Goal: Information Seeking & Learning: Learn about a topic

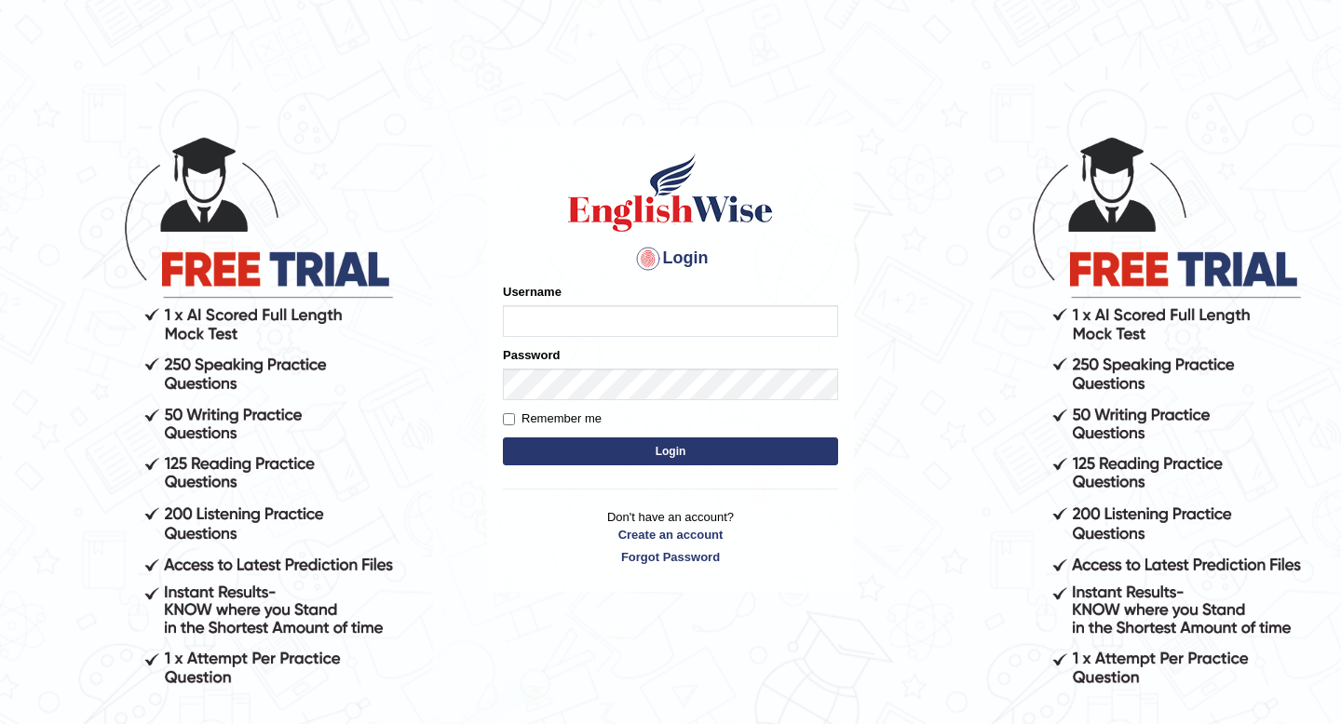
type input "Jazz2315"
click at [696, 449] on button "Login" at bounding box center [670, 452] width 335 height 28
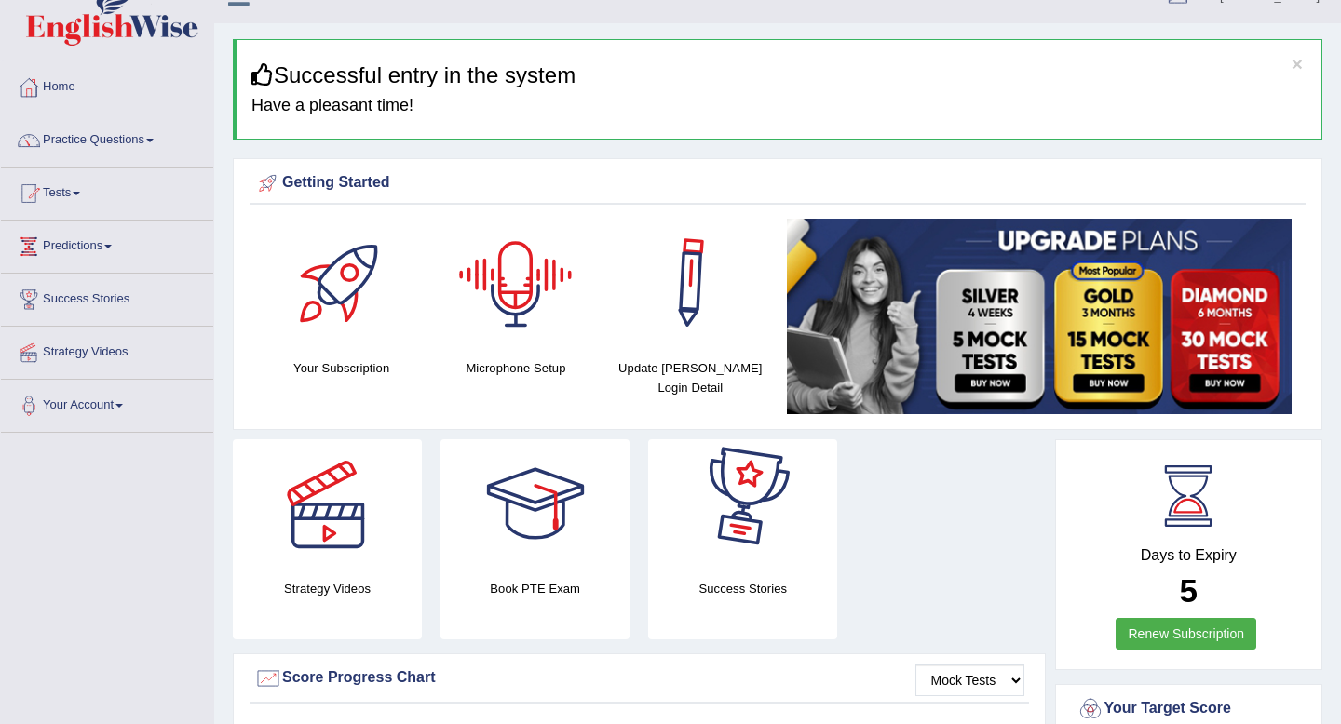
scroll to position [33, 0]
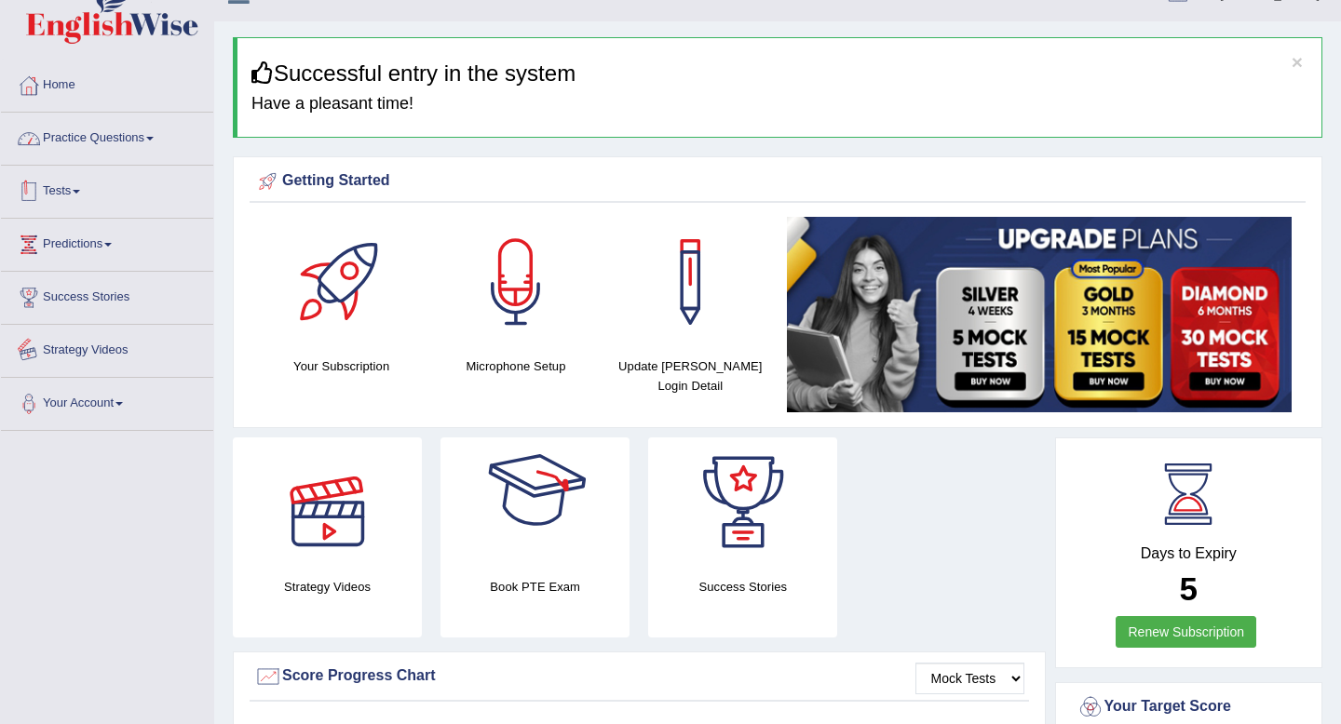
click at [74, 132] on link "Practice Questions" at bounding box center [107, 136] width 212 height 47
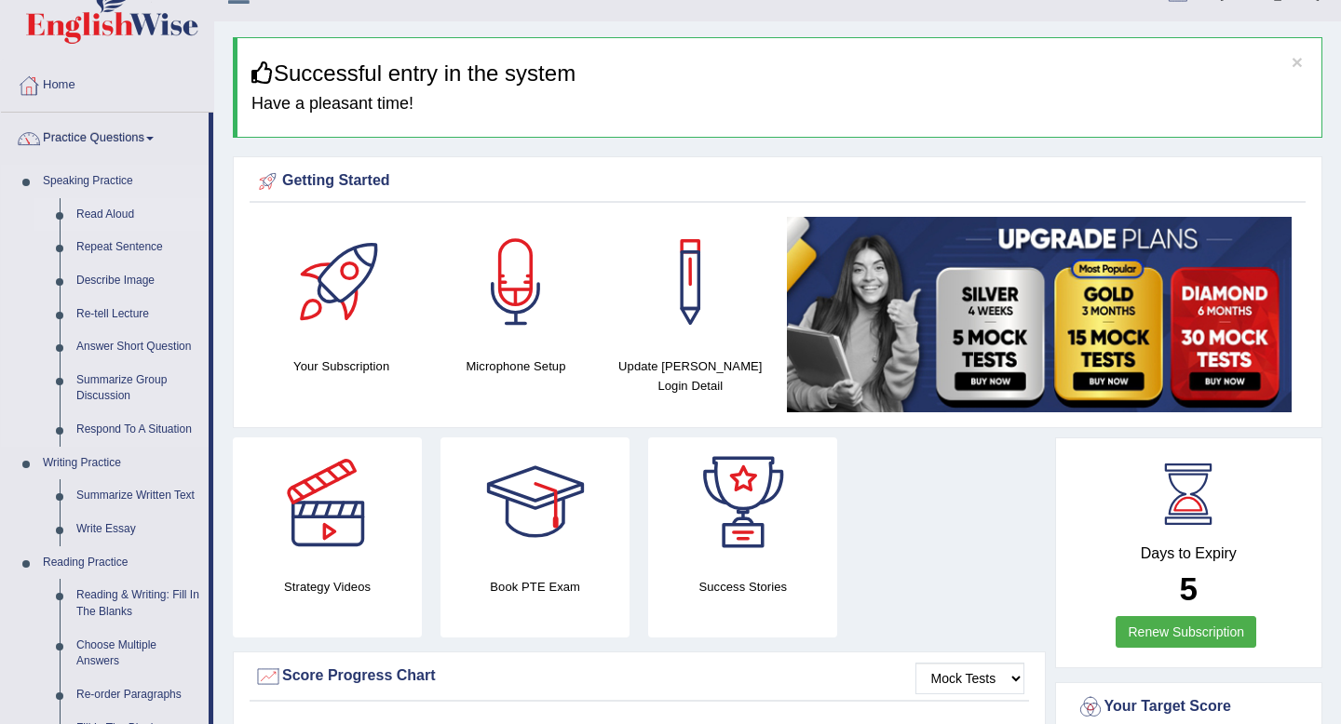
click at [88, 211] on link "Read Aloud" at bounding box center [138, 215] width 141 height 34
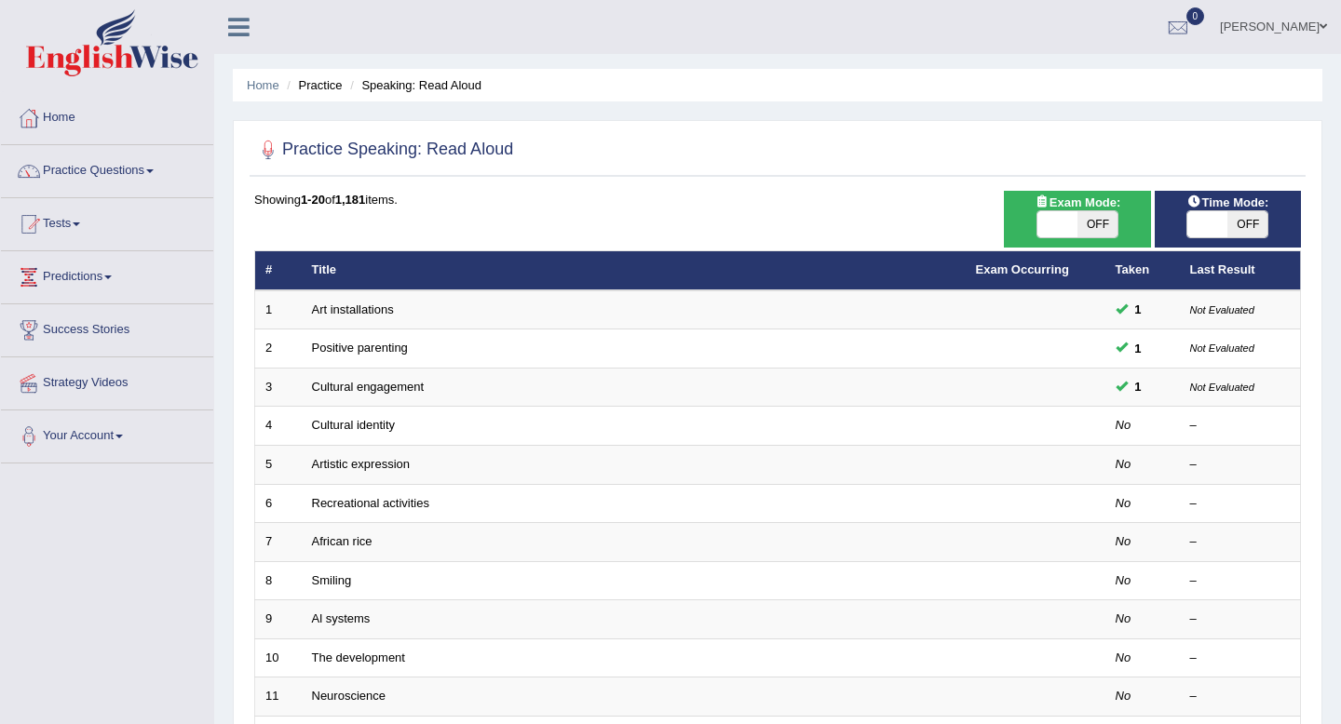
click at [1238, 222] on span "OFF" at bounding box center [1247, 224] width 40 height 26
checkbox input "true"
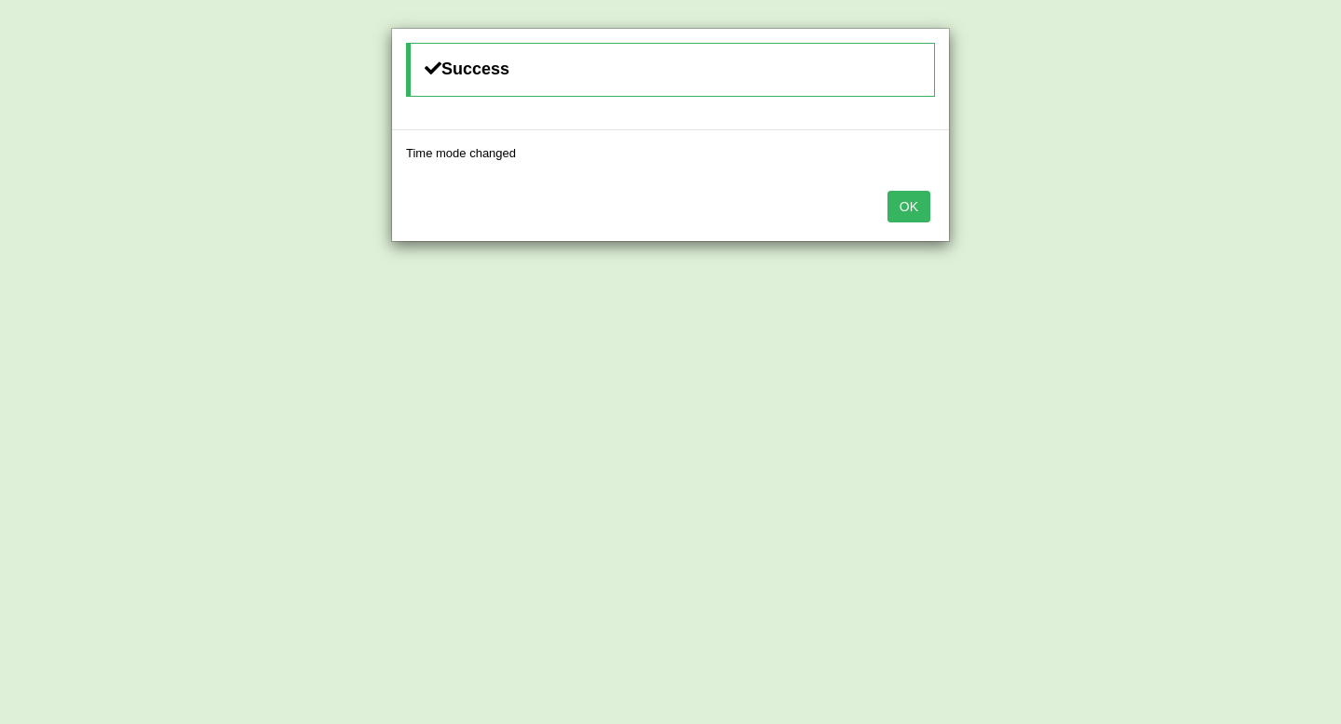
click at [927, 209] on button "OK" at bounding box center [908, 207] width 43 height 32
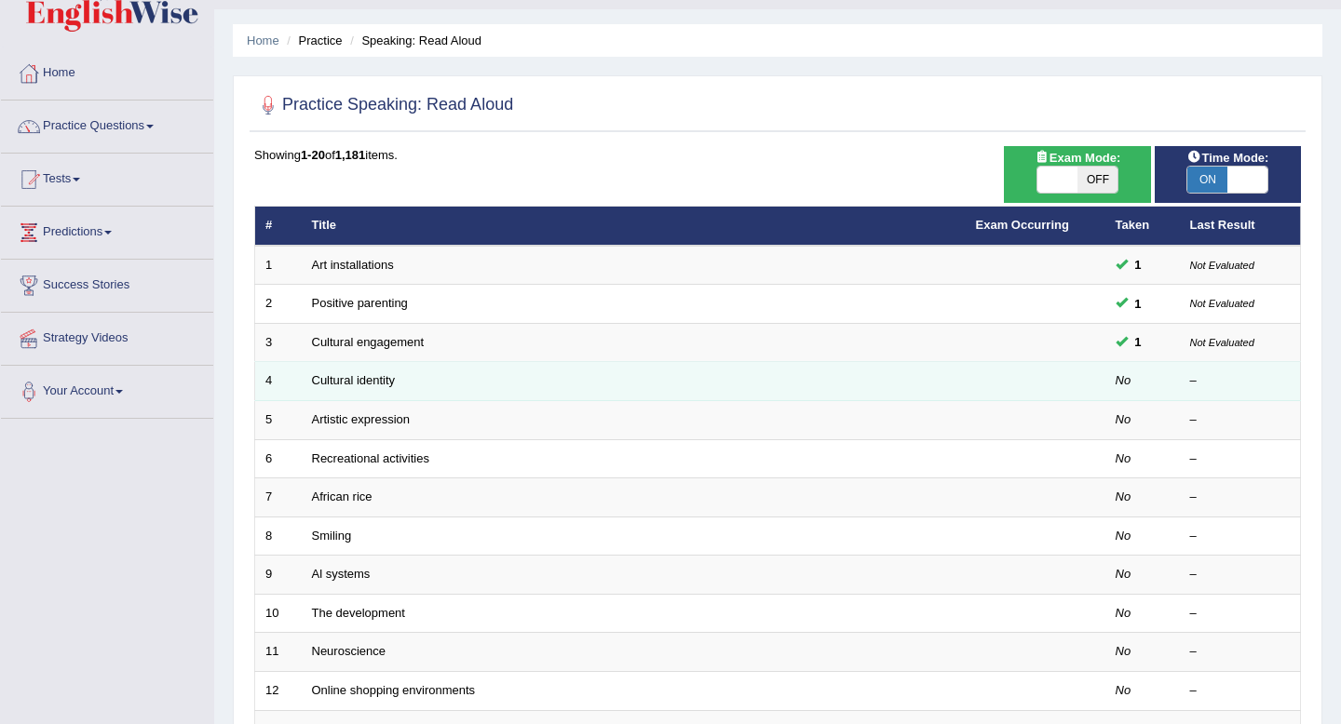
scroll to position [55, 0]
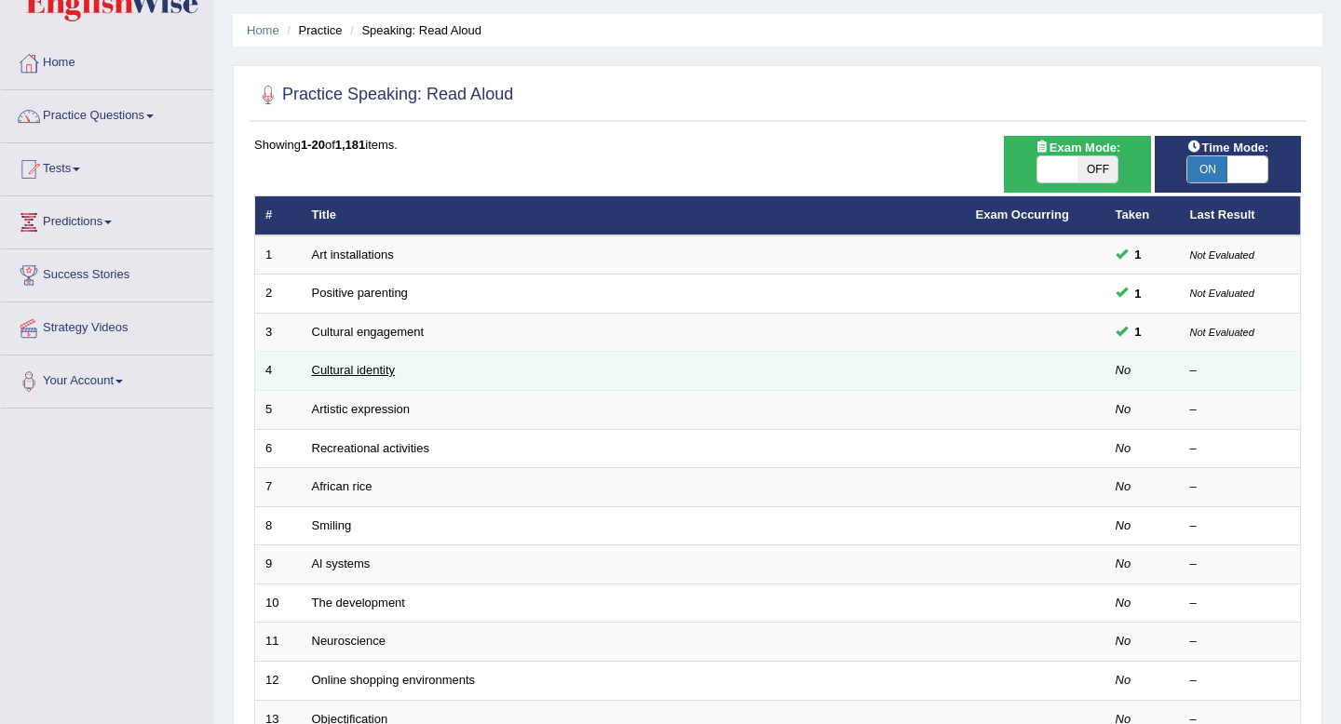
click at [352, 371] on link "Cultural identity" at bounding box center [354, 370] width 84 height 14
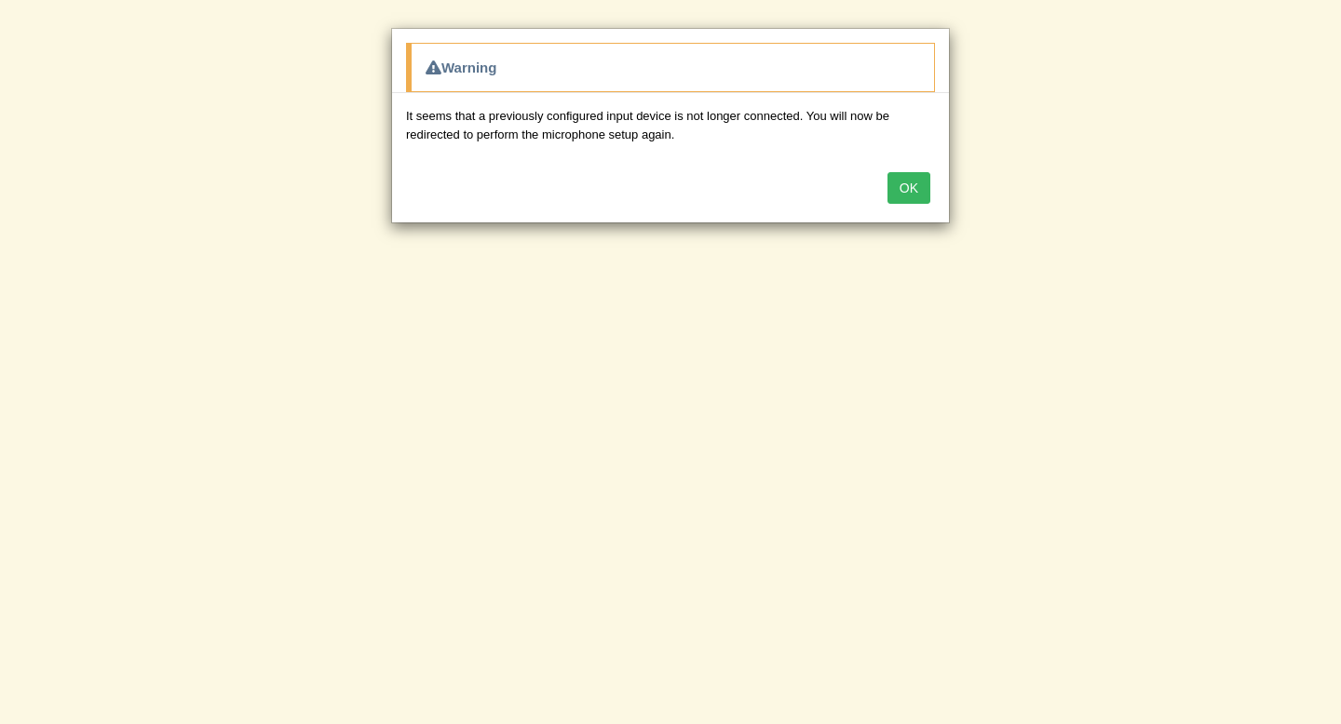
click at [899, 188] on button "OK" at bounding box center [908, 188] width 43 height 32
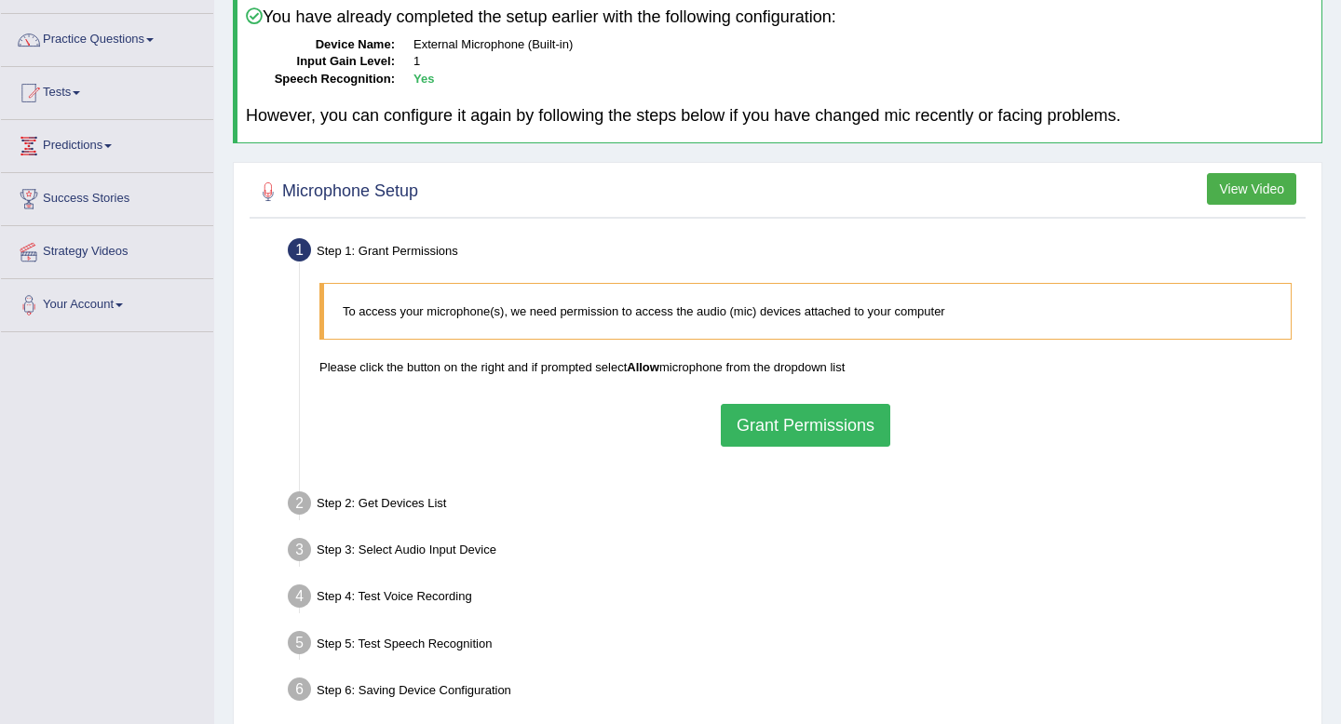
scroll to position [133, 0]
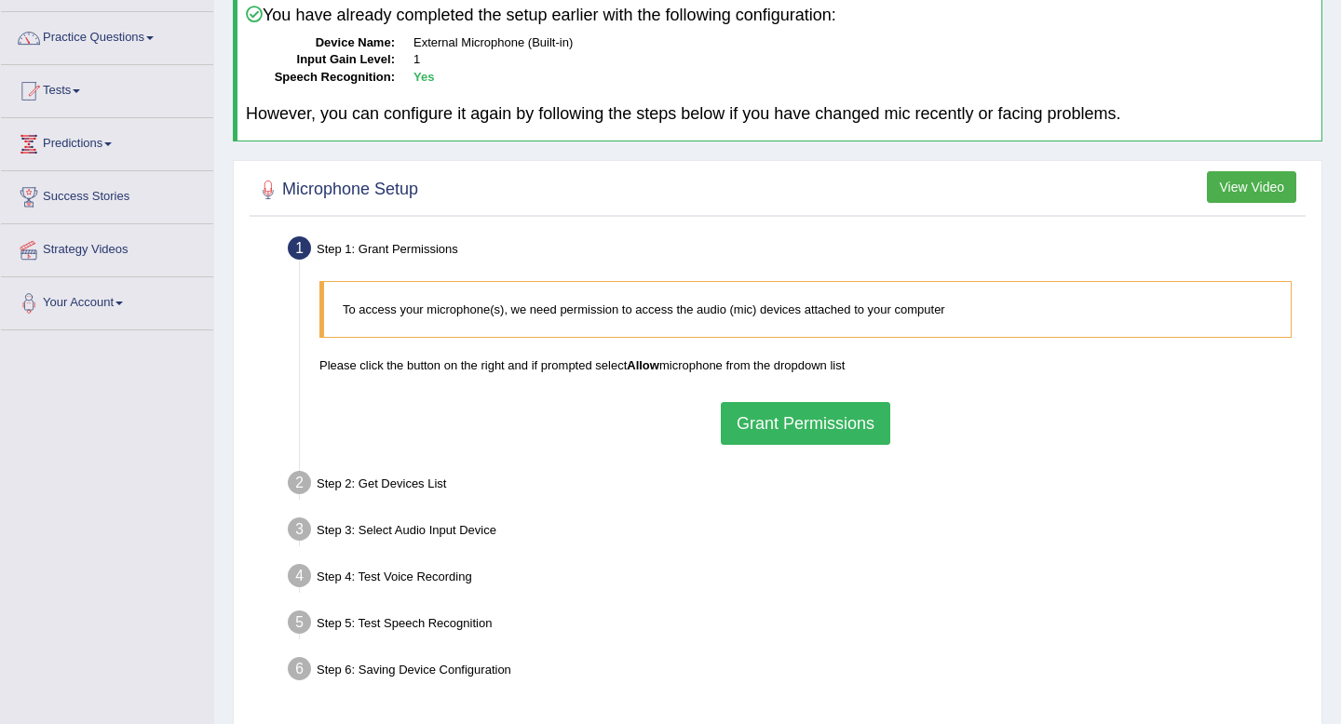
click at [793, 411] on button "Grant Permissions" at bounding box center [805, 423] width 169 height 43
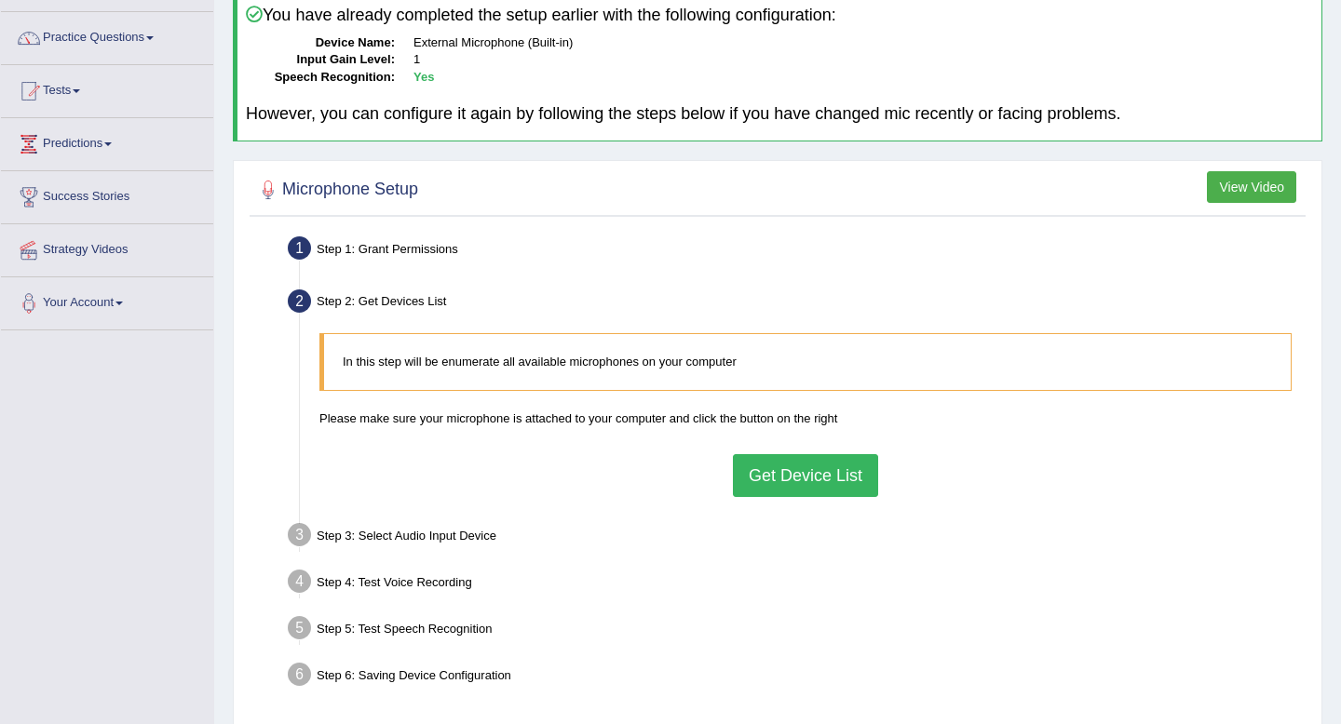
click at [836, 469] on button "Get Device List" at bounding box center [805, 475] width 145 height 43
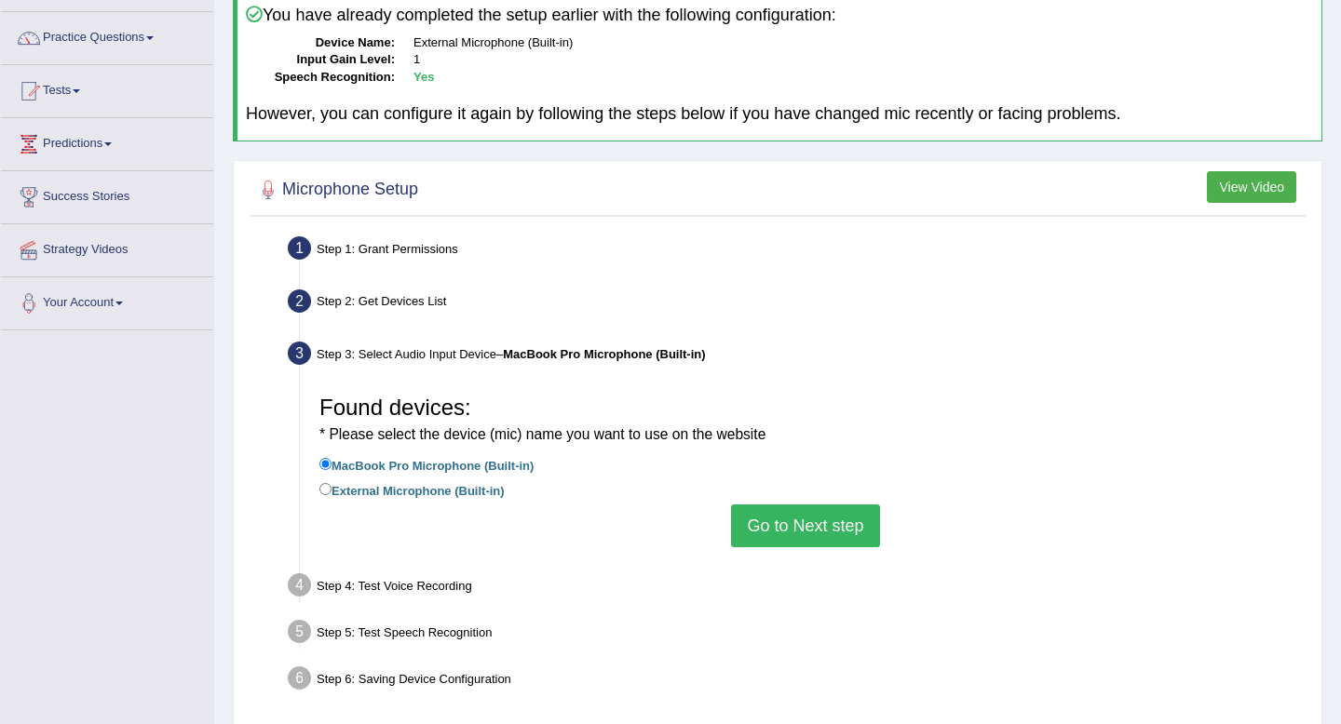
click at [323, 495] on label "External Microphone (Built-in)" at bounding box center [411, 489] width 185 height 20
click at [323, 495] on input "External Microphone (Built-in)" at bounding box center [325, 489] width 12 height 12
radio input "true"
click at [763, 519] on button "Go to Next step" at bounding box center [805, 526] width 148 height 43
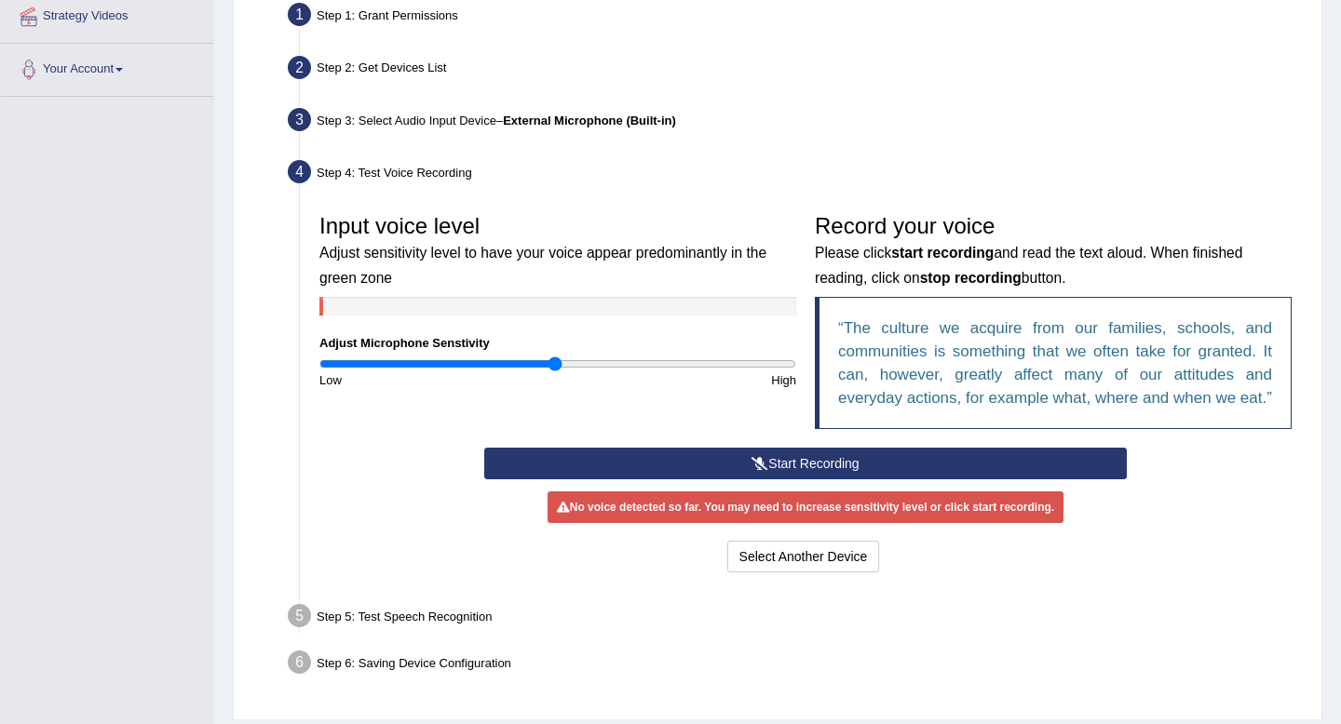
scroll to position [370, 0]
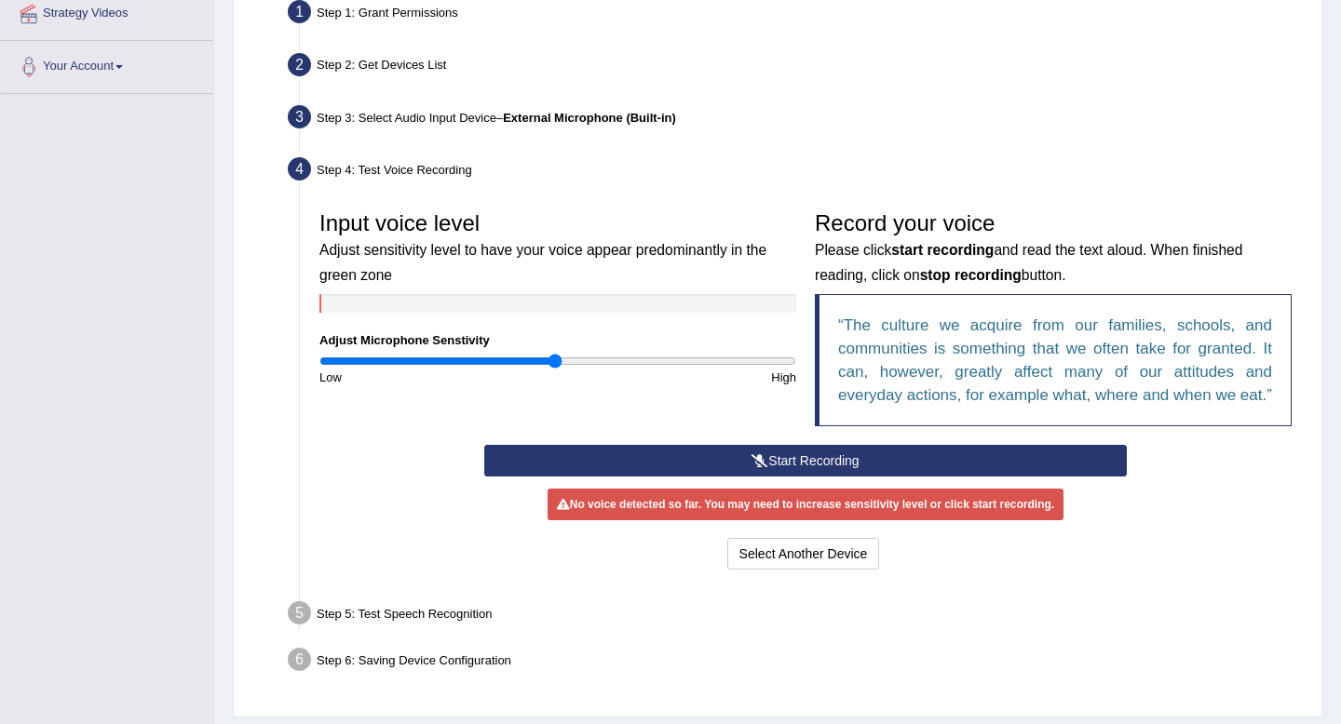
click at [824, 477] on button "Start Recording" at bounding box center [804, 461] width 641 height 32
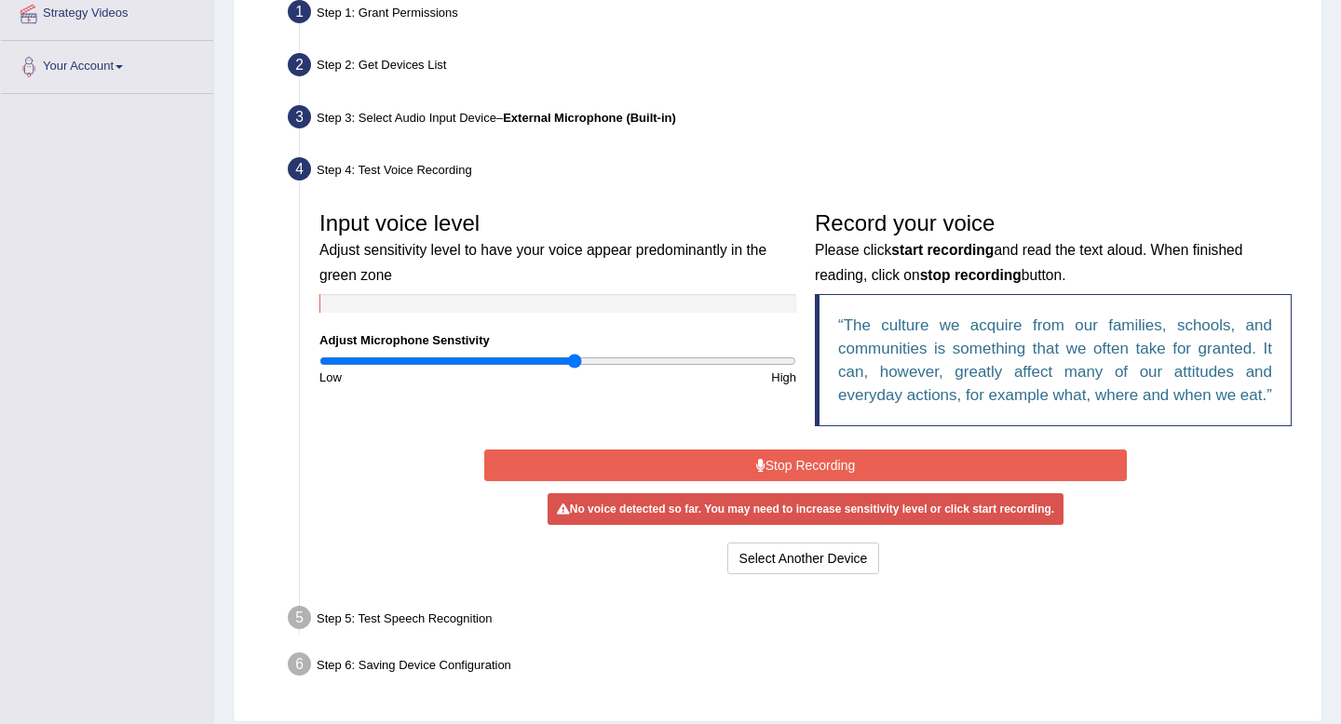
type input "1.08"
click at [573, 360] on input "range" at bounding box center [557, 361] width 477 height 15
click at [751, 481] on button "Stop Recording" at bounding box center [804, 466] width 641 height 32
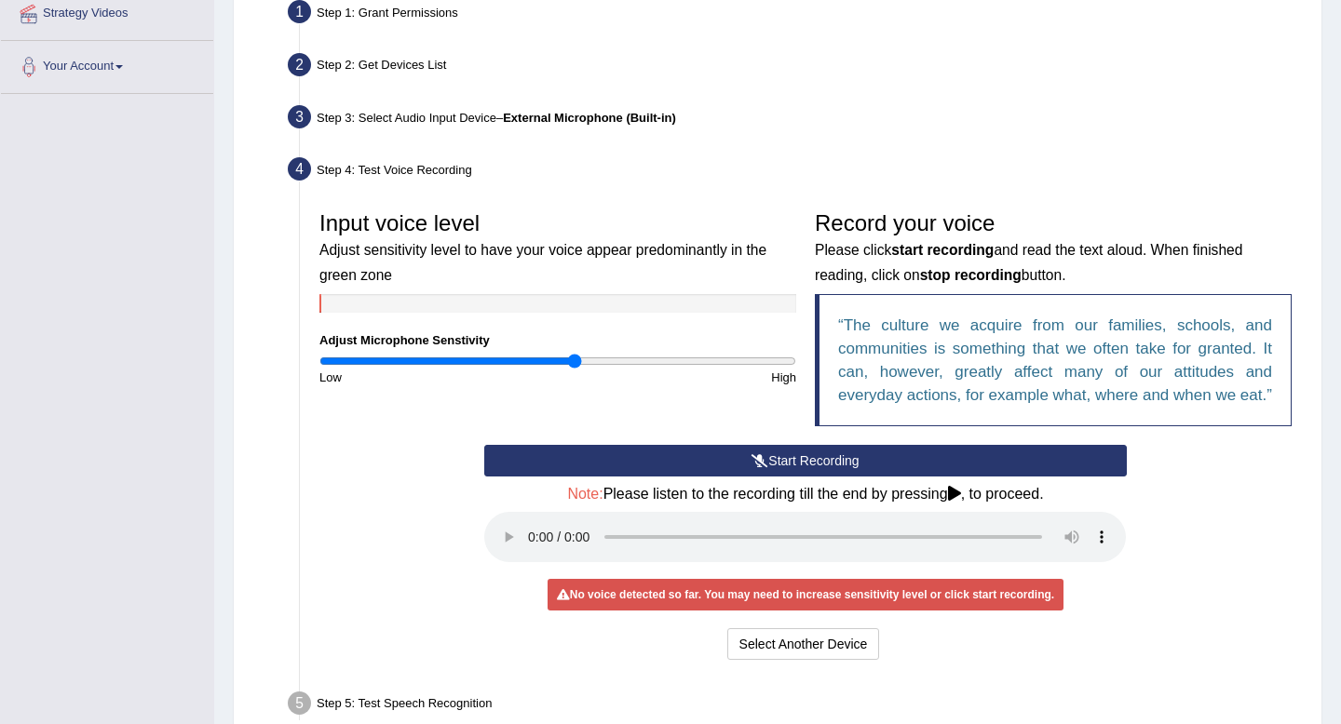
click at [752, 467] on icon at bounding box center [759, 460] width 17 height 13
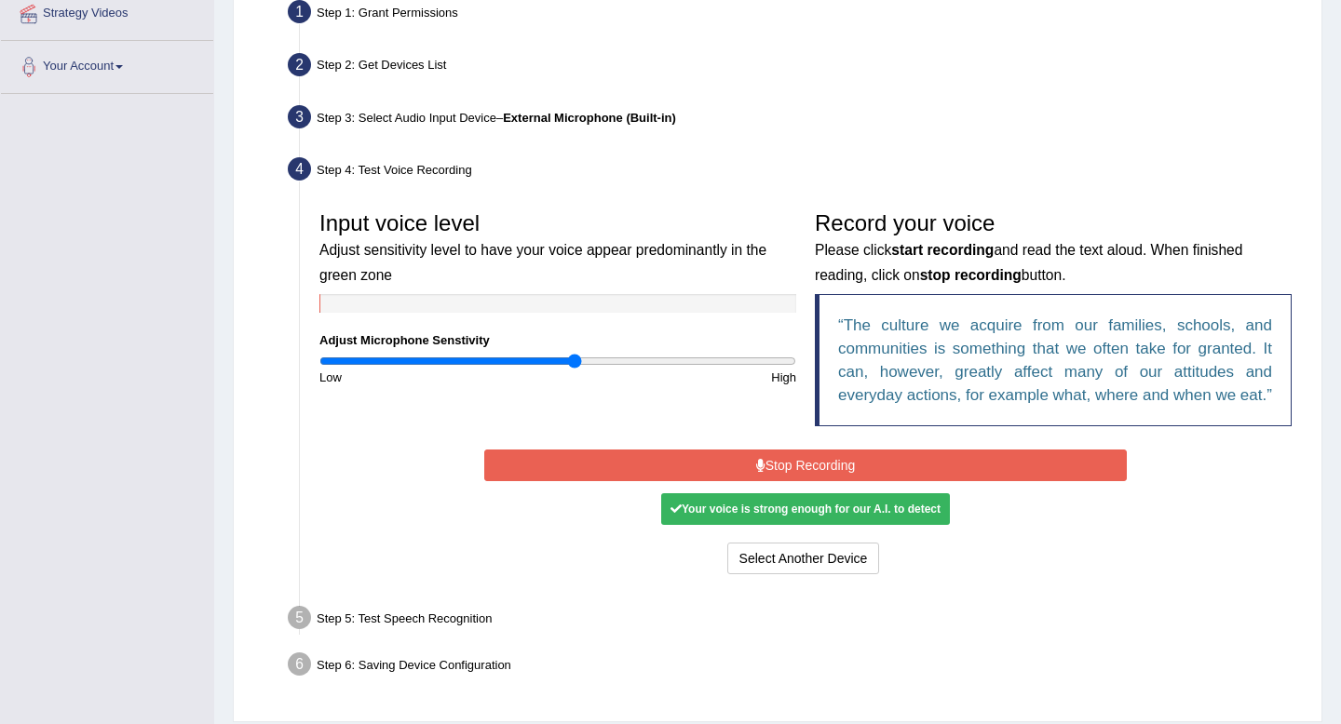
click at [797, 481] on button "Stop Recording" at bounding box center [804, 466] width 641 height 32
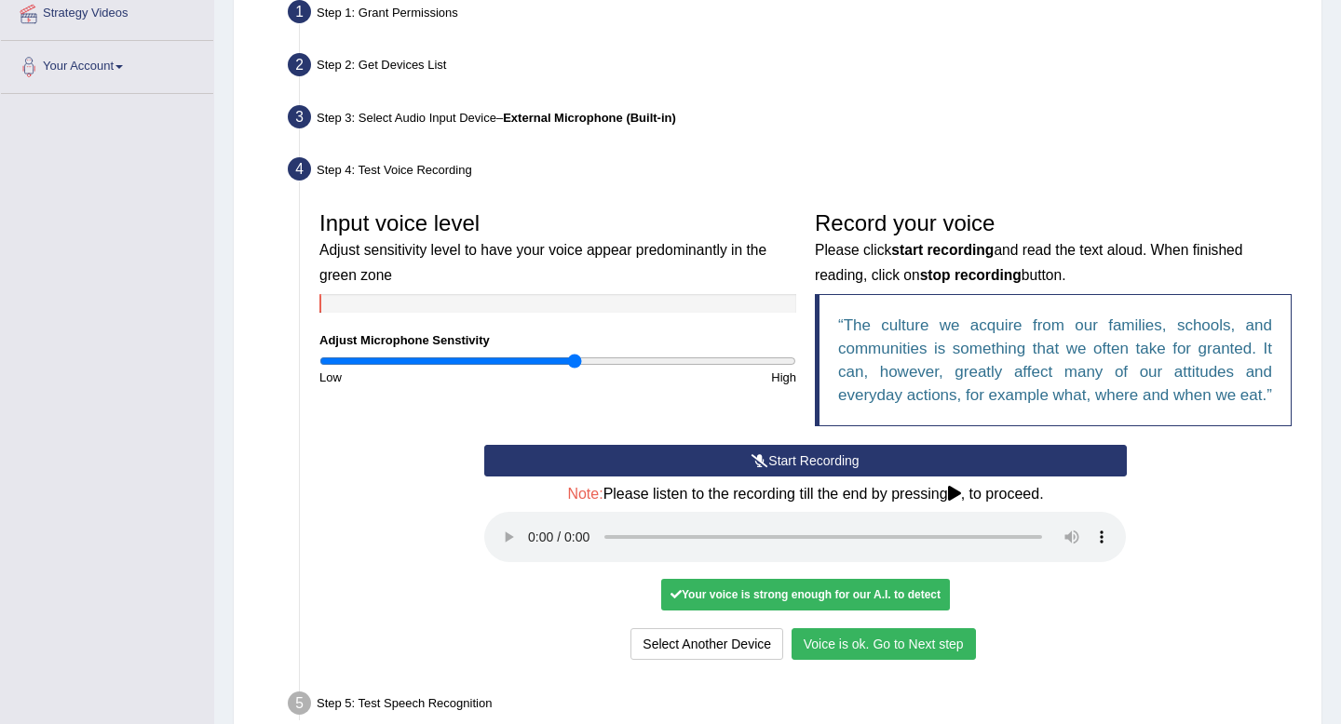
click at [883, 660] on button "Voice is ok. Go to Next step" at bounding box center [883, 644] width 184 height 32
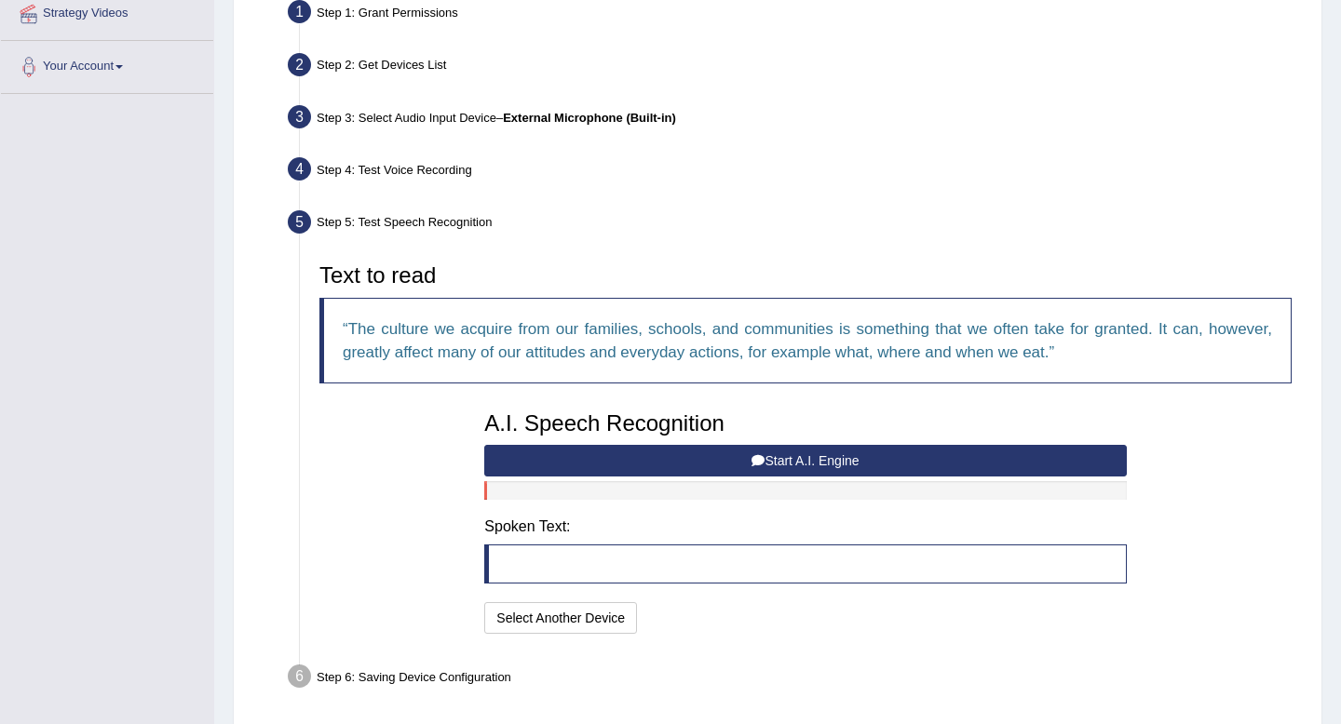
click at [639, 463] on button "Start A.I. Engine" at bounding box center [804, 461] width 641 height 32
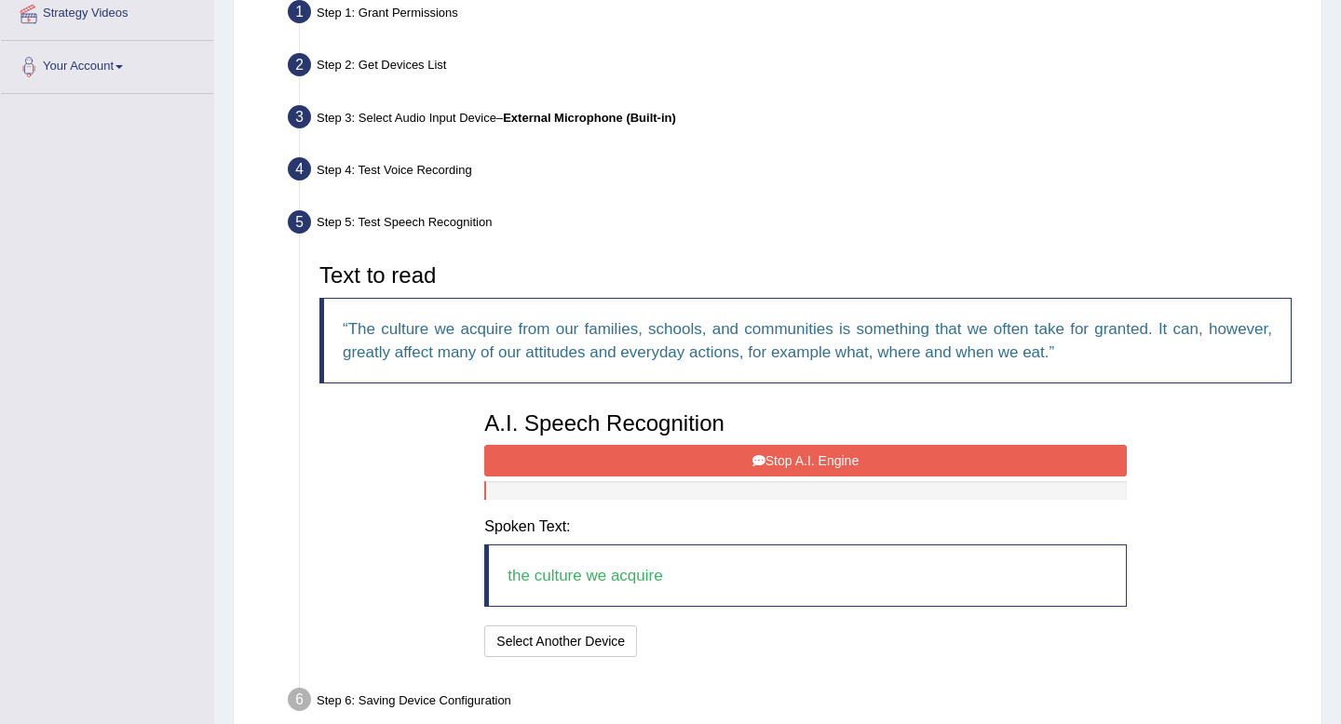
click at [728, 463] on button "Stop A.I. Engine" at bounding box center [804, 461] width 641 height 32
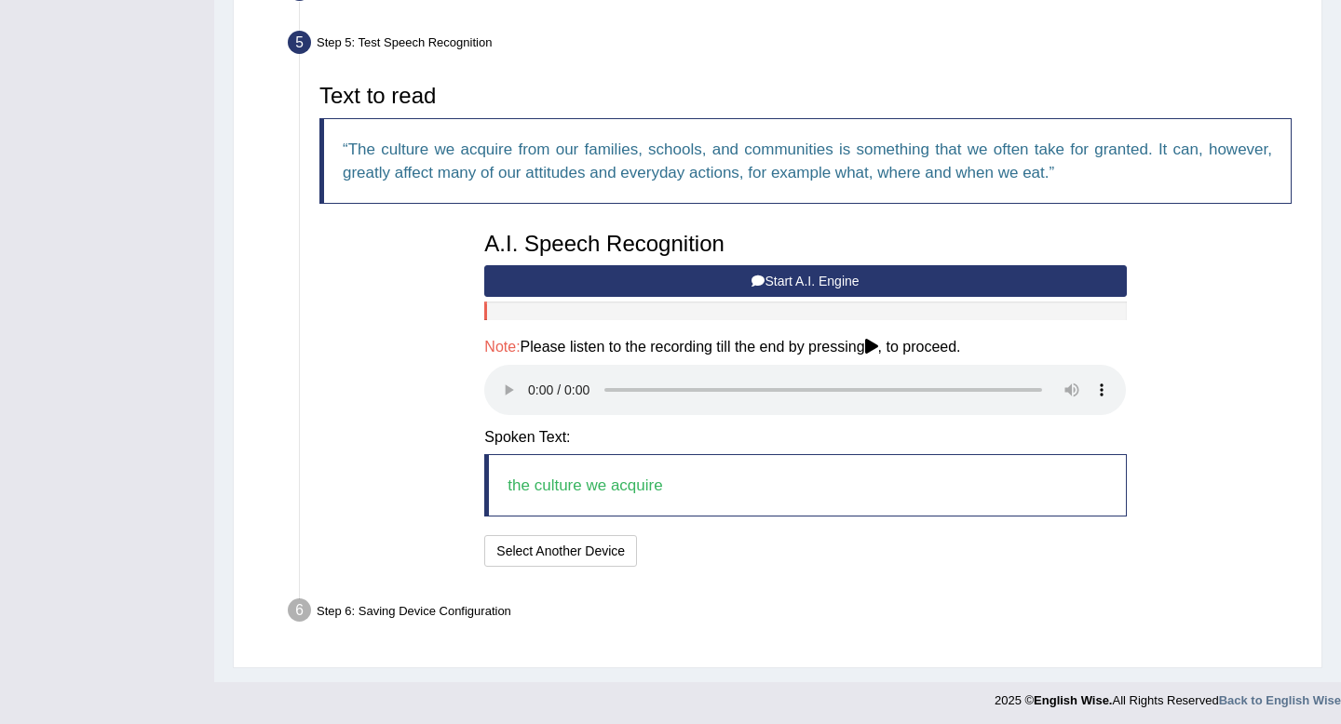
scroll to position [553, 0]
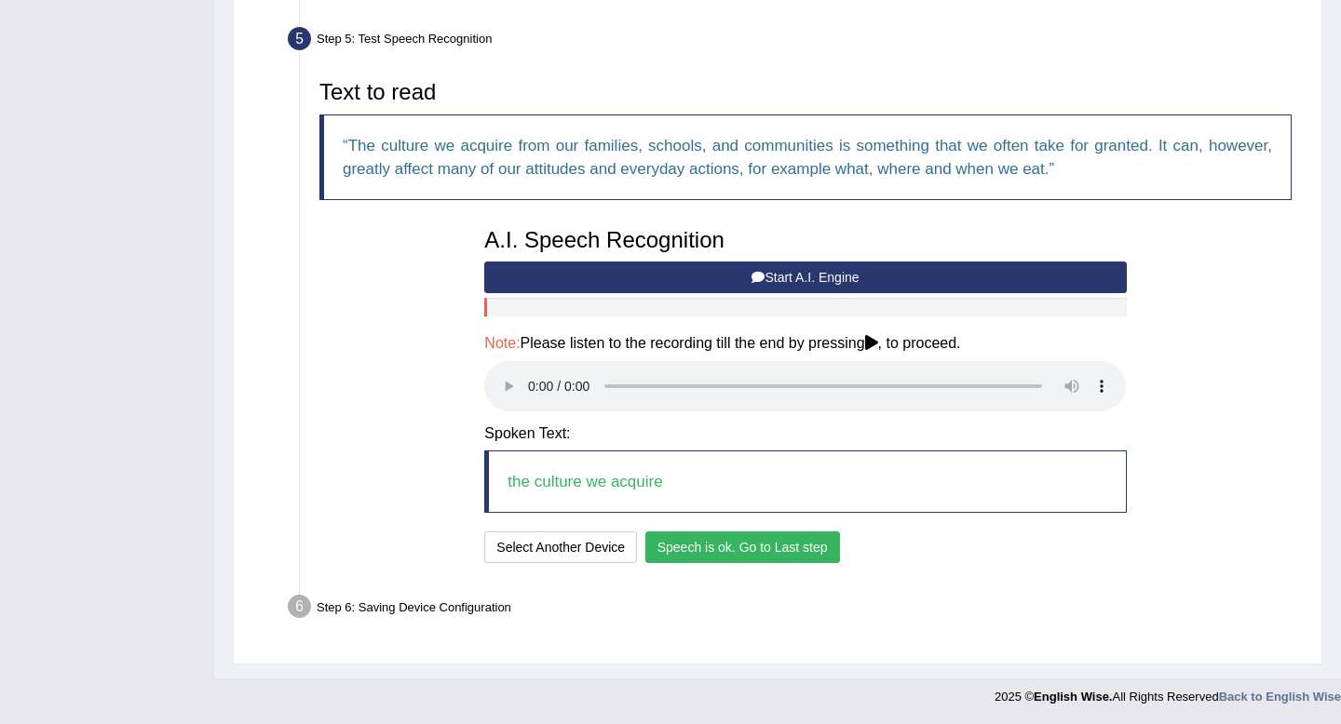
click at [808, 546] on button "Speech is ok. Go to Last step" at bounding box center [742, 548] width 195 height 32
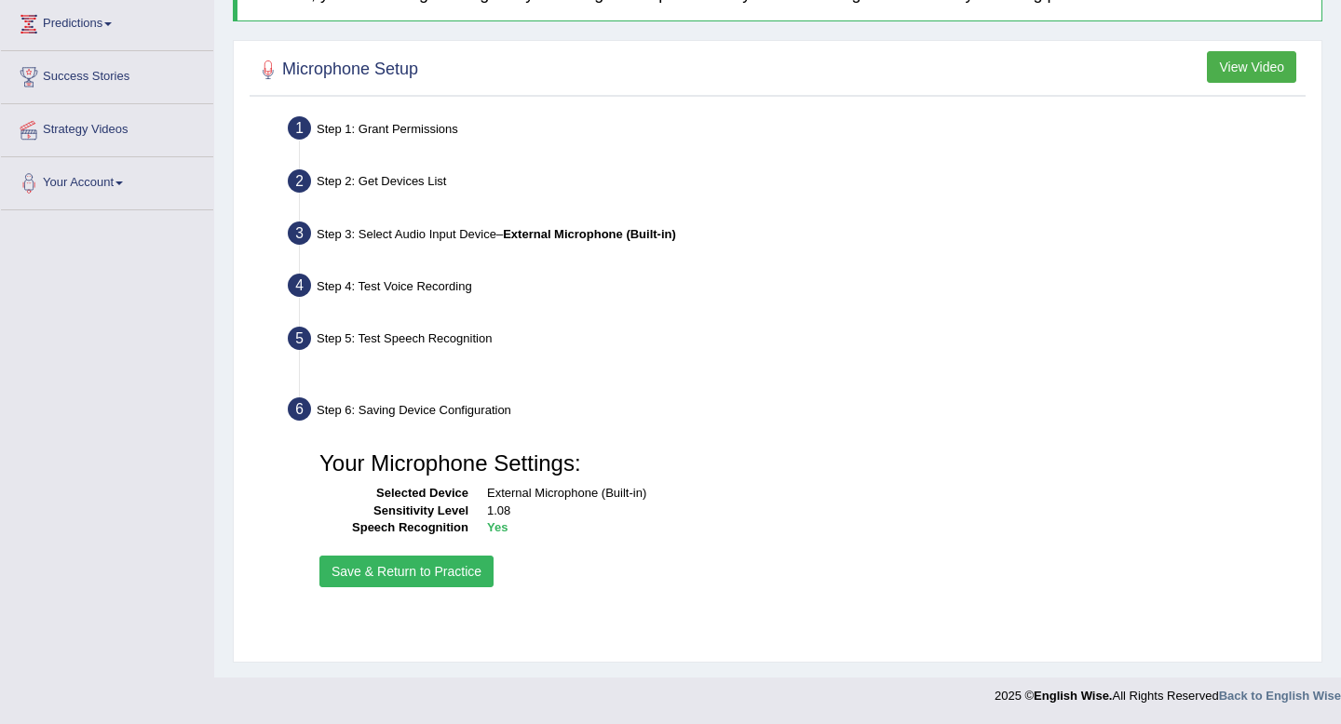
scroll to position [253, 0]
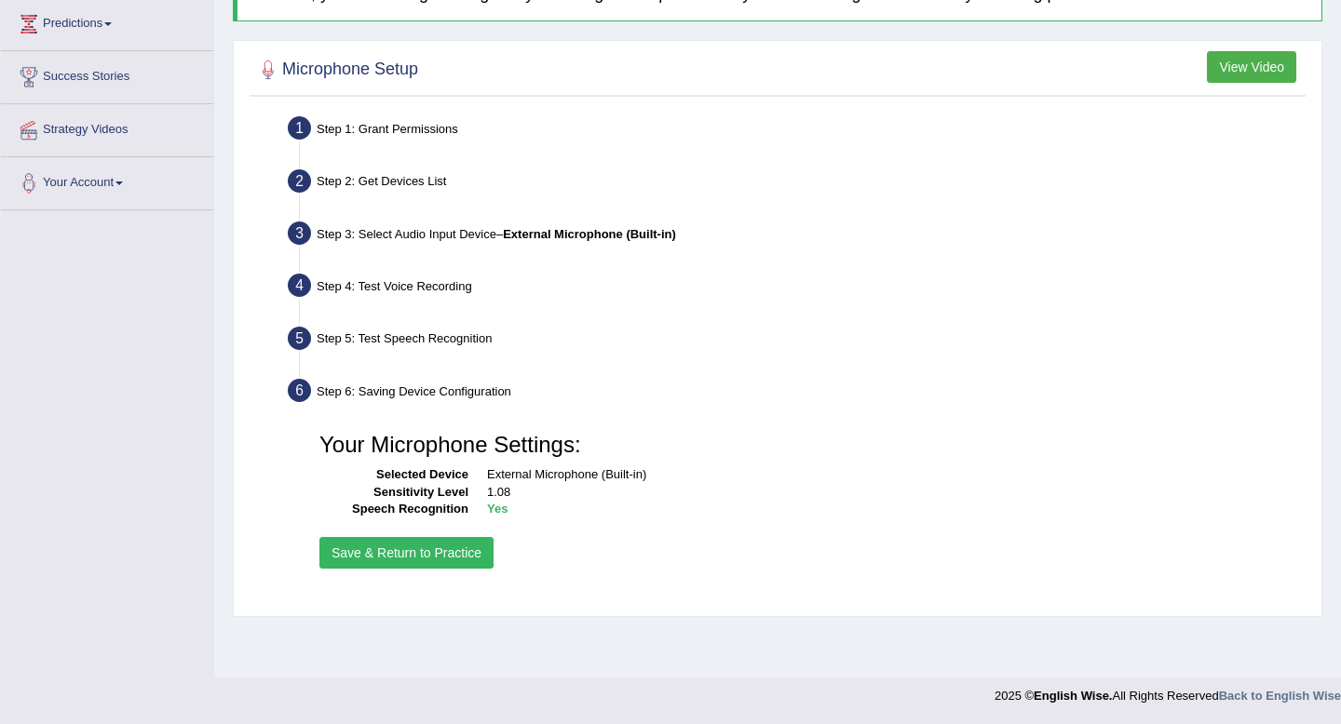
click at [444, 560] on button "Save & Return to Practice" at bounding box center [406, 553] width 174 height 32
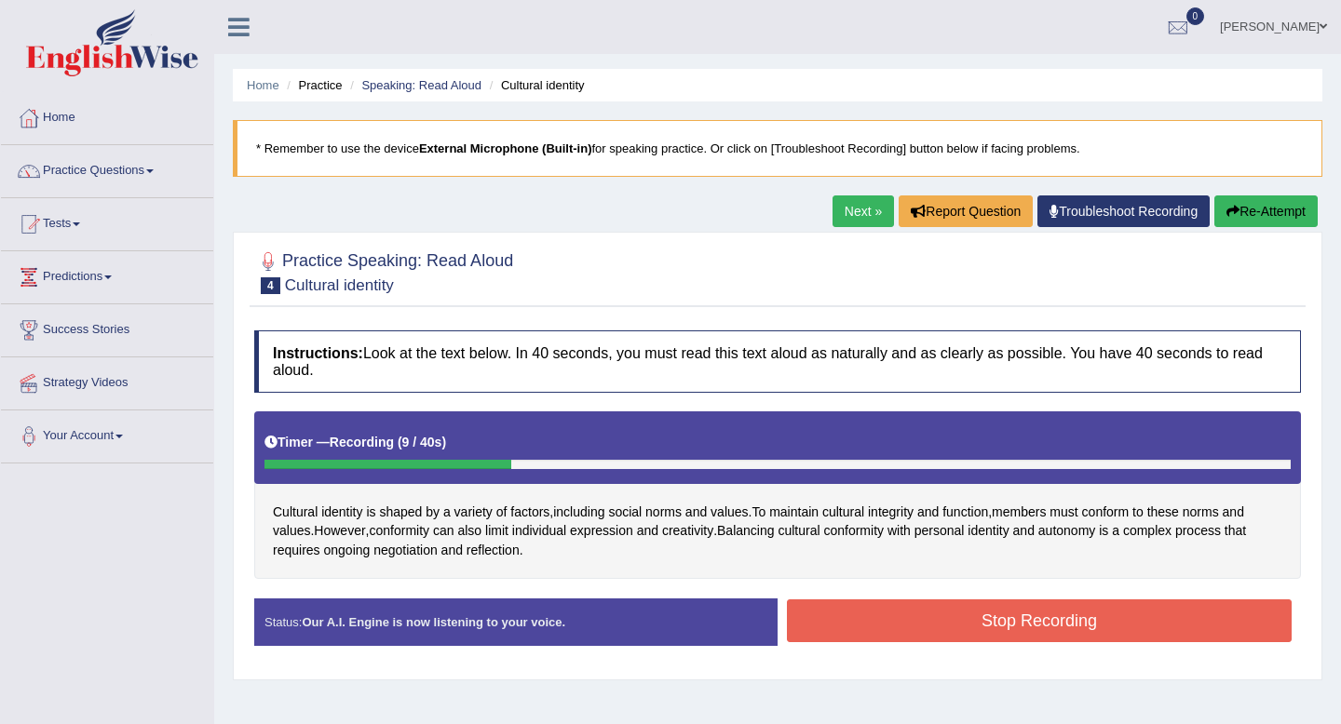
click at [824, 630] on button "Stop Recording" at bounding box center [1039, 621] width 505 height 43
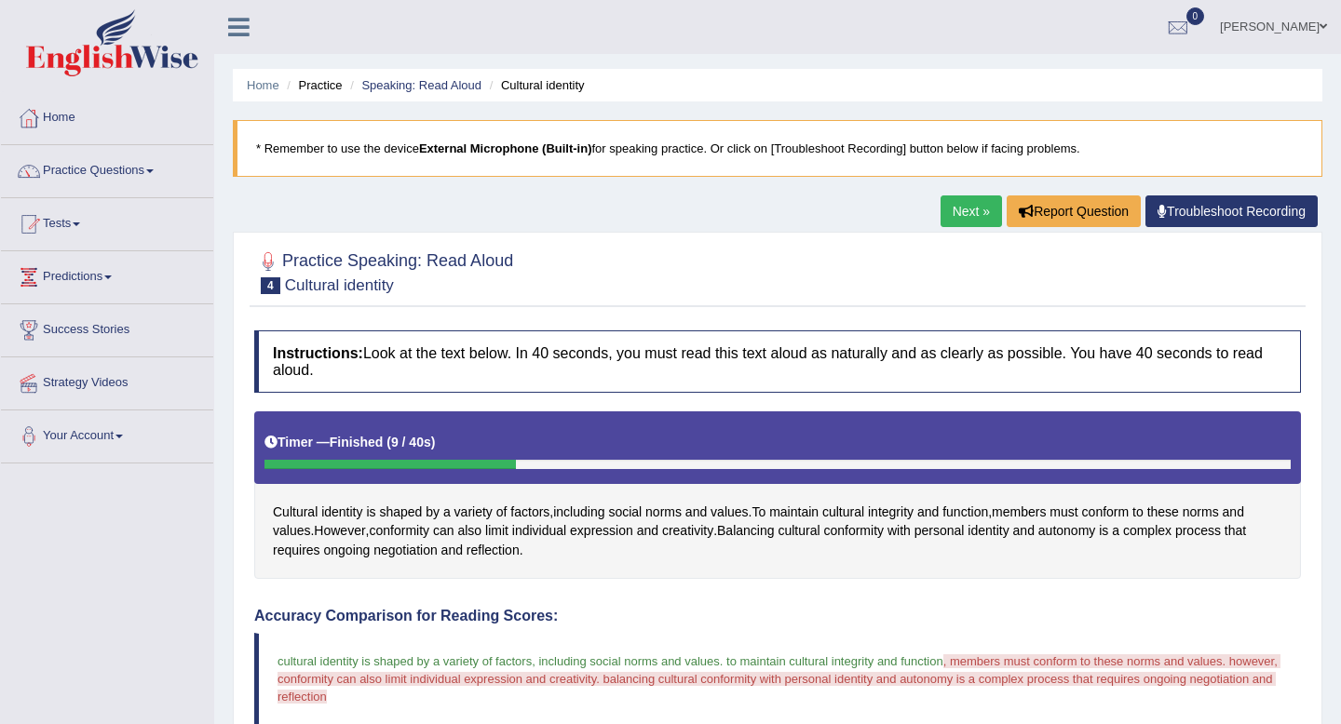
click at [968, 214] on link "Next »" at bounding box center [970, 212] width 61 height 32
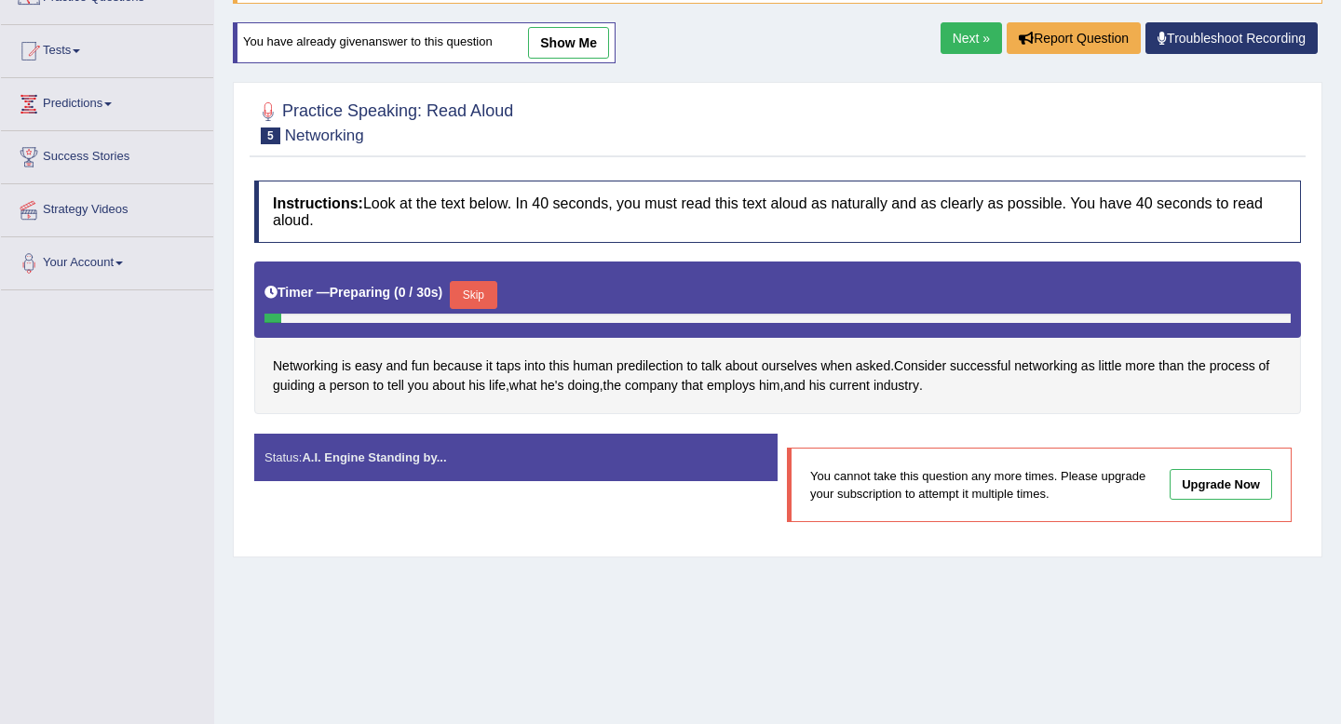
scroll to position [170, 0]
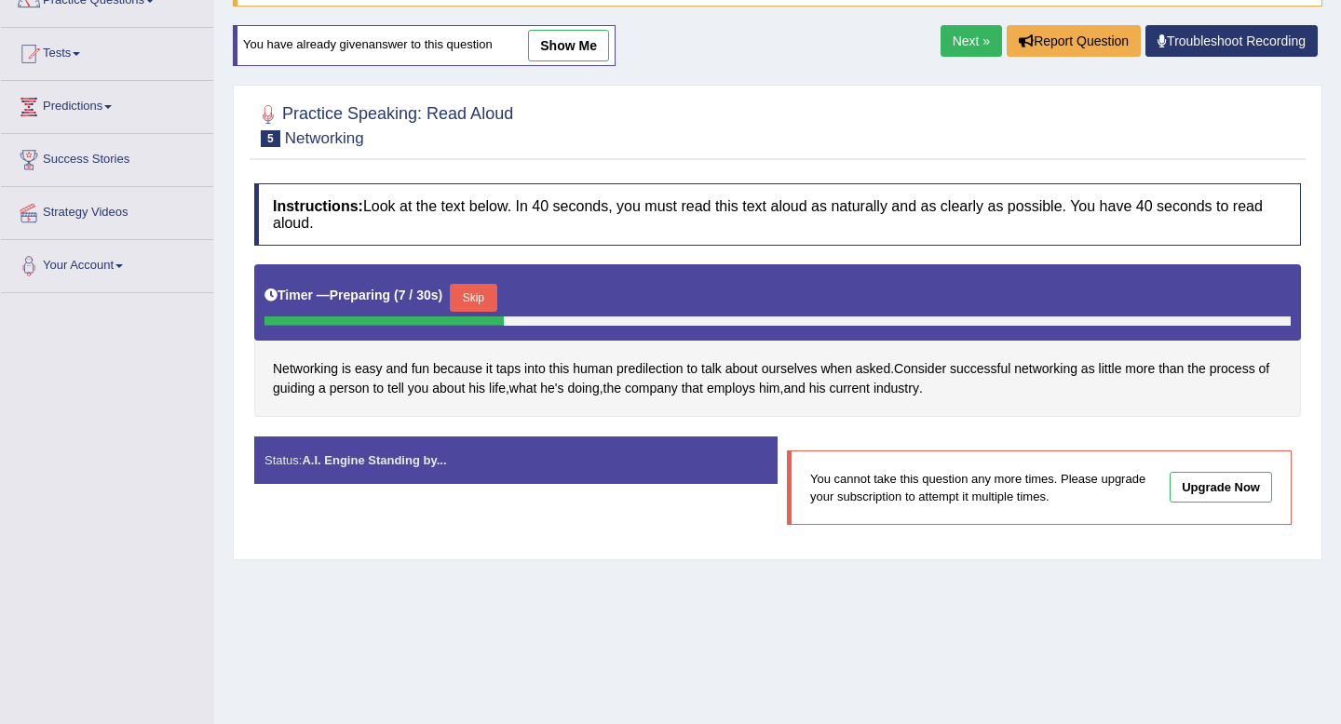
click at [944, 43] on link "Next »" at bounding box center [970, 41] width 61 height 32
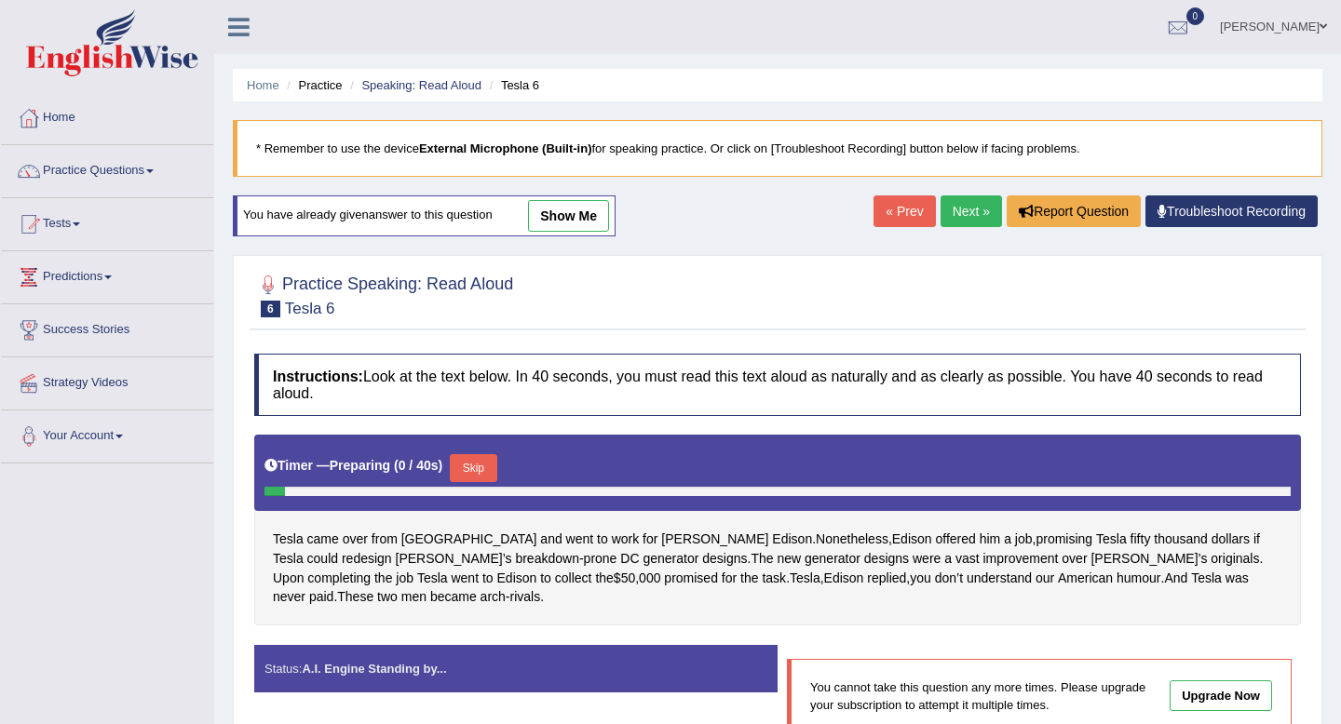
scroll to position [97, 0]
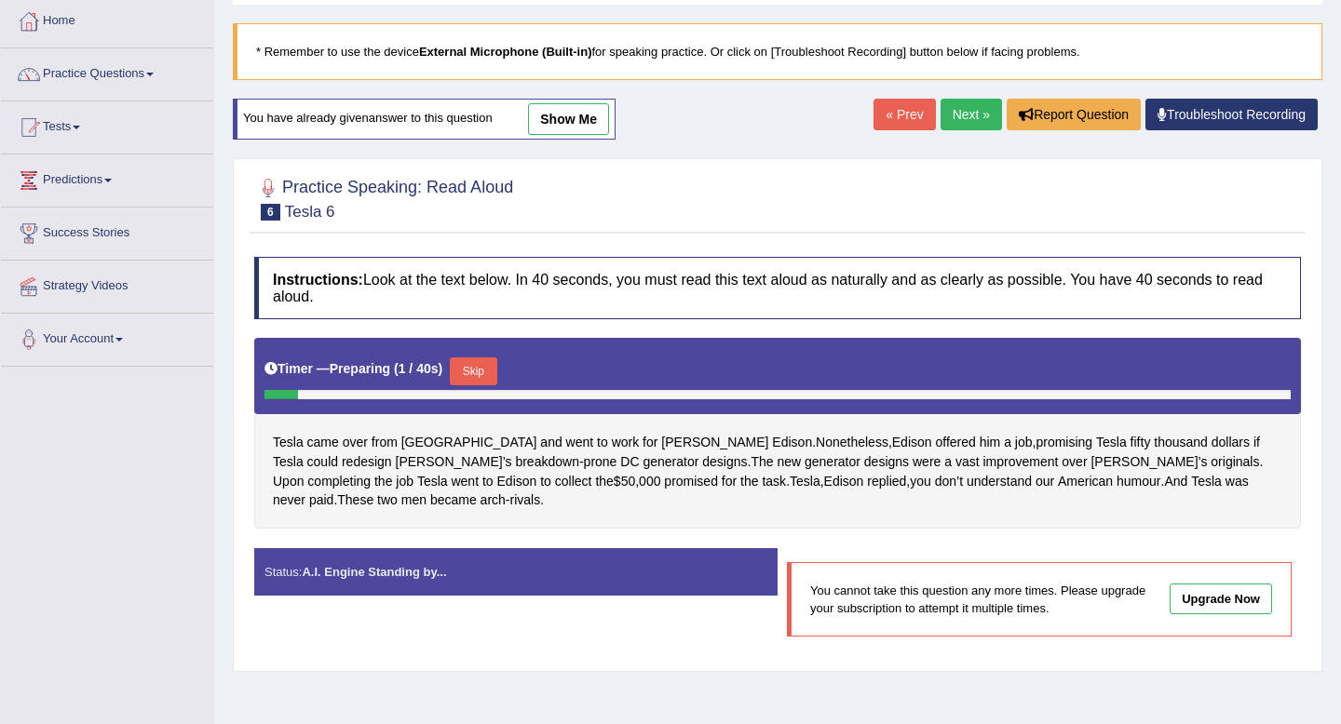
click at [948, 119] on link "Next »" at bounding box center [970, 115] width 61 height 32
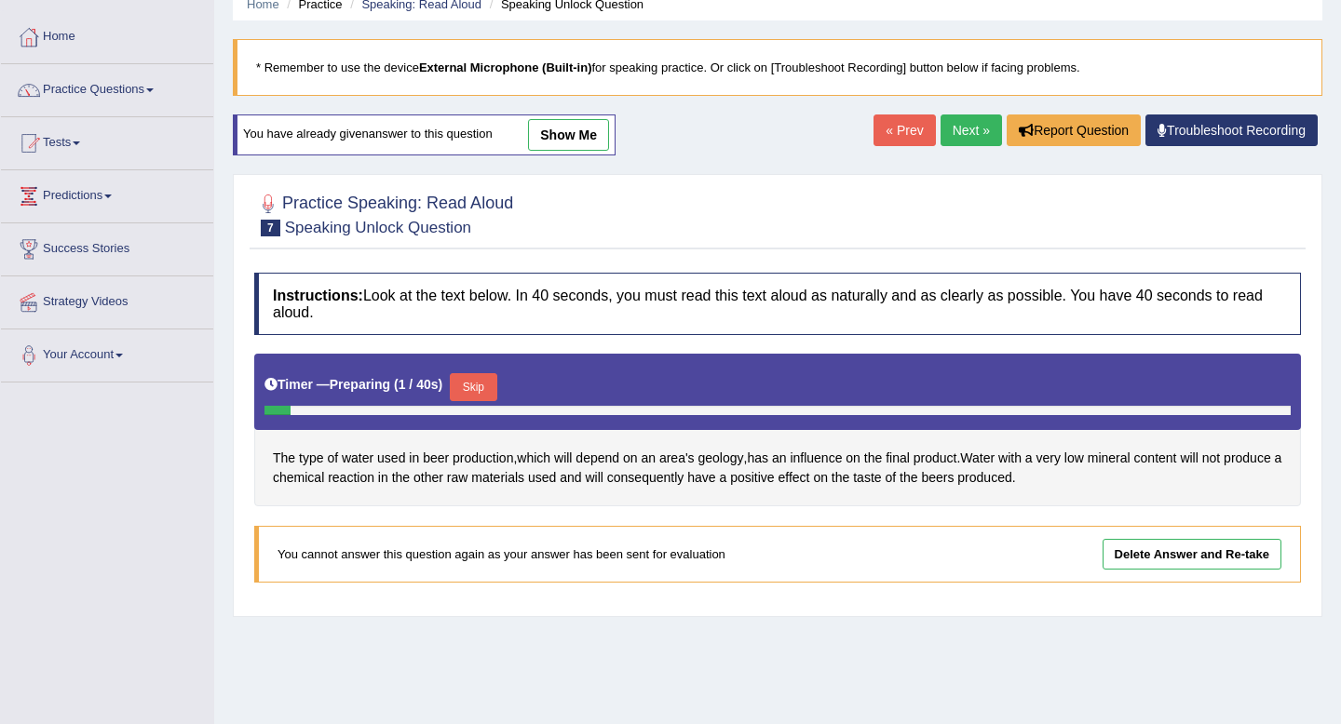
scroll to position [85, 0]
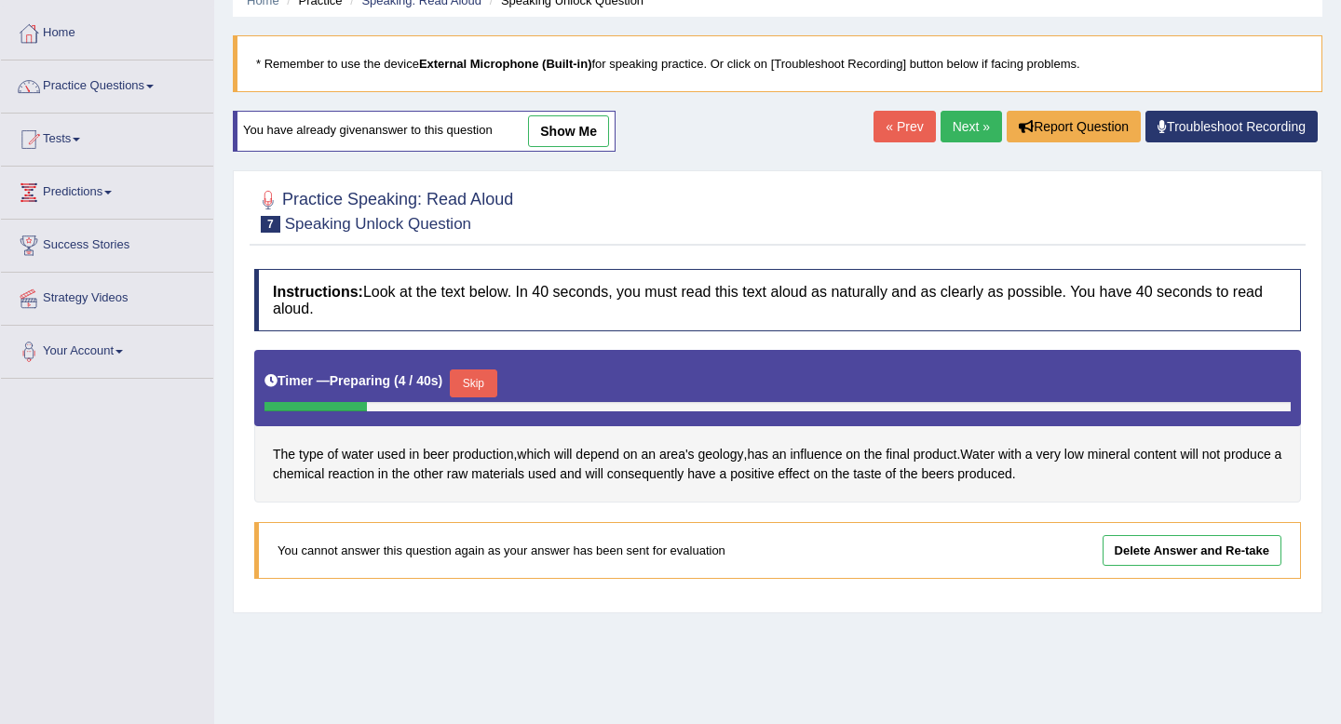
click at [969, 129] on link "Next »" at bounding box center [970, 127] width 61 height 32
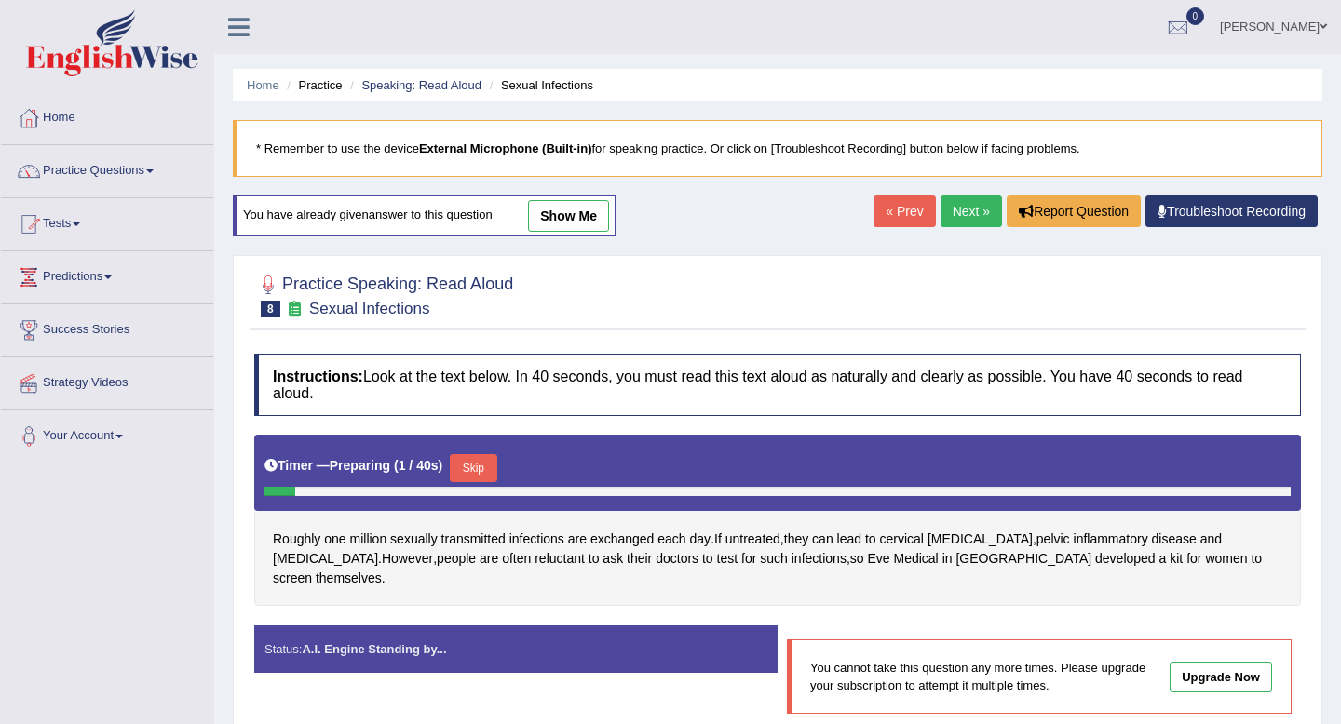
click at [953, 201] on link "Next »" at bounding box center [970, 212] width 61 height 32
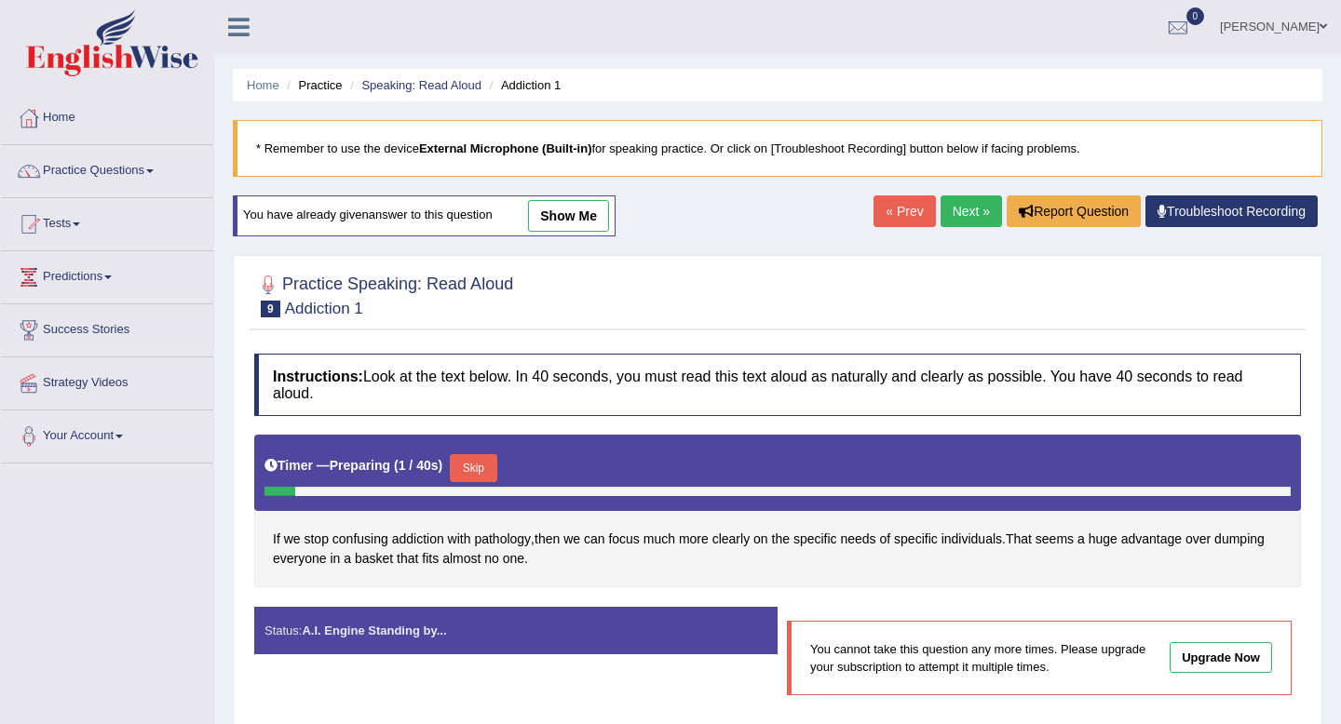
click at [972, 221] on link "Next »" at bounding box center [970, 212] width 61 height 32
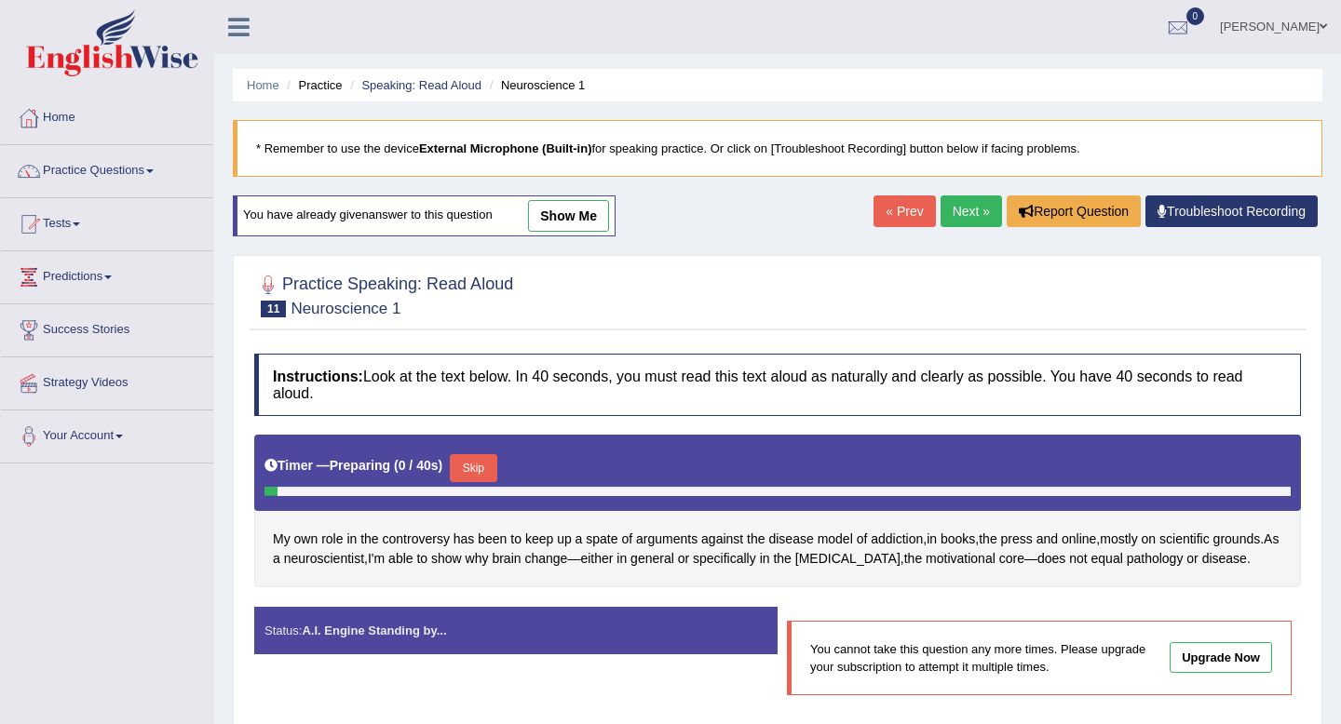
click at [972, 221] on link "Next »" at bounding box center [970, 212] width 61 height 32
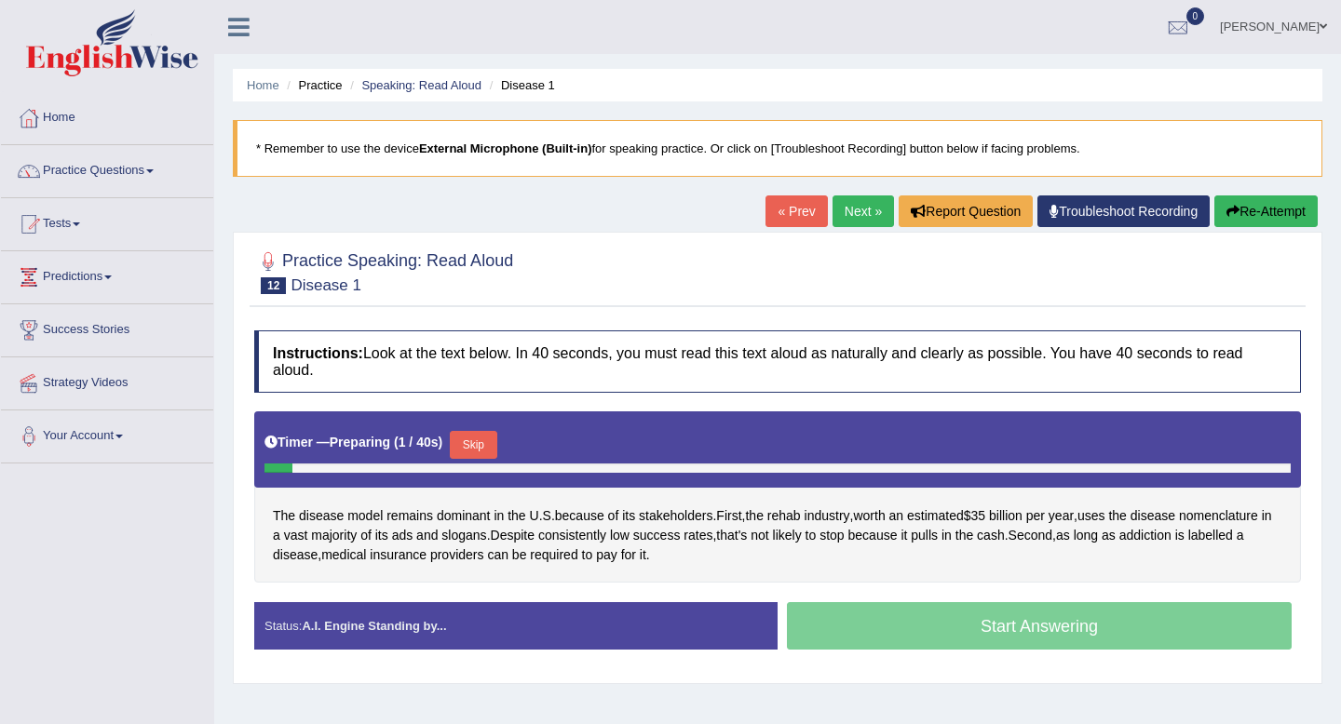
scroll to position [104, 0]
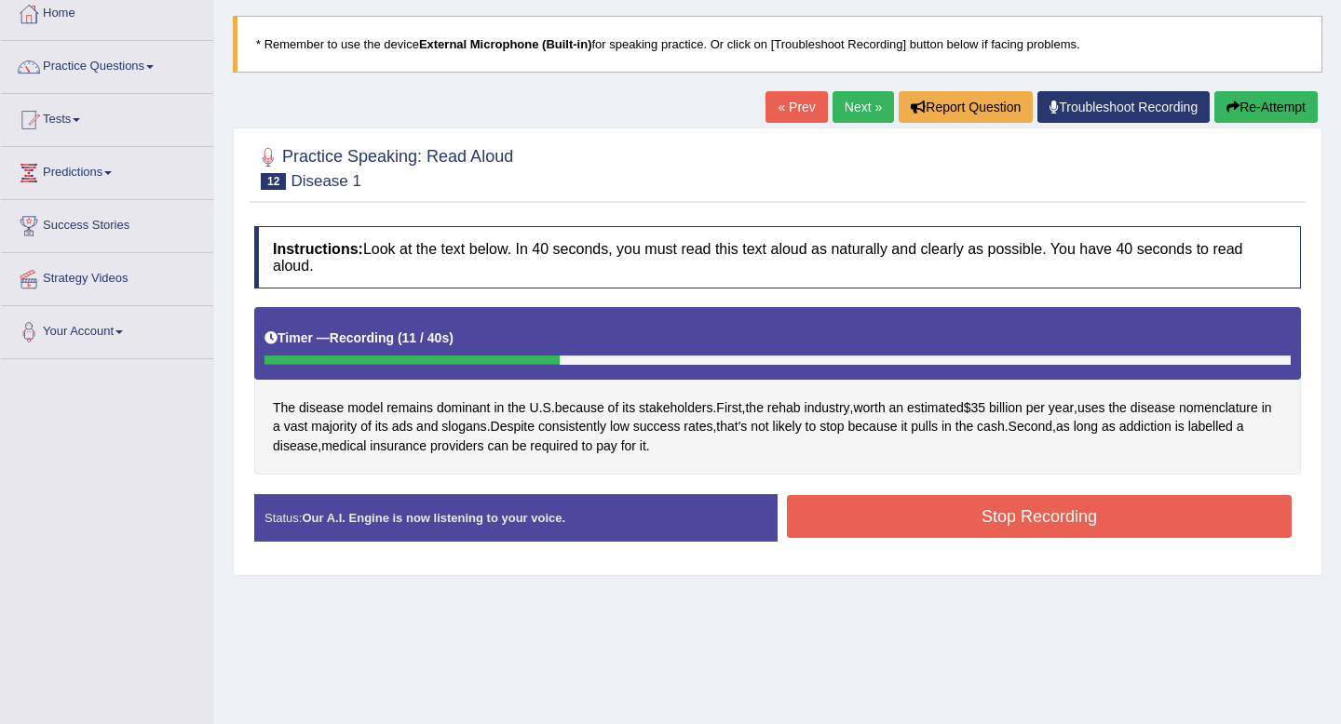
click at [915, 532] on button "Stop Recording" at bounding box center [1039, 516] width 505 height 43
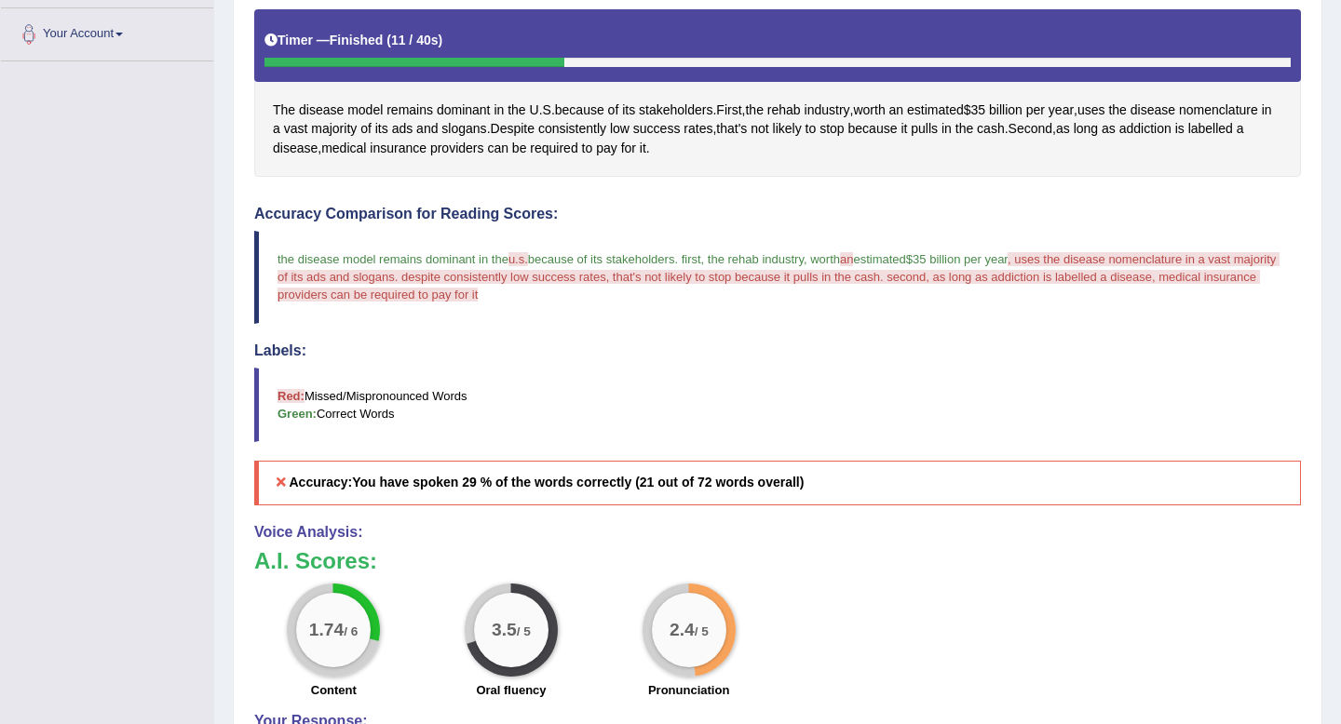
scroll to position [0, 0]
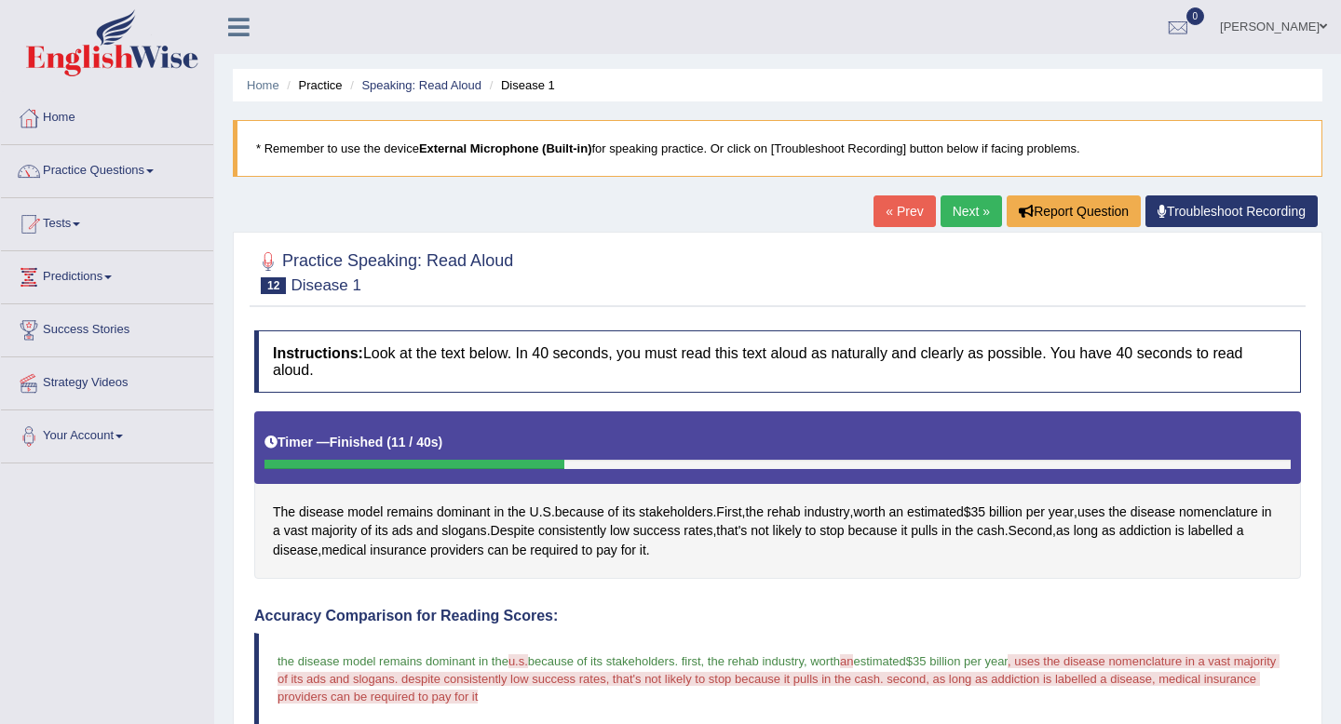
click at [966, 219] on link "Next »" at bounding box center [970, 212] width 61 height 32
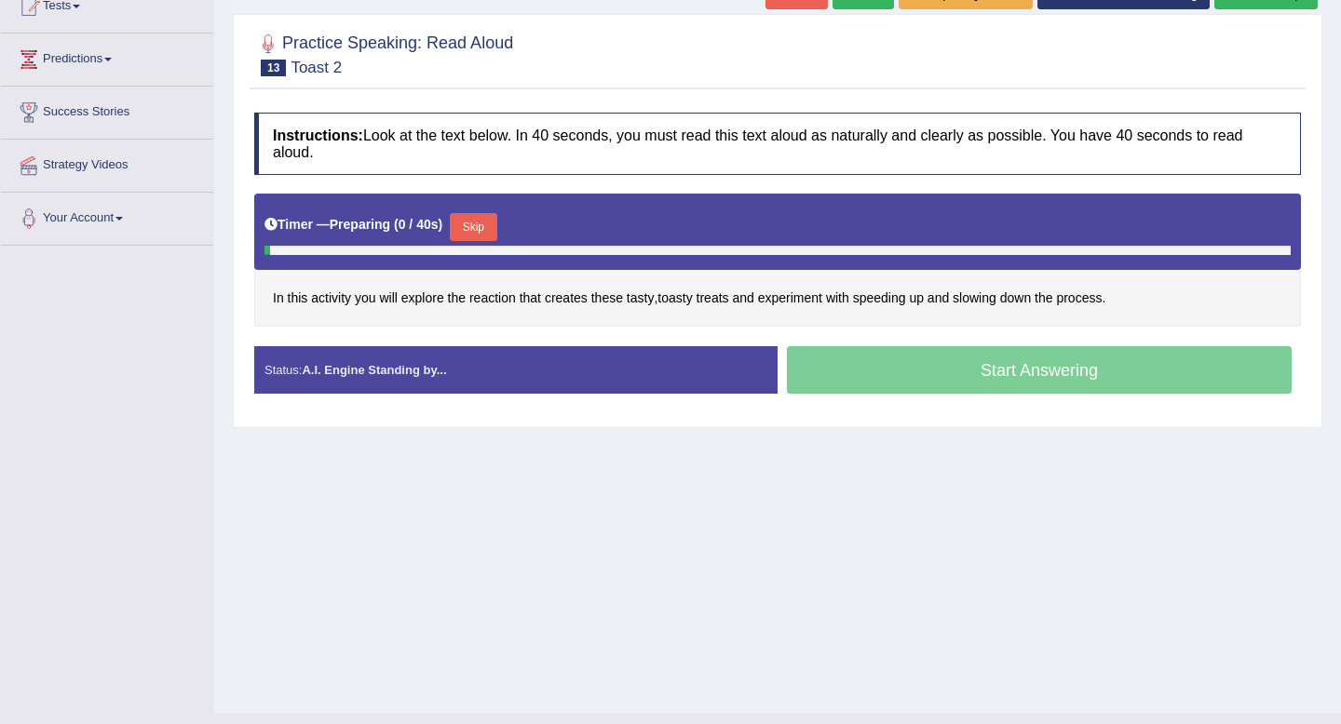
scroll to position [219, 0]
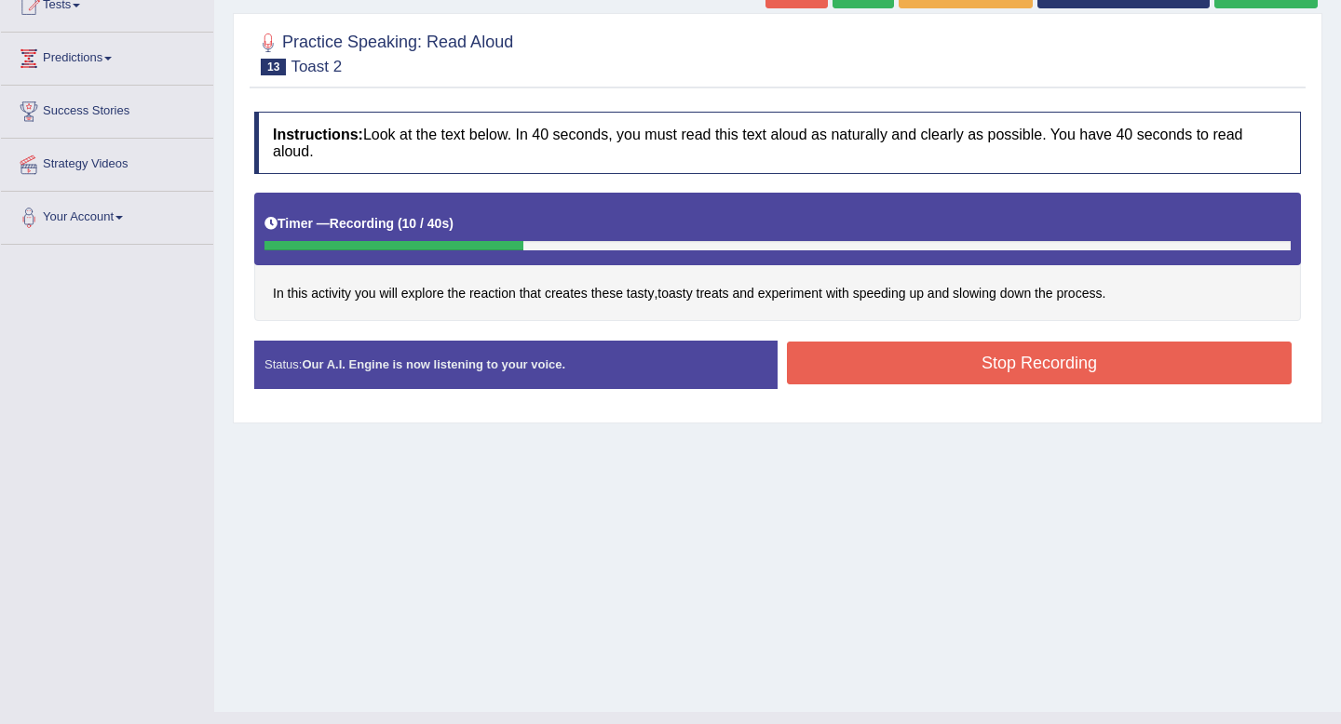
click at [996, 349] on button "Stop Recording" at bounding box center [1039, 363] width 505 height 43
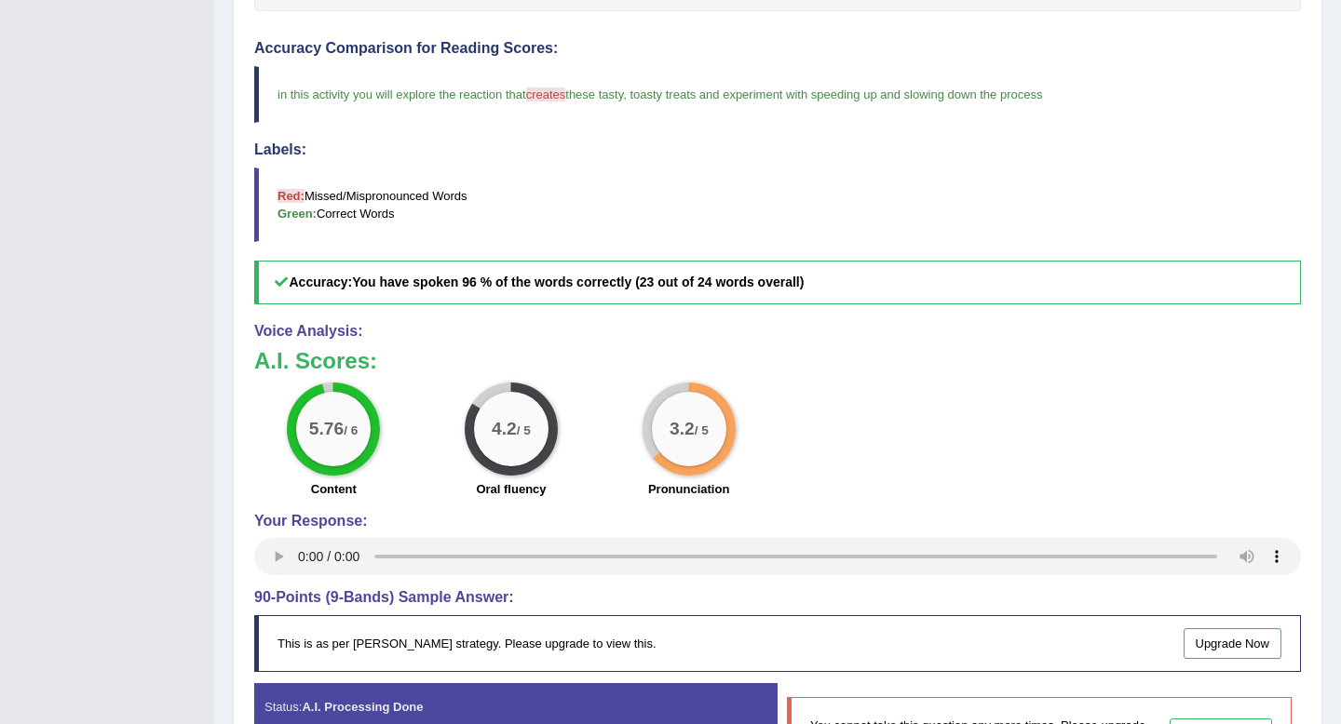
scroll to position [525, 0]
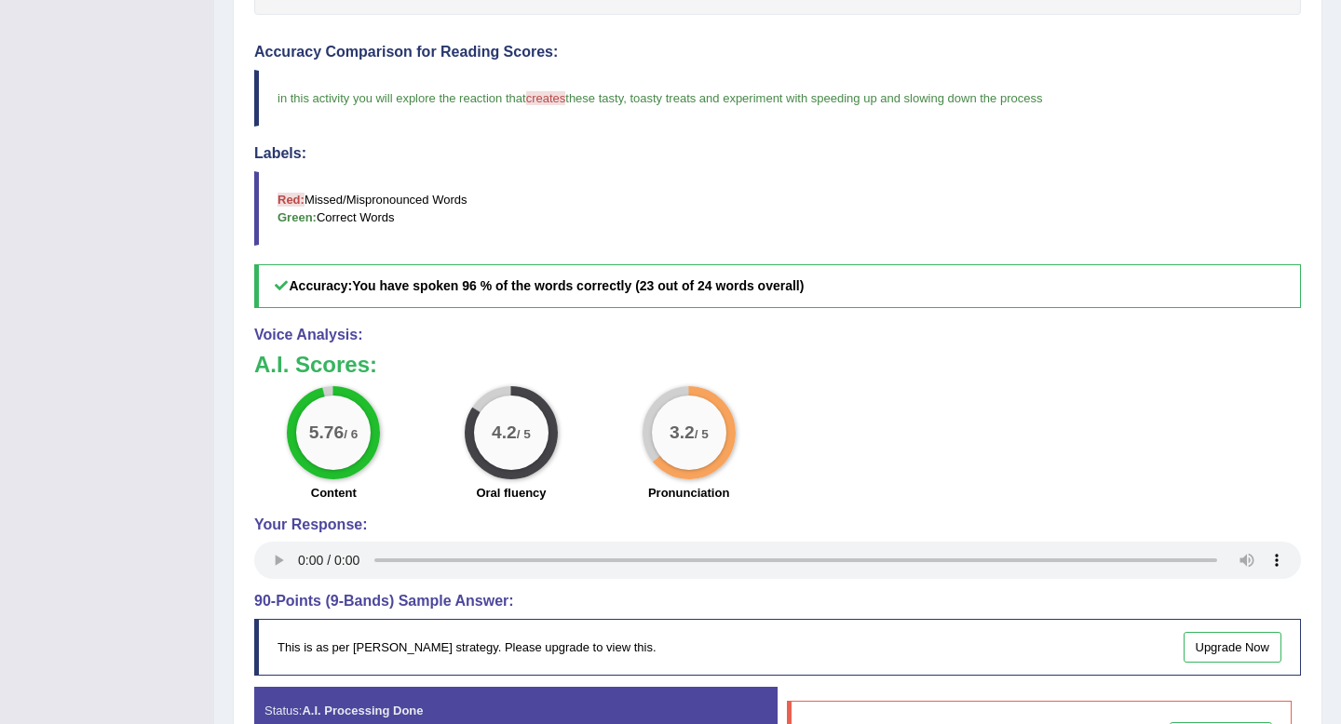
click at [560, 204] on blockquote "Red: Missed/Mispronounced Words Green: Correct Words" at bounding box center [777, 208] width 1046 height 74
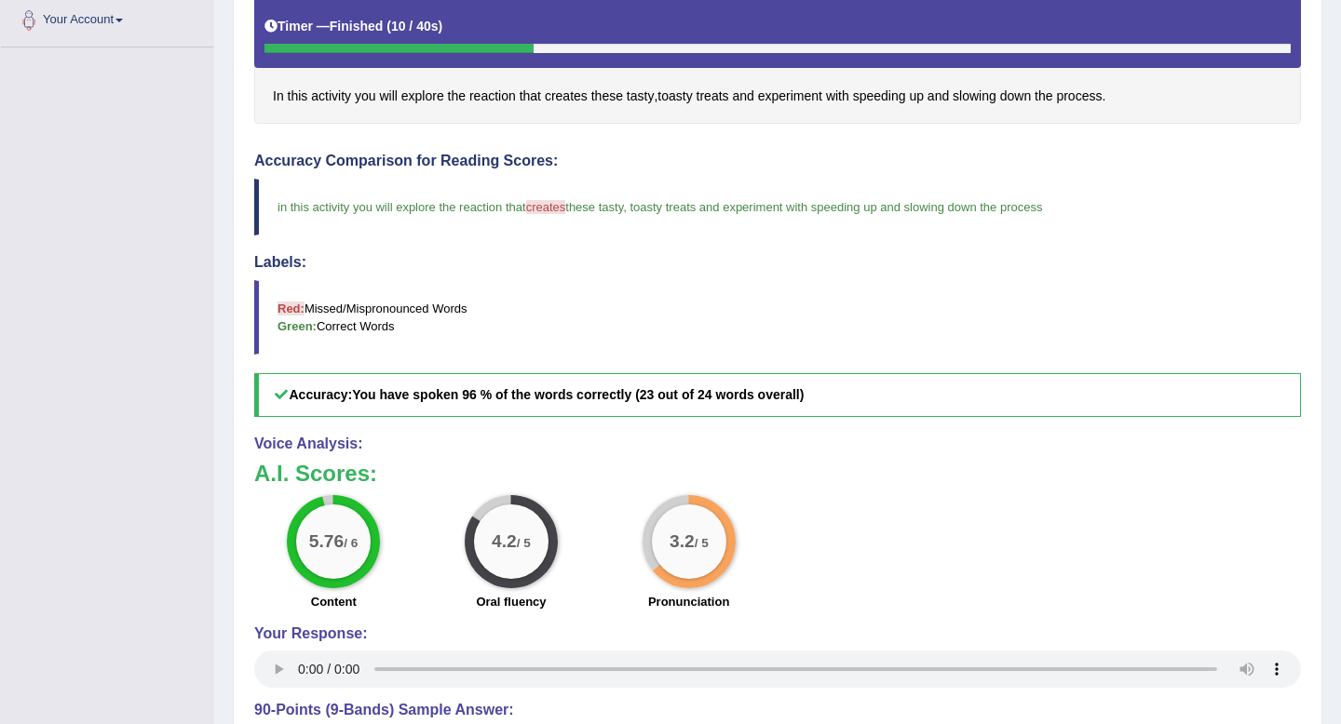
scroll to position [0, 0]
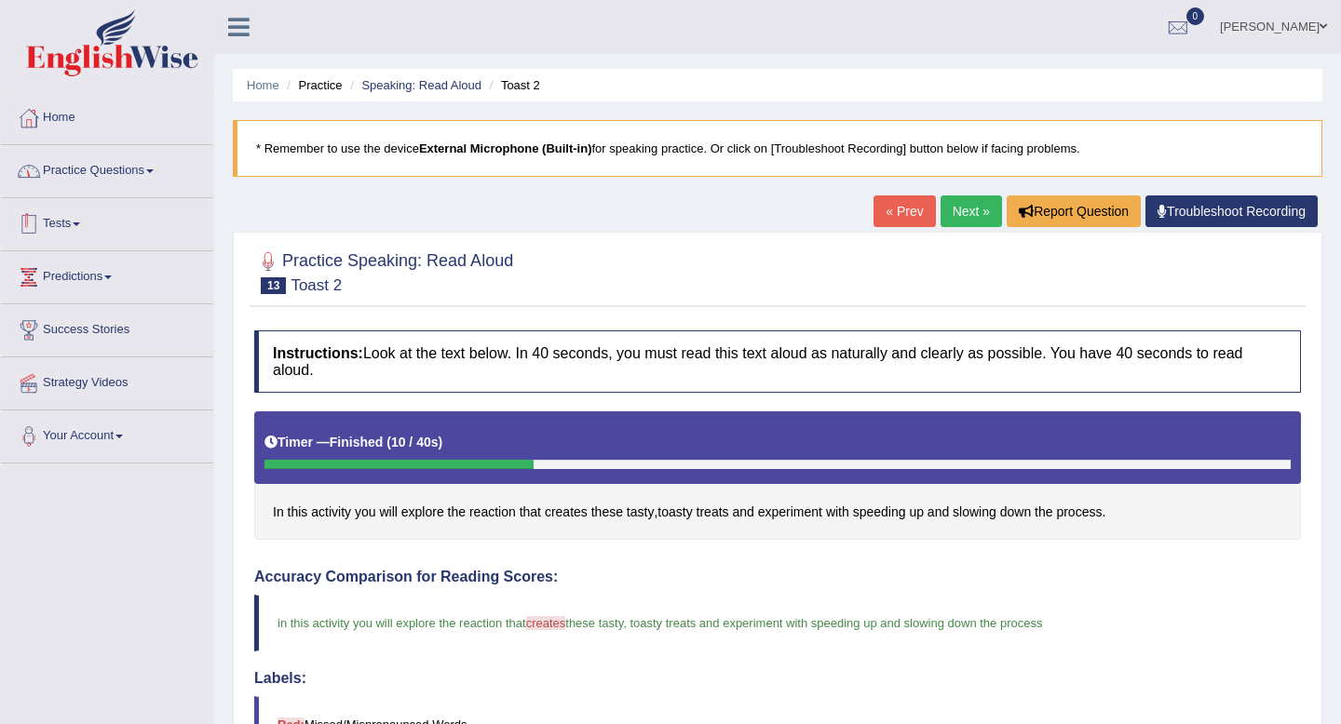
click at [141, 163] on link "Practice Questions" at bounding box center [107, 168] width 212 height 47
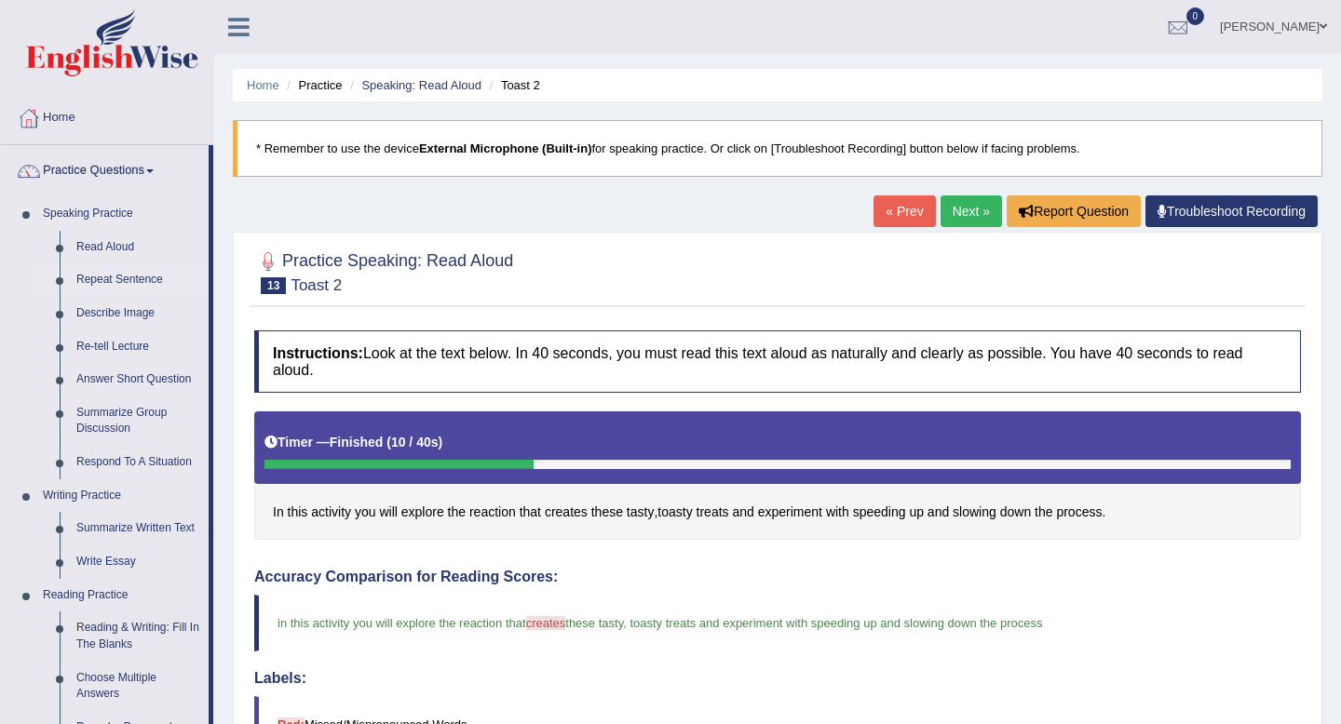
click at [99, 279] on link "Repeat Sentence" at bounding box center [138, 280] width 141 height 34
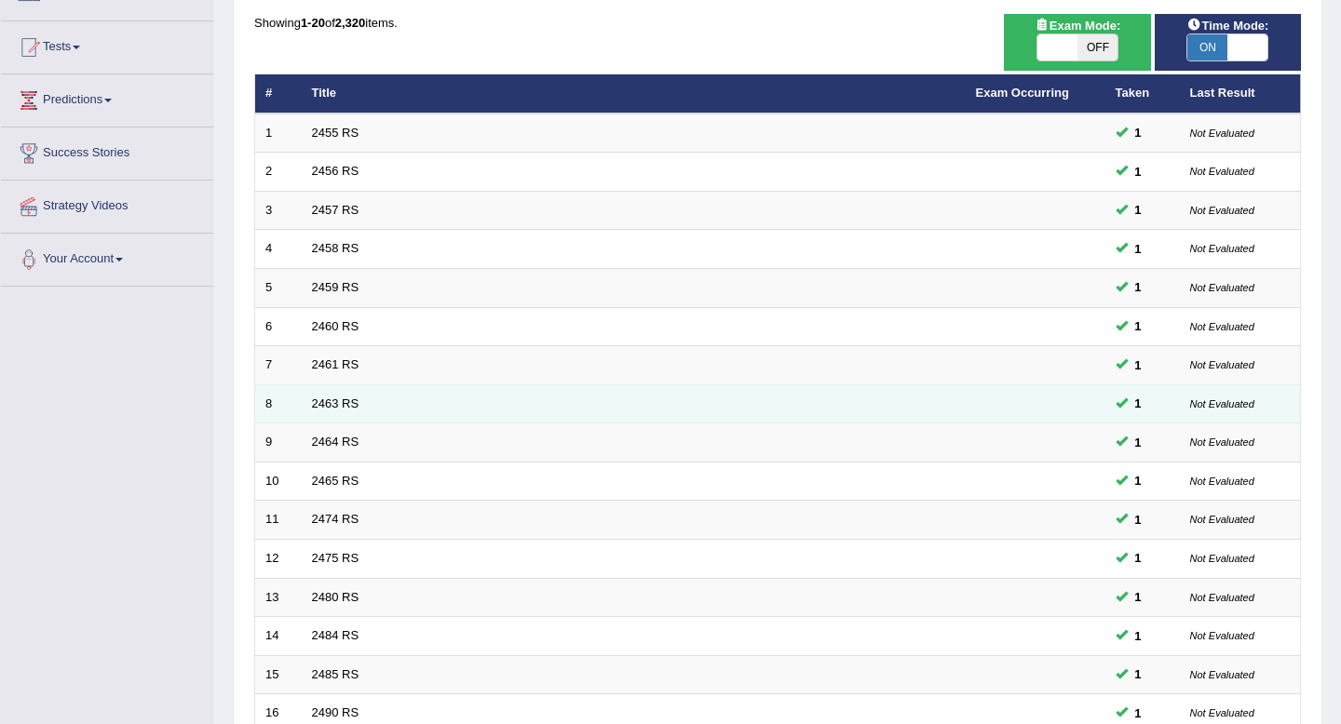
scroll to position [508, 0]
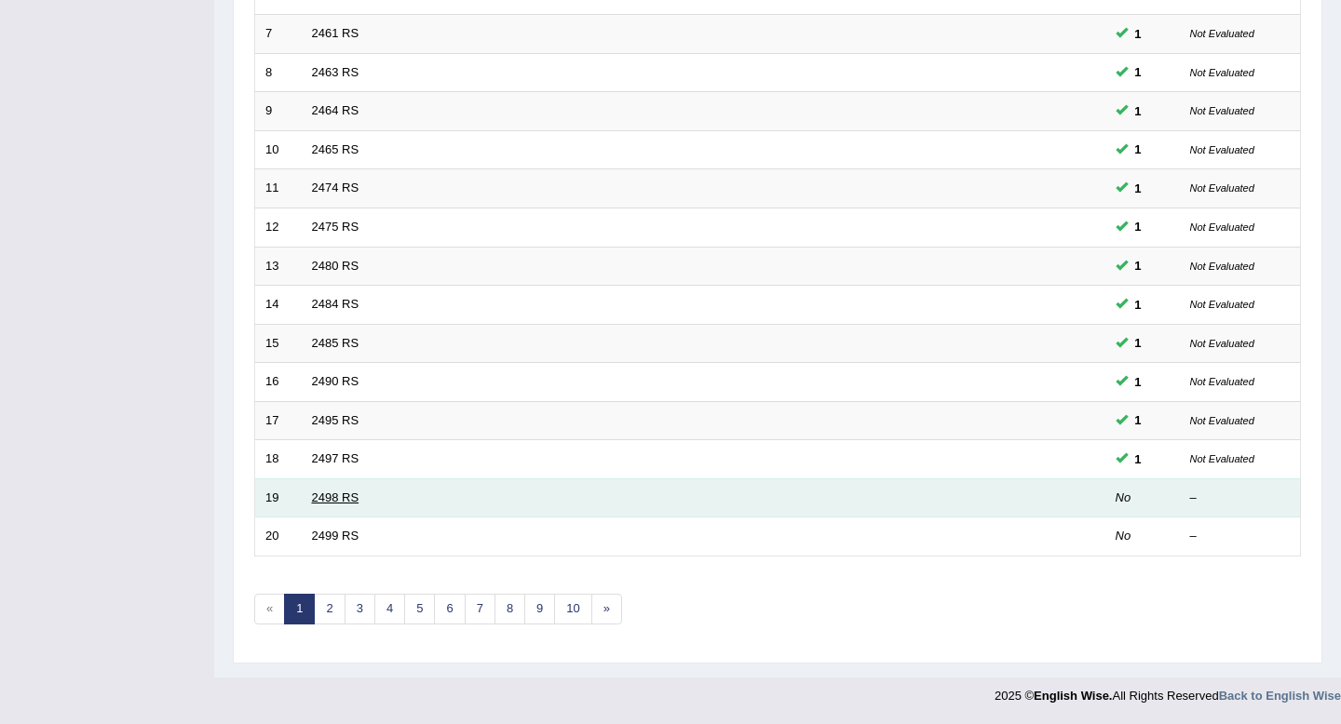
click at [349, 497] on link "2498 RS" at bounding box center [335, 498] width 47 height 14
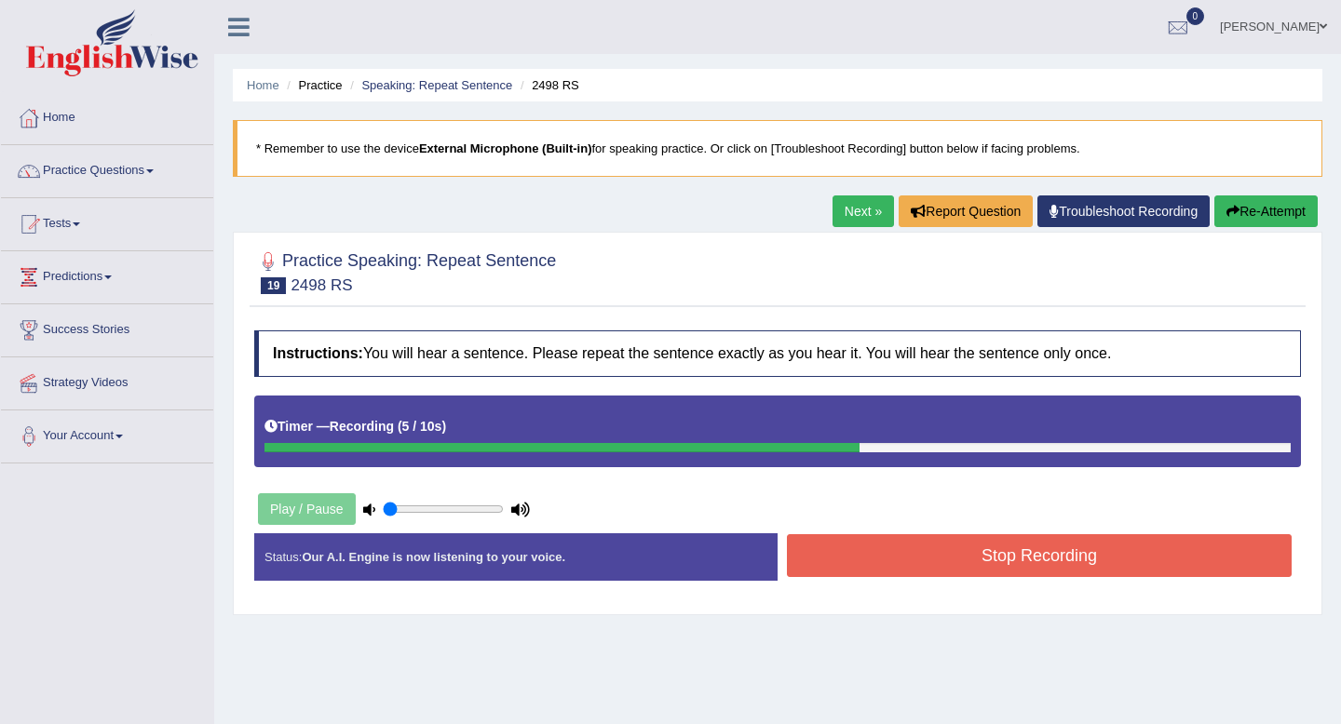
click at [871, 558] on button "Stop Recording" at bounding box center [1039, 555] width 505 height 43
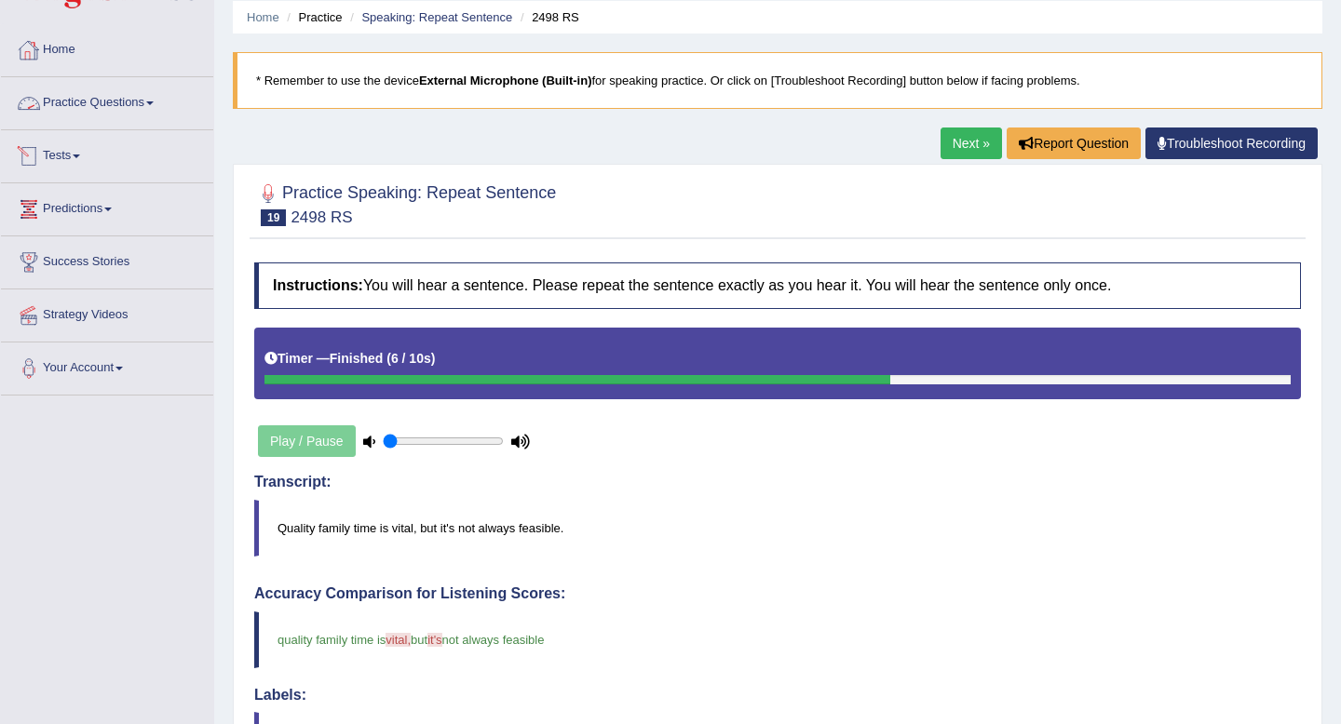
scroll to position [65, 0]
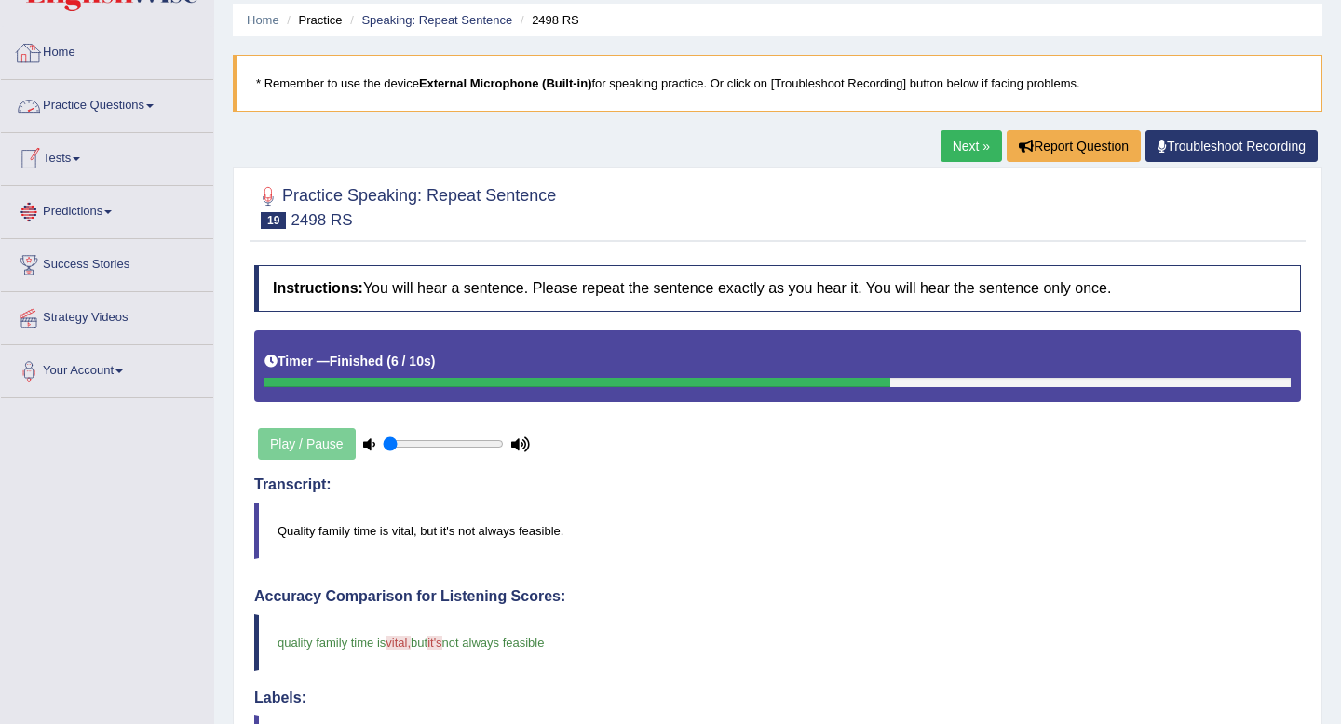
click at [134, 99] on link "Practice Questions" at bounding box center [107, 103] width 212 height 47
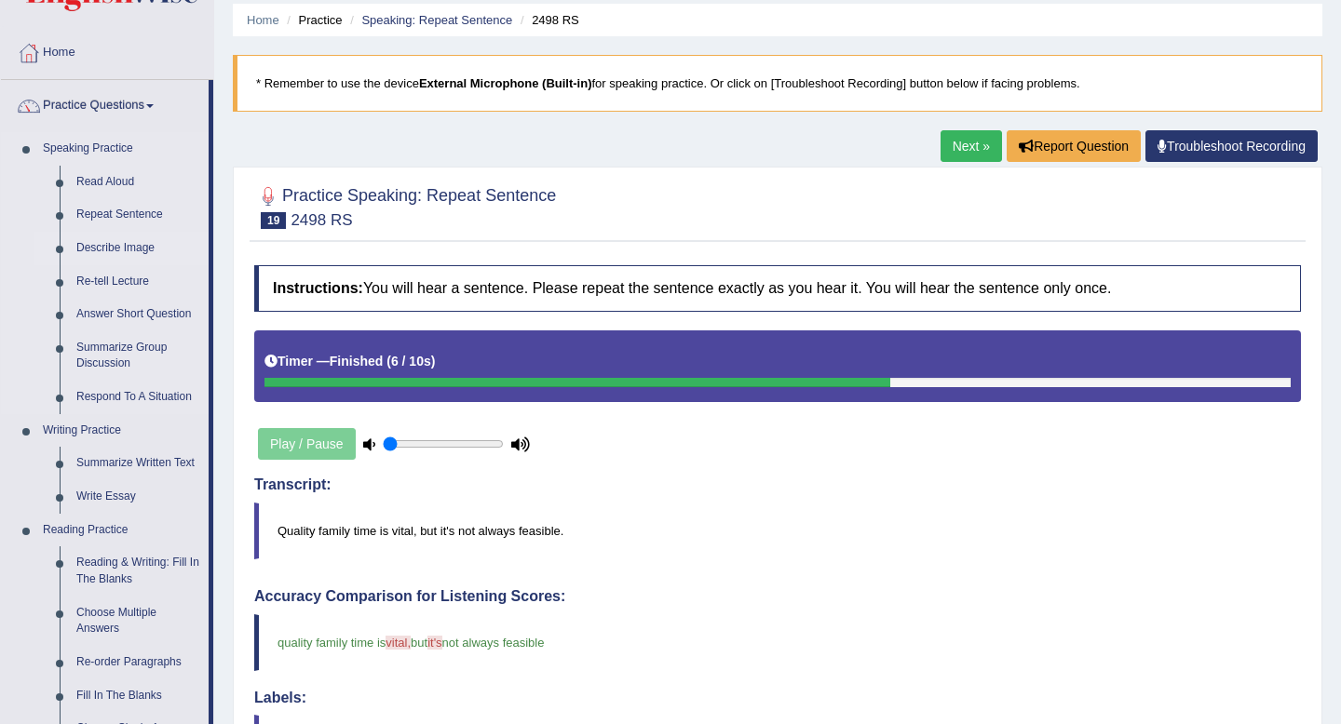
click at [123, 248] on link "Describe Image" at bounding box center [138, 249] width 141 height 34
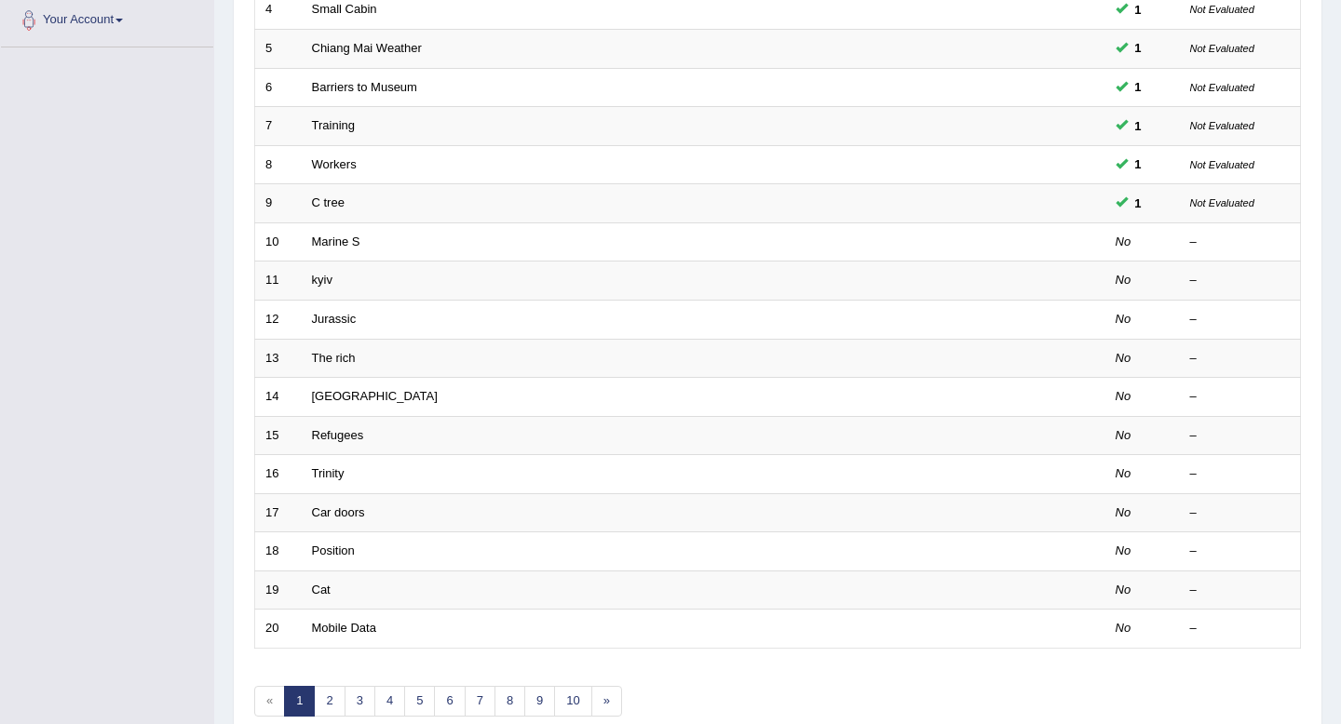
scroll to position [363, 0]
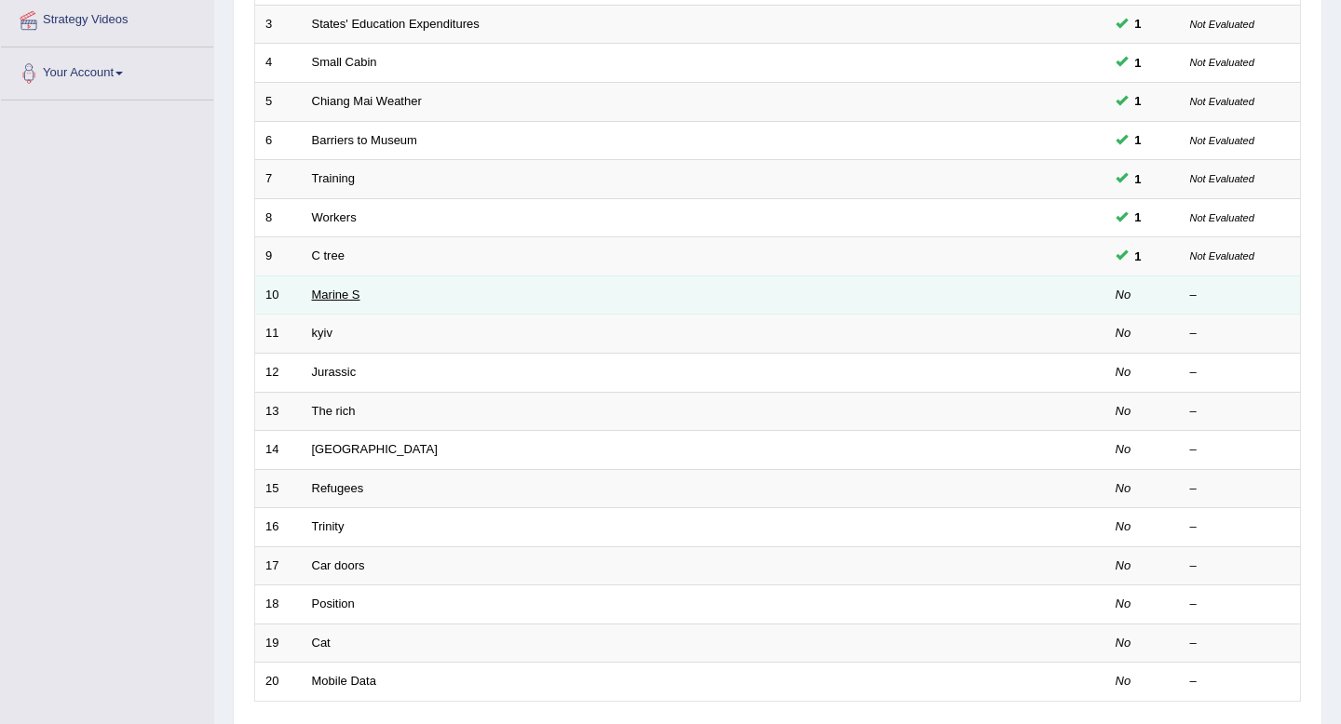
click at [344, 290] on link "Marine S" at bounding box center [336, 295] width 48 height 14
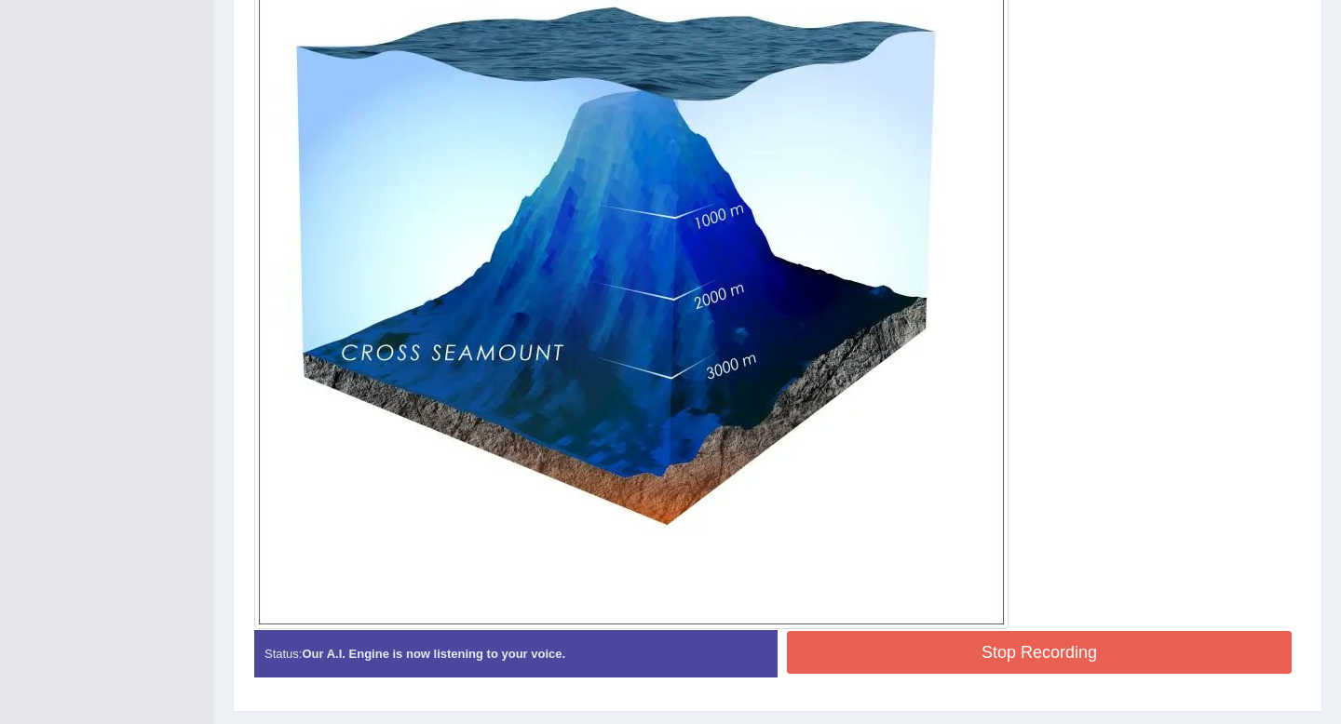
scroll to position [676, 0]
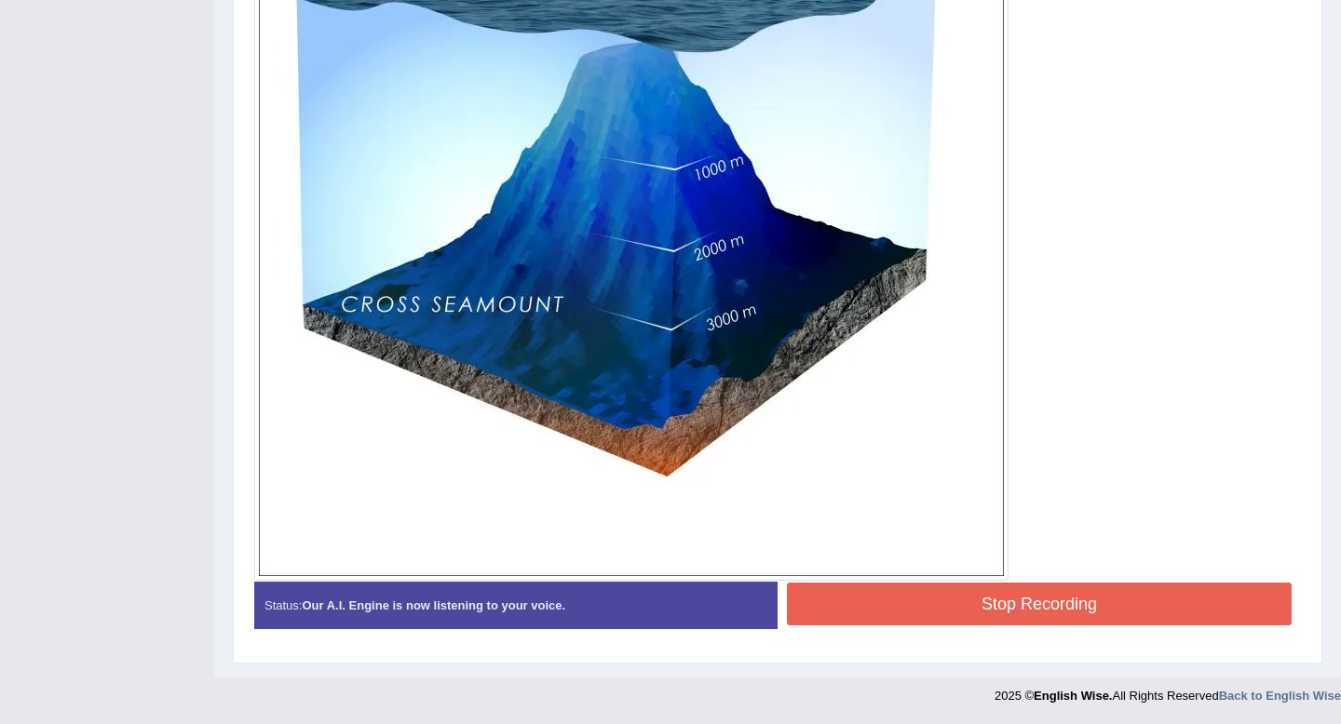
click at [858, 588] on button "Stop Recording" at bounding box center [1039, 604] width 505 height 43
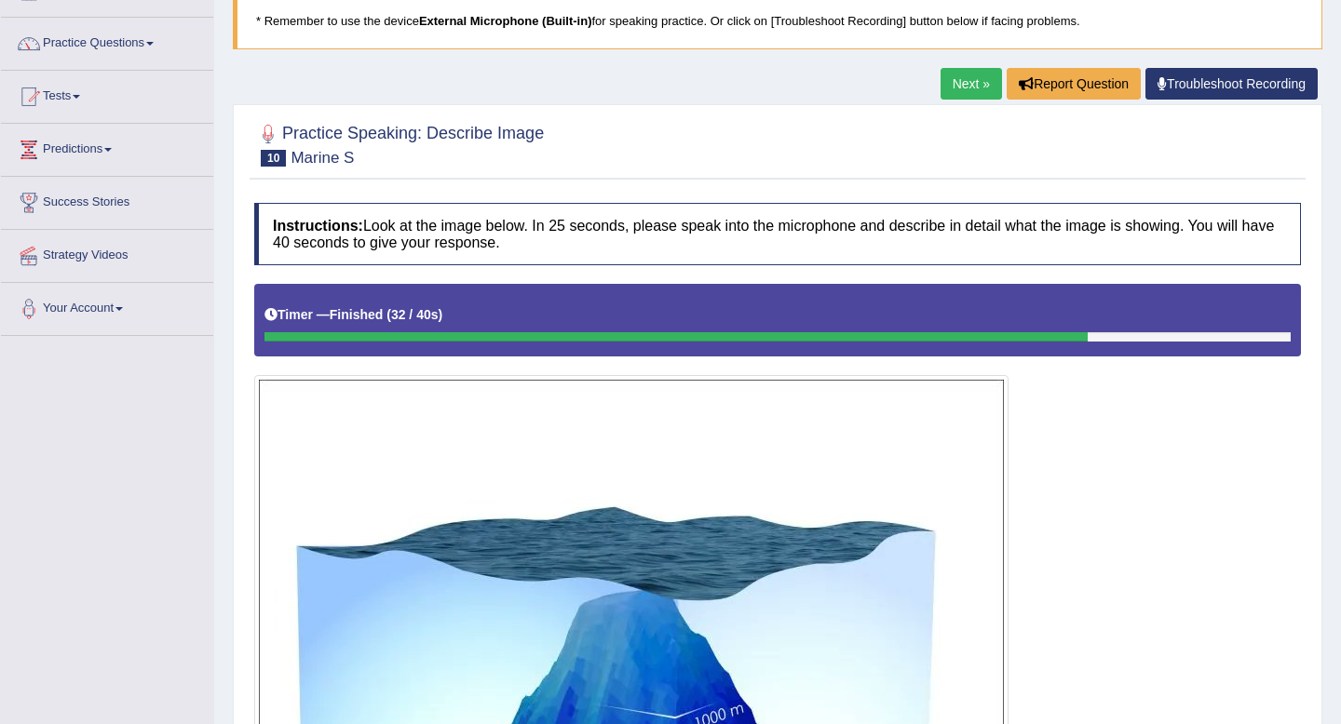
scroll to position [0, 0]
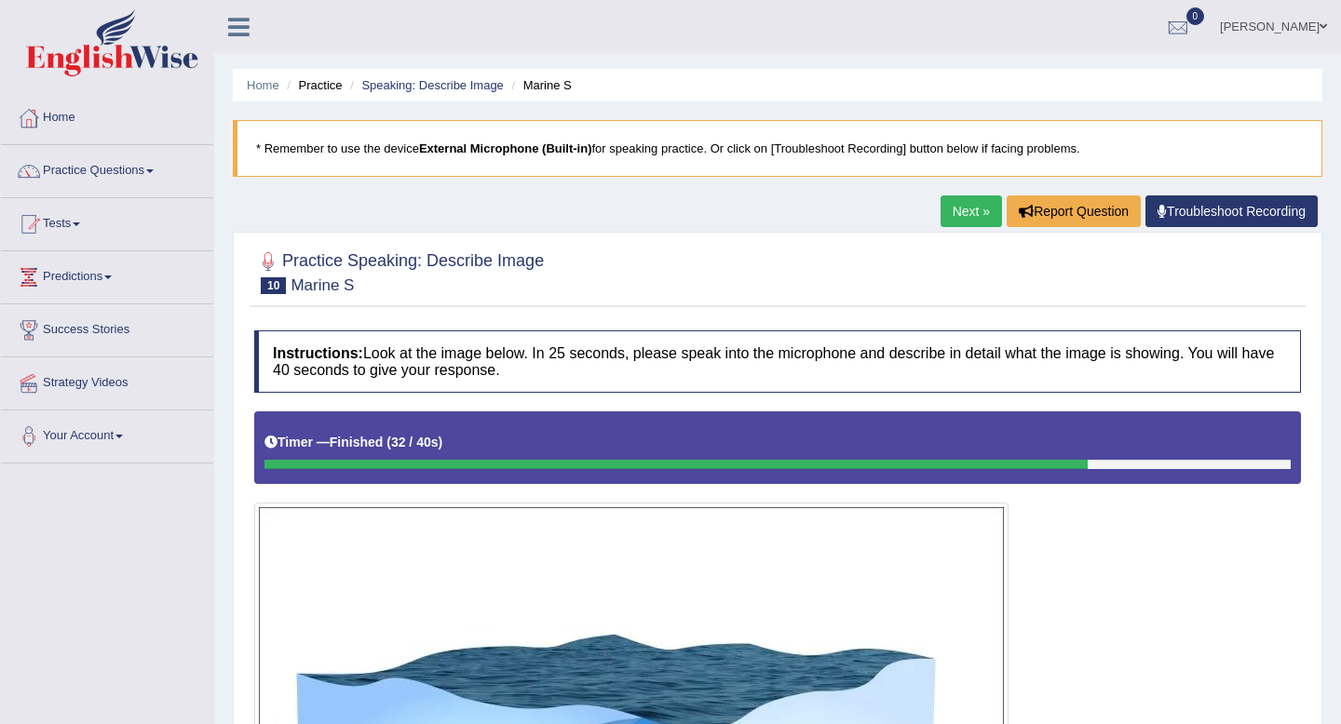
click at [972, 217] on link "Next »" at bounding box center [970, 212] width 61 height 32
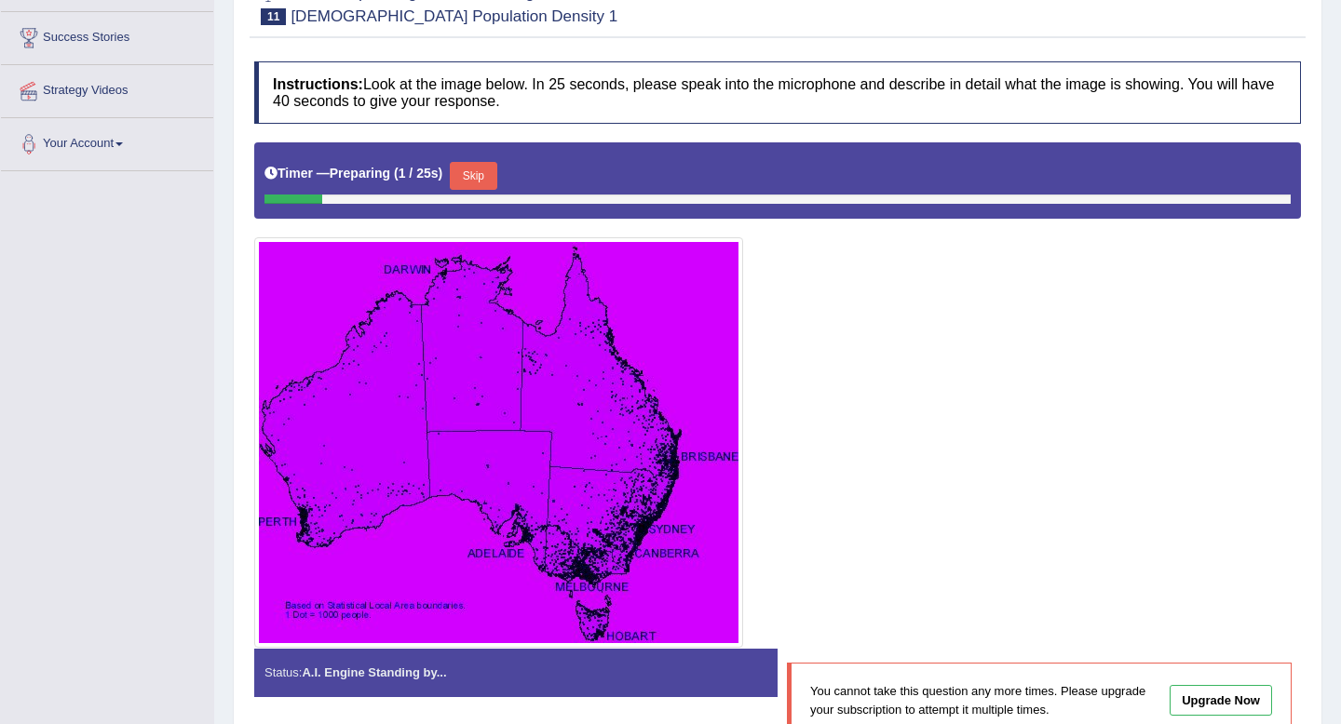
scroll to position [105, 0]
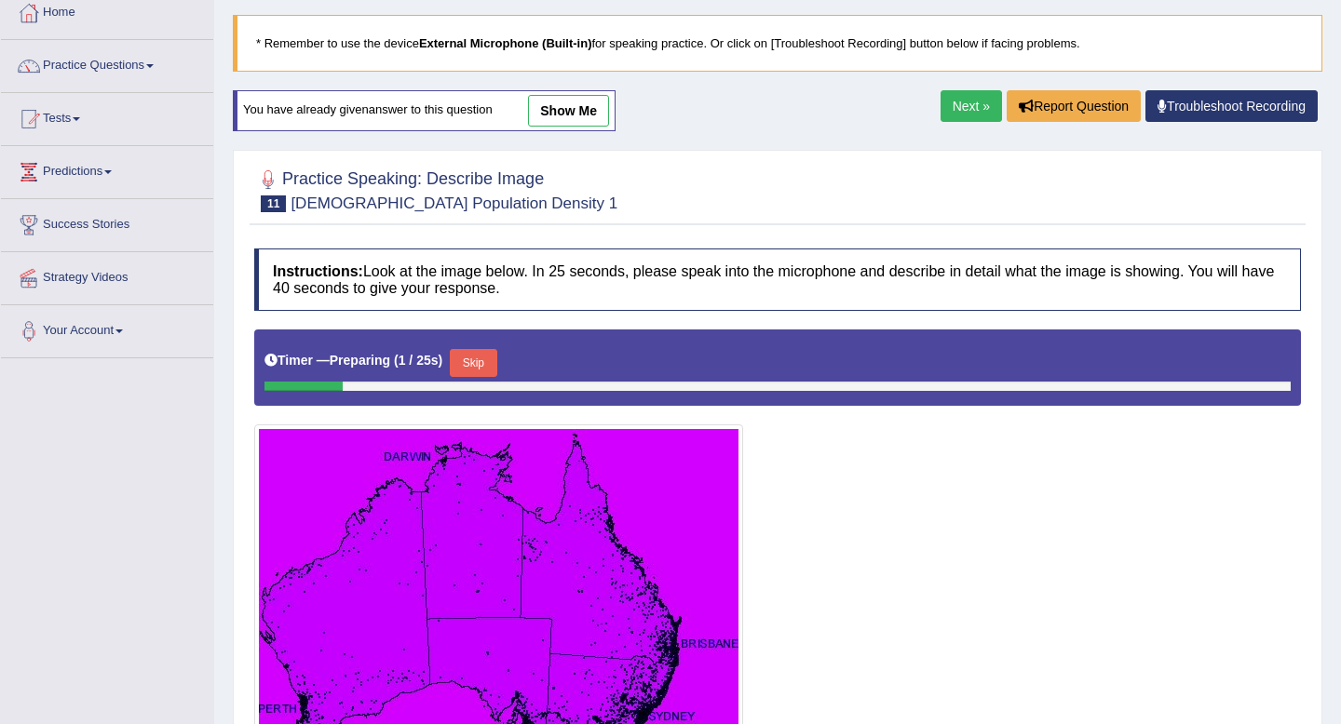
click at [952, 114] on link "Next »" at bounding box center [970, 106] width 61 height 32
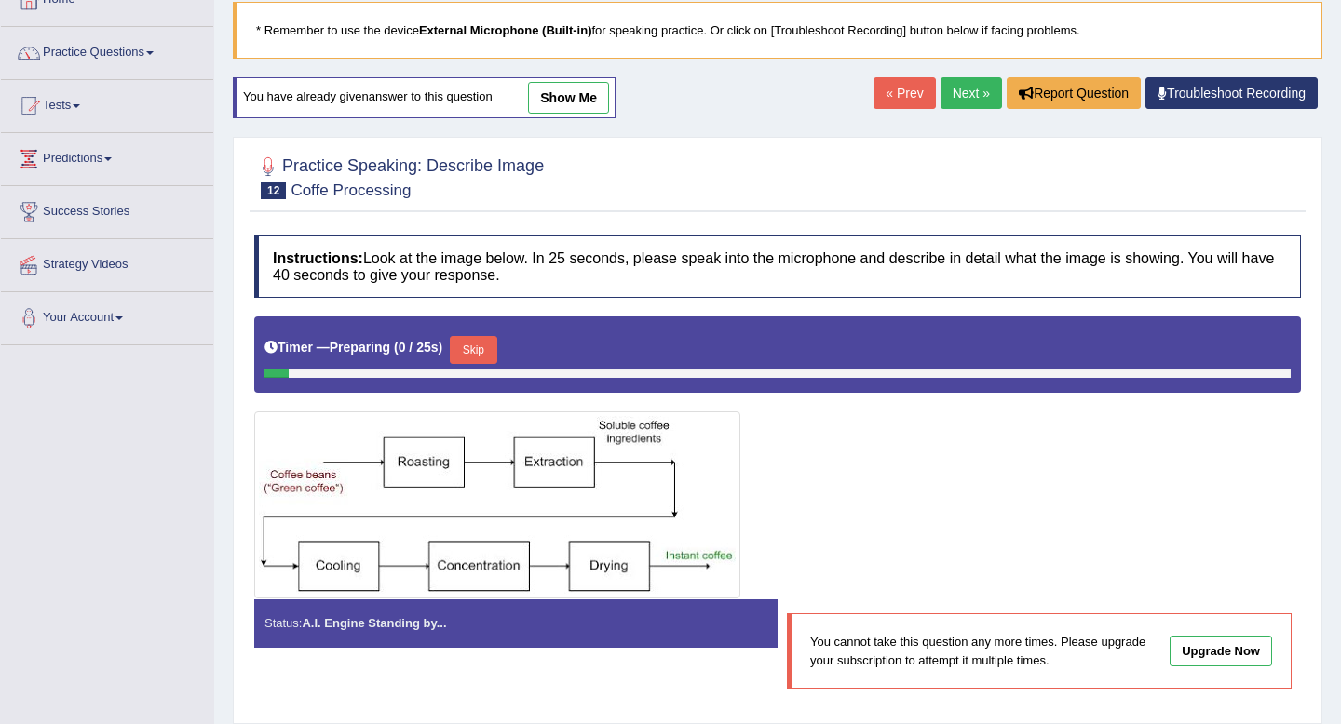
scroll to position [115, 0]
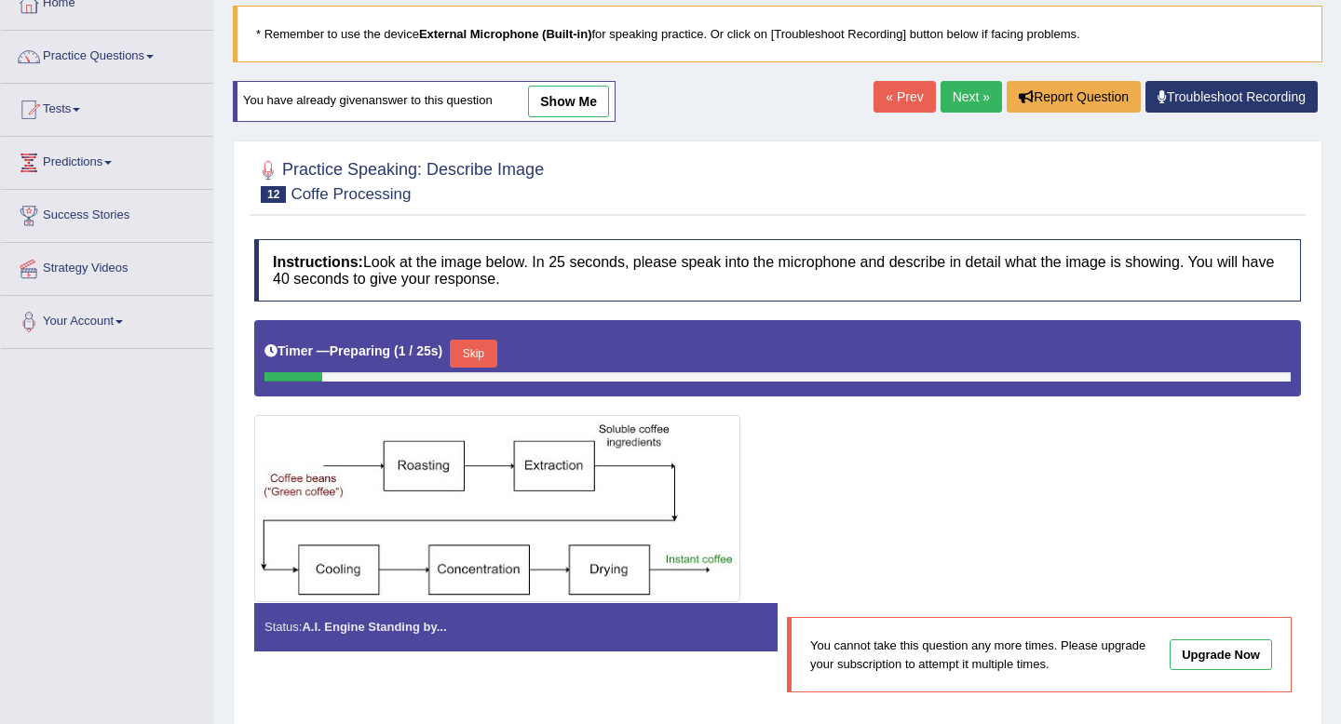
drag, startPoint x: 0, startPoint y: 0, endPoint x: 967, endPoint y: 94, distance: 971.8
click at [967, 94] on link "Next »" at bounding box center [970, 97] width 61 height 32
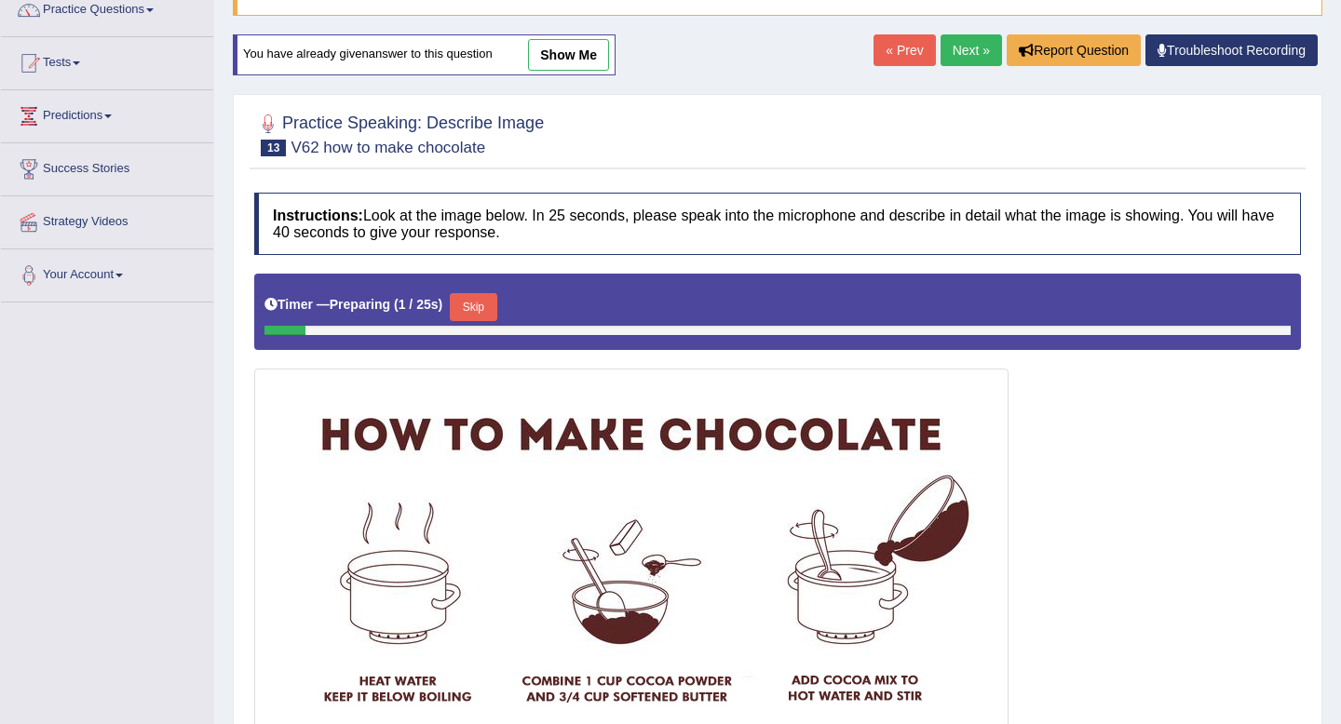
scroll to position [156, 0]
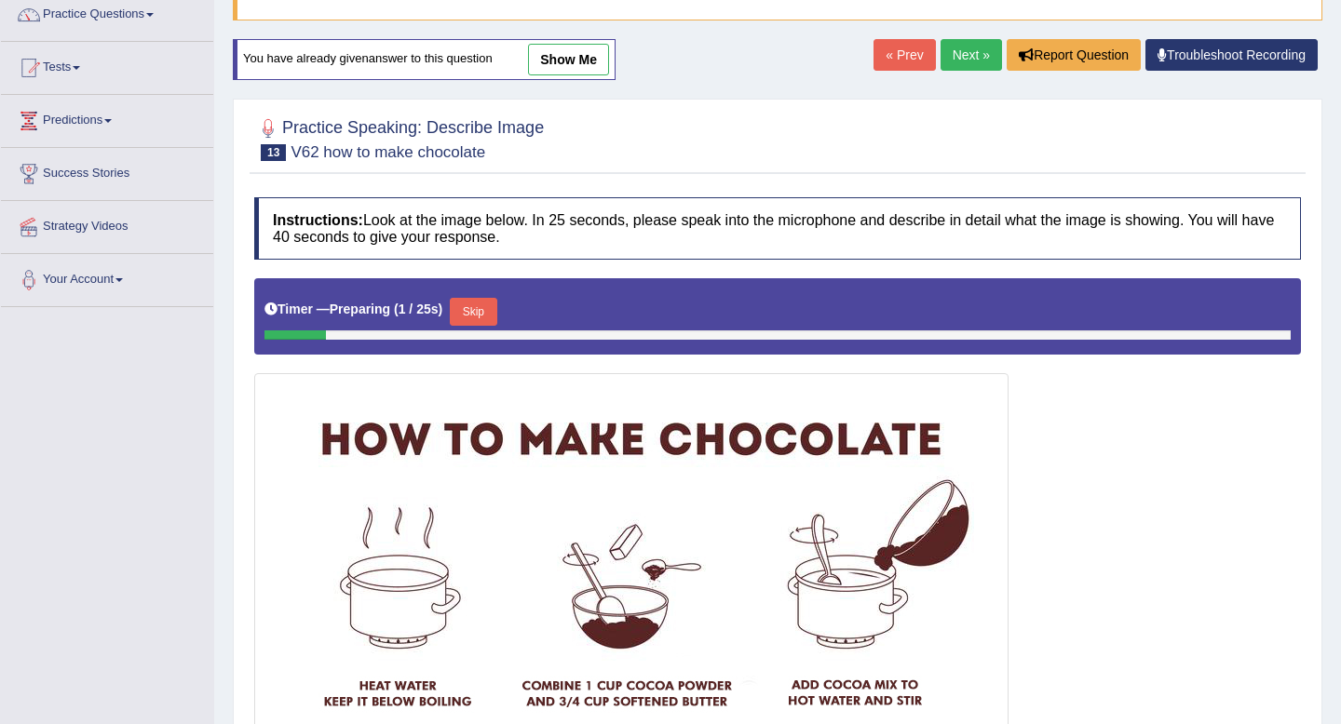
click at [978, 52] on link "Next »" at bounding box center [970, 55] width 61 height 32
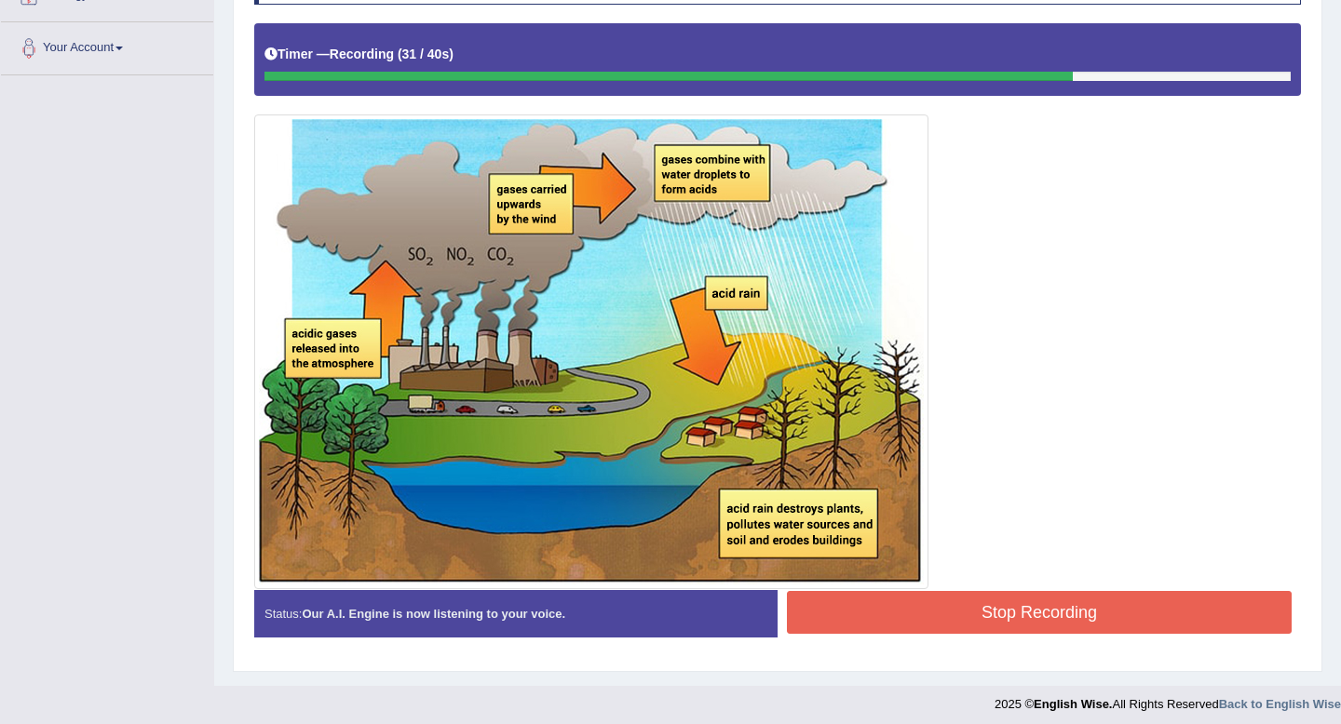
scroll to position [397, 0]
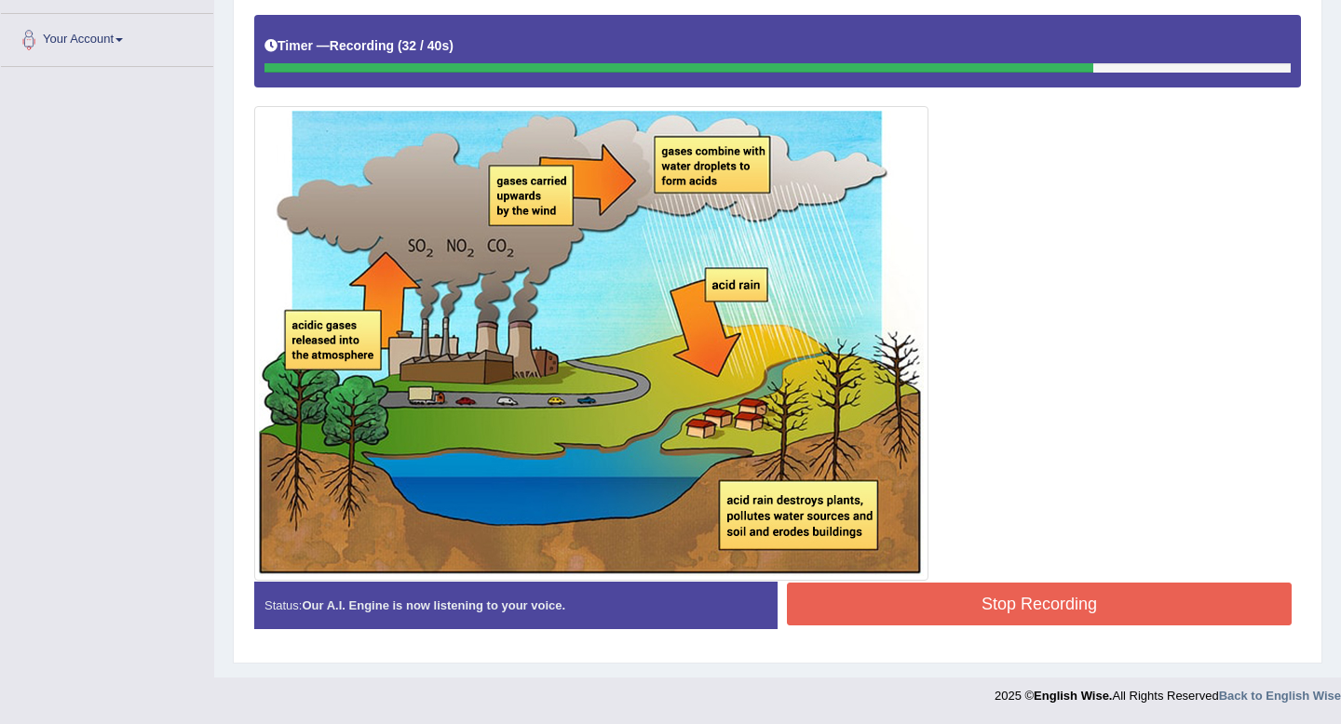
drag, startPoint x: 0, startPoint y: 0, endPoint x: 944, endPoint y: 611, distance: 1124.3
click at [944, 611] on button "Stop Recording" at bounding box center [1039, 604] width 505 height 43
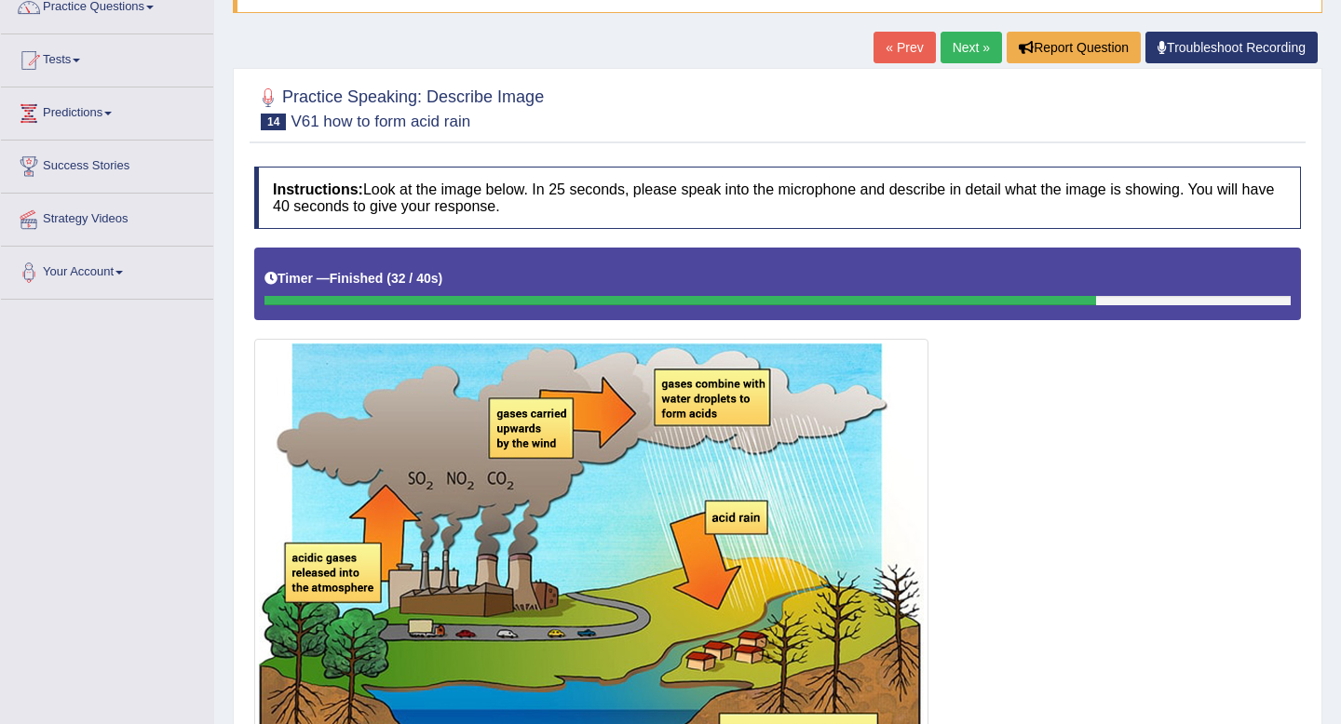
scroll to position [25, 0]
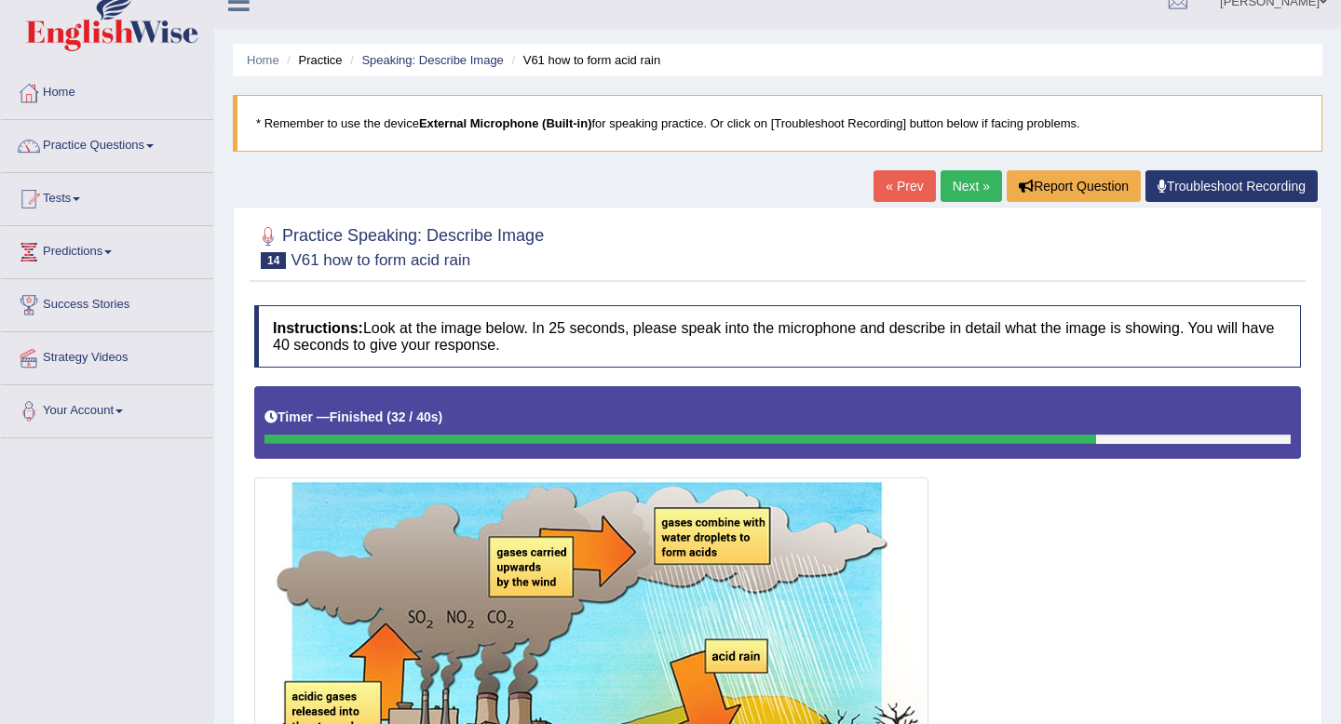
click at [81, 143] on link "Practice Questions" at bounding box center [107, 143] width 212 height 47
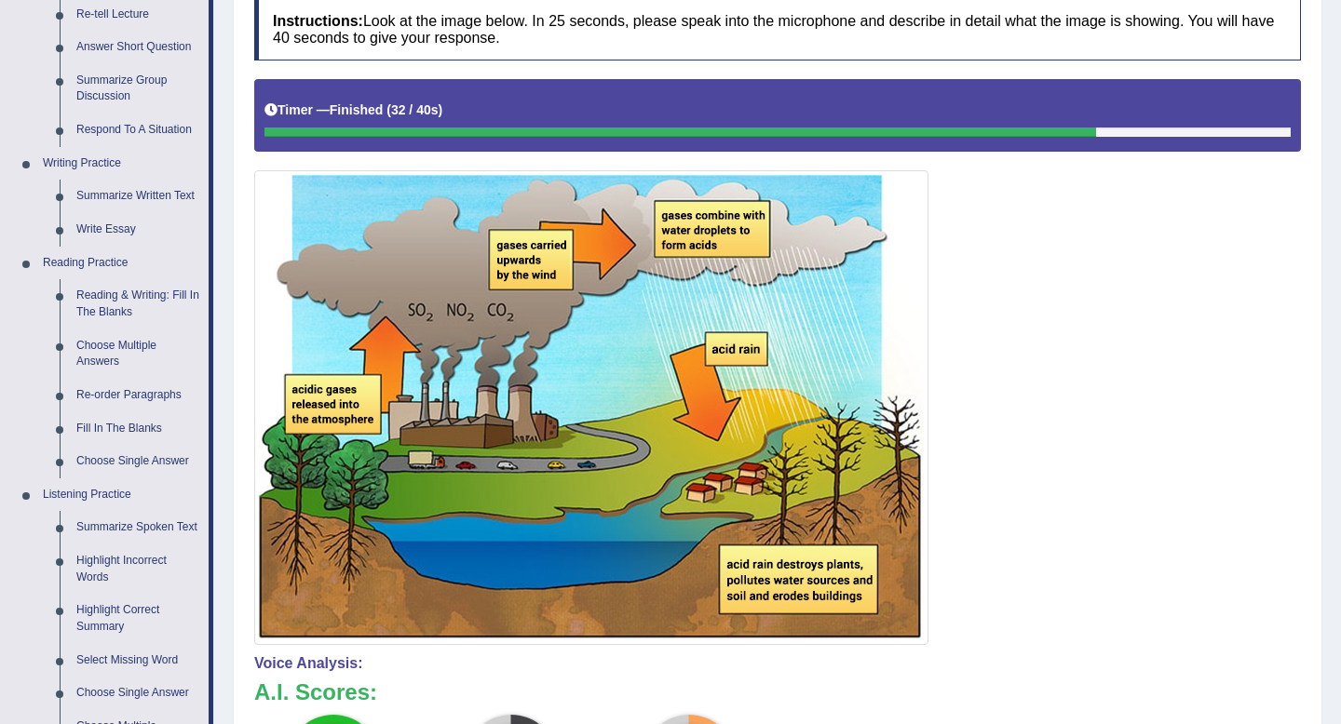
scroll to position [366, 0]
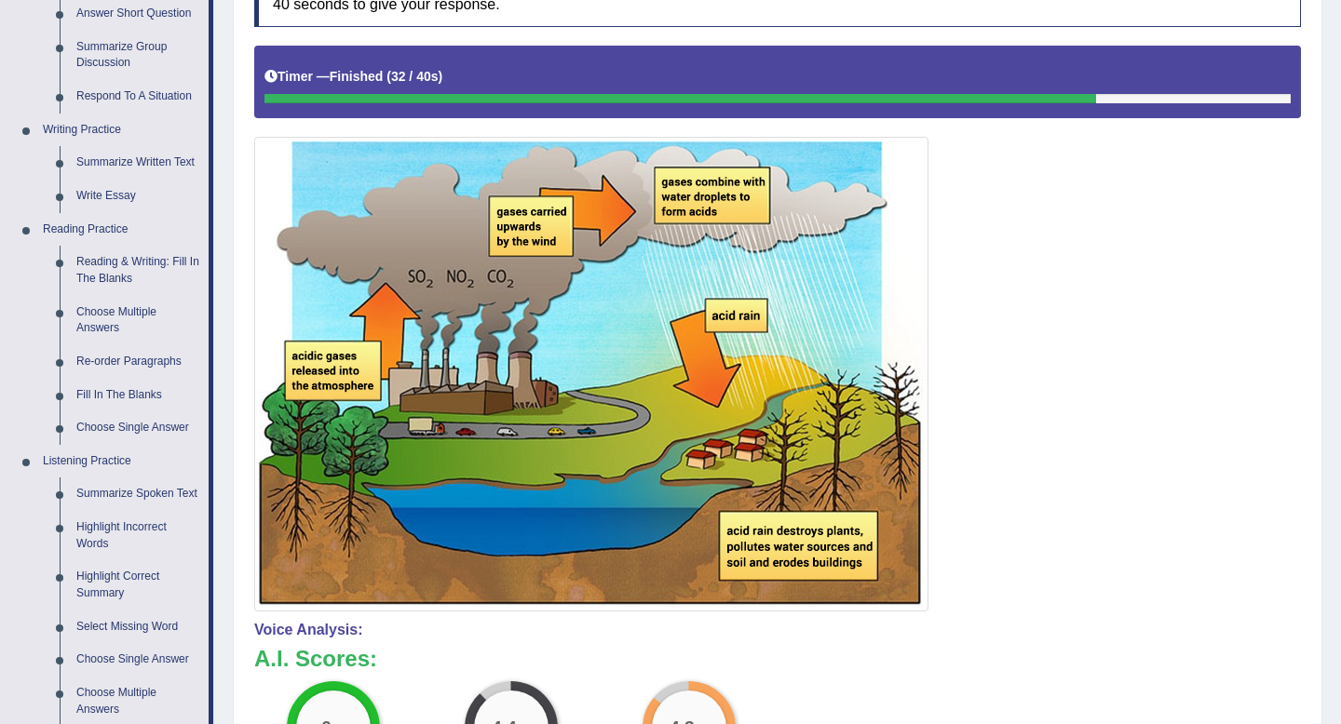
click at [110, 491] on link "Summarize Spoken Text" at bounding box center [138, 495] width 141 height 34
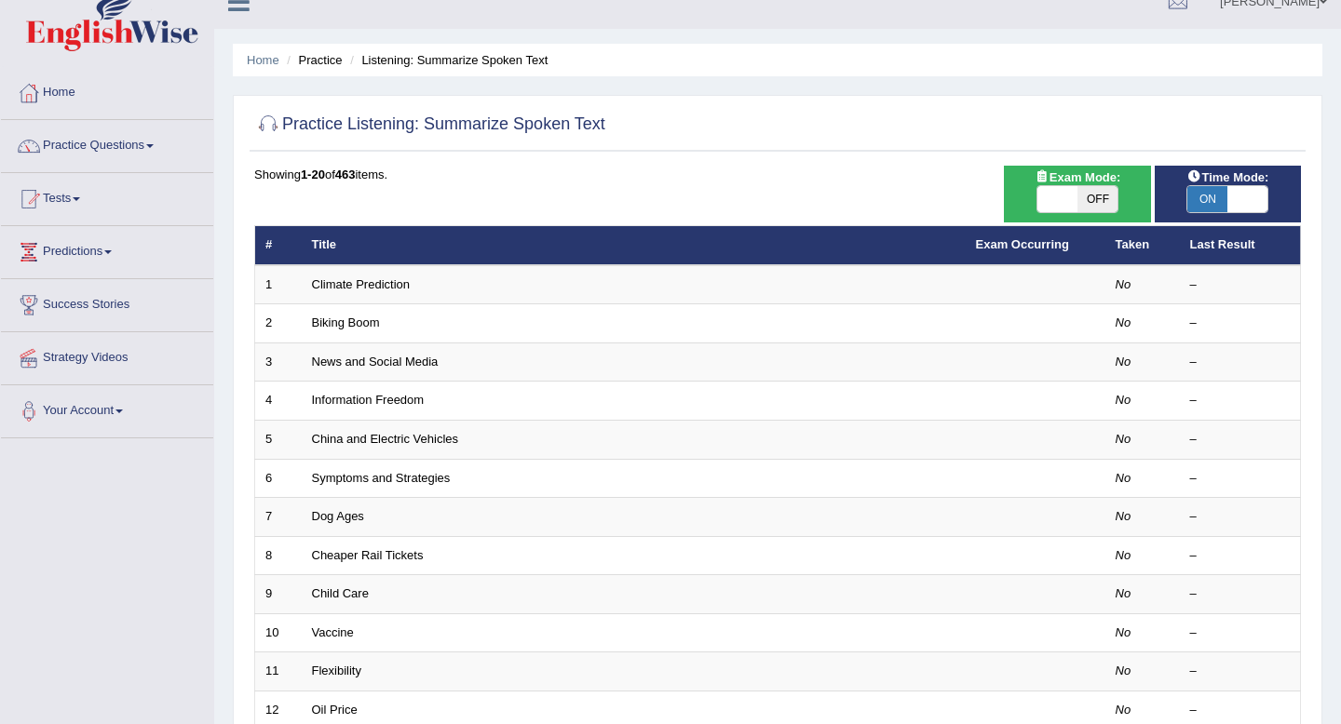
scroll to position [40, 0]
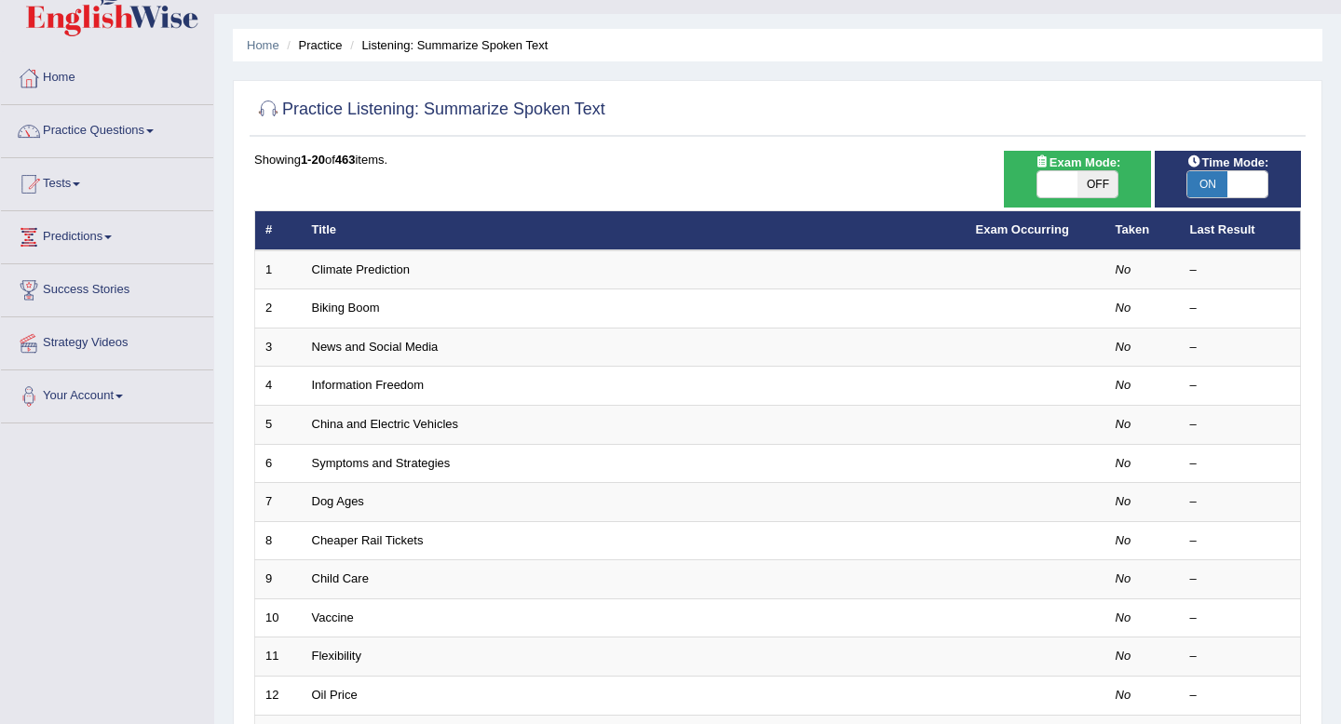
click at [1225, 174] on span "ON" at bounding box center [1207, 184] width 40 height 26
checkbox input "false"
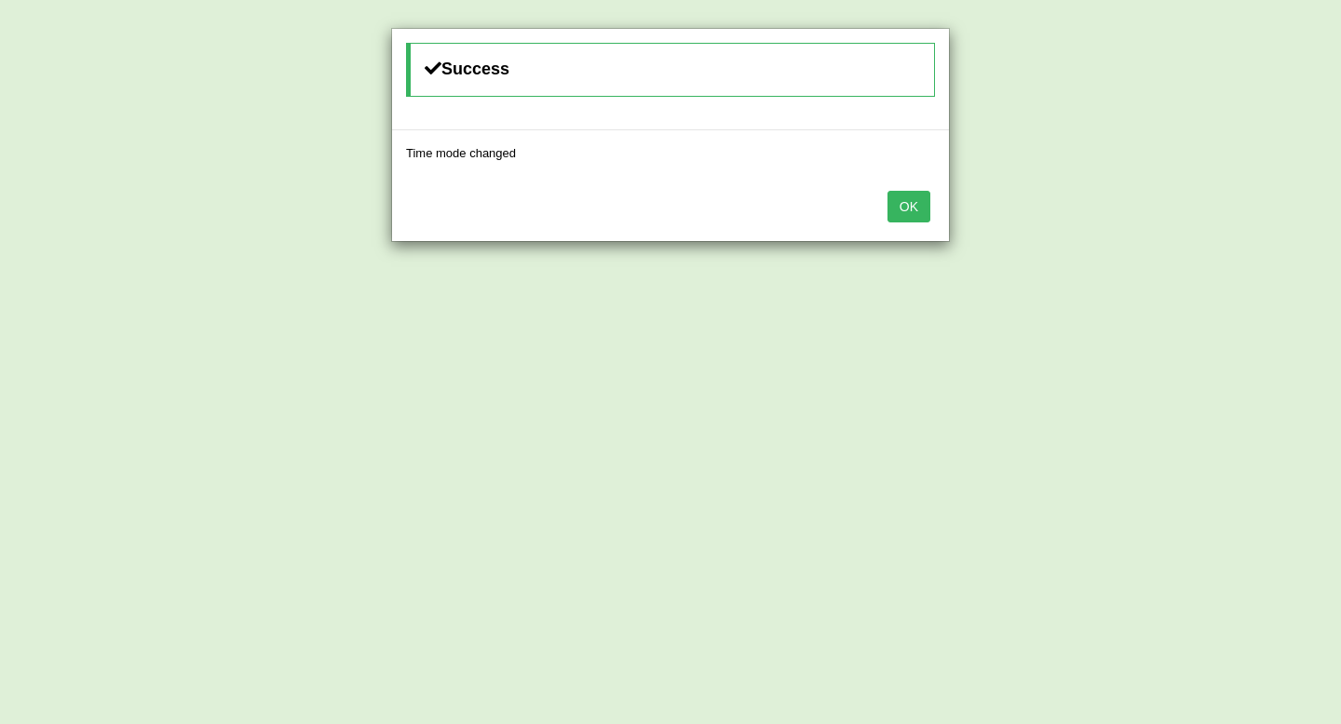
drag, startPoint x: 0, startPoint y: 0, endPoint x: 910, endPoint y: 208, distance: 933.8
click at [910, 208] on button "OK" at bounding box center [908, 207] width 43 height 32
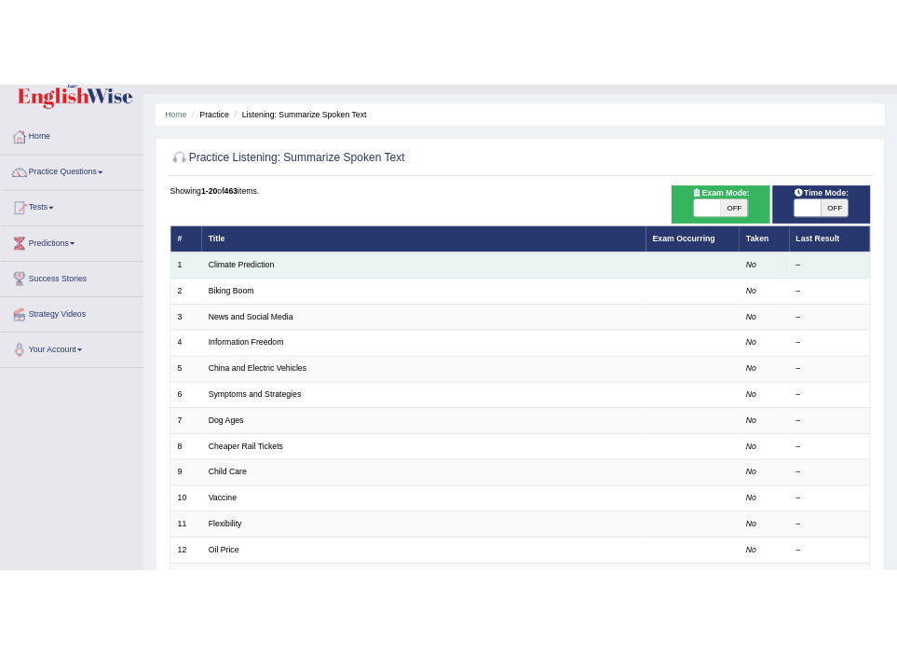
scroll to position [69, 0]
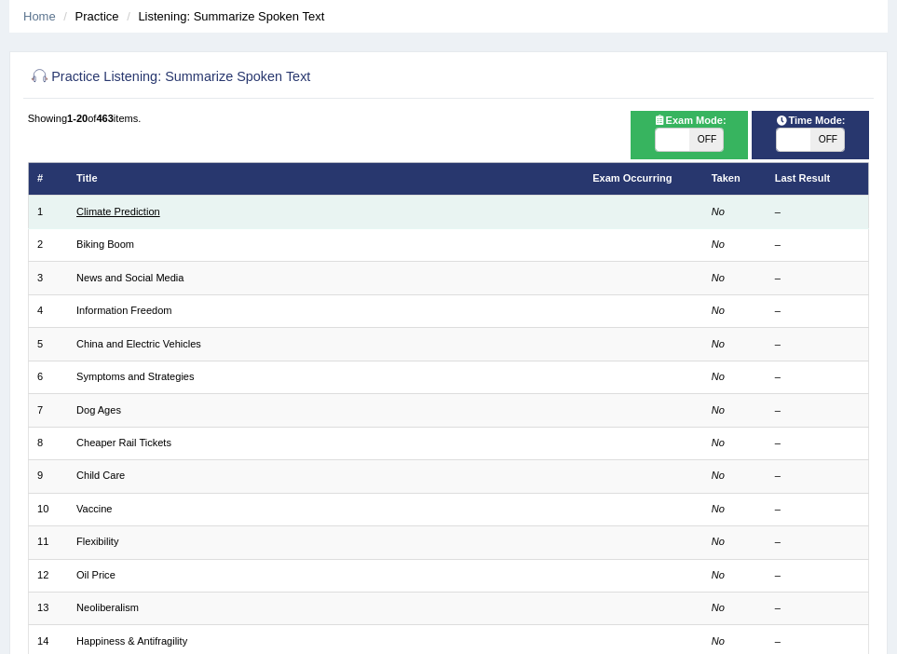
click at [143, 217] on link "Climate Prediction" at bounding box center [118, 211] width 84 height 11
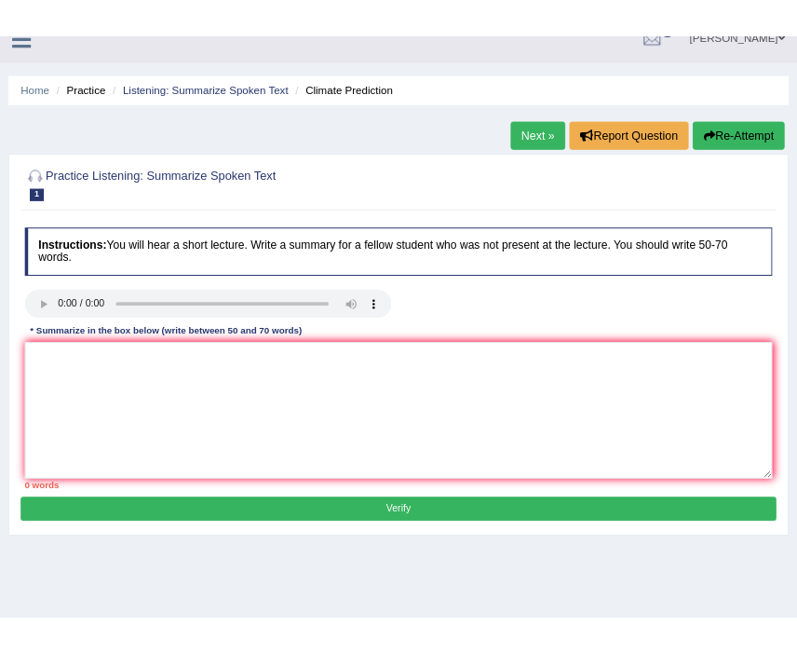
scroll to position [40, 0]
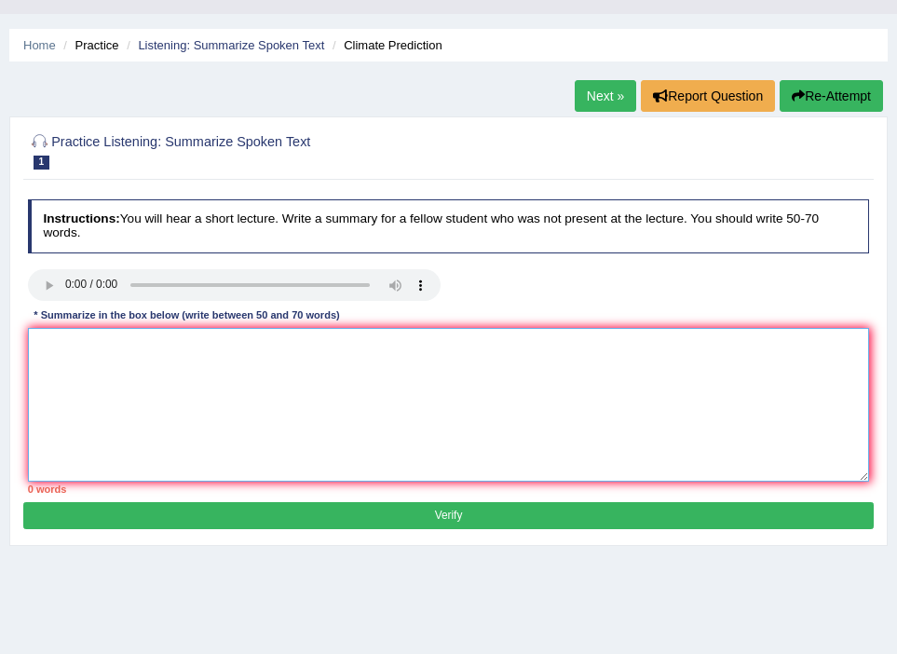
click at [346, 376] on textarea at bounding box center [449, 405] width 842 height 154
click at [893, 247] on div "Home Practice Listening: Summarize Spoken Text Climate Prediction Next » Report…" at bounding box center [448, 425] width 897 height 931
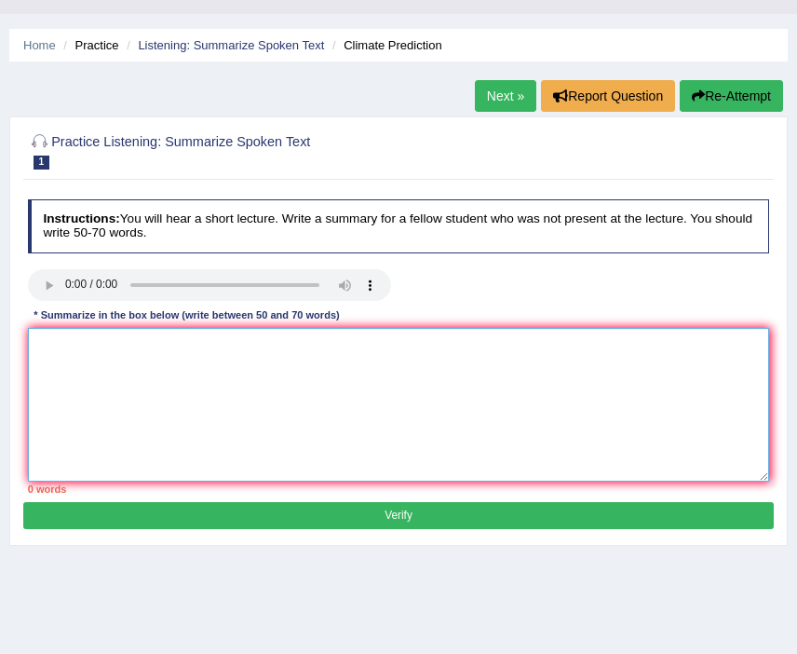
click at [479, 406] on textarea at bounding box center [399, 405] width 742 height 154
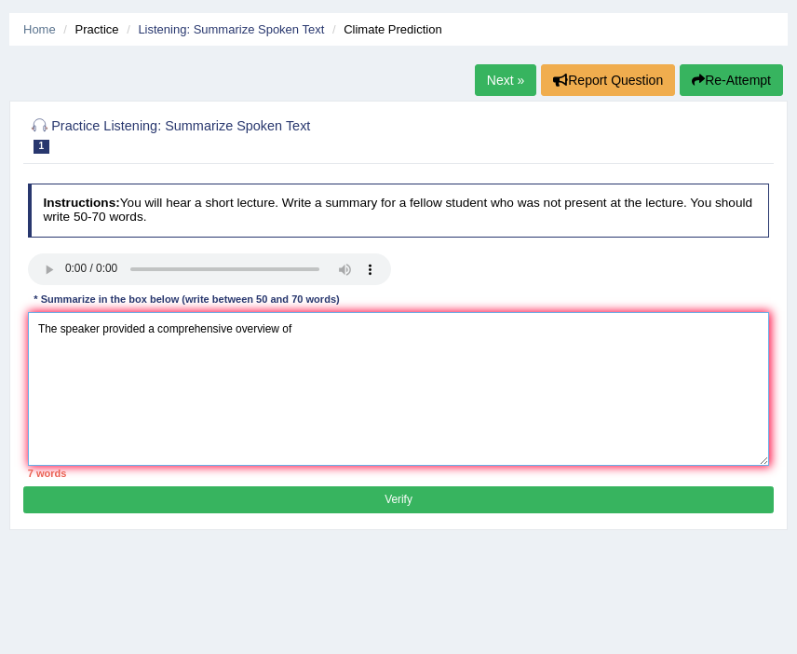
scroll to position [57, 0]
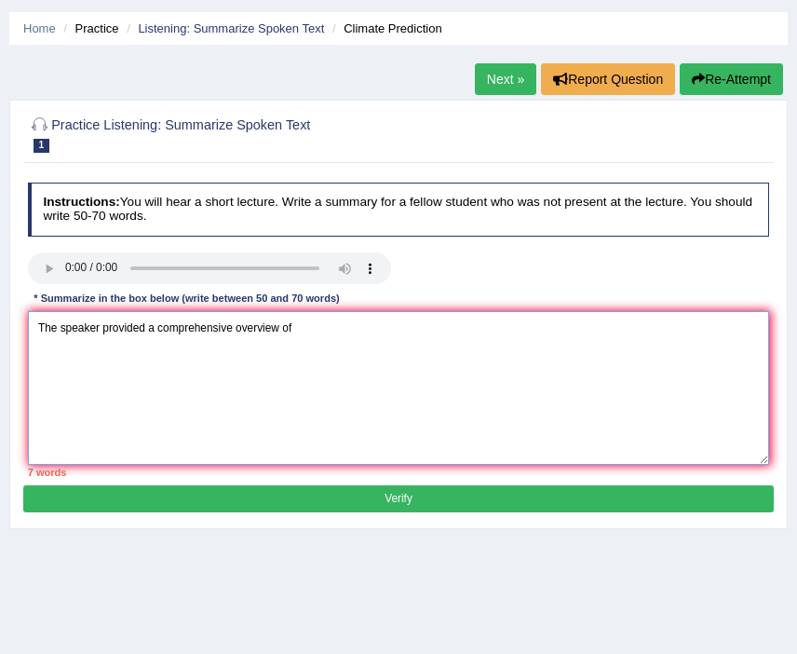
click at [366, 332] on textarea "The speaker provided a comprehensive overview of" at bounding box center [399, 388] width 742 height 154
click at [296, 329] on textarea "The speaker provided a comprehensive overview of greenhouse gases" at bounding box center [399, 388] width 742 height 154
click at [463, 324] on textarea "The speaker provided a comprehensive overview of greenhouse gases" at bounding box center [399, 388] width 742 height 154
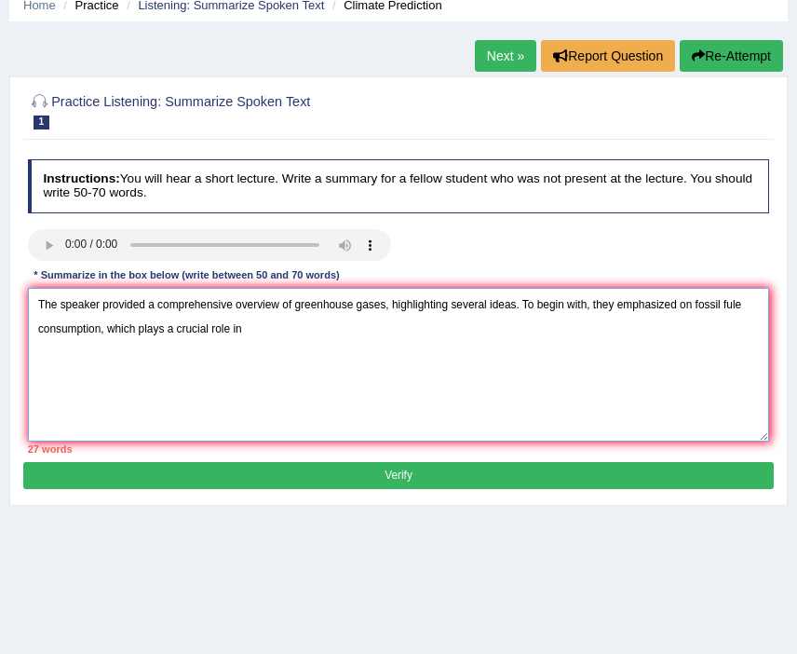
scroll to position [87, 0]
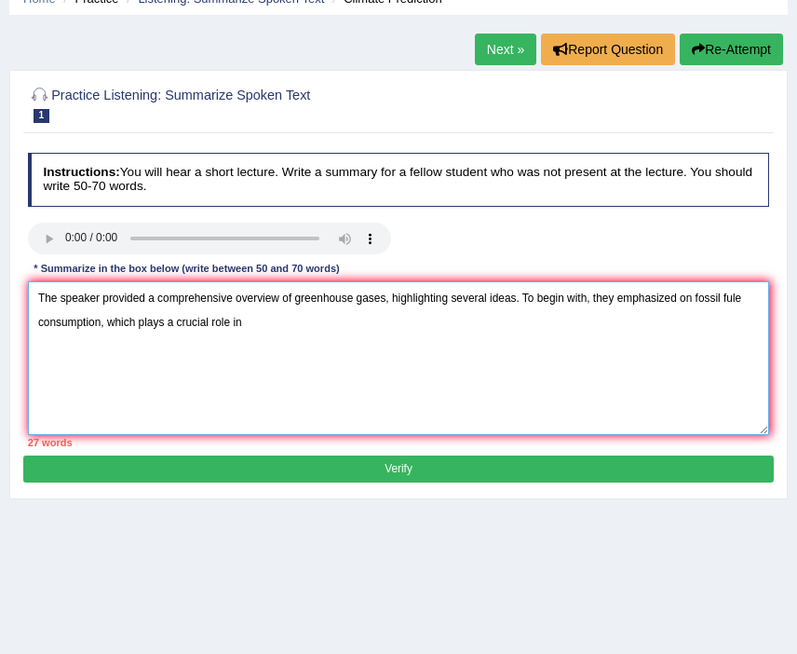
click at [747, 302] on textarea "The speaker provided a comprehensive overview of greenhouse gases, highlighting…" at bounding box center [399, 358] width 742 height 154
drag, startPoint x: 697, startPoint y: 299, endPoint x: 738, endPoint y: 310, distance: 42.5
click at [738, 310] on textarea "The speaker provided a comprehensive overview of greenhouse gases, highlighting…" at bounding box center [399, 358] width 742 height 154
click at [714, 334] on textarea "The speaker provided a comprehensive overview of greenhouse gases, highlighting…" at bounding box center [399, 358] width 742 height 154
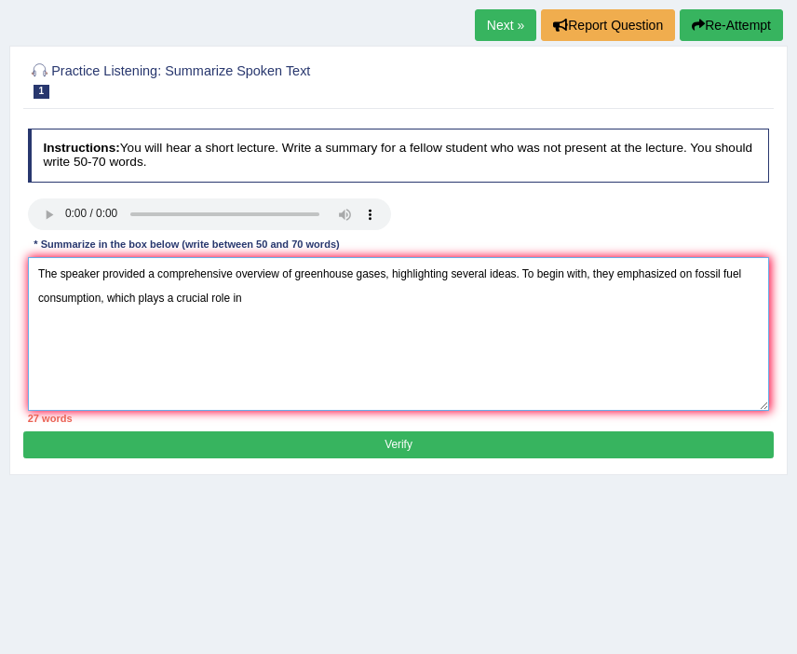
scroll to position [112, 0]
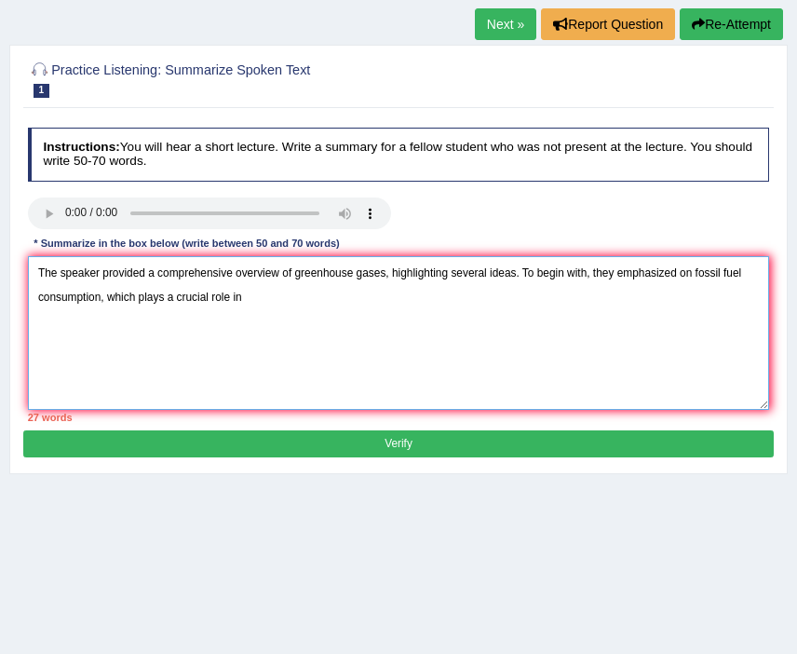
click at [281, 299] on textarea "The speaker provided a comprehensive overview of greenhouse gases, highlighting…" at bounding box center [399, 333] width 742 height 154
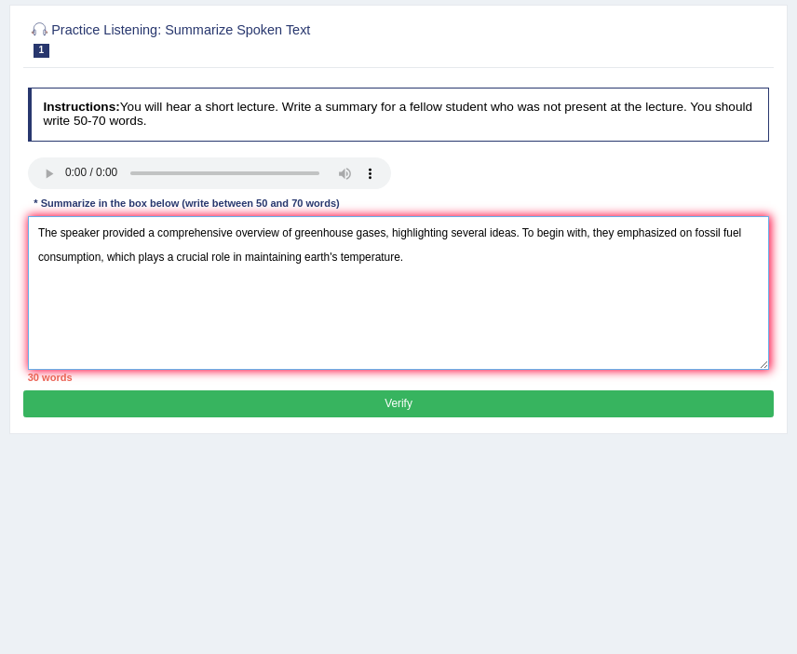
scroll to position [185, 0]
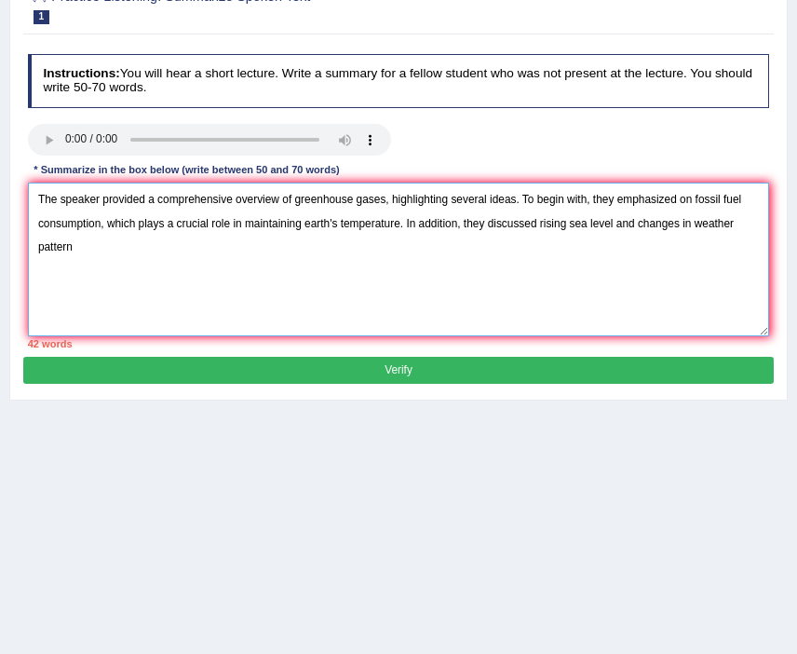
click at [546, 225] on textarea "The speaker provided a comprehensive overview of greenhouse gases, highlighting…" at bounding box center [399, 259] width 742 height 154
click at [650, 224] on textarea "The speaker provided a comprehensive overview of greenhouse gases, highlighting…" at bounding box center [399, 259] width 742 height 154
click at [347, 266] on textarea "The speaker provided a comprehensive overview of greenhouse gases, highlighting…" at bounding box center [399, 259] width 742 height 154
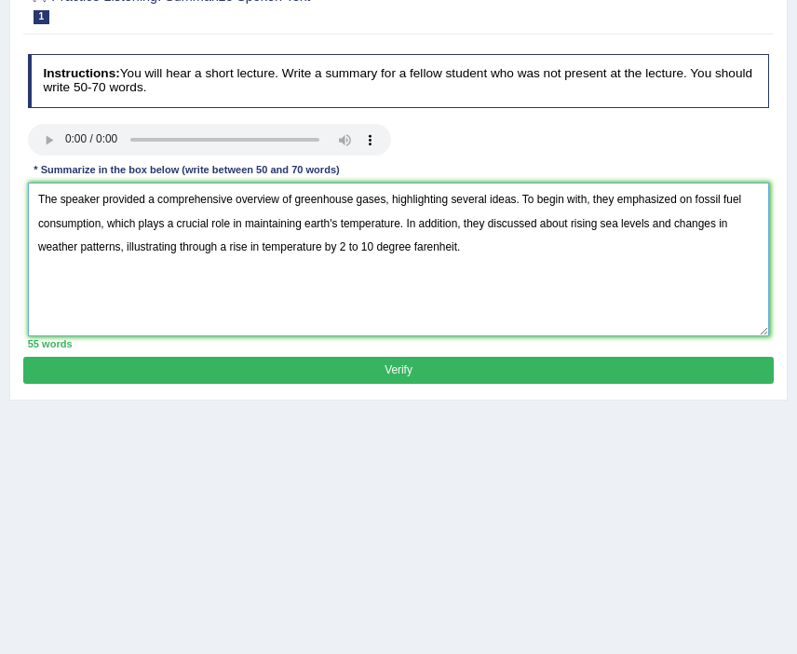
click at [451, 245] on textarea "The speaker provided a comprehensive overview of greenhouse gases, highlighting…" at bounding box center [399, 259] width 742 height 154
drag, startPoint x: 417, startPoint y: 248, endPoint x: 467, endPoint y: 251, distance: 50.4
click at [467, 251] on textarea "The speaker provided a comprehensive overview of greenhouse gases, highlighting…" at bounding box center [399, 259] width 742 height 154
click at [467, 257] on textarea "The speaker provided a comprehensive overview of greenhouse gases, highlighting…" at bounding box center [399, 259] width 742 height 154
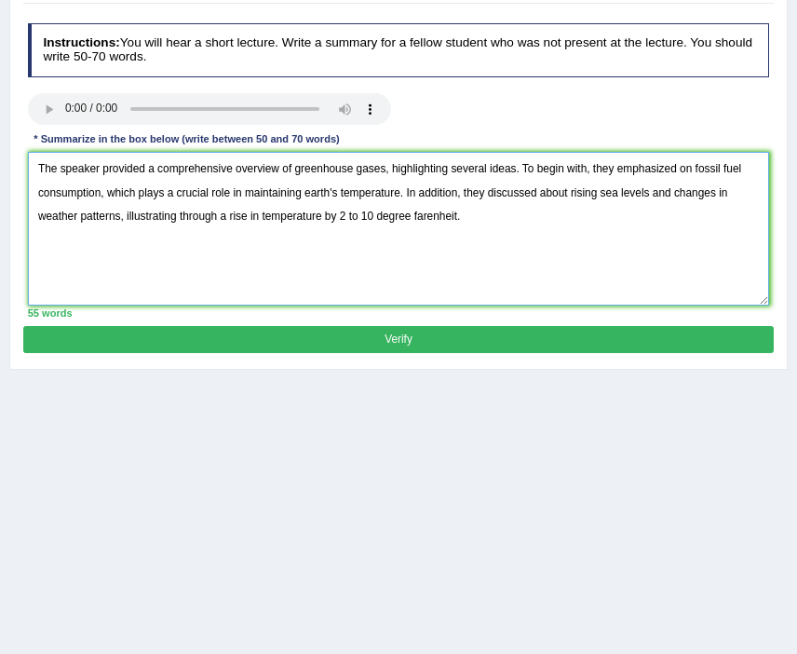
scroll to position [189, 0]
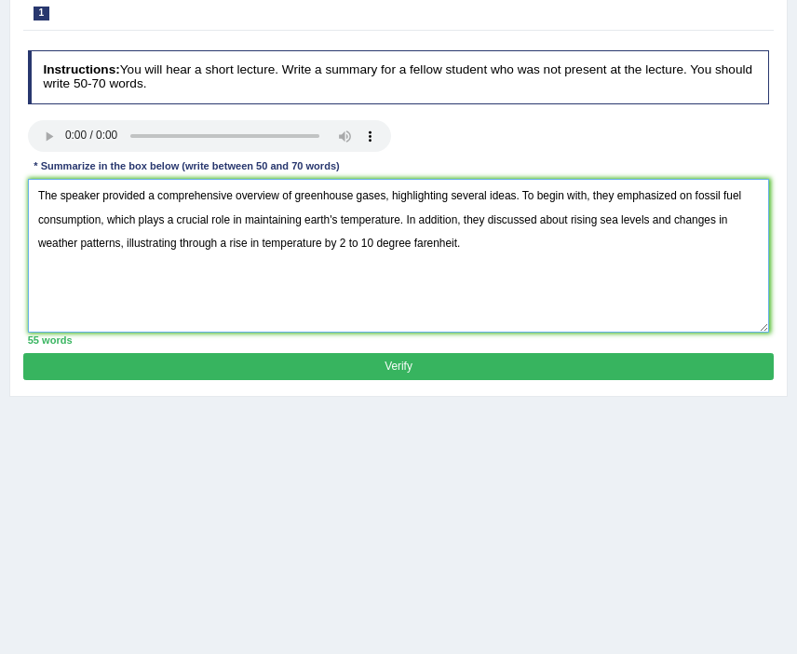
click at [457, 241] on textarea "The speaker provided a comprehensive overview of greenhouse gases, highlighting…" at bounding box center [399, 256] width 742 height 154
click at [470, 239] on textarea "The speaker provided a comprehensive overview of greenhouse gases, highlighting…" at bounding box center [399, 256] width 742 height 154
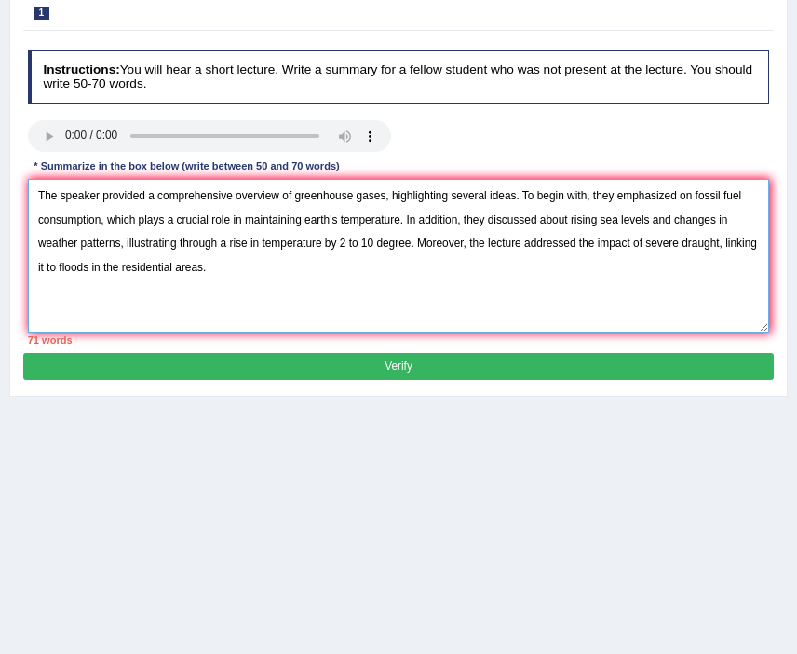
drag, startPoint x: 725, startPoint y: 246, endPoint x: 726, endPoint y: 272, distance: 26.1
click at [726, 272] on textarea "The speaker provided a comprehensive overview of greenhouse gases, highlighting…" at bounding box center [399, 256] width 742 height 154
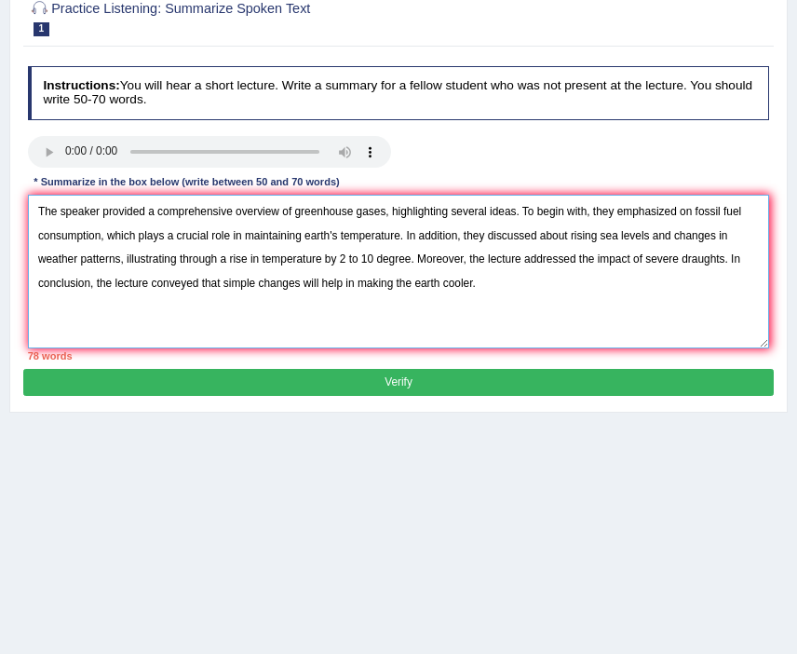
click at [414, 257] on textarea "The speaker provided a comprehensive overview of greenhouse gases, highlighting…" at bounding box center [399, 272] width 742 height 154
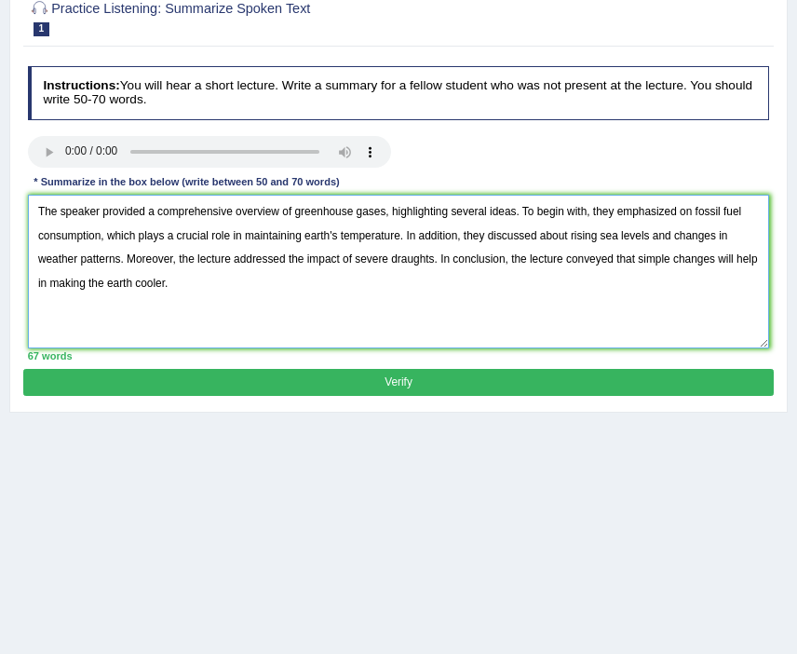
click at [437, 260] on textarea "The speaker provided a comprehensive overview of greenhouse gases, highlighting…" at bounding box center [399, 272] width 742 height 154
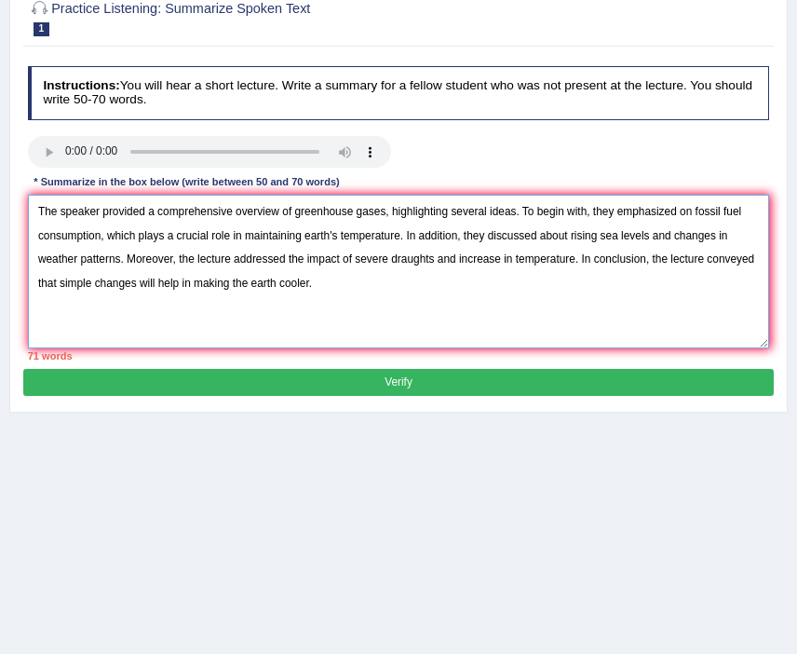
click at [575, 238] on textarea "The speaker provided a comprehensive overview of greenhouse gases, highlighting…" at bounding box center [399, 272] width 742 height 154
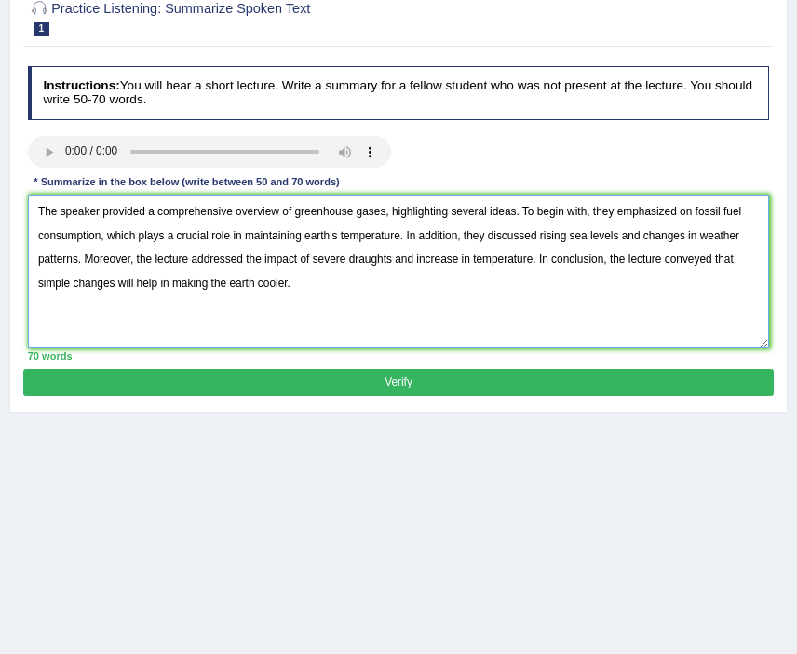
scroll to position [168, 0]
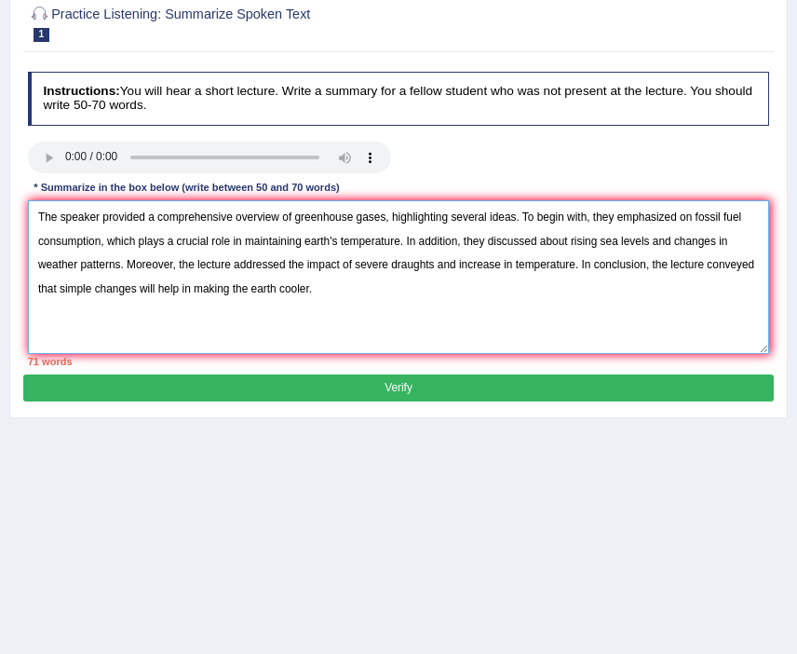
click at [579, 265] on textarea "The speaker provided a comprehensive overview of greenhouse gases, highlighting…" at bounding box center [399, 277] width 742 height 154
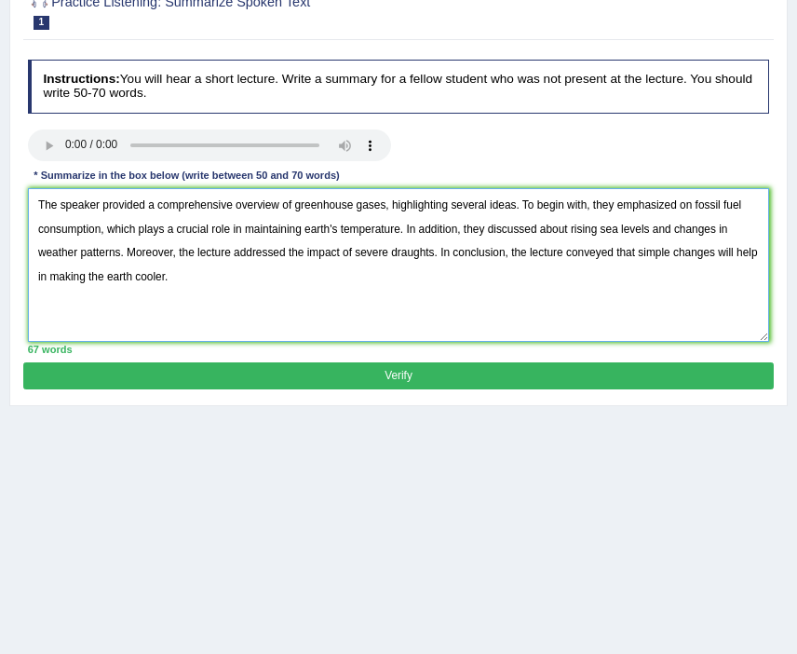
scroll to position [182, 0]
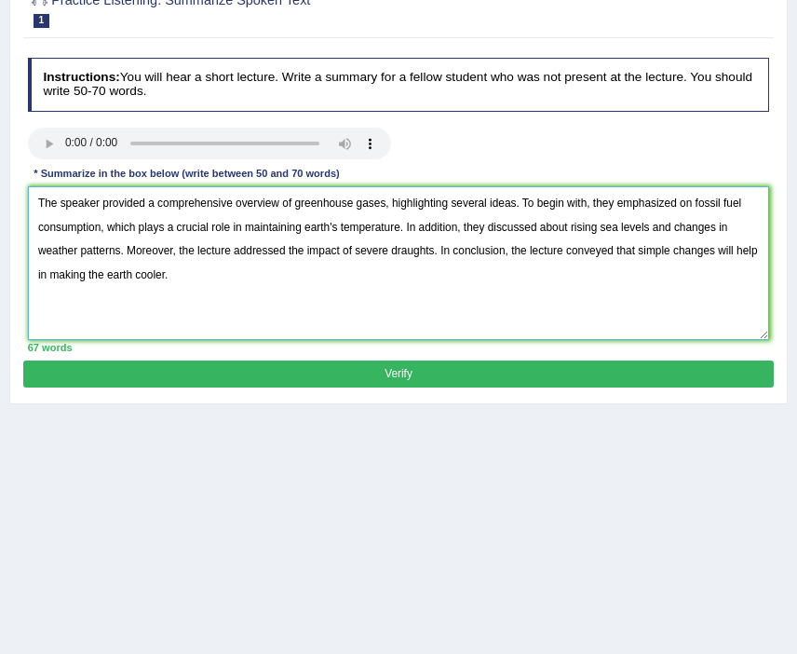
type textarea "The speaker provided a comprehensive overview of greenhouse gases, highlighting…"
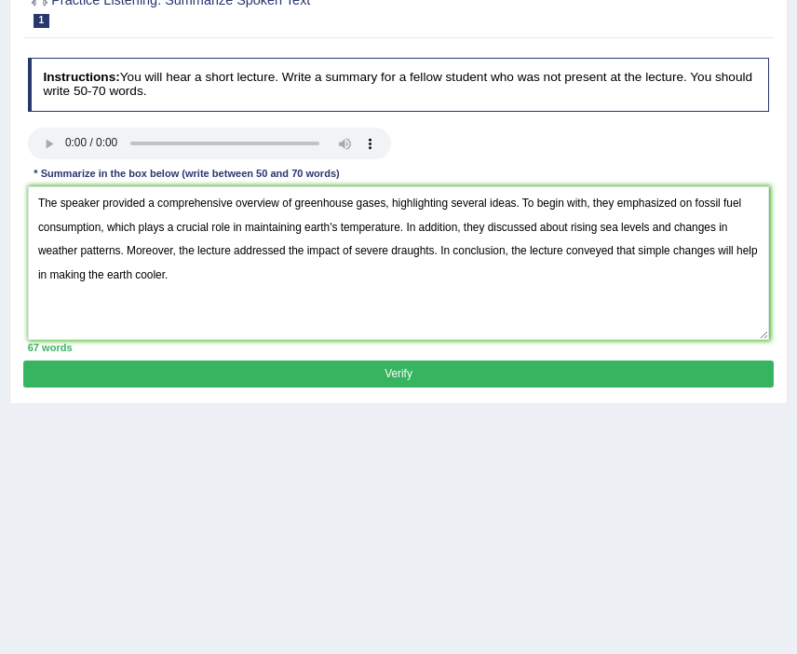
click at [409, 376] on button "Verify" at bounding box center [397, 373] width 749 height 27
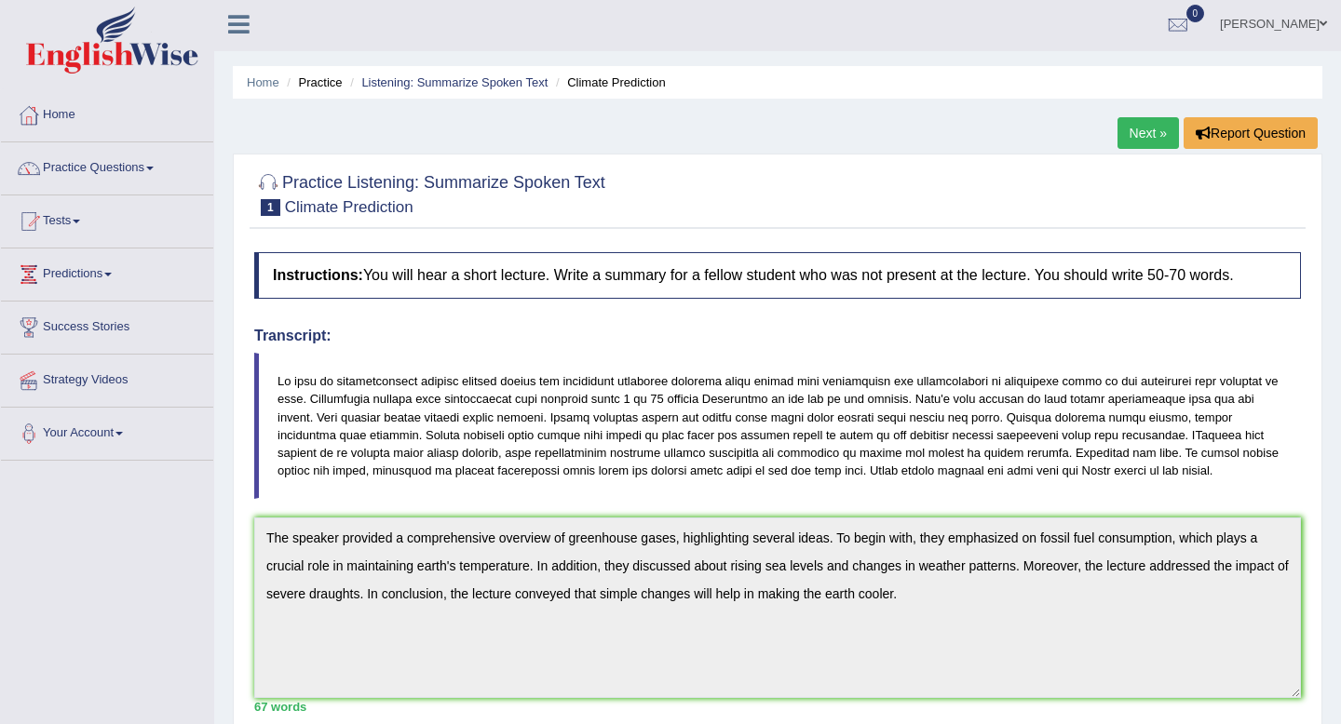
scroll to position [0, 0]
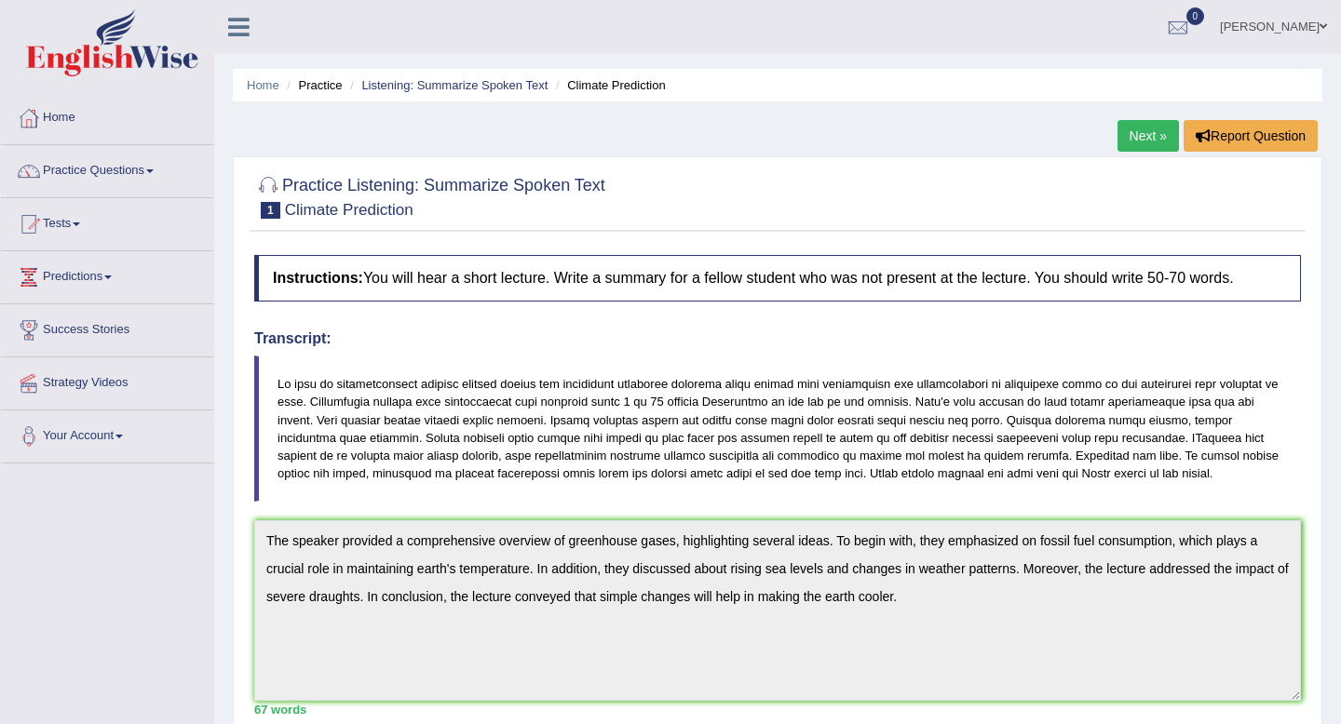
click at [135, 174] on link "Practice Questions" at bounding box center [107, 168] width 212 height 47
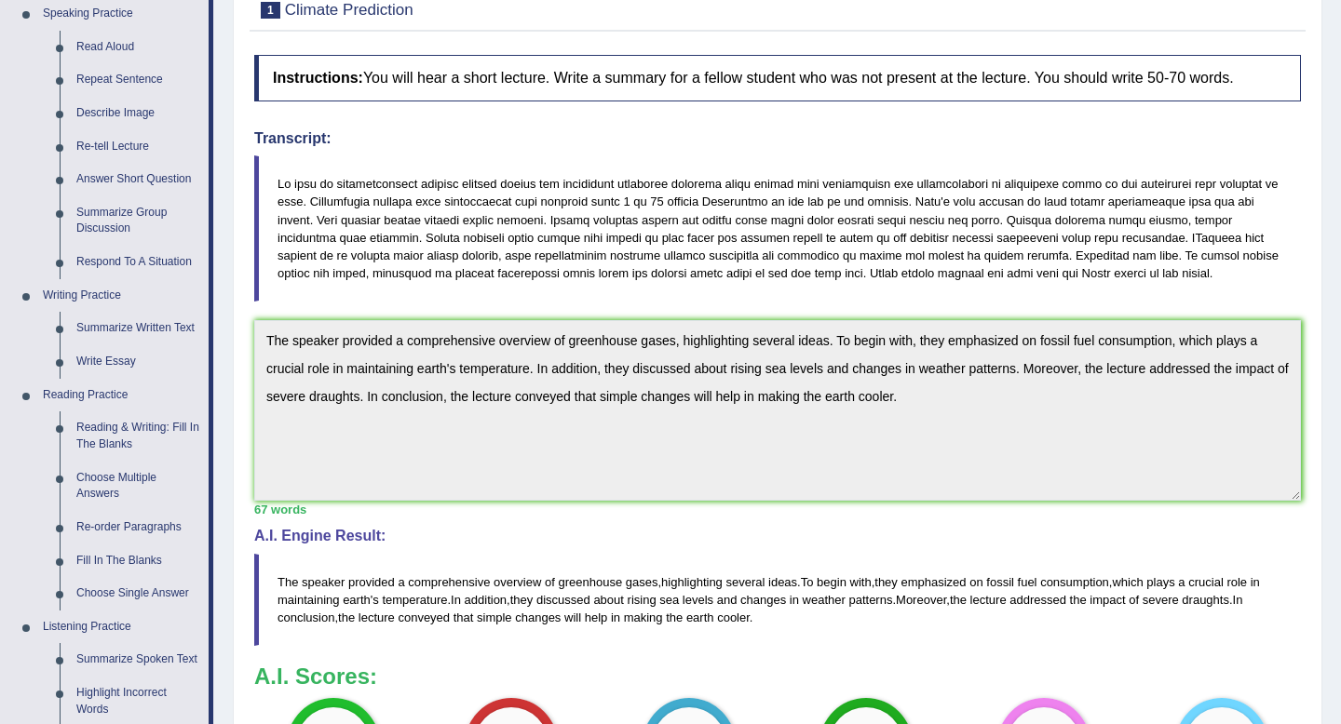
scroll to position [216, 0]
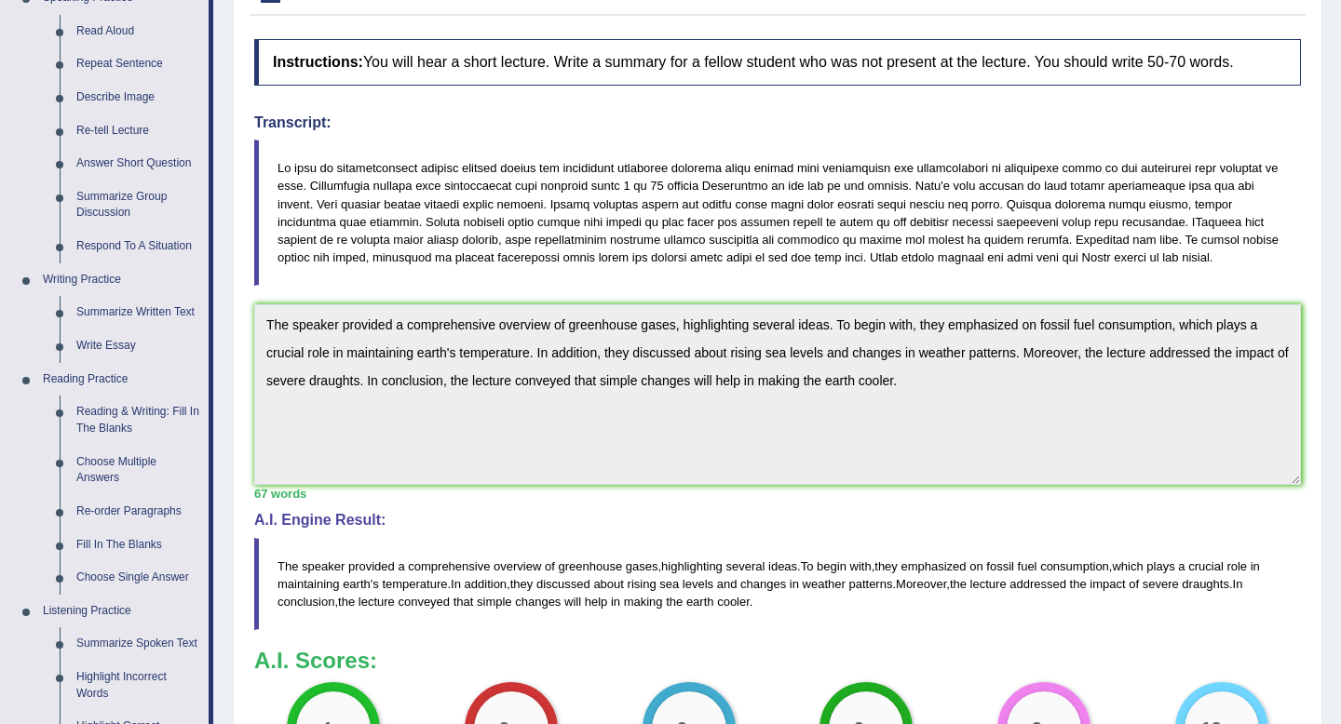
click at [87, 647] on link "Summarize Spoken Text" at bounding box center [138, 644] width 141 height 34
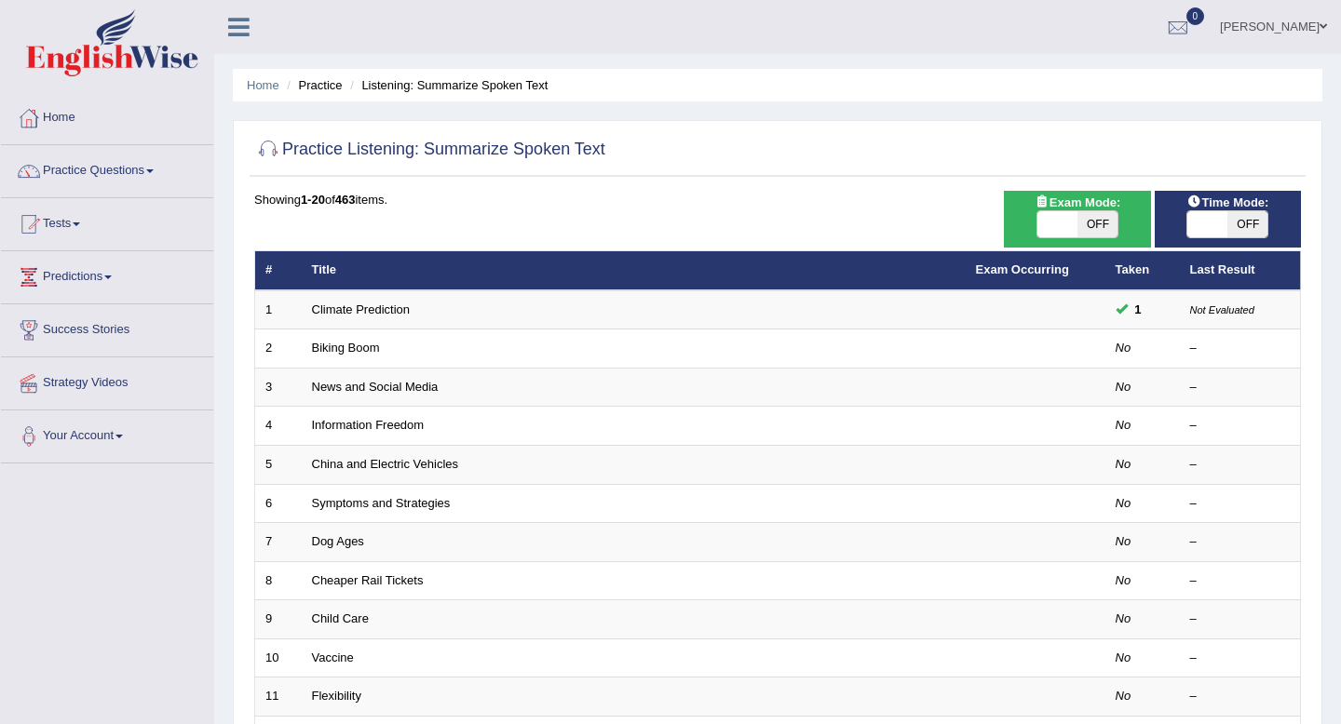
click at [1239, 236] on span "OFF" at bounding box center [1247, 224] width 40 height 26
checkbox input "true"
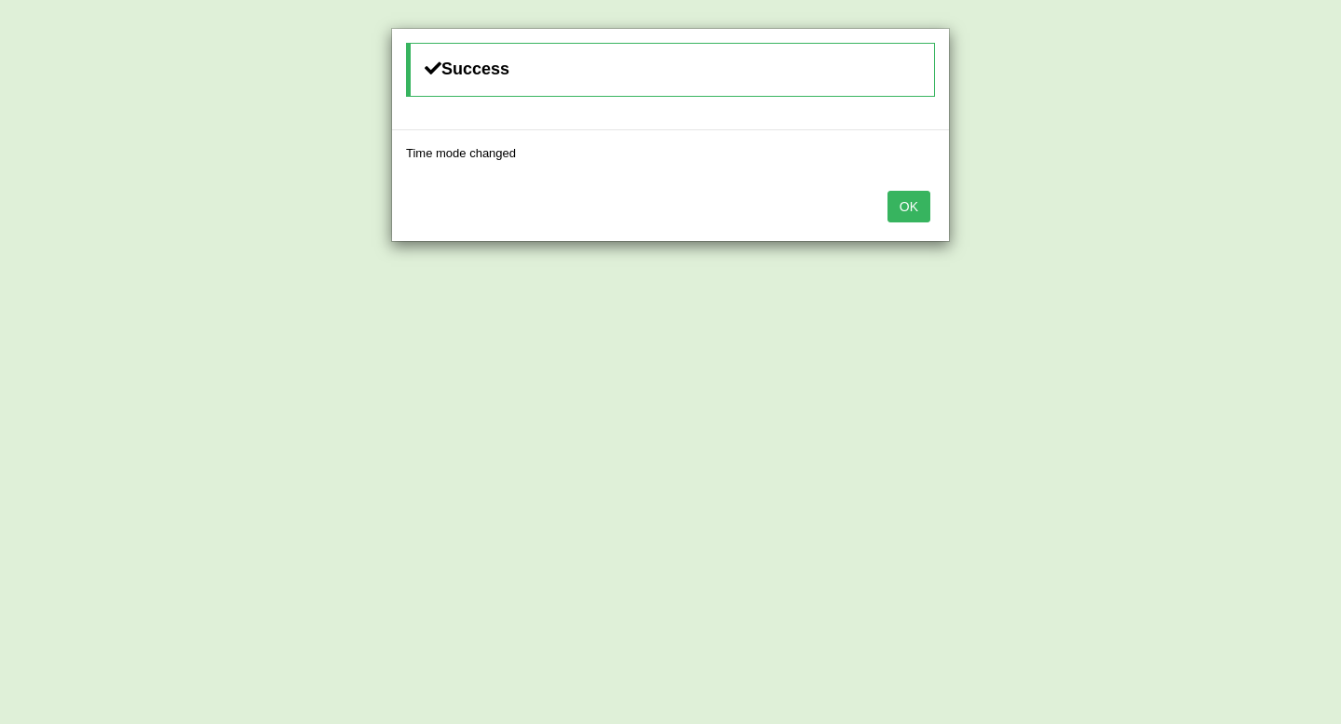
click at [912, 203] on button "OK" at bounding box center [908, 207] width 43 height 32
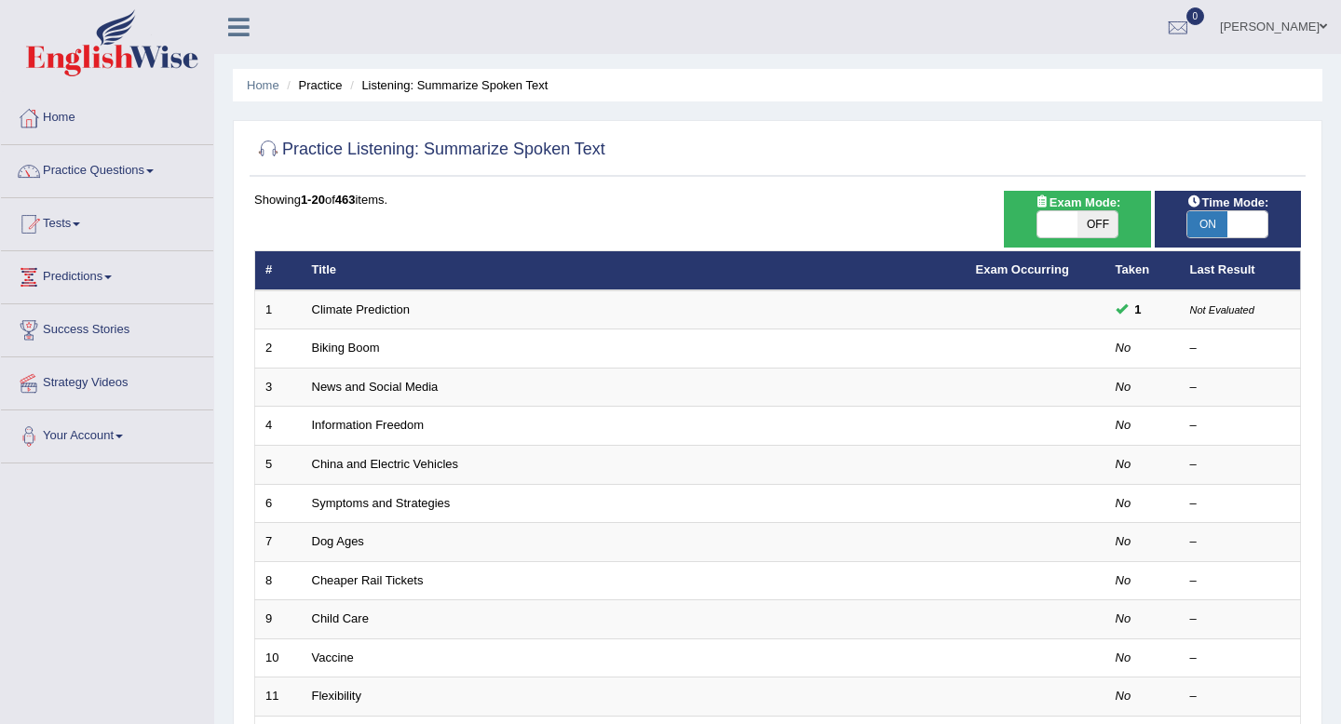
scroll to position [46, 0]
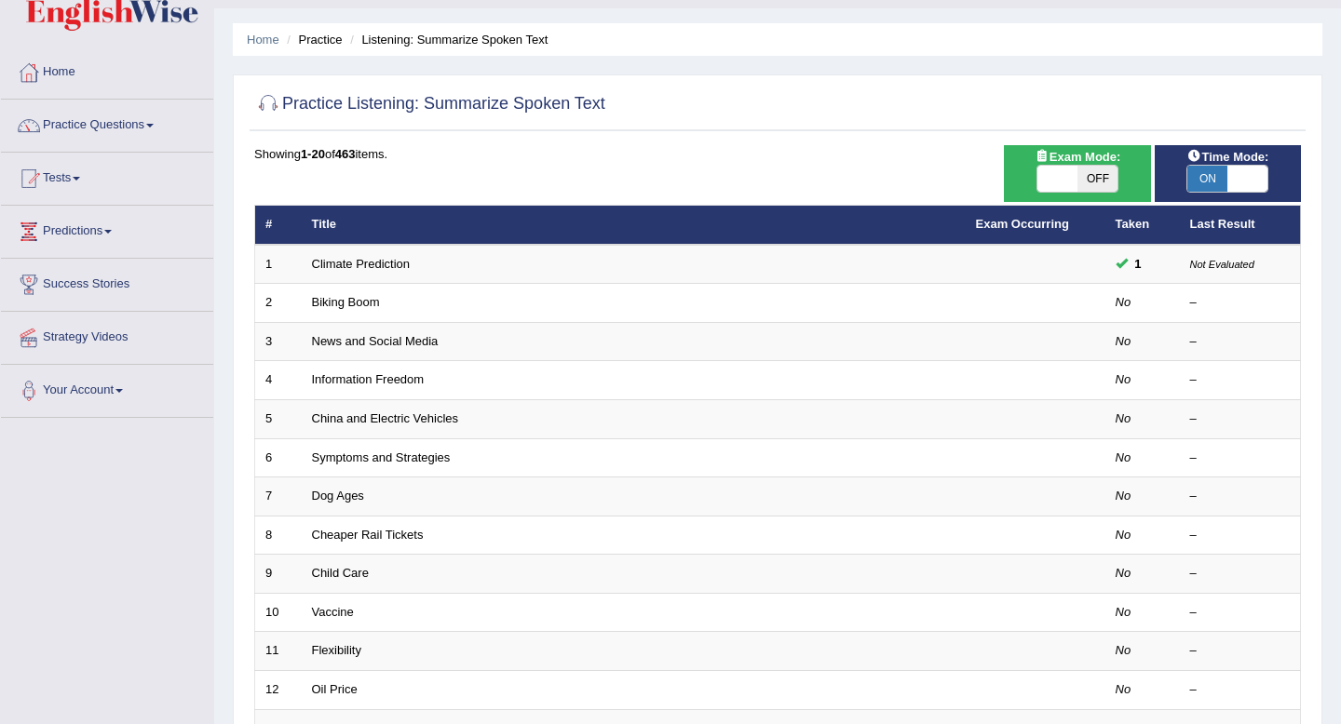
click at [371, 305] on link "Biking Boom" at bounding box center [346, 302] width 68 height 14
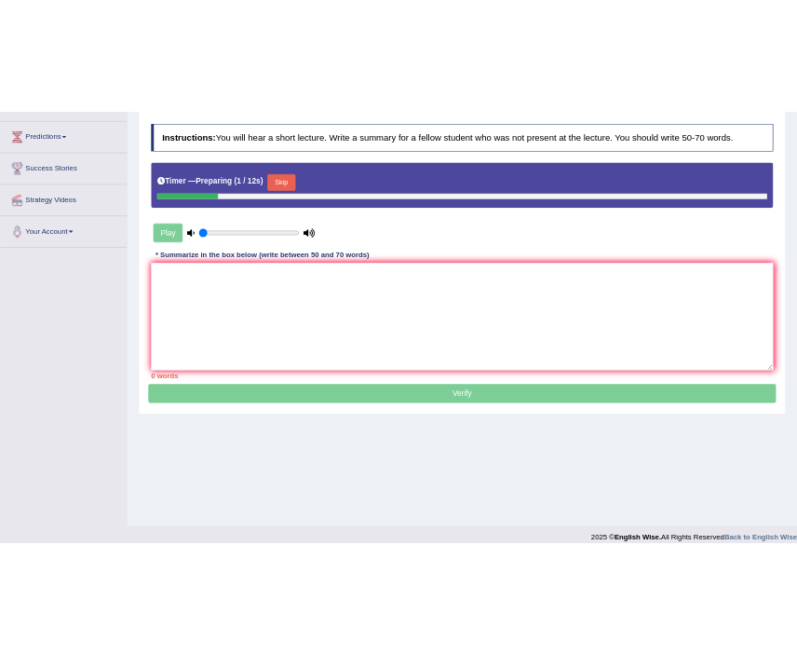
scroll to position [249, 0]
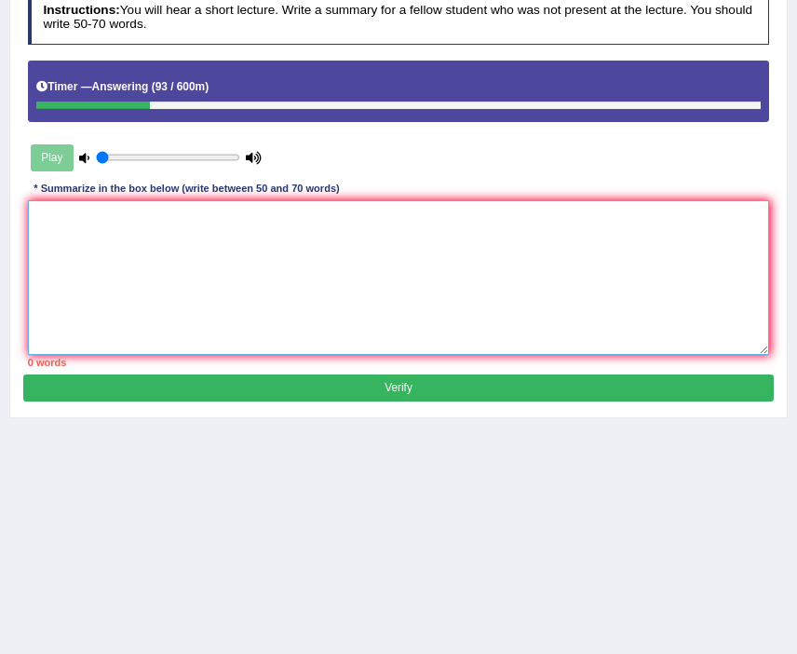
click at [531, 258] on textarea at bounding box center [399, 277] width 742 height 154
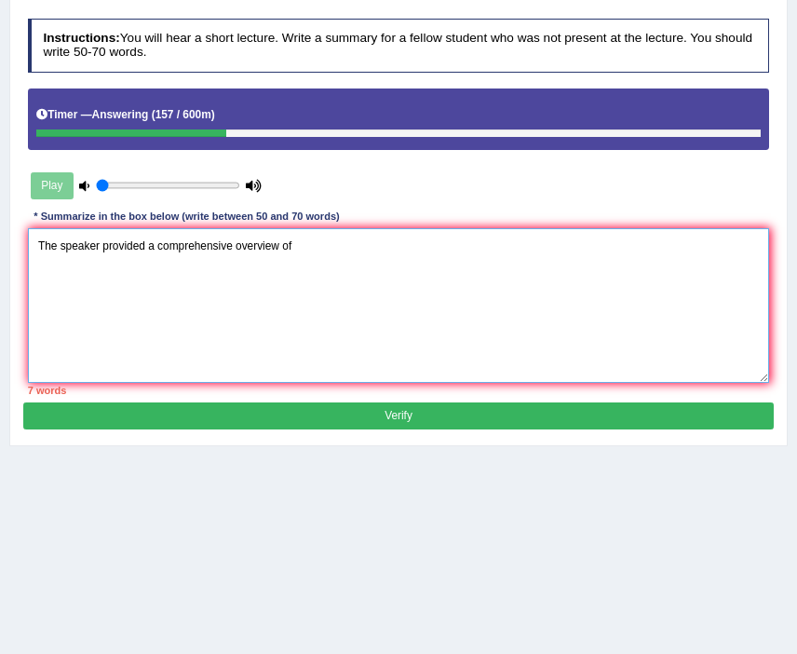
scroll to position [217, 0]
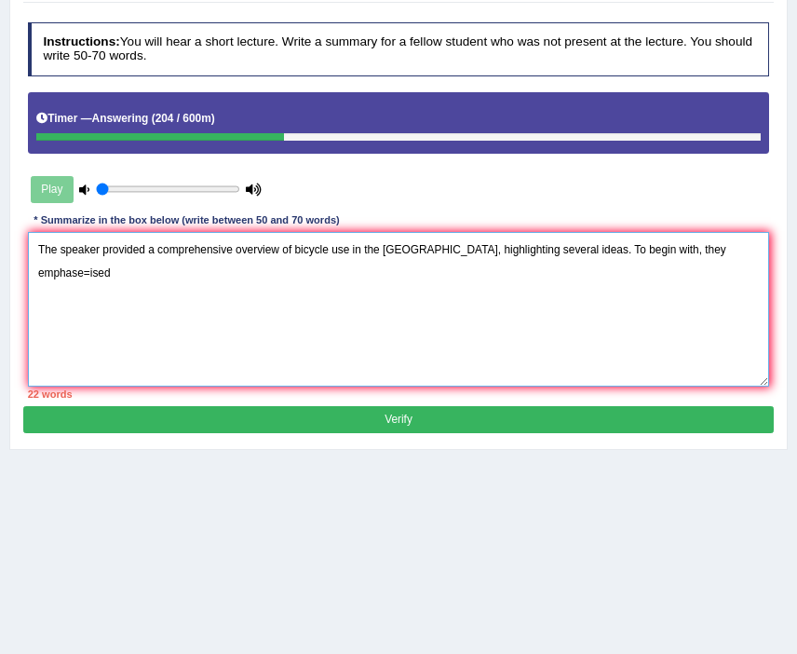
click at [736, 249] on textarea "The speaker provided a comprehensive overview of bicycle use in the [GEOGRAPHIC…" at bounding box center [399, 309] width 742 height 154
click at [751, 248] on textarea "The speaker provided a comprehensive overview of bicycle use in the [GEOGRAPHIC…" at bounding box center [399, 309] width 742 height 154
click at [236, 274] on textarea "The speaker provided a comprehensive overview of bicycle use in the [GEOGRAPHIC…" at bounding box center [399, 309] width 742 height 154
click at [284, 268] on textarea "The speaker provided a comprehensive overview of bicycle use in the [GEOGRAPHIC…" at bounding box center [399, 309] width 742 height 154
click at [206, 270] on textarea "The speaker provided a comprehensive overview of bicycle use in the [GEOGRAPHIC…" at bounding box center [399, 309] width 742 height 154
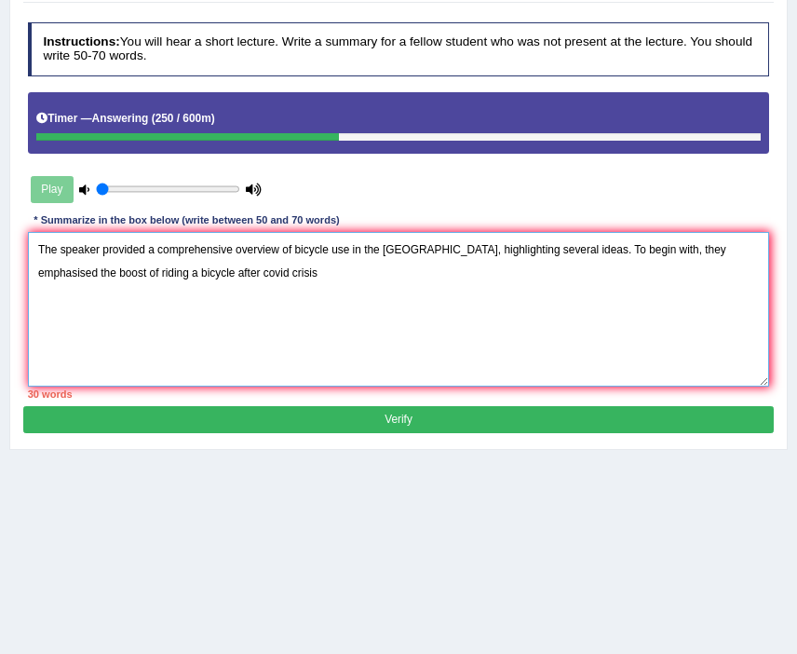
click at [206, 271] on textarea "The speaker provided a comprehensive overview of bicycle use in the United Stat…" at bounding box center [399, 309] width 742 height 154
click at [303, 277] on textarea "The speaker provided a comprehensive overview of bicycle use in the United Stat…" at bounding box center [399, 309] width 742 height 154
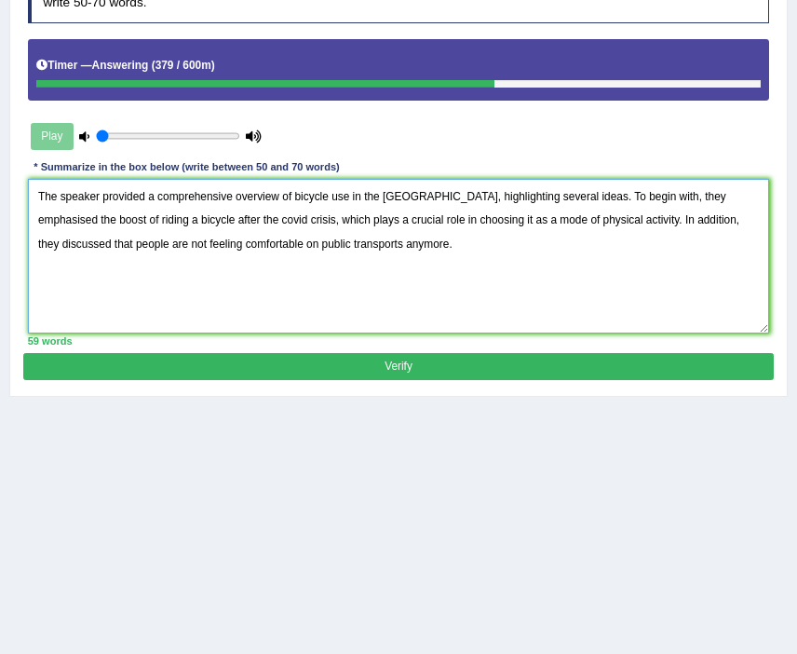
scroll to position [263, 0]
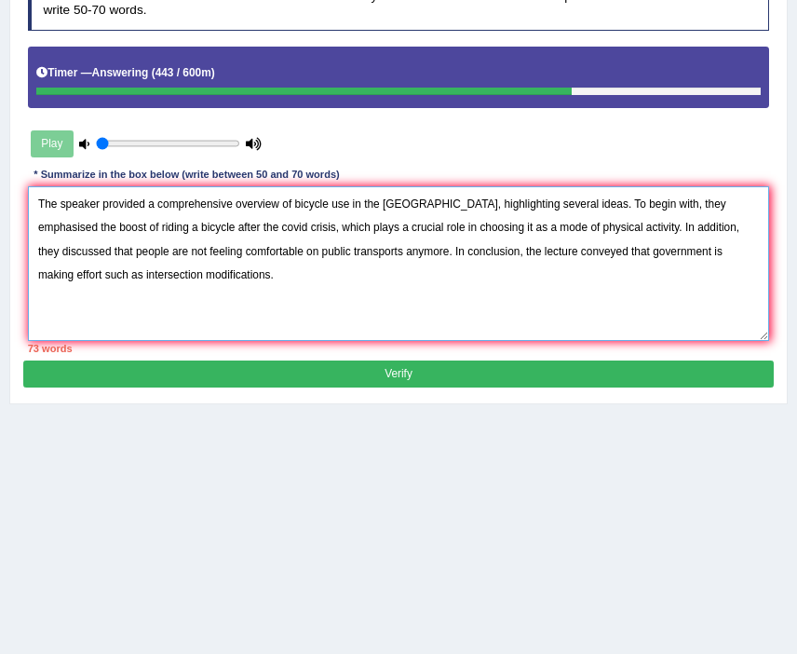
click at [583, 204] on textarea "The speaker provided a comprehensive overview of bicycle use in the United Stat…" at bounding box center [399, 263] width 742 height 154
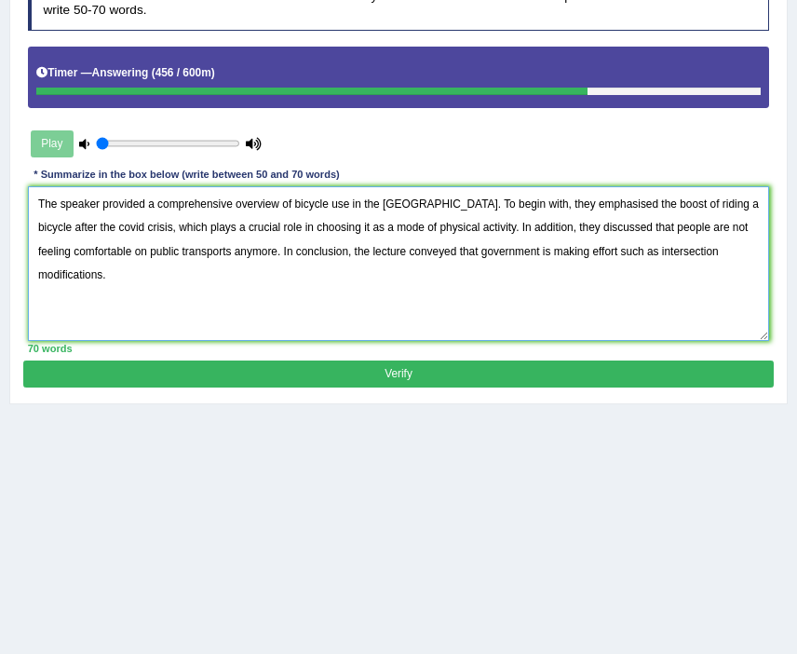
click at [350, 205] on textarea "The speaker provided a comprehensive overview of bicycle use in the United Stat…" at bounding box center [399, 263] width 742 height 154
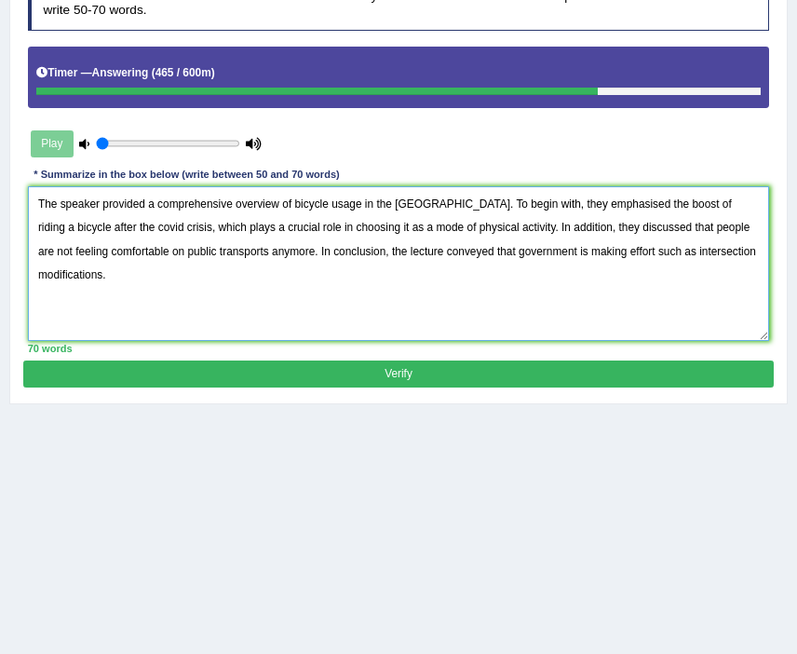
click at [629, 199] on textarea "The speaker provided a comprehensive overview of bicycle usage in the United St…" at bounding box center [399, 263] width 742 height 154
click at [688, 205] on textarea "The speaker provided a comprehensive overview of bicycle usage in the United St…" at bounding box center [399, 263] width 742 height 154
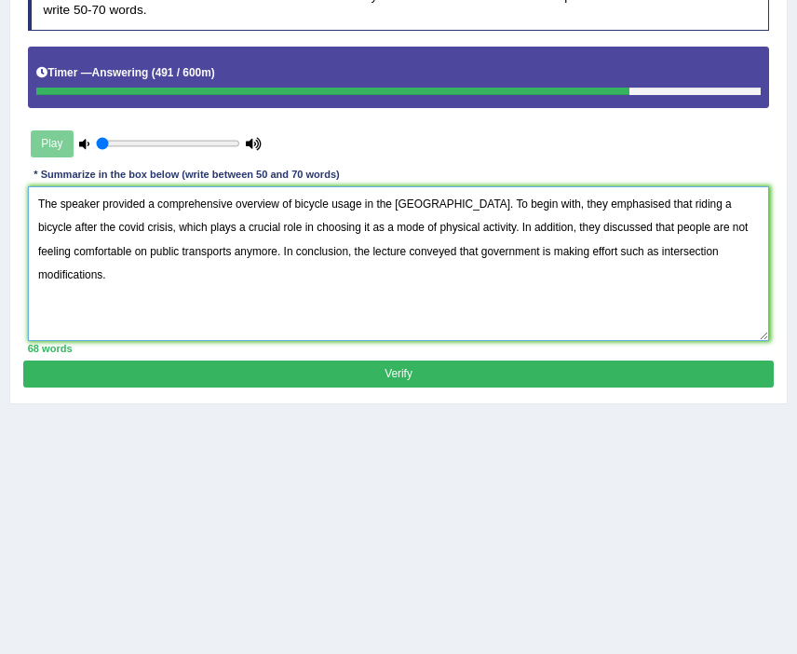
click at [112, 230] on textarea "The speaker provided a comprehensive overview of bicycle usage in the United St…" at bounding box center [399, 263] width 742 height 154
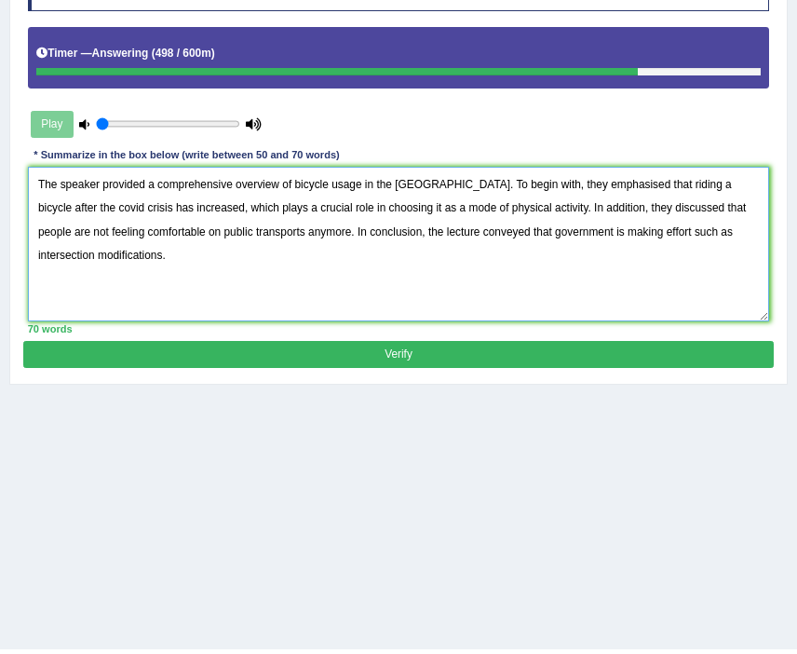
scroll to position [284, 0]
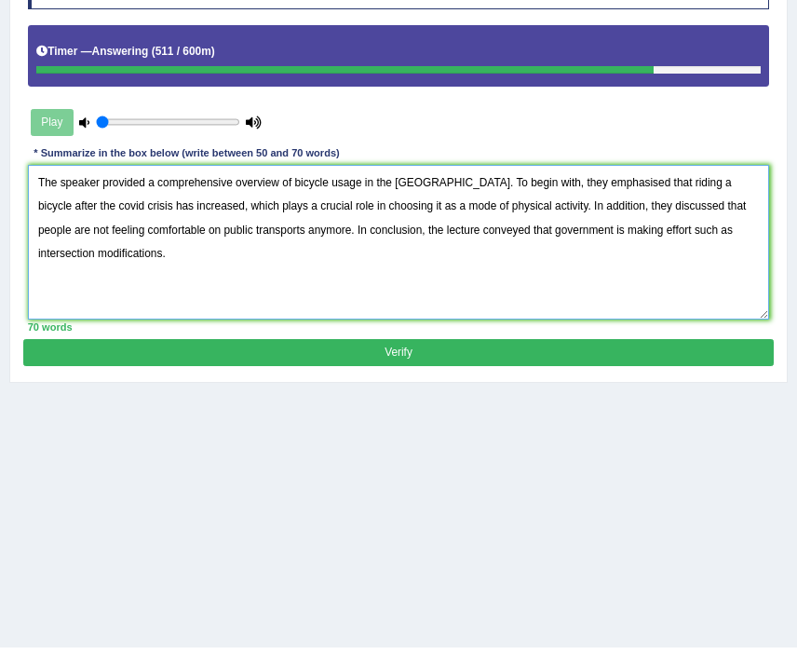
click at [133, 208] on textarea "The speaker provided a comprehensive overview of bicycle usage in the United St…" at bounding box center [399, 242] width 742 height 154
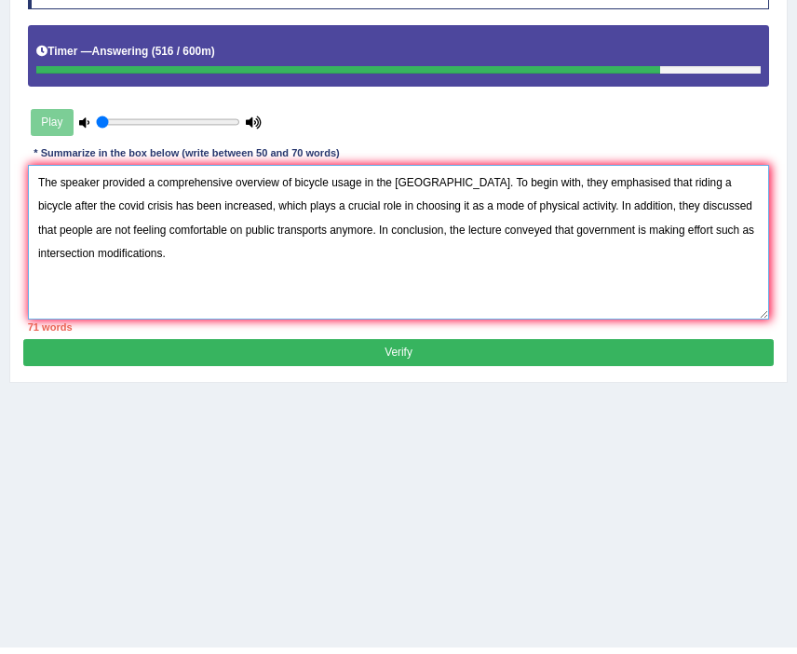
scroll to position [300, 0]
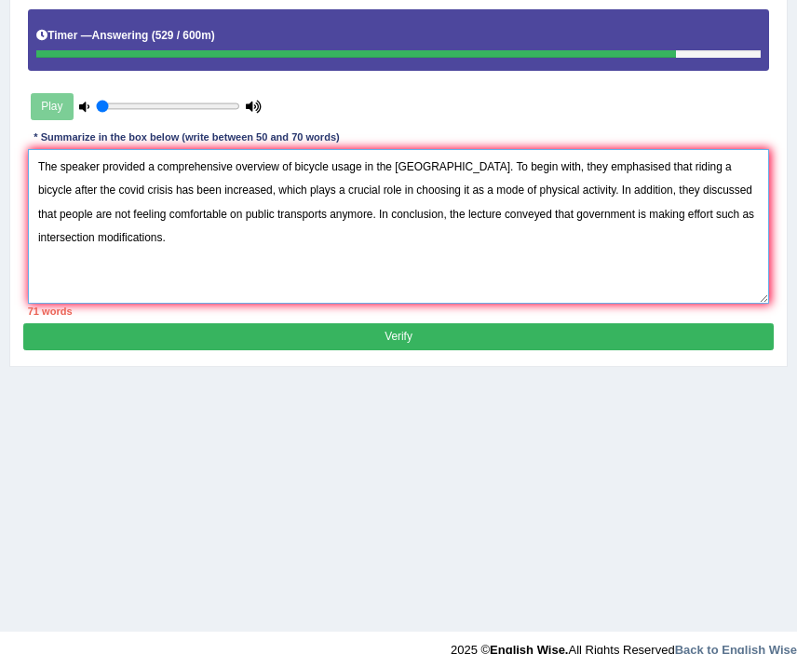
click at [320, 216] on textarea "The speaker provided a comprehensive overview of bicycle usage in the United St…" at bounding box center [399, 226] width 742 height 154
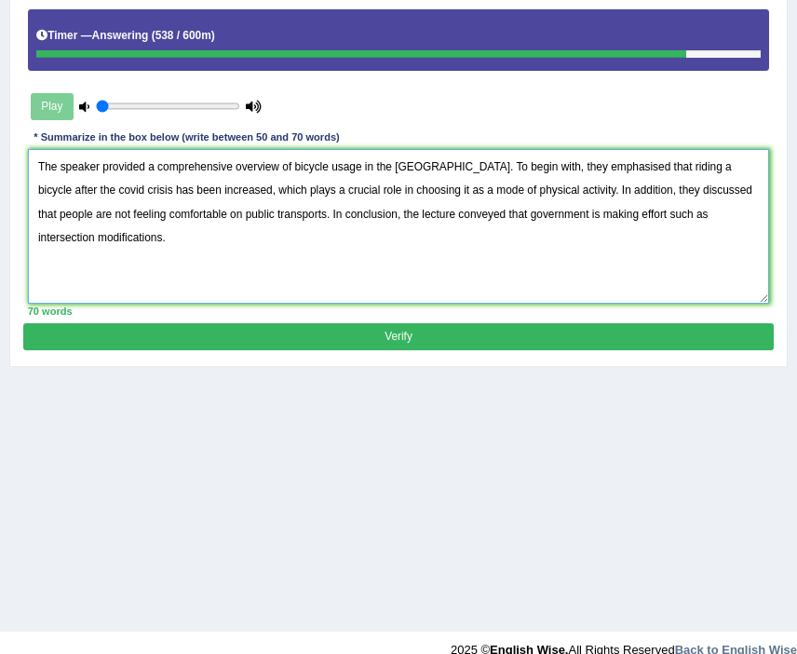
click at [619, 214] on textarea "The speaker provided a comprehensive overview of bicycle usage in the United St…" at bounding box center [399, 226] width 742 height 154
click at [617, 207] on textarea "The speaker provided a comprehensive overview of bicycle usage in the United St…" at bounding box center [399, 226] width 742 height 154
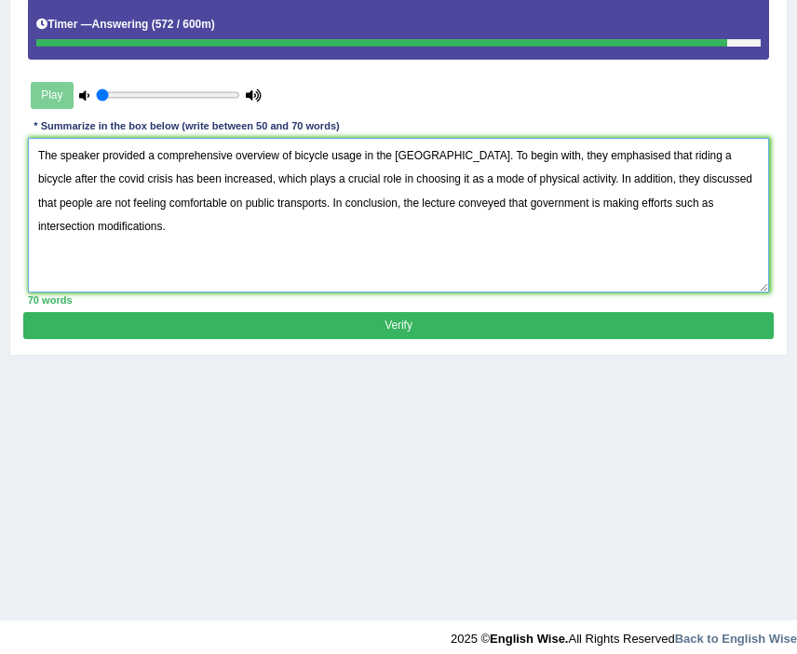
type textarea "The speaker provided a comprehensive overview of bicycle usage in the United St…"
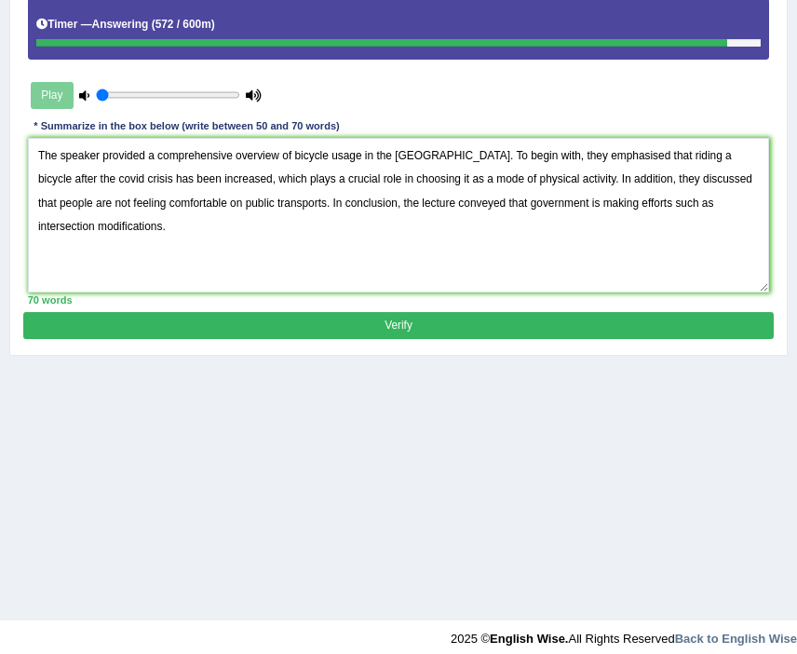
click at [411, 329] on button "Verify" at bounding box center [397, 325] width 749 height 27
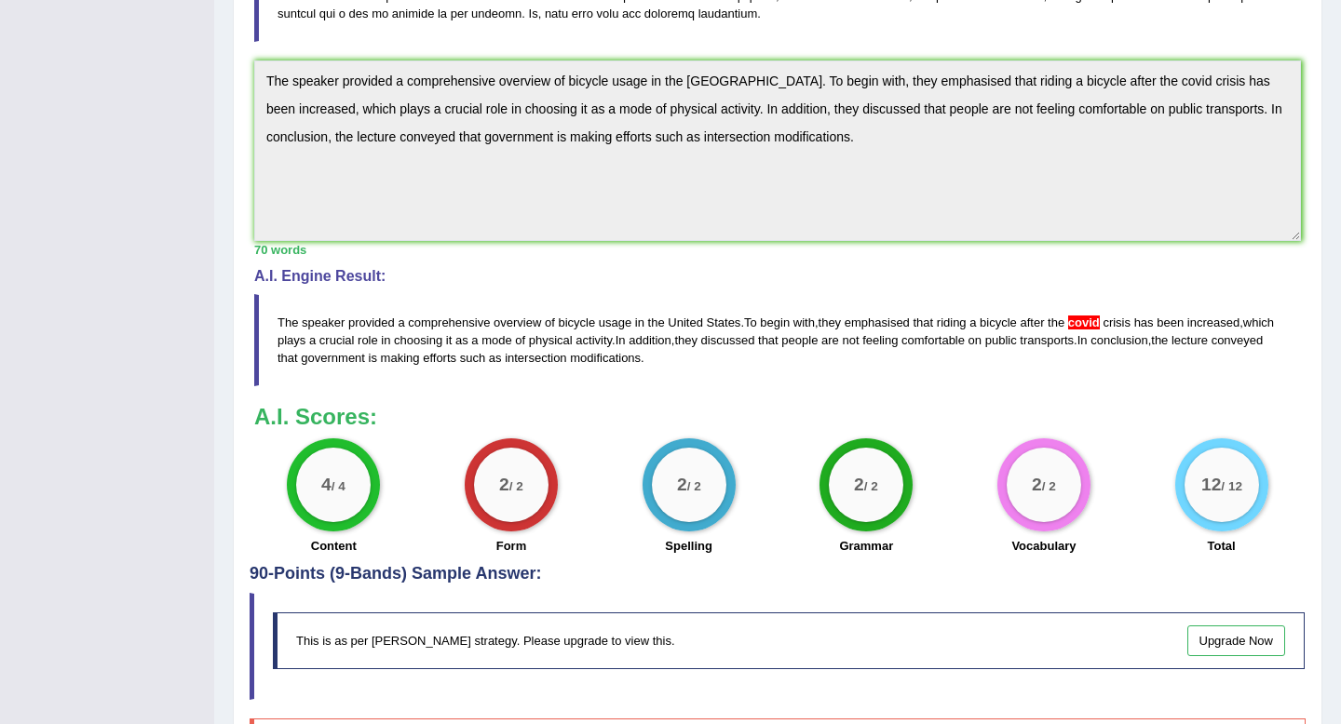
scroll to position [0, 0]
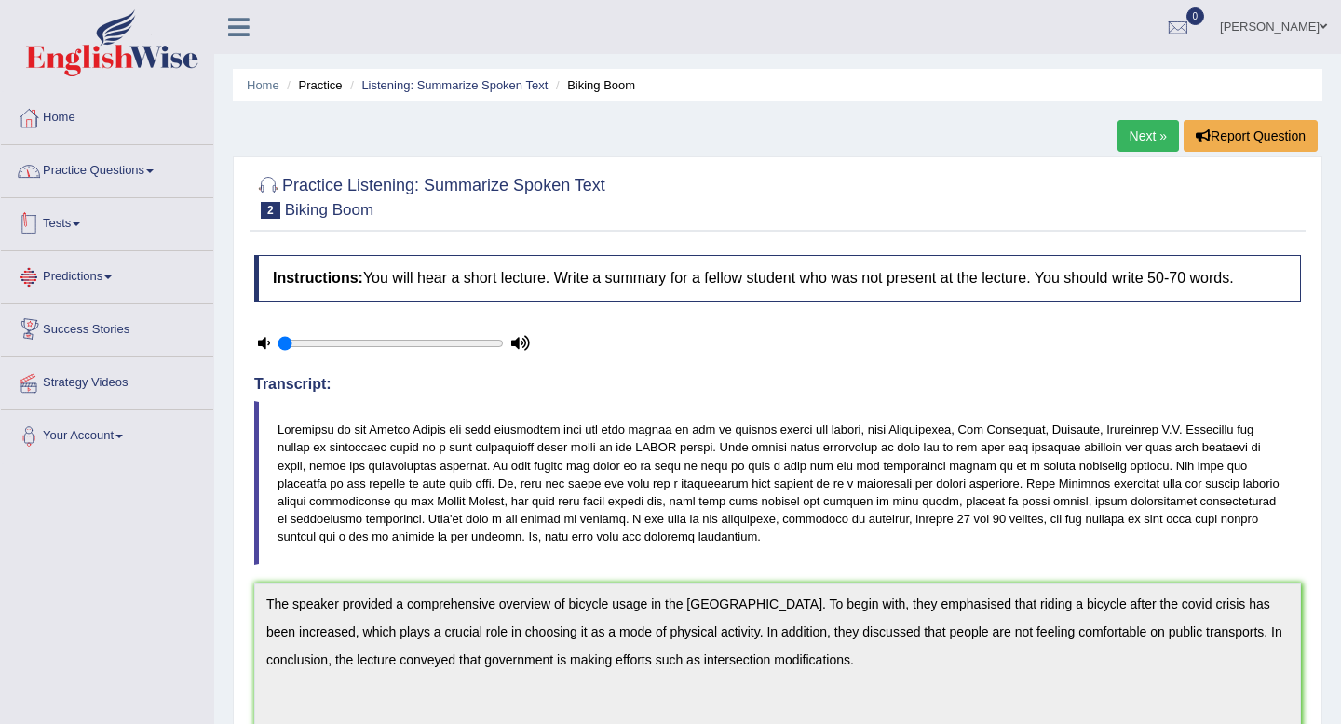
click at [118, 175] on link "Practice Questions" at bounding box center [107, 168] width 212 height 47
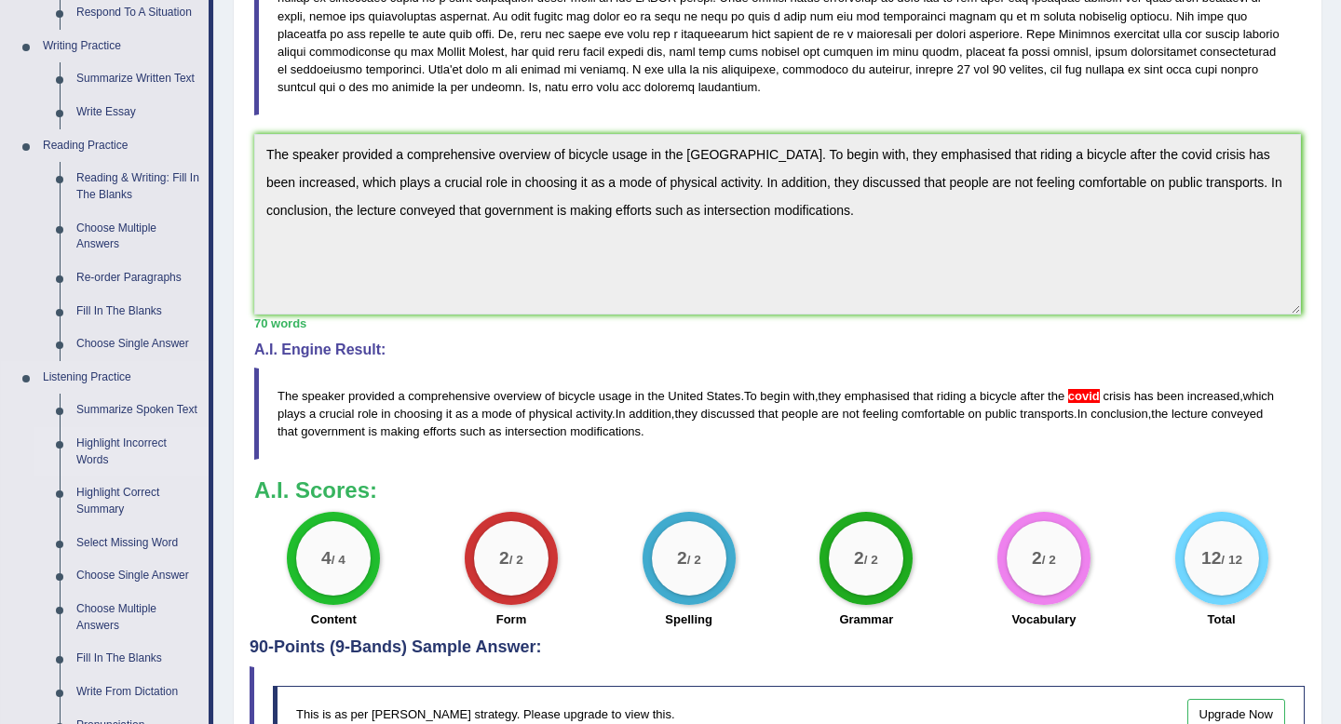
scroll to position [489, 0]
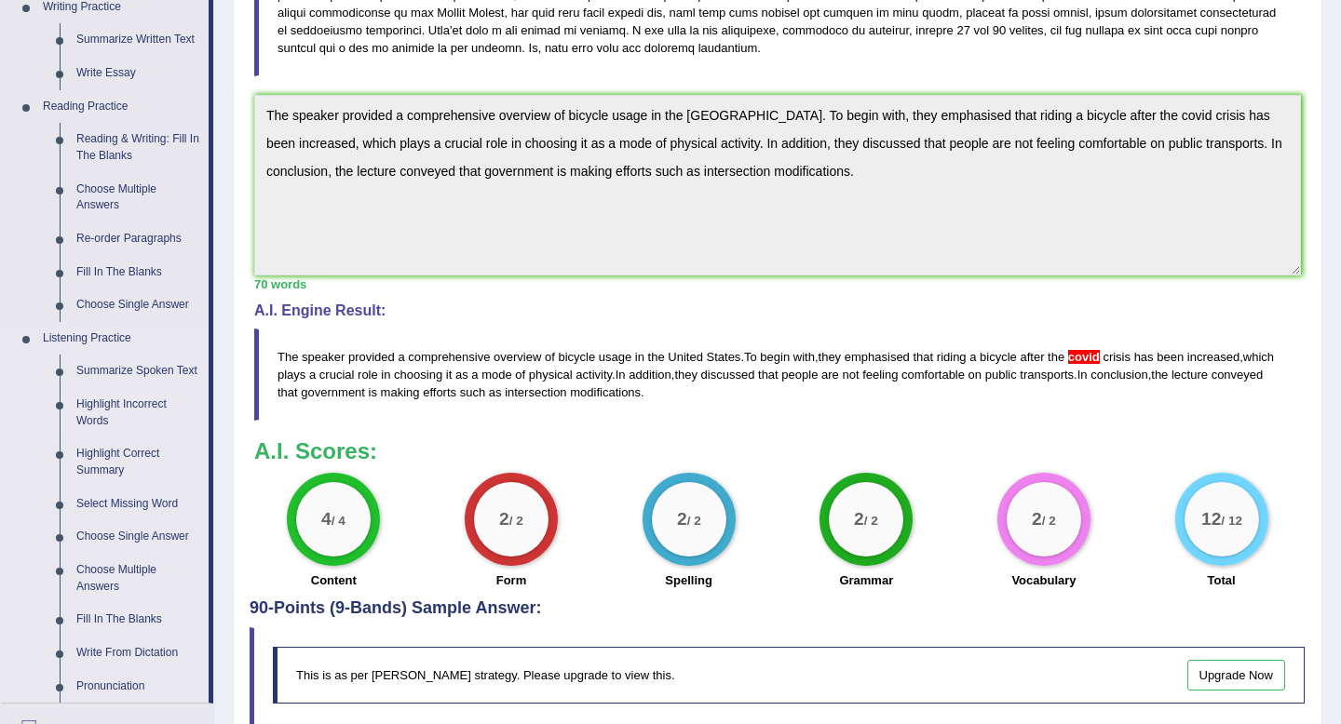
click at [137, 424] on link "Highlight Incorrect Words" at bounding box center [138, 412] width 141 height 49
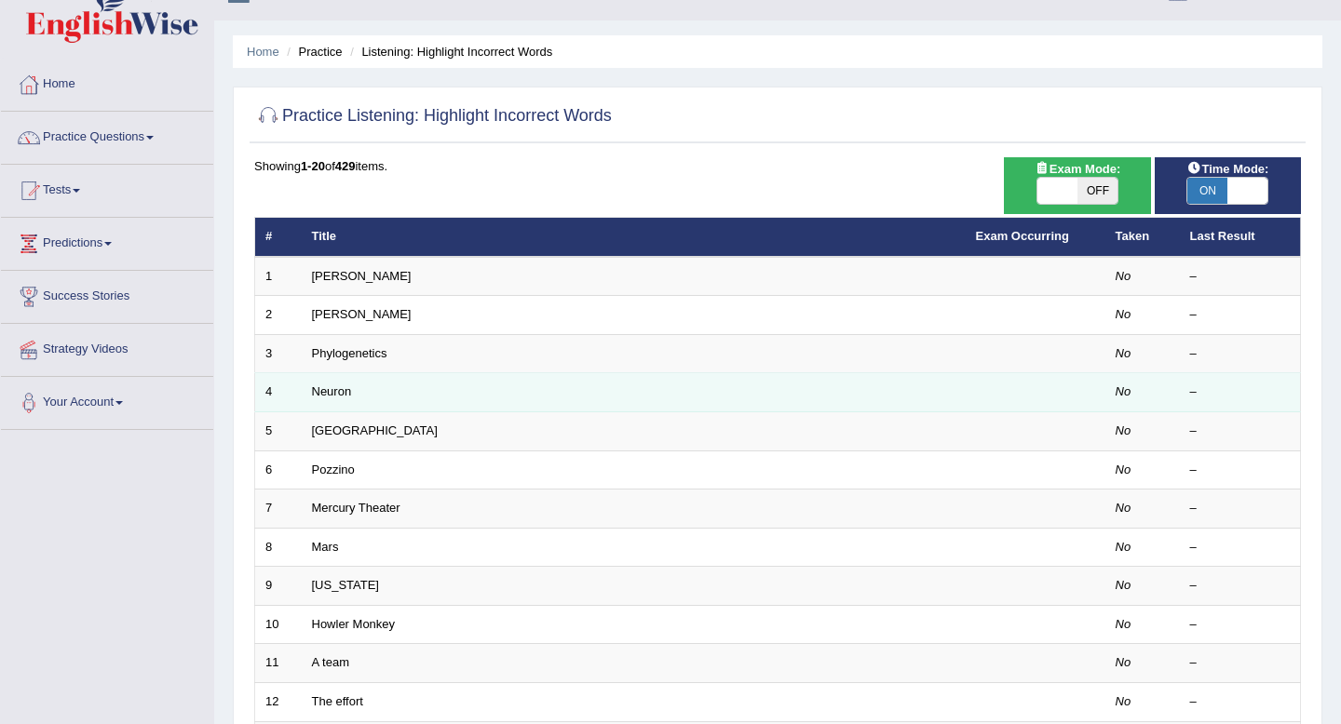
scroll to position [34, 0]
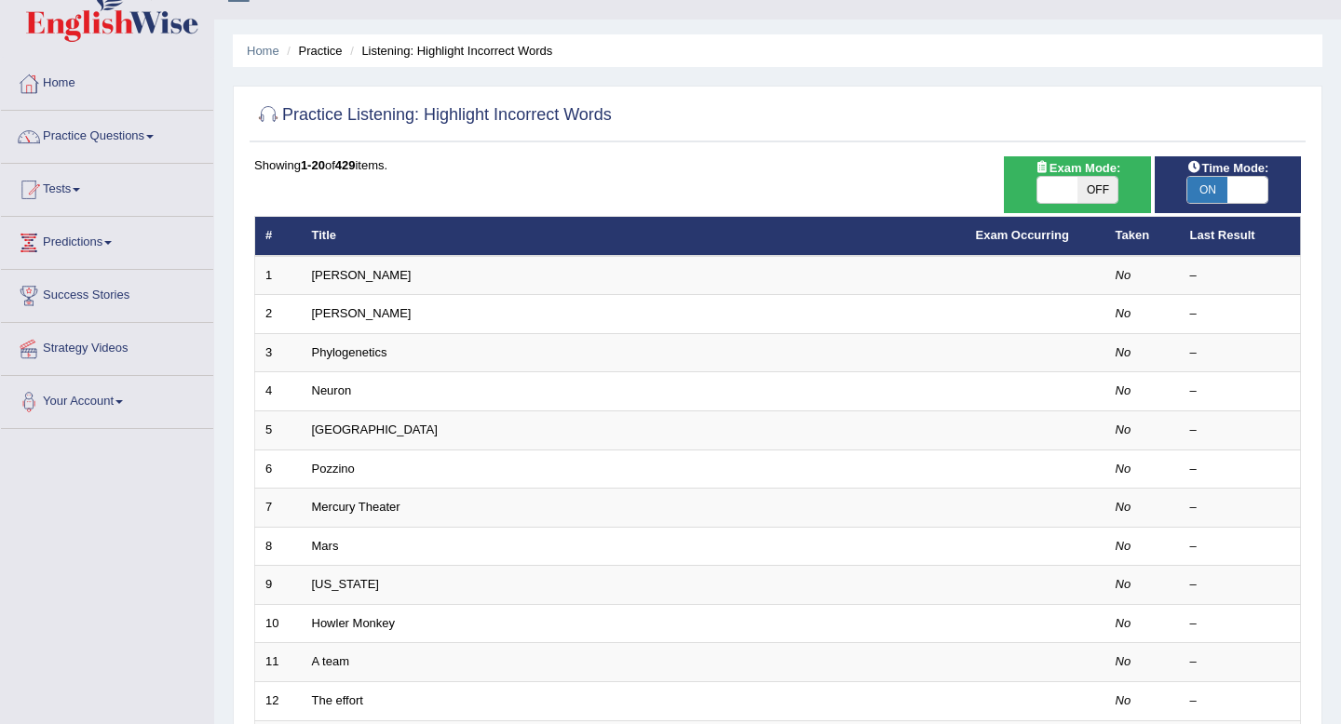
click at [1240, 199] on span at bounding box center [1247, 190] width 40 height 26
checkbox input "false"
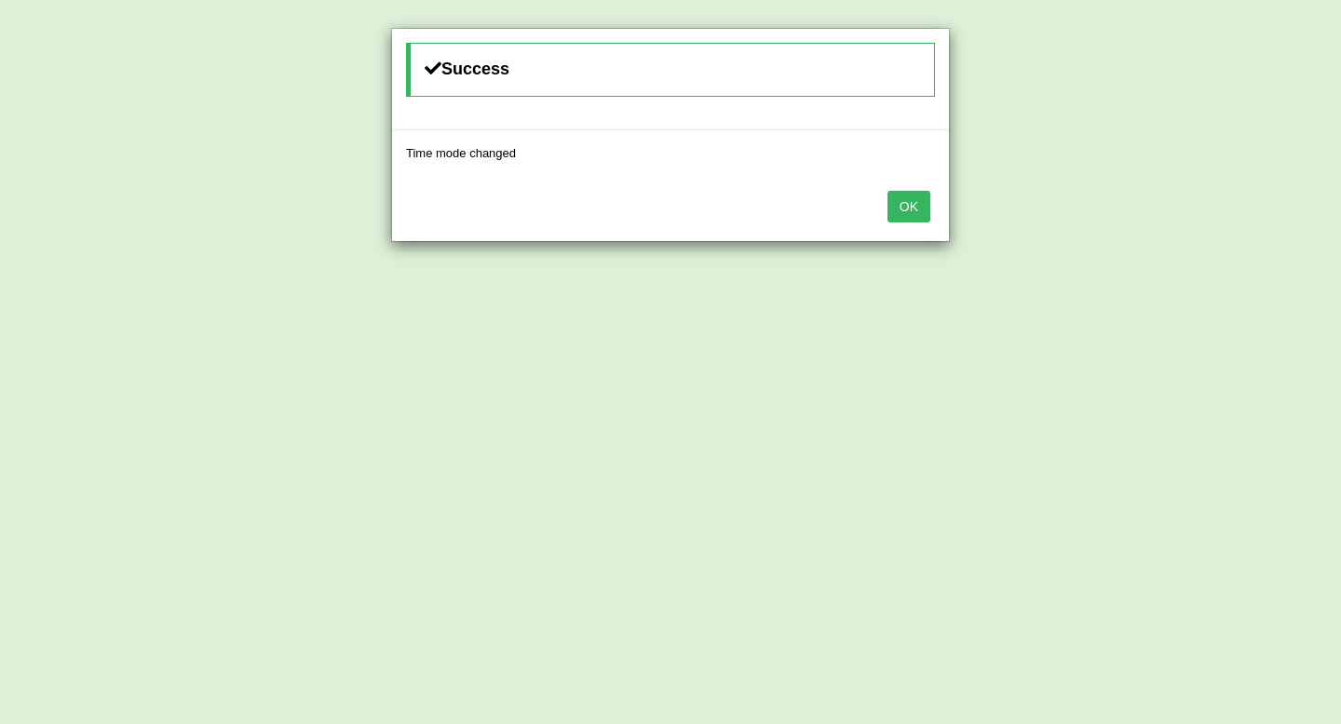
click at [921, 202] on button "OK" at bounding box center [908, 207] width 43 height 32
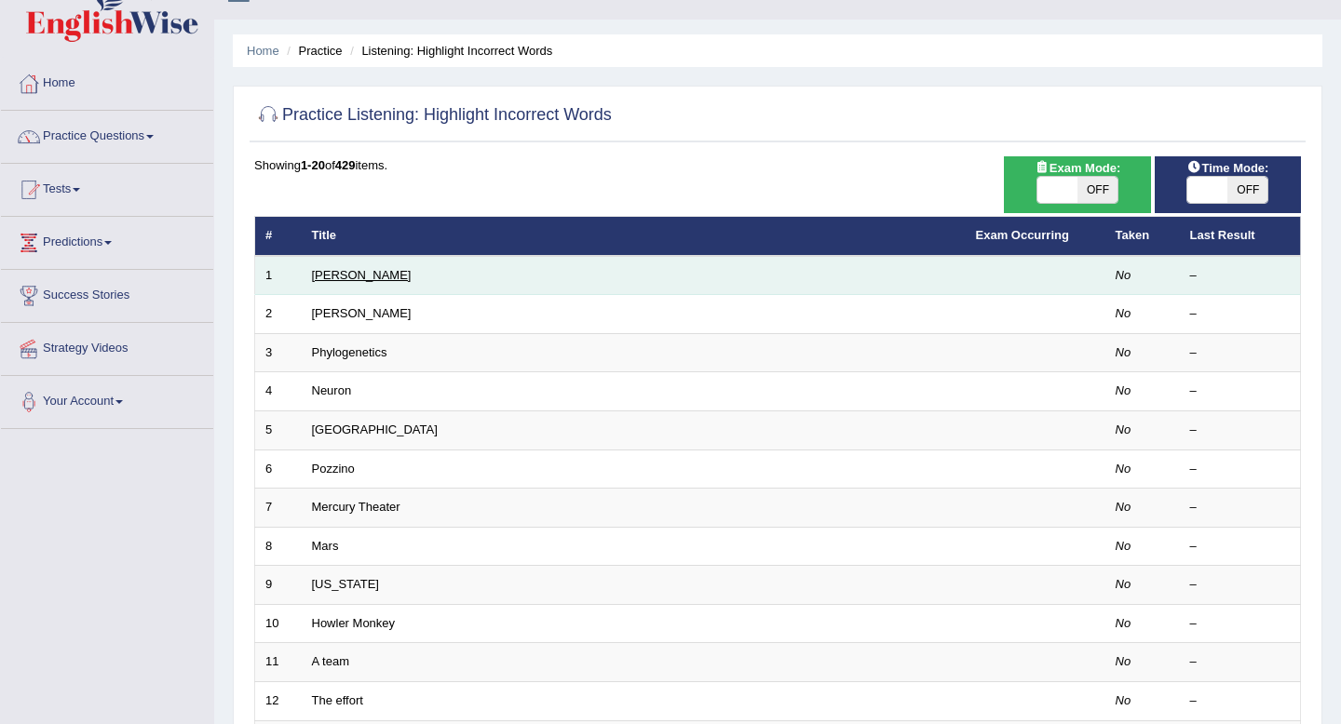
click at [328, 277] on link "[PERSON_NAME]" at bounding box center [362, 275] width 100 height 14
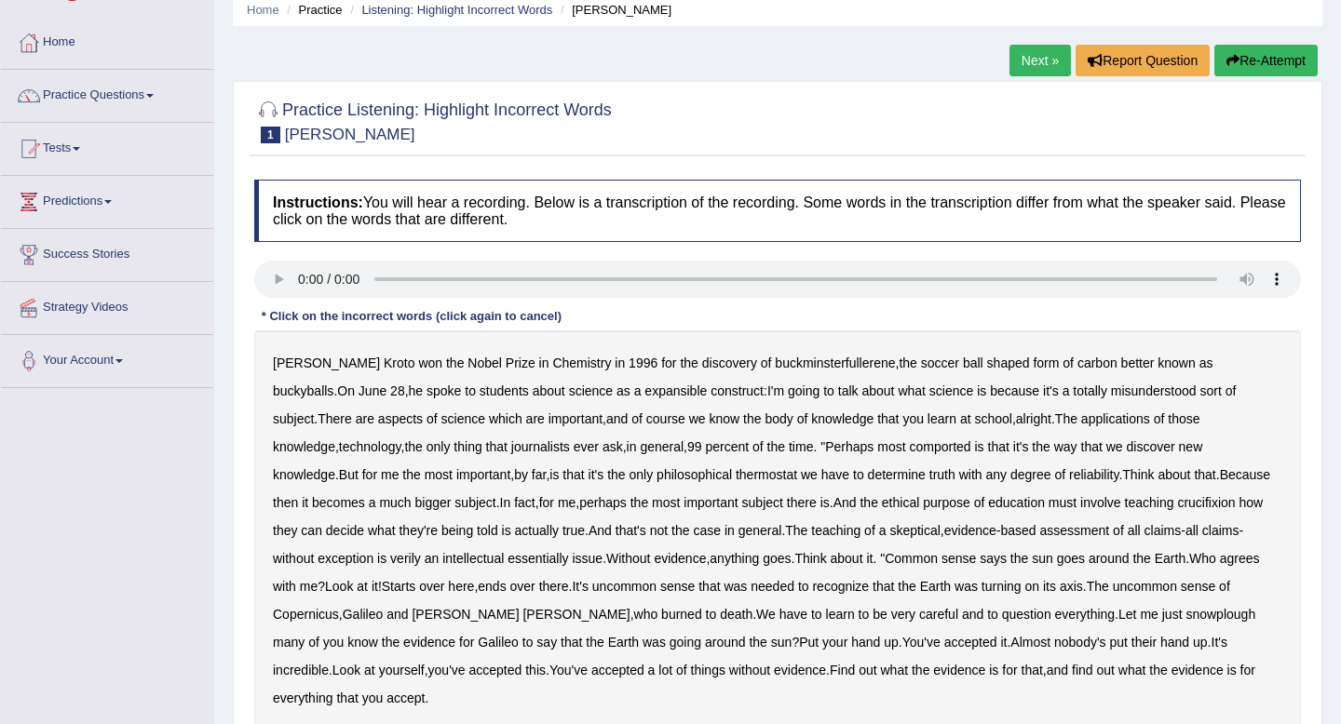
scroll to position [82, 0]
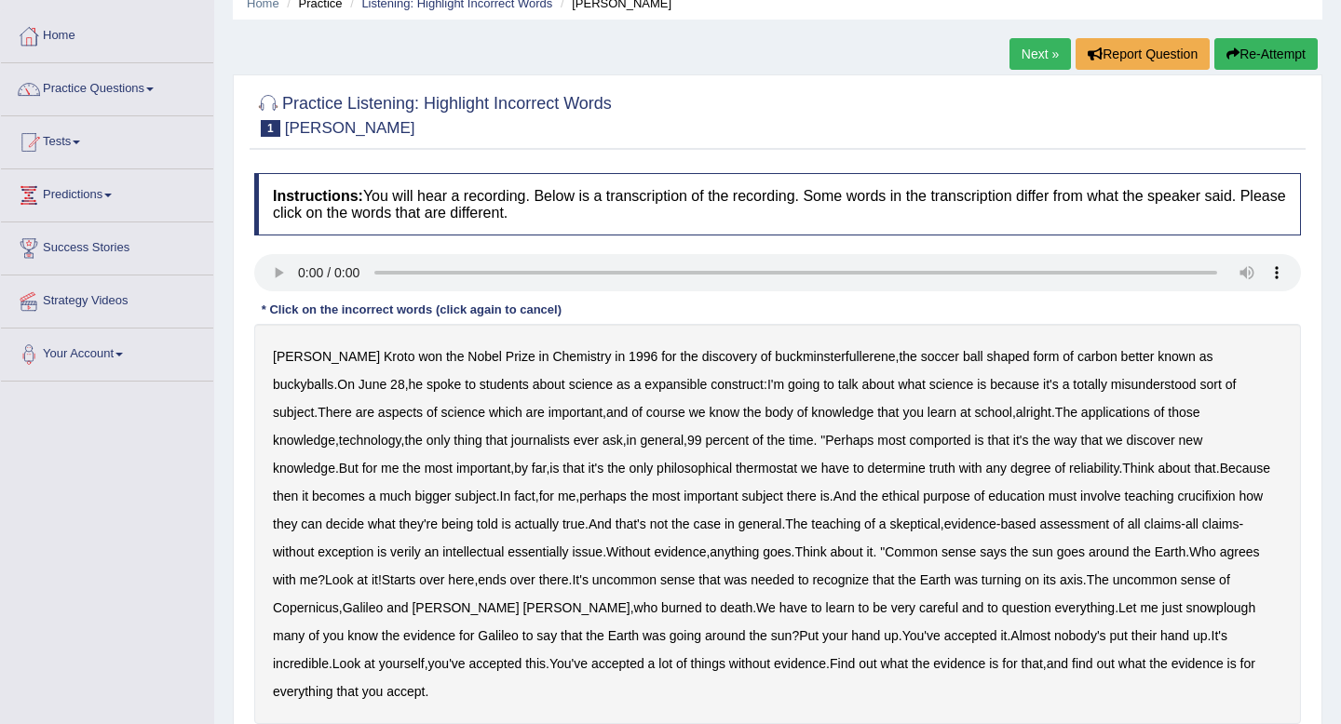
click at [1044, 233] on h4 "Instructions: You will hear a recording. Below is a transcription of the record…" at bounding box center [777, 204] width 1046 height 62
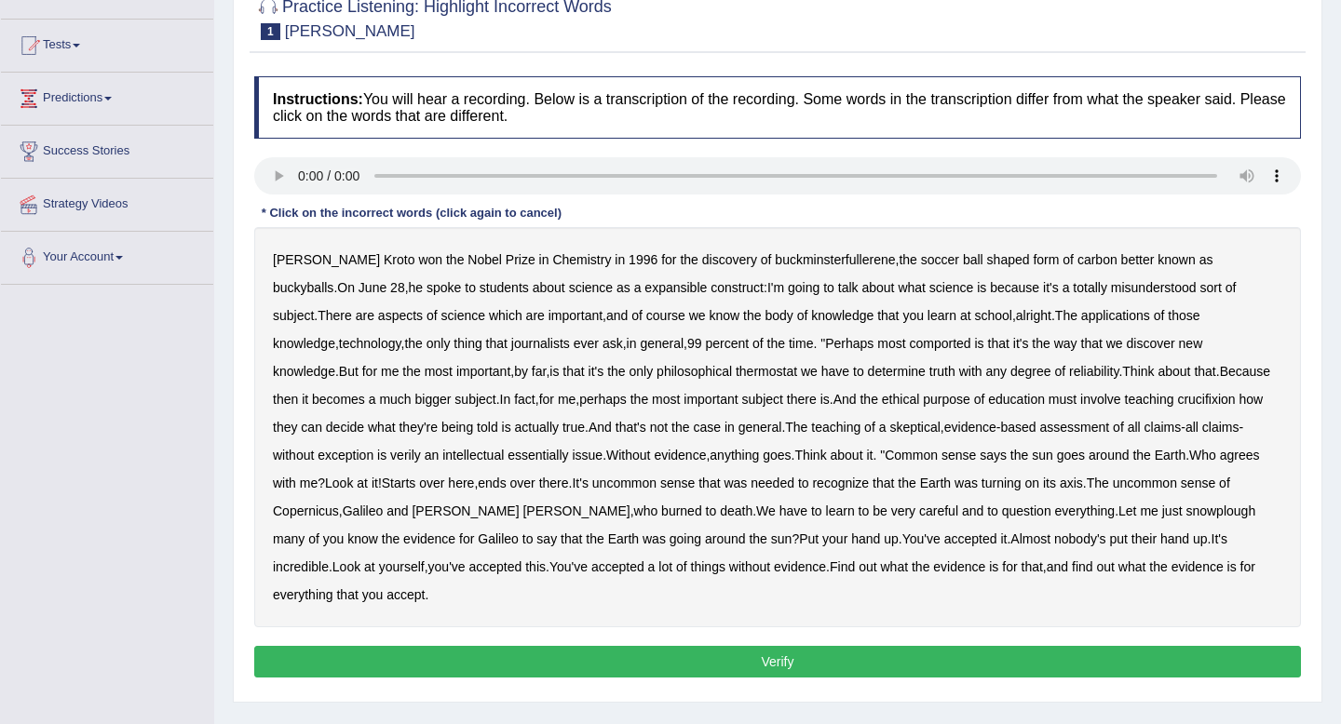
scroll to position [195, 0]
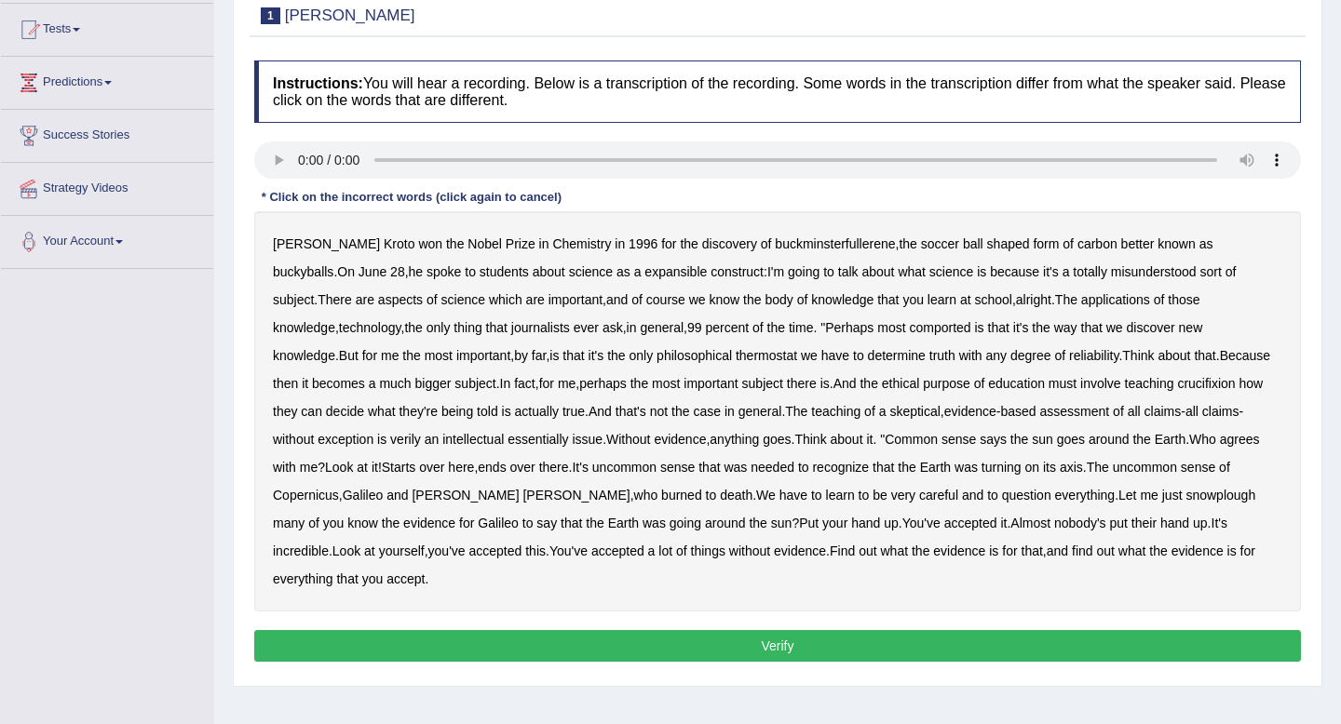
click at [644, 270] on b "expansible" at bounding box center [675, 271] width 62 height 15
click at [909, 330] on b "comported" at bounding box center [939, 327] width 61 height 15
click at [735, 357] on b "thermostat" at bounding box center [765, 355] width 61 height 15
click at [1177, 388] on b "crucifixion" at bounding box center [1206, 383] width 58 height 15
click at [390, 440] on b "verily" at bounding box center [405, 439] width 31 height 15
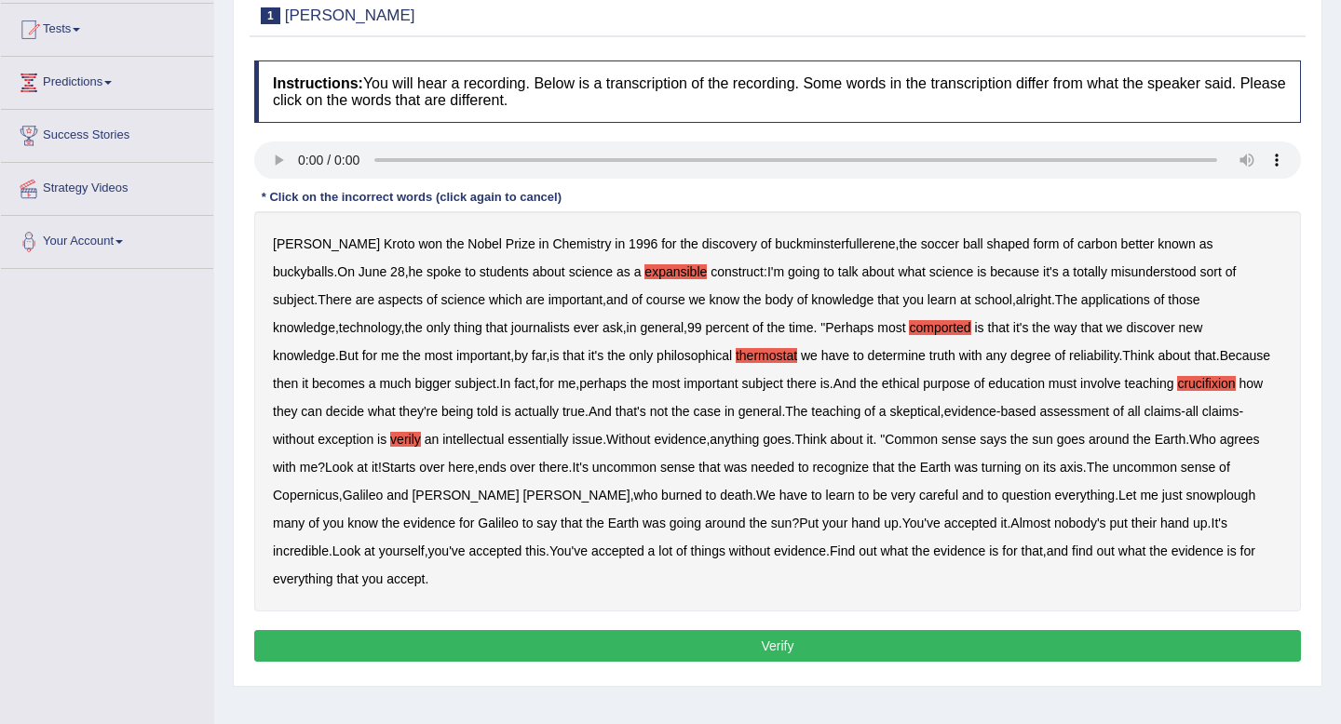
click at [507, 435] on b "essentially" at bounding box center [537, 439] width 61 height 15
click at [1185, 490] on b "snowplough" at bounding box center [1220, 495] width 70 height 15
click at [1114, 630] on button "Verify" at bounding box center [777, 646] width 1046 height 32
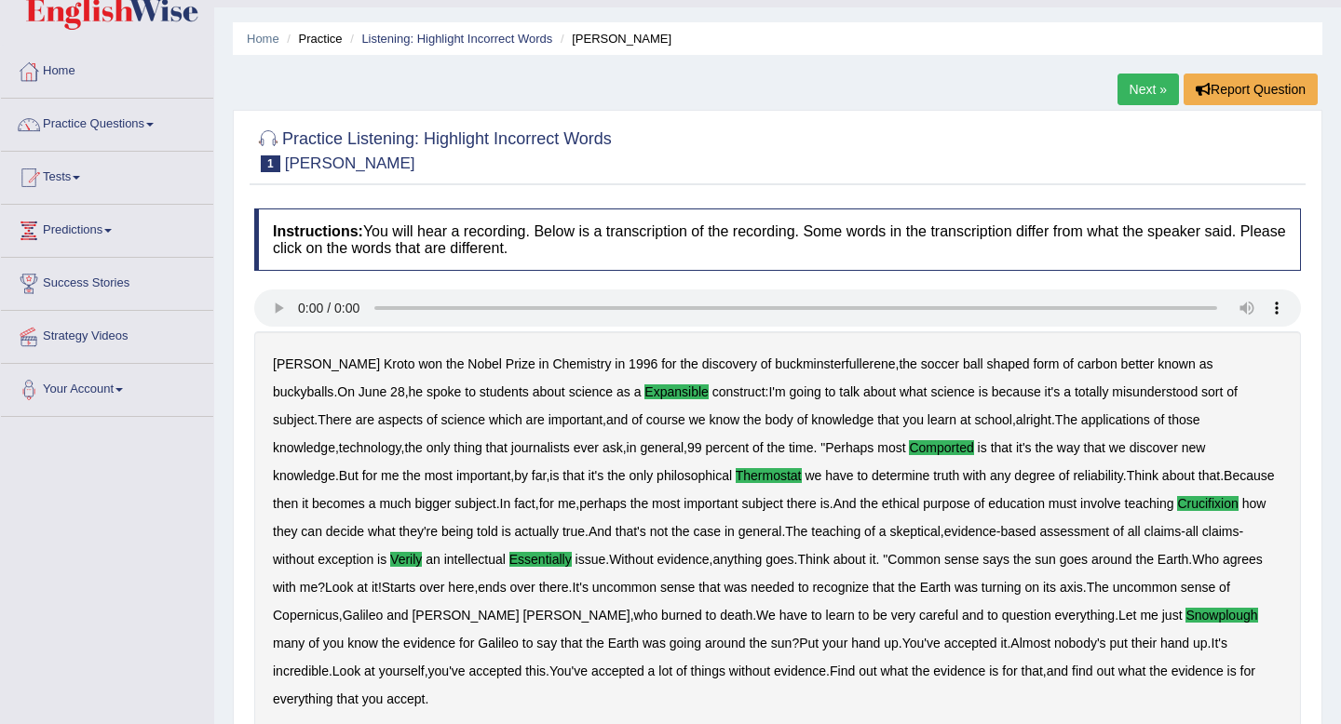
scroll to position [15, 0]
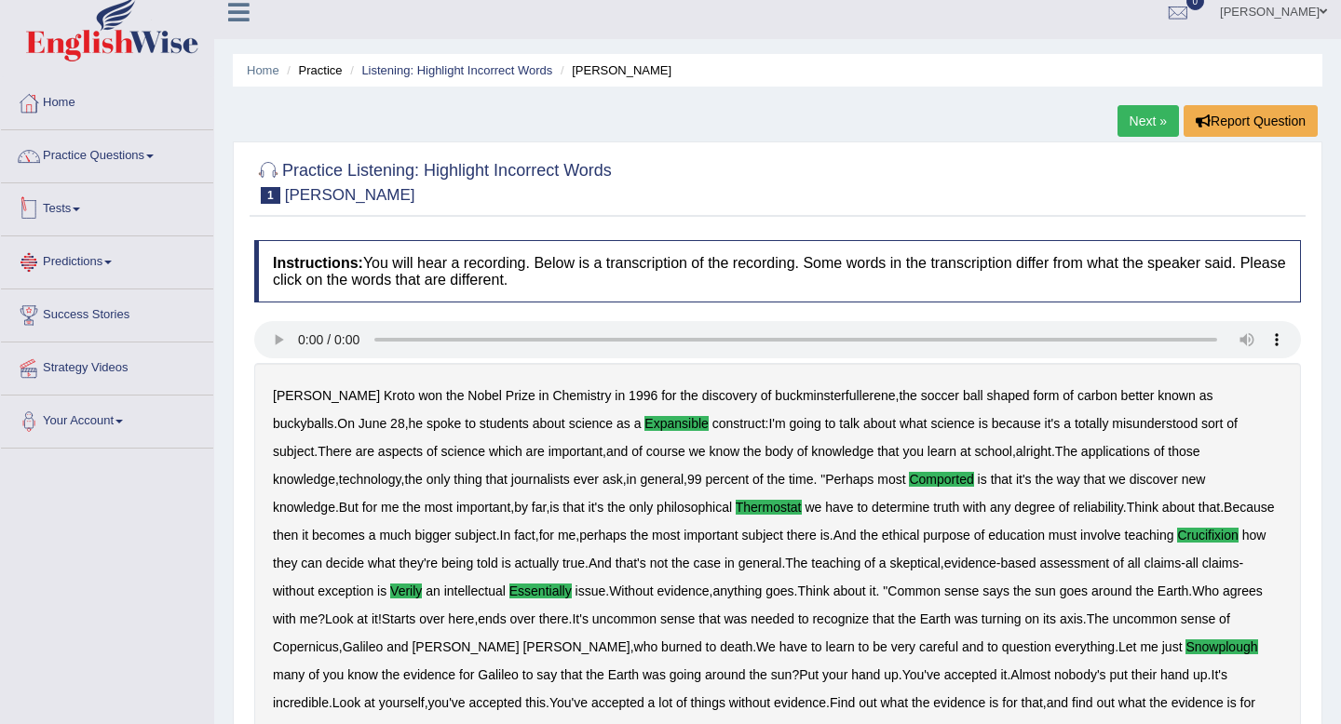
click at [124, 150] on link "Practice Questions" at bounding box center [107, 153] width 212 height 47
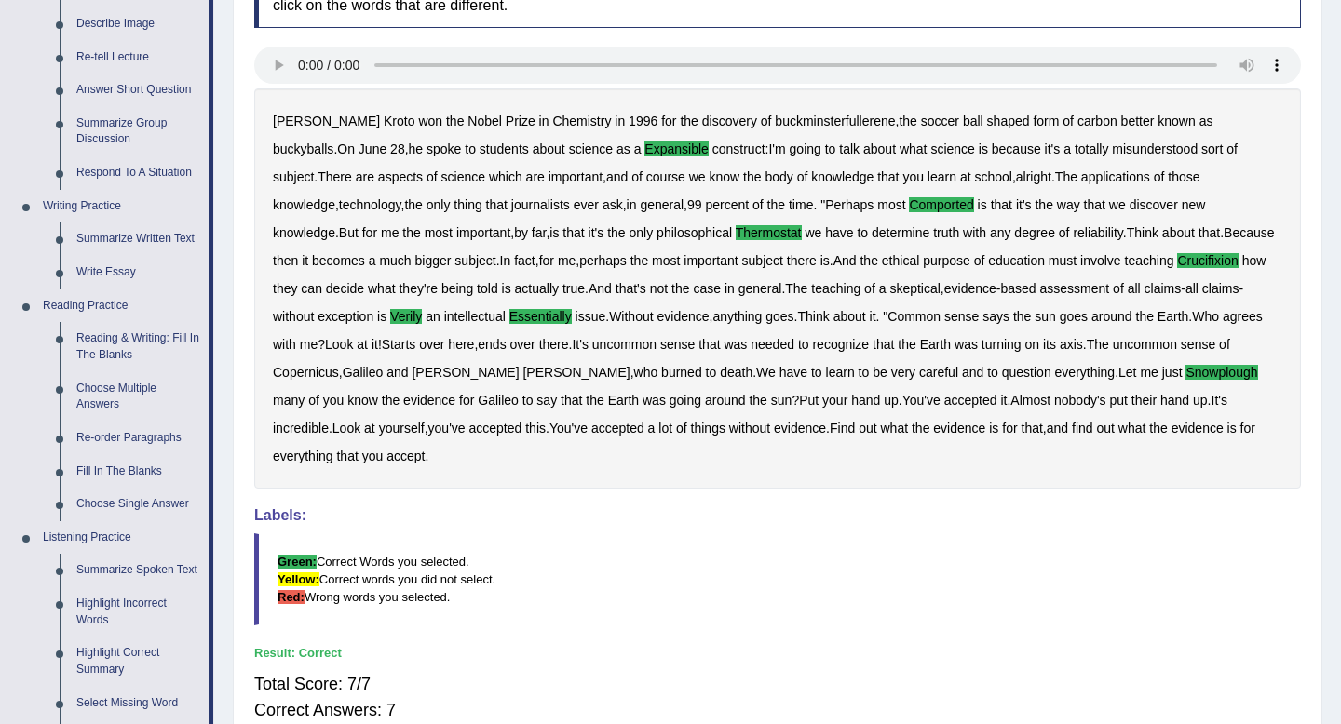
scroll to position [0, 0]
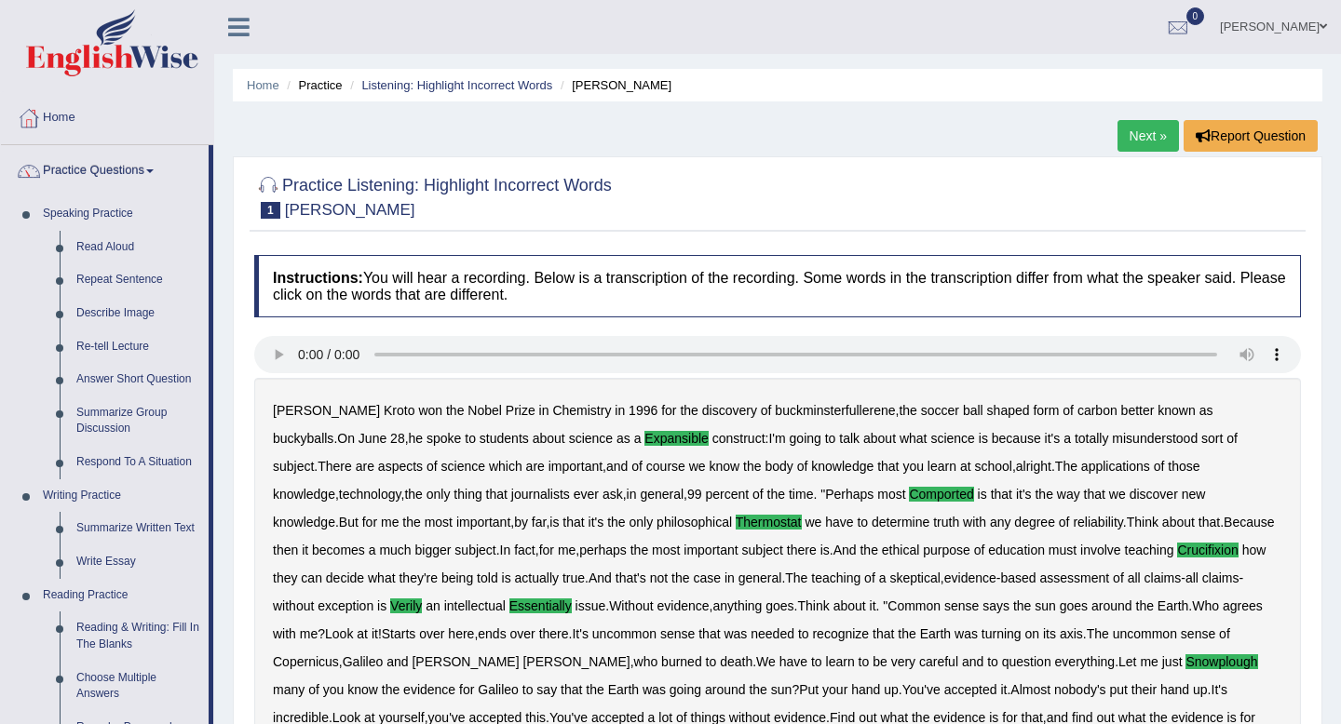
click at [1154, 126] on link "Next »" at bounding box center [1147, 136] width 61 height 32
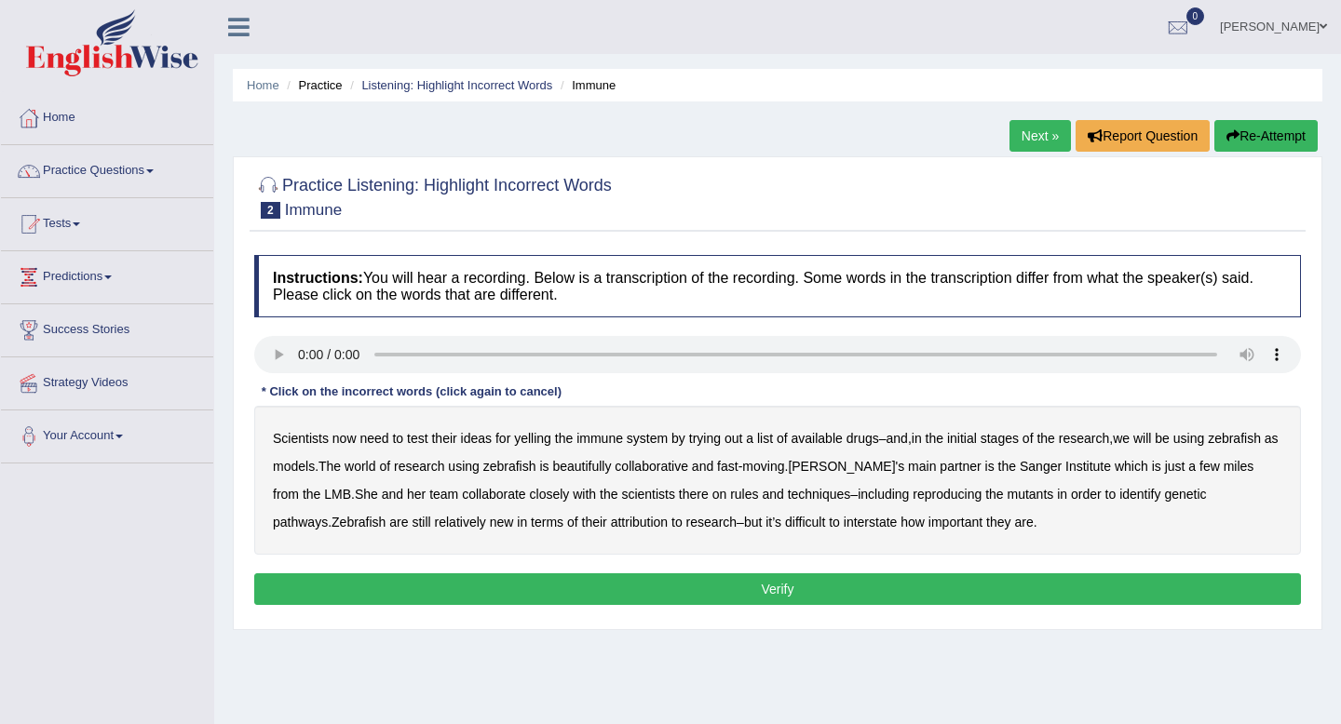
click at [532, 448] on div "Scientists now need to test their ideas for yelling the immune system by trying…" at bounding box center [777, 480] width 1046 height 149
click at [534, 437] on b "yelling" at bounding box center [532, 438] width 37 height 15
click at [1129, 437] on b "we" at bounding box center [1120, 438] width 17 height 15
click at [611, 460] on b "beautifully" at bounding box center [581, 466] width 59 height 15
click at [981, 493] on b "reproducing" at bounding box center [946, 494] width 69 height 15
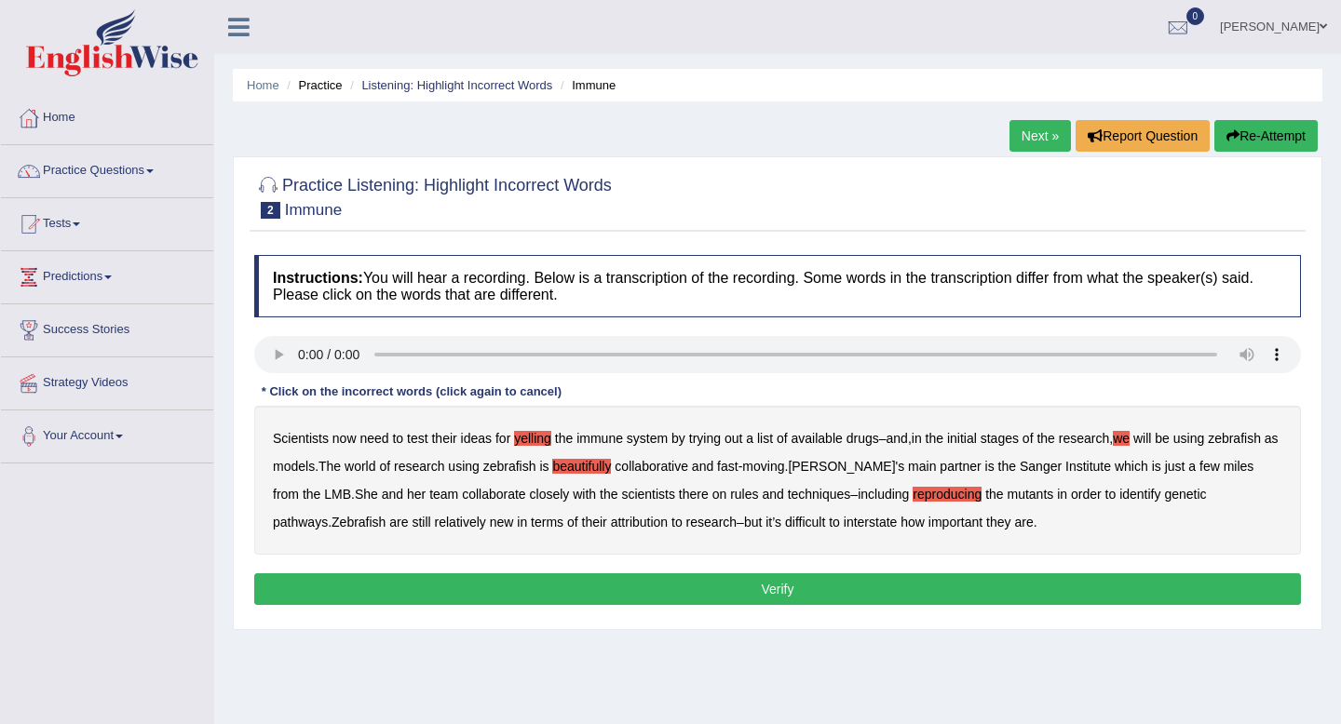
click at [661, 523] on b "attribution" at bounding box center [639, 522] width 57 height 15
click at [888, 517] on b "interstate" at bounding box center [870, 522] width 54 height 15
click at [848, 585] on button "Verify" at bounding box center [777, 589] width 1046 height 32
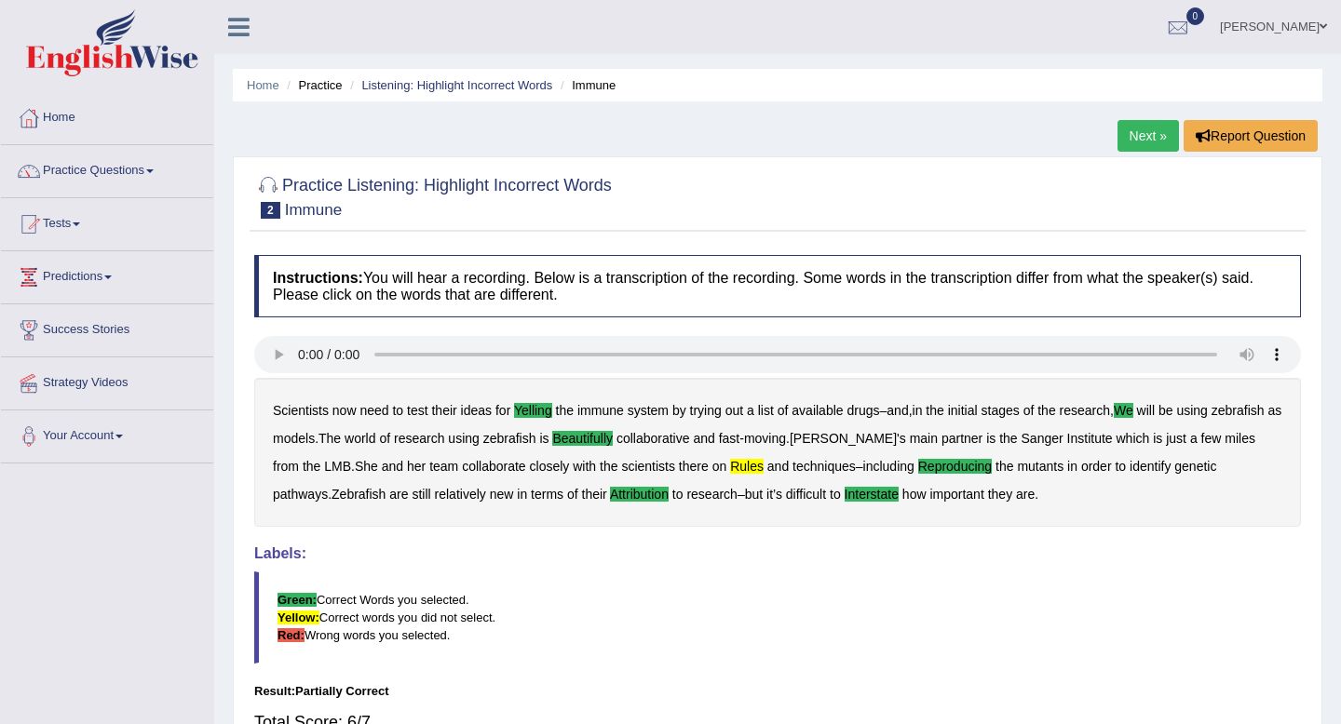
click at [1137, 133] on link "Next »" at bounding box center [1147, 136] width 61 height 32
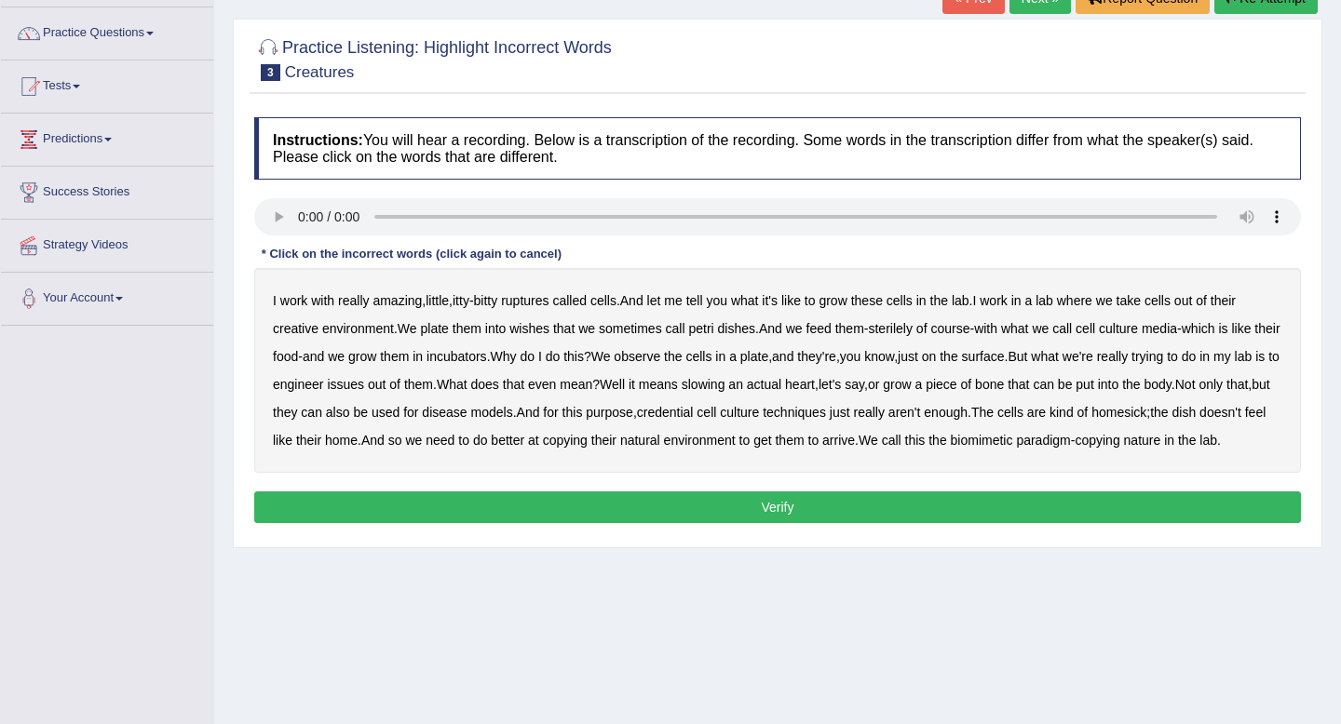
scroll to position [168, 0]
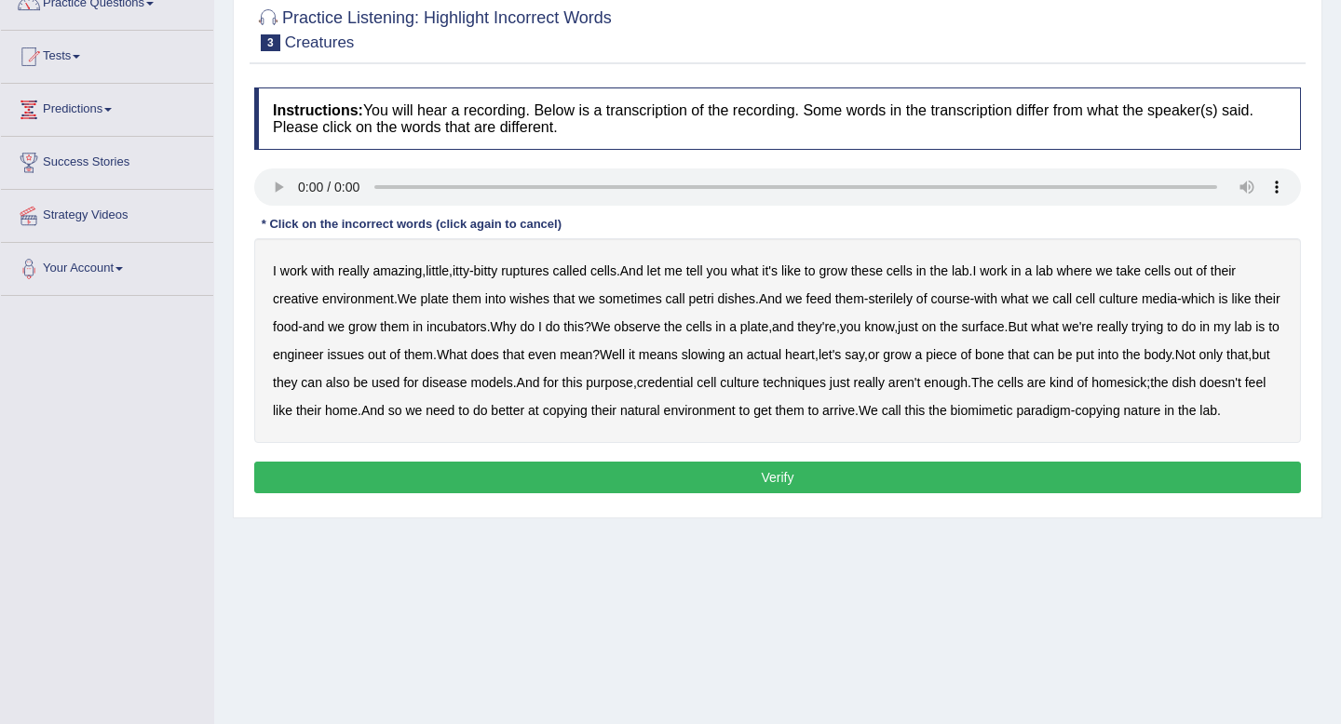
click at [527, 271] on b "ruptures" at bounding box center [524, 270] width 47 height 15
click at [302, 303] on b "creative" at bounding box center [296, 298] width 46 height 15
click at [542, 296] on b "wishes" at bounding box center [529, 298] width 40 height 15
click at [364, 352] on b "issues" at bounding box center [345, 354] width 37 height 15
click at [725, 361] on b "slowing" at bounding box center [703, 354] width 44 height 15
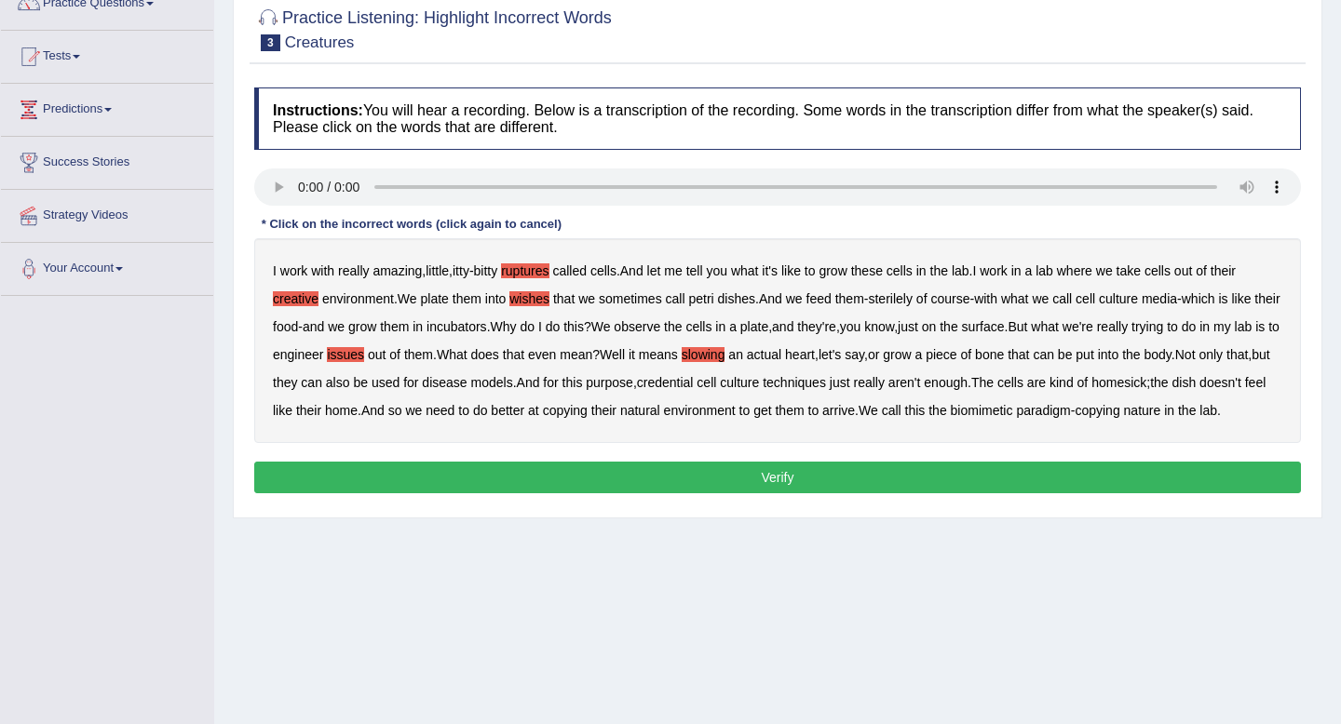
click at [855, 415] on b "arrive" at bounding box center [838, 410] width 33 height 15
click at [683, 493] on button "Verify" at bounding box center [777, 478] width 1046 height 32
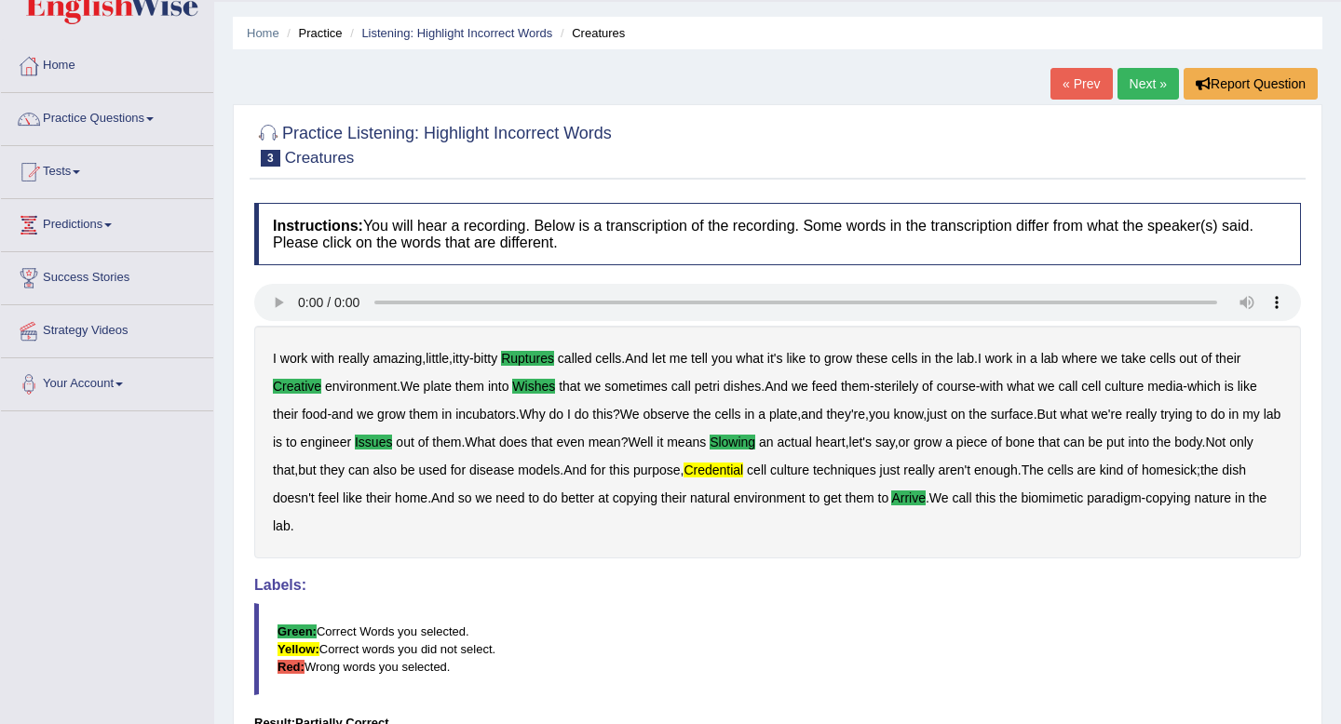
scroll to position [36, 0]
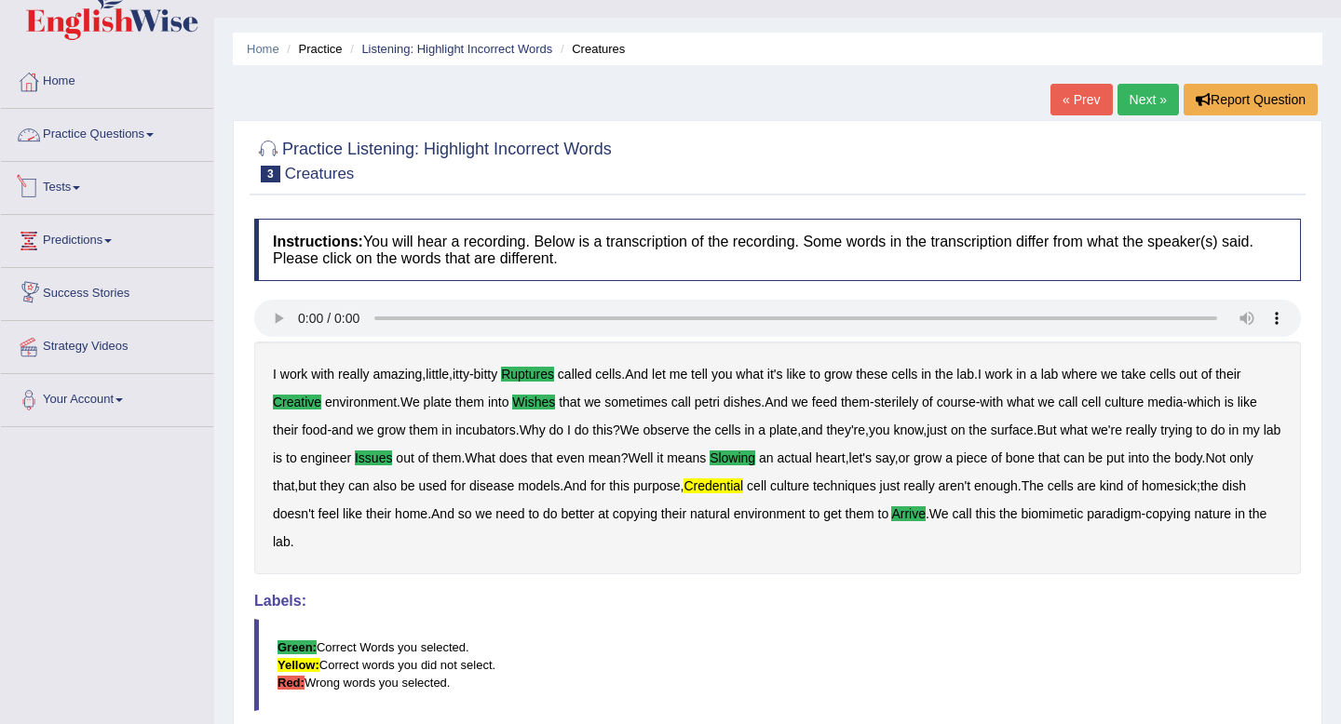
click at [55, 131] on link "Practice Questions" at bounding box center [107, 132] width 212 height 47
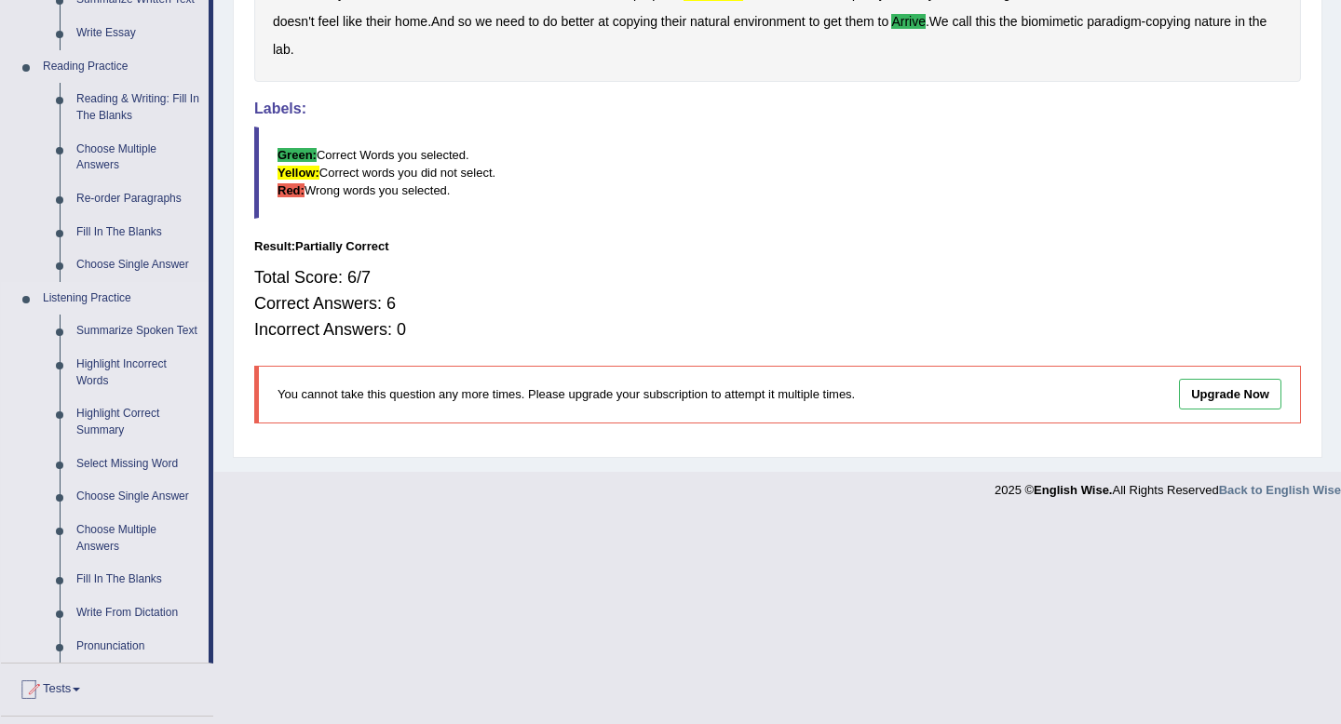
scroll to position [562, 0]
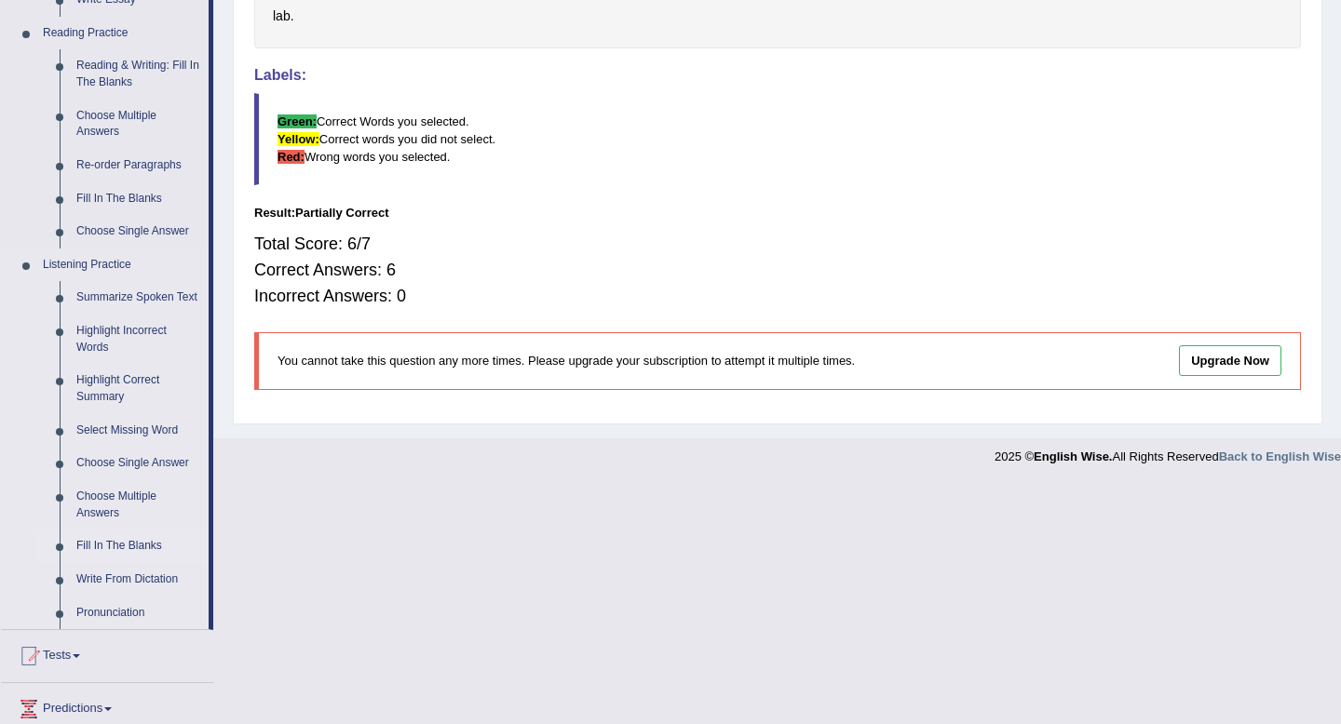
click at [97, 563] on link "Fill In The Blanks" at bounding box center [138, 547] width 141 height 34
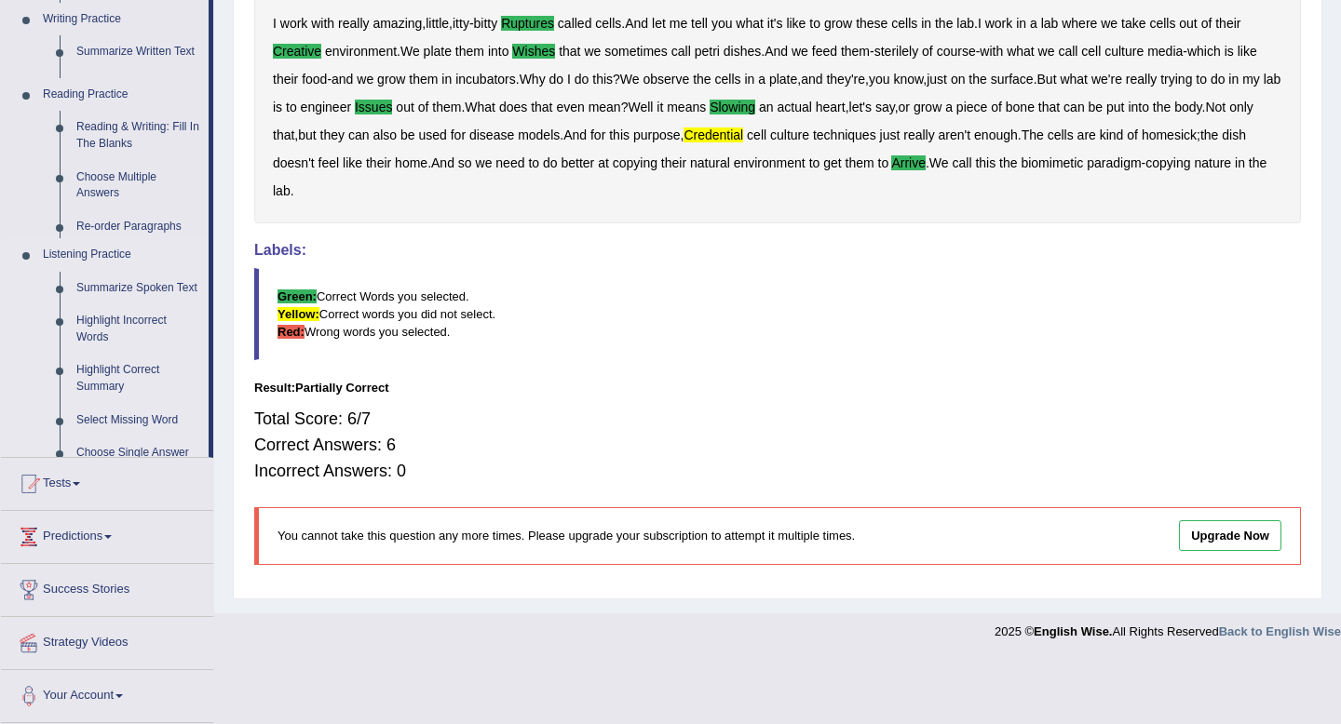
scroll to position [323, 0]
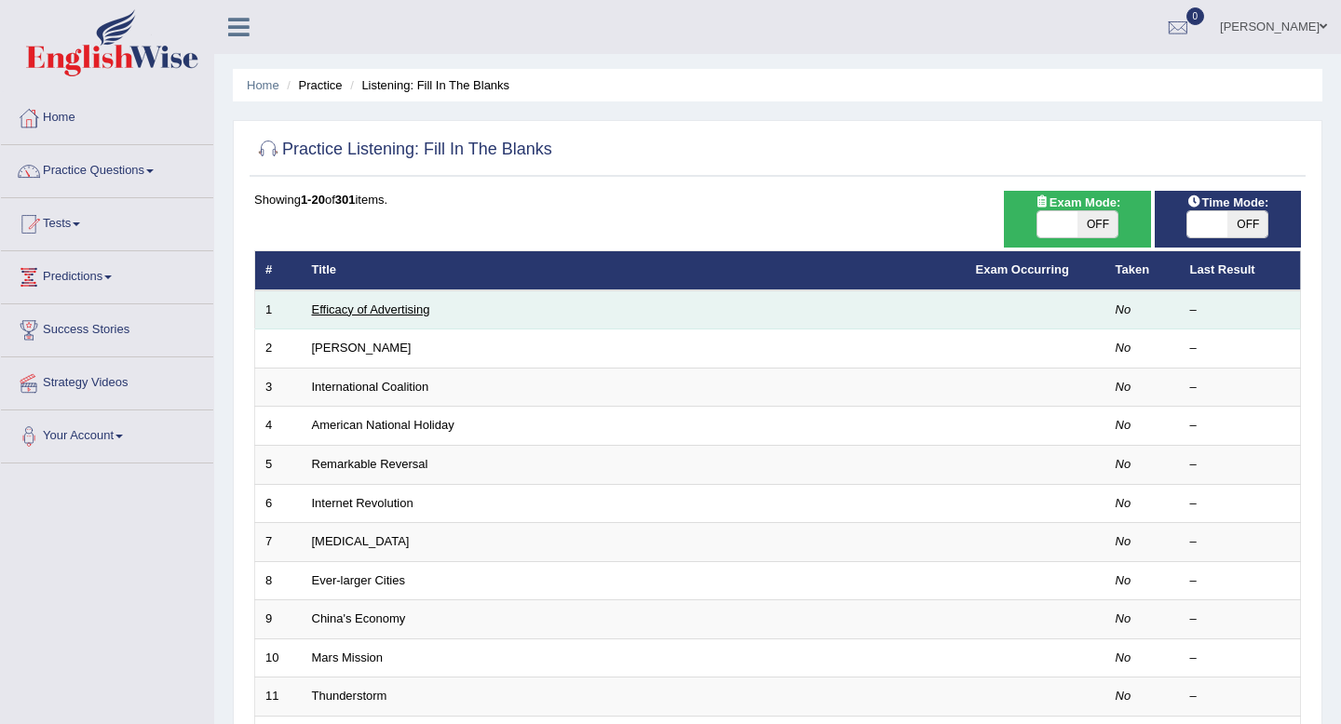
click at [417, 315] on link "Efficacy of Advertising" at bounding box center [371, 310] width 118 height 14
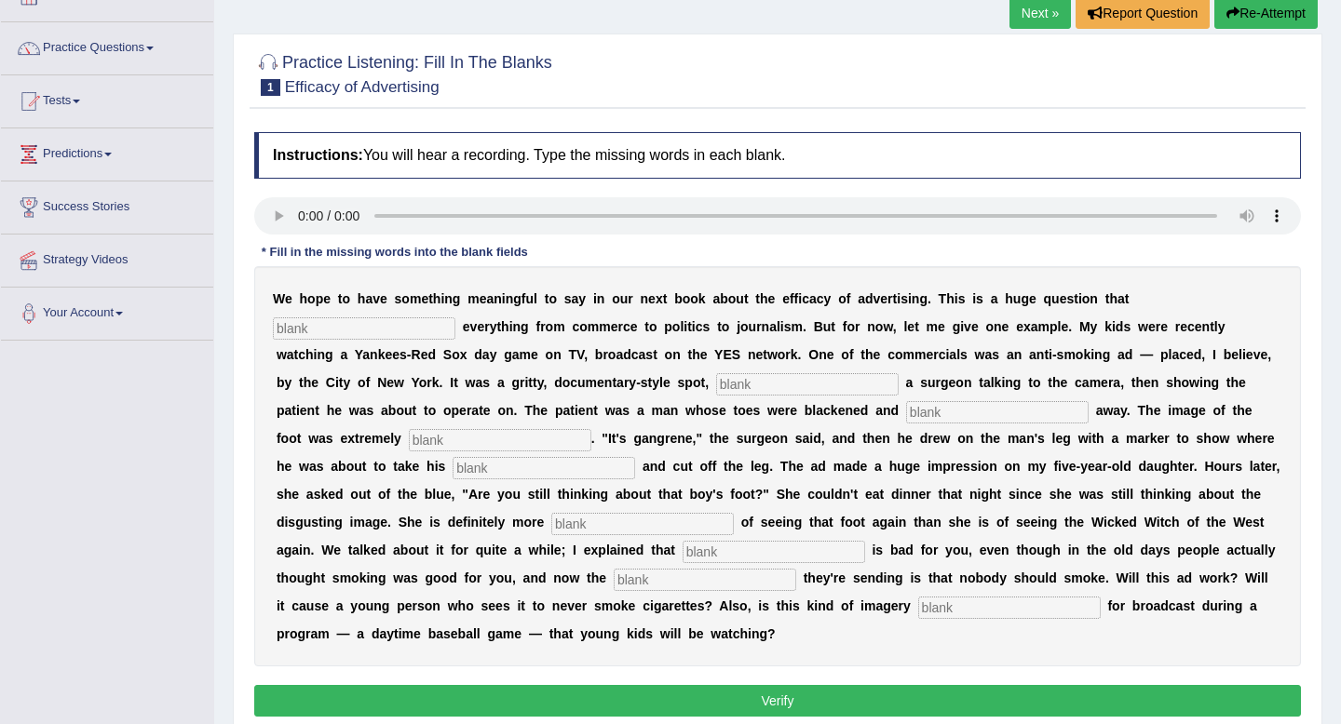
scroll to position [133, 0]
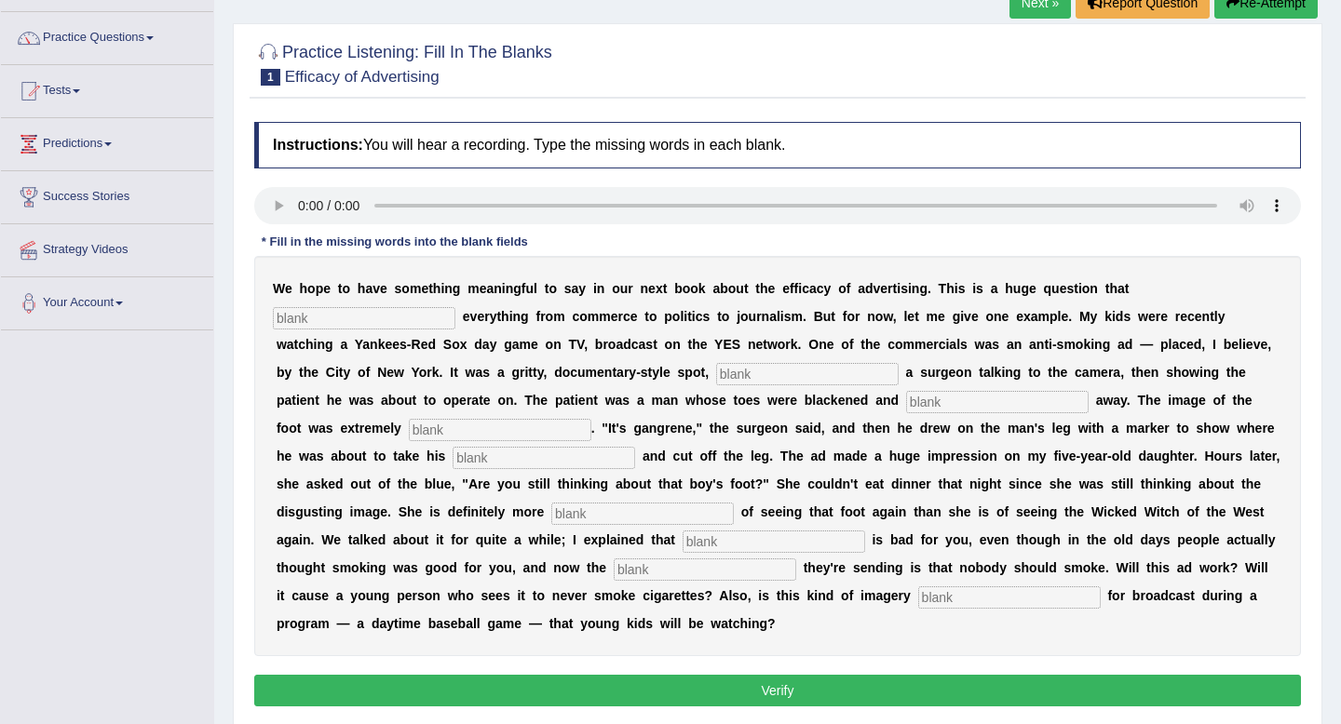
click at [387, 321] on input "text" at bounding box center [364, 318] width 182 height 22
type input "impacts"
click at [716, 376] on input "text" at bounding box center [807, 374] width 182 height 22
type input "featuring"
click at [906, 407] on input "text" at bounding box center [997, 402] width 182 height 22
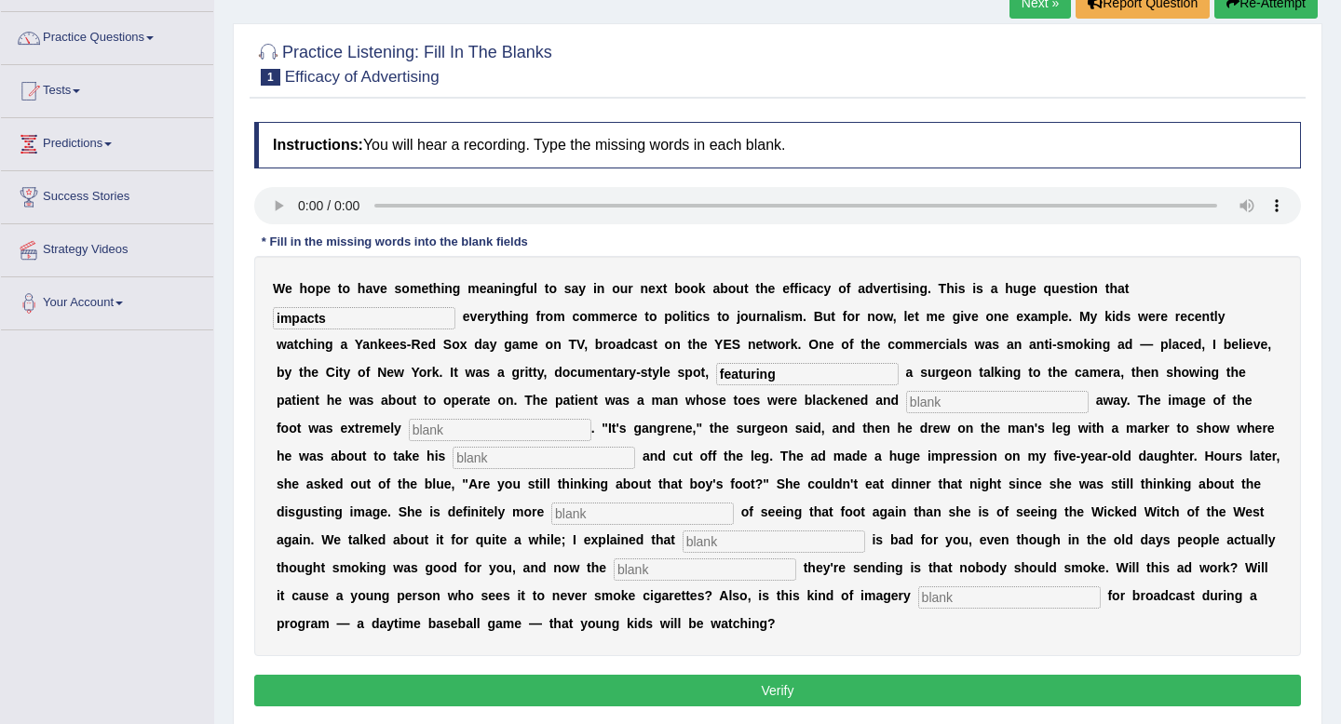
click at [409, 430] on input "text" at bounding box center [500, 430] width 182 height 22
type input "disgusting"
click at [452, 466] on input "text" at bounding box center [543, 458] width 182 height 22
type input "hex"
click at [551, 517] on input "text" at bounding box center [642, 514] width 182 height 22
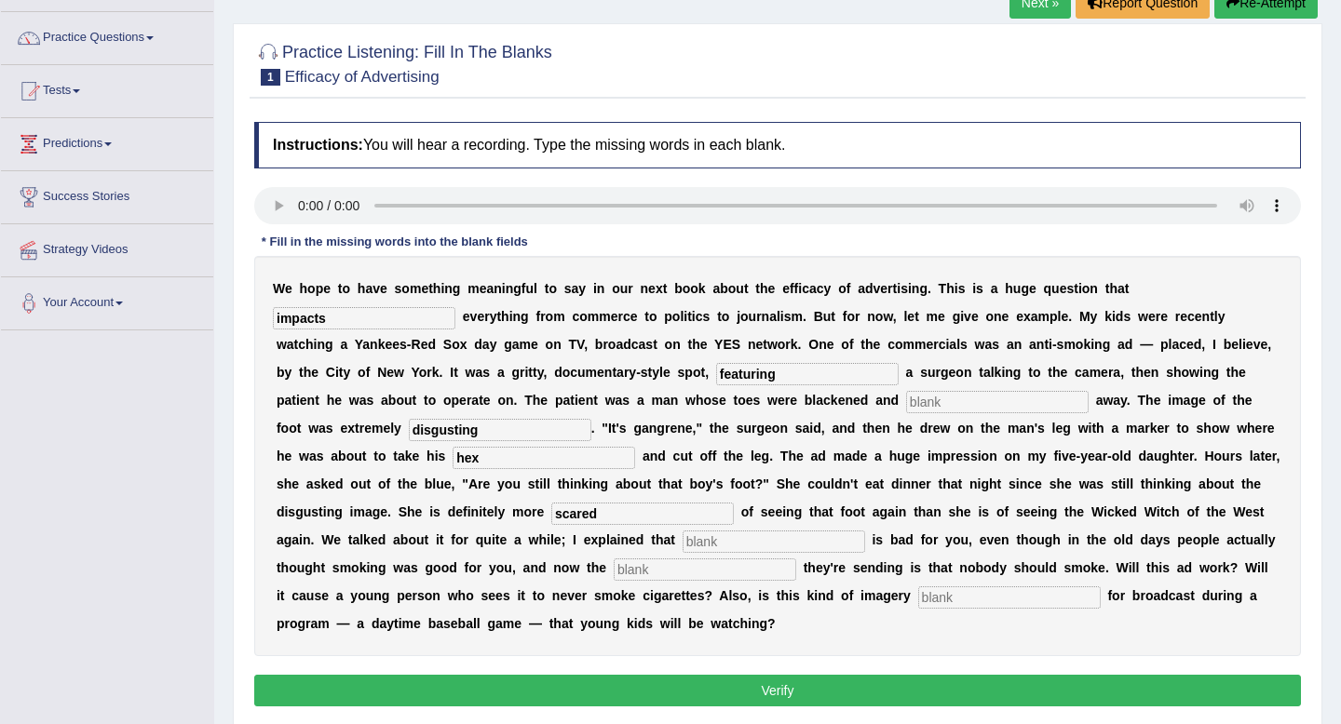
type input "scared"
click at [682, 546] on input "text" at bounding box center [773, 542] width 182 height 22
type input "smoking"
click at [614, 570] on input "text" at bounding box center [705, 570] width 182 height 22
type input "message"
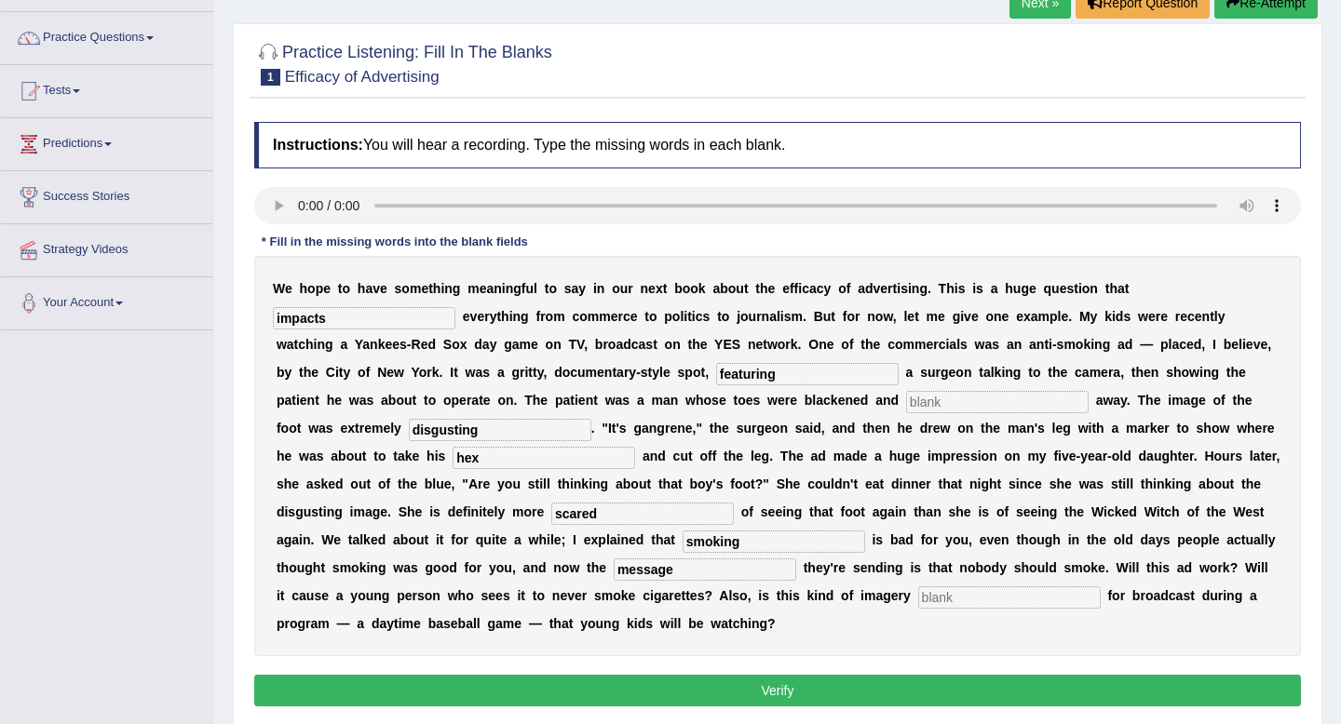
click at [918, 601] on input "text" at bounding box center [1009, 598] width 182 height 22
type input "appropriate"
click at [906, 406] on input "text" at bounding box center [997, 402] width 182 height 22
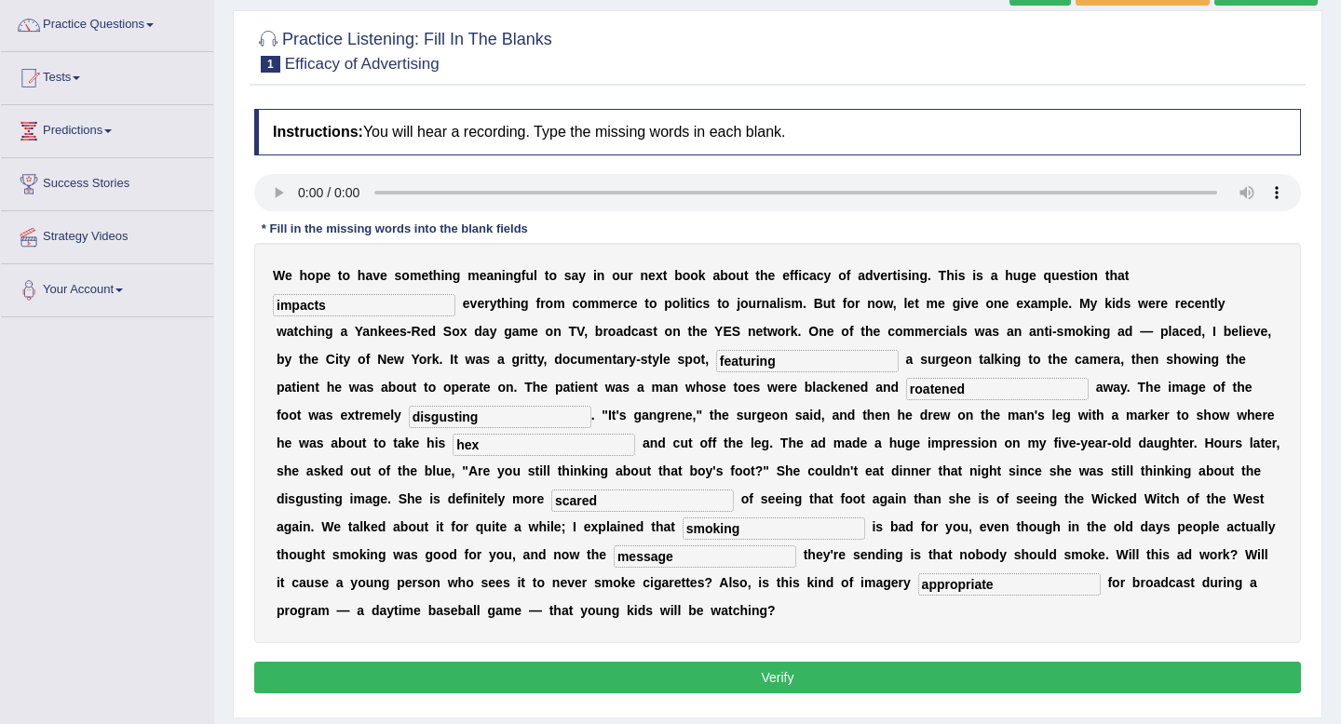
type input "roatened"
click at [667, 672] on button "Verify" at bounding box center [777, 678] width 1046 height 32
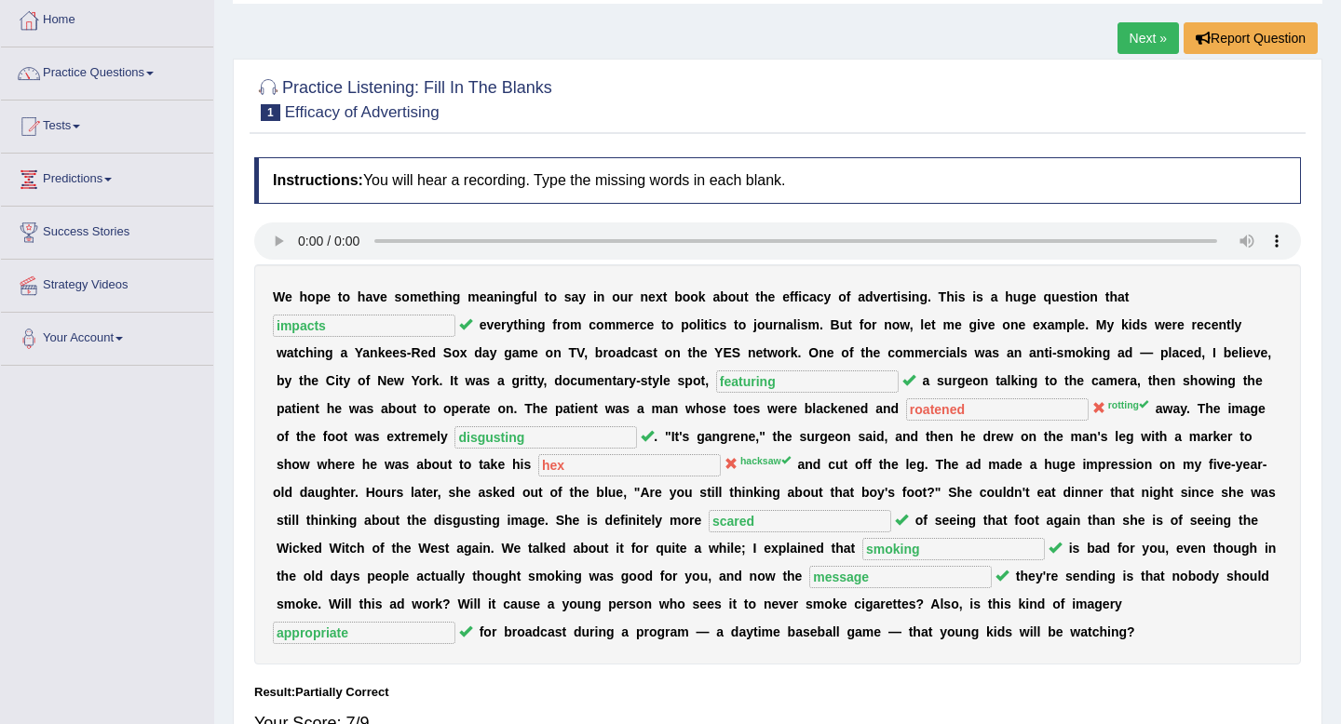
scroll to position [90, 0]
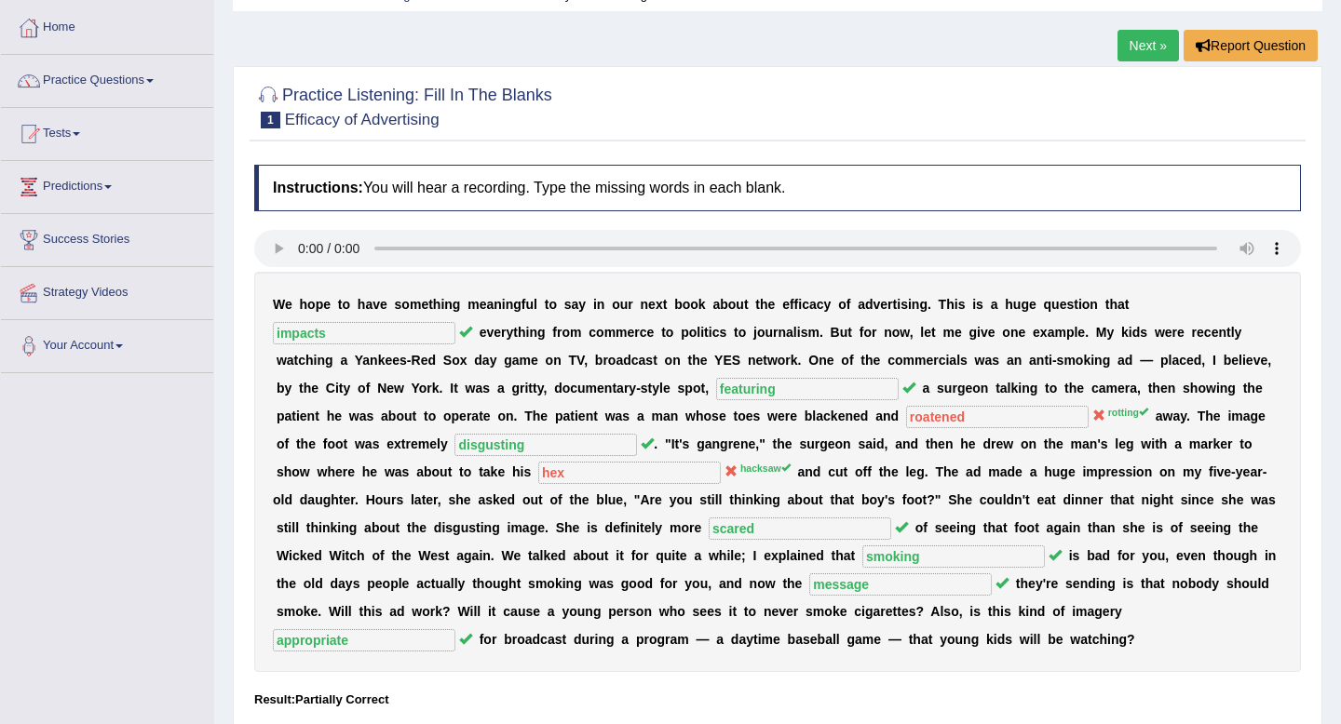
click at [1141, 49] on link "Next »" at bounding box center [1147, 46] width 61 height 32
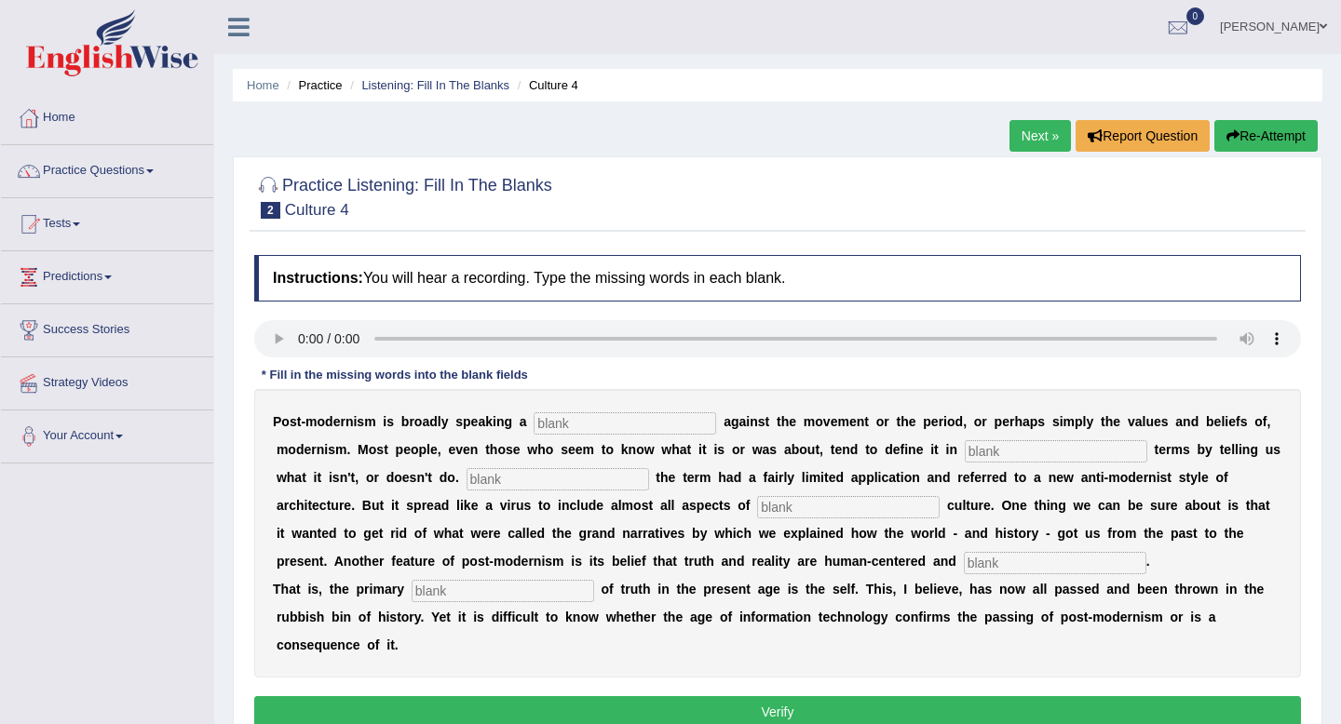
click at [1023, 145] on link "Next »" at bounding box center [1039, 136] width 61 height 32
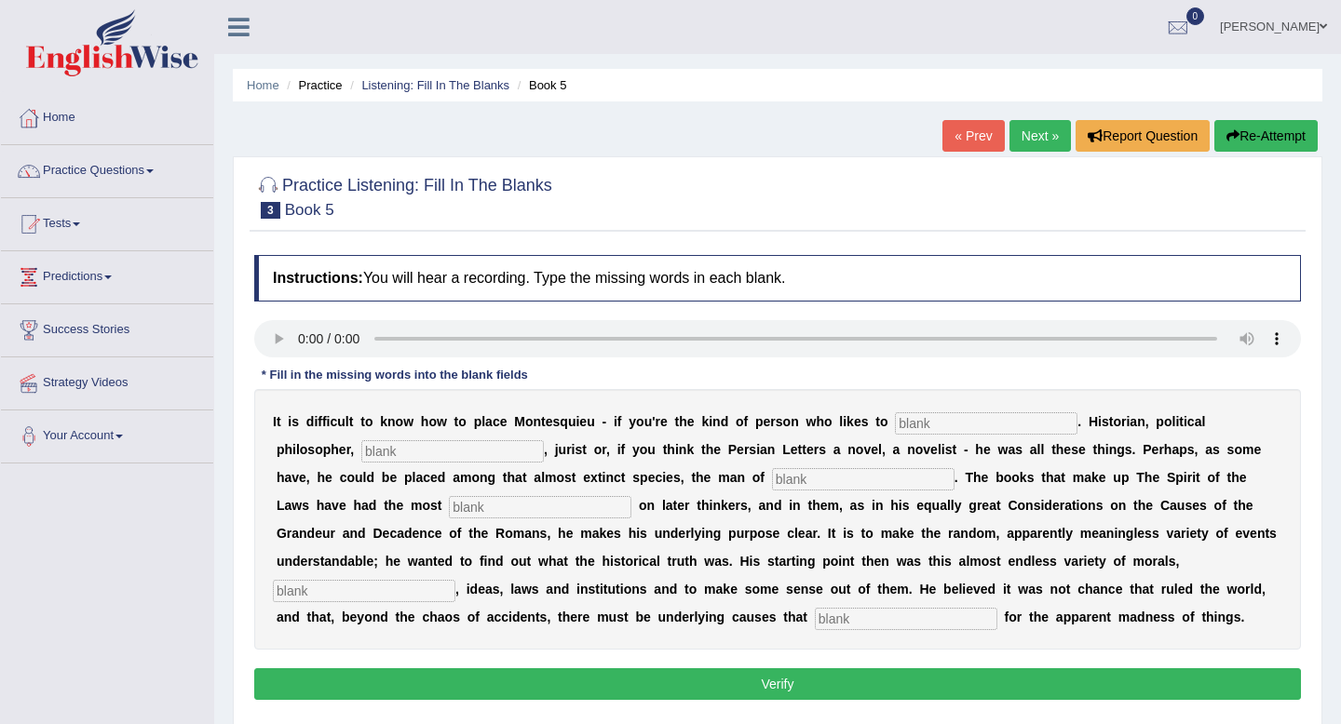
click at [1105, 204] on div at bounding box center [777, 196] width 1046 height 57
click at [947, 424] on input "text" at bounding box center [986, 423] width 182 height 22
type input "categorize"
click at [398, 449] on input "text" at bounding box center [452, 451] width 182 height 22
type input "sociologist"
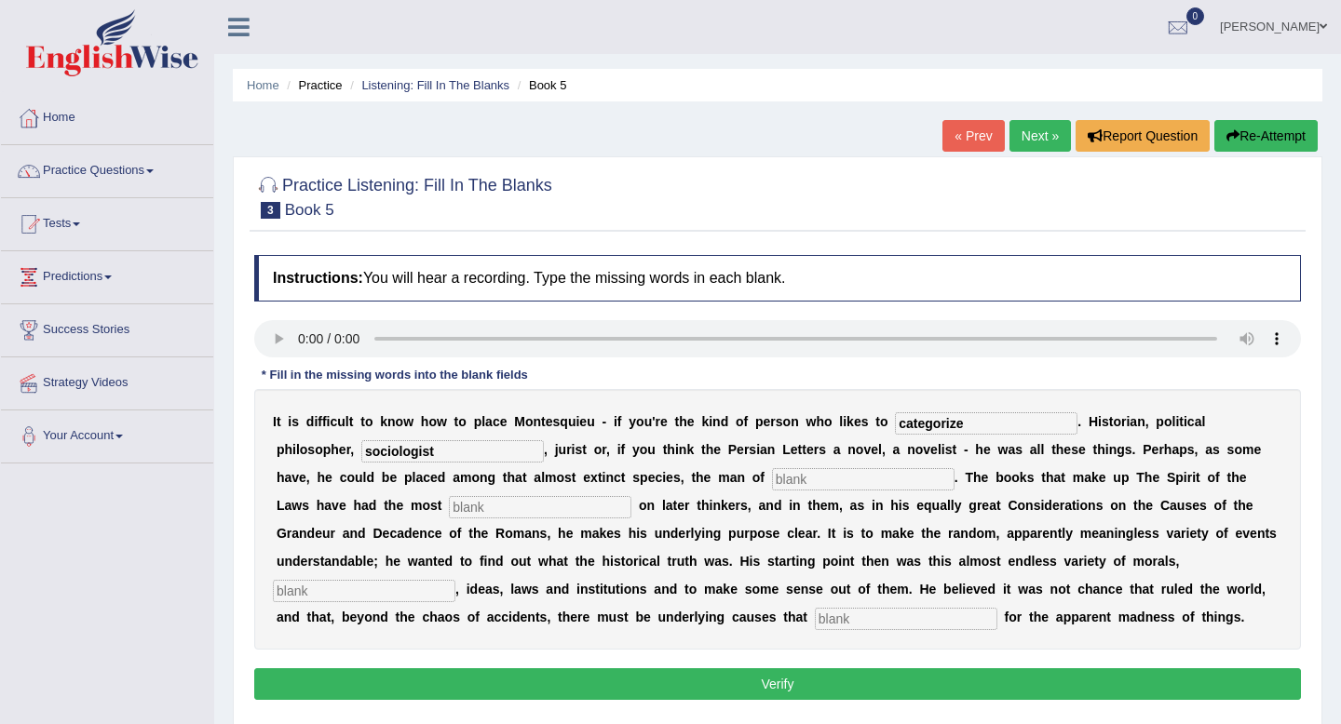
click at [772, 483] on input "text" at bounding box center [863, 479] width 182 height 22
type input "letters"
click at [449, 514] on input "text" at bounding box center [540, 507] width 182 height 22
type input "influence"
click at [455, 580] on input "text" at bounding box center [364, 591] width 182 height 22
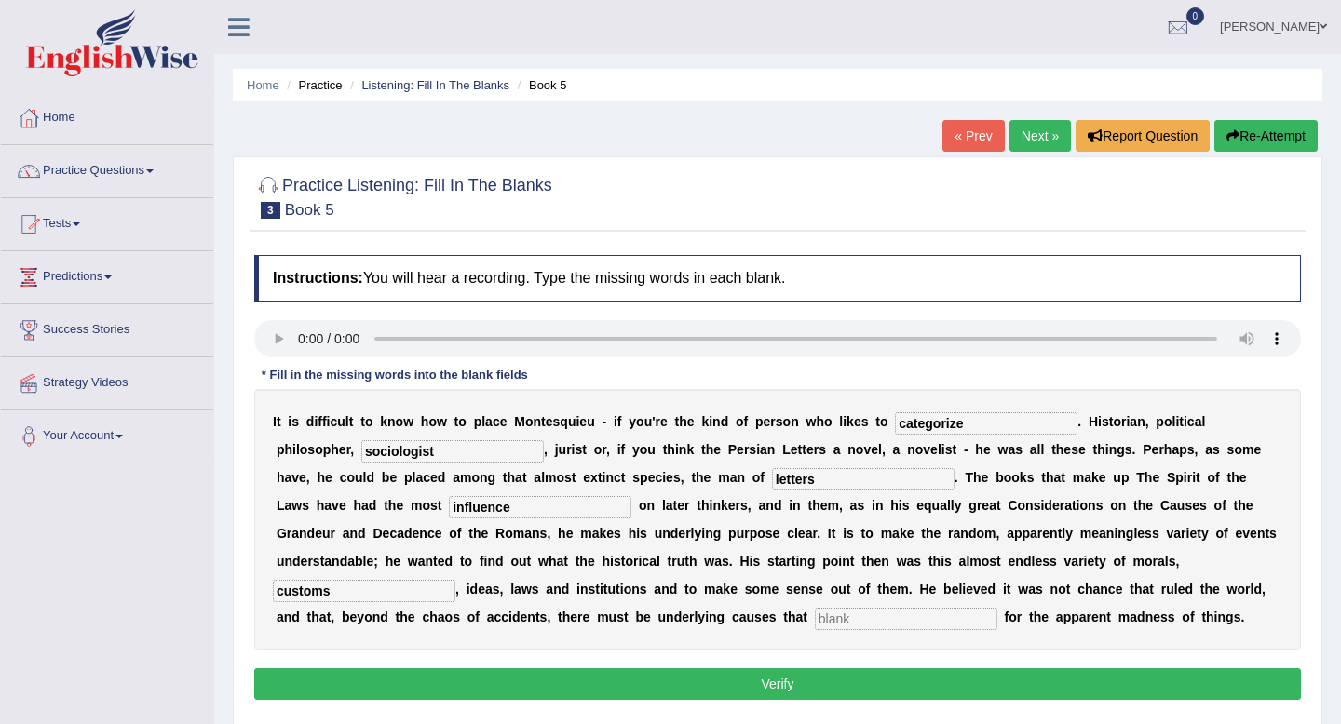
type input "customs"
click at [815, 624] on input "text" at bounding box center [906, 619] width 182 height 22
type input "account"
click at [544, 672] on button "Verify" at bounding box center [777, 684] width 1046 height 32
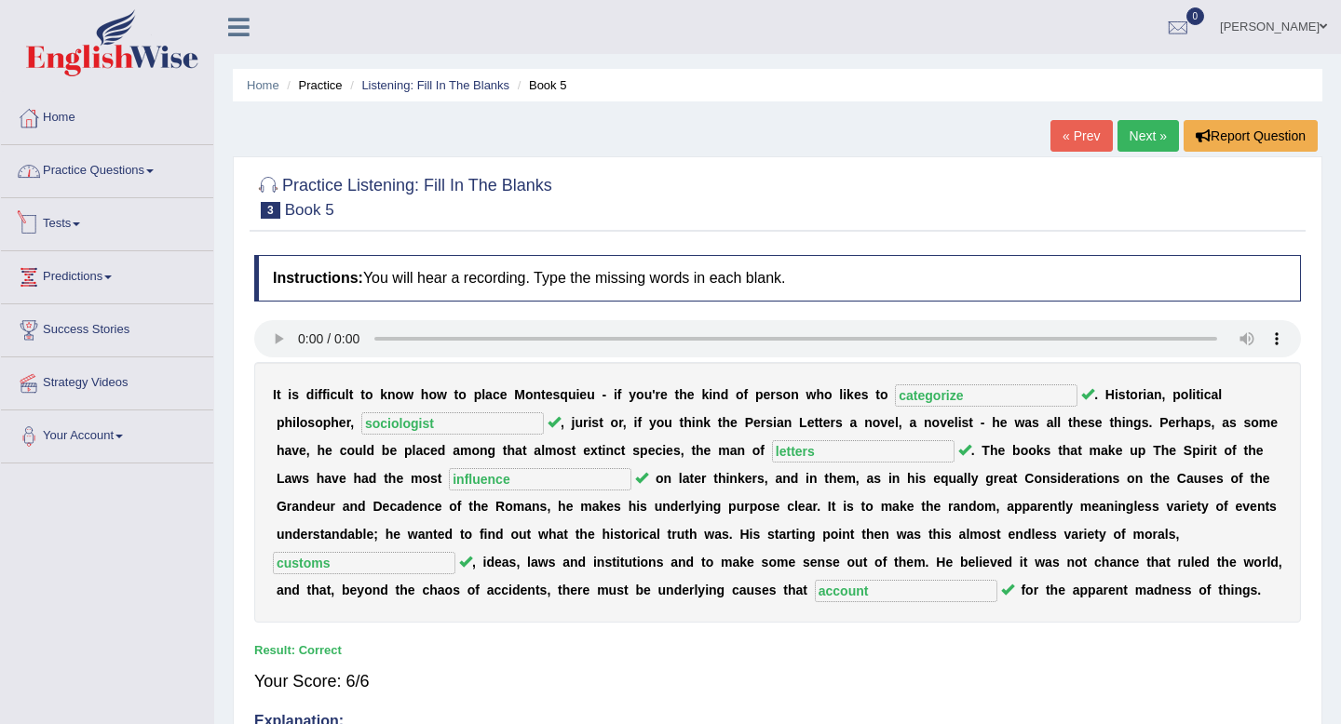
click at [186, 171] on link "Practice Questions" at bounding box center [107, 168] width 212 height 47
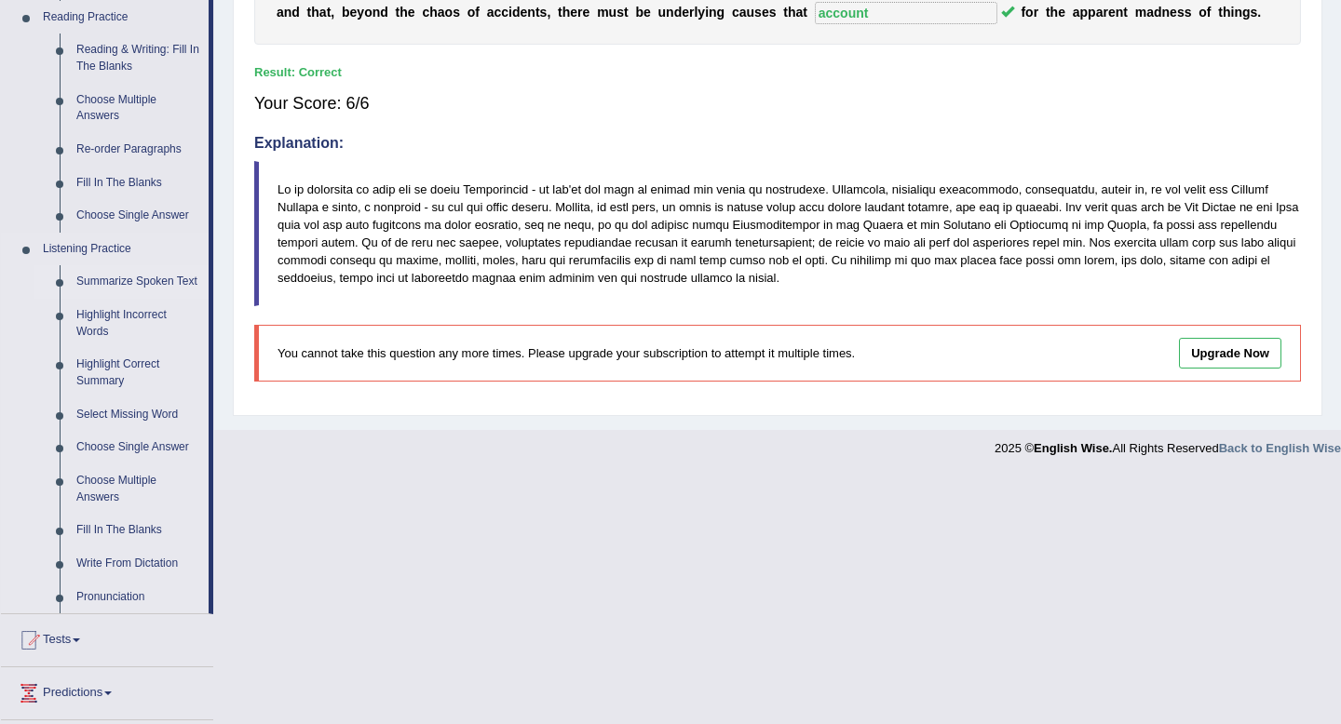
scroll to position [590, 0]
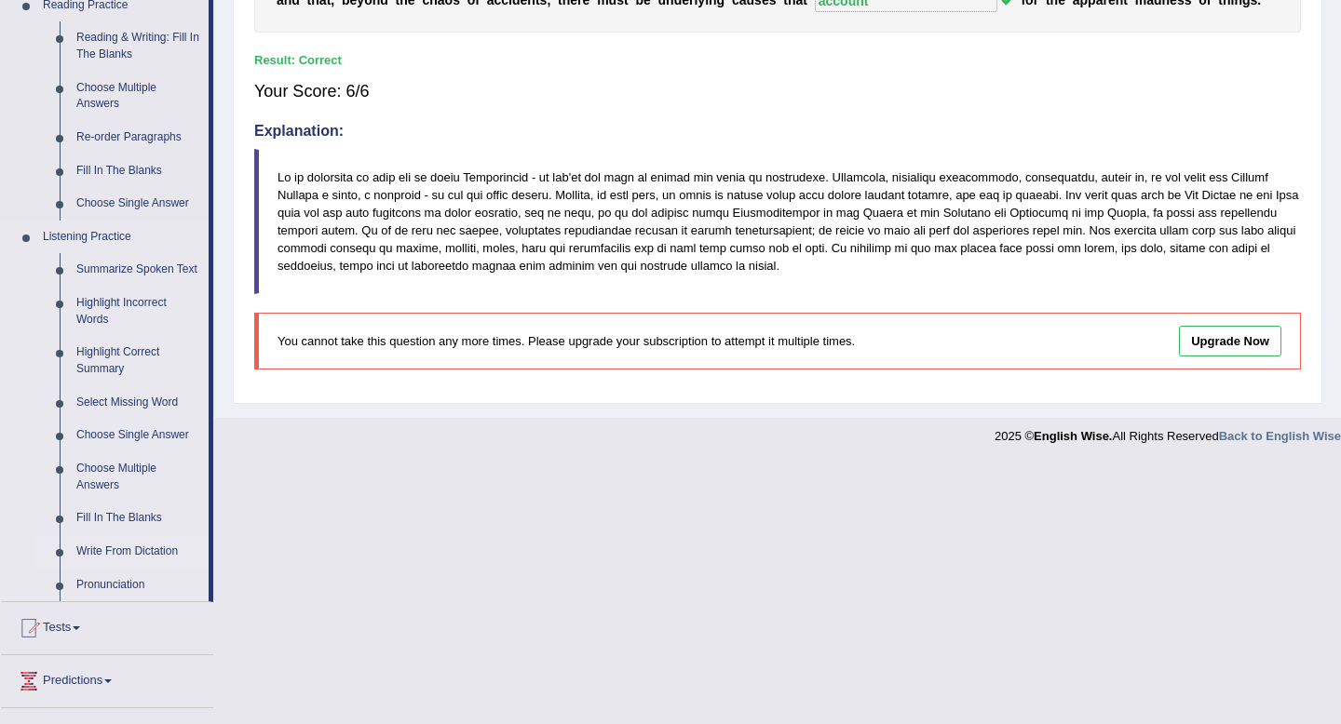
click at [122, 569] on link "Write From Dictation" at bounding box center [138, 552] width 141 height 34
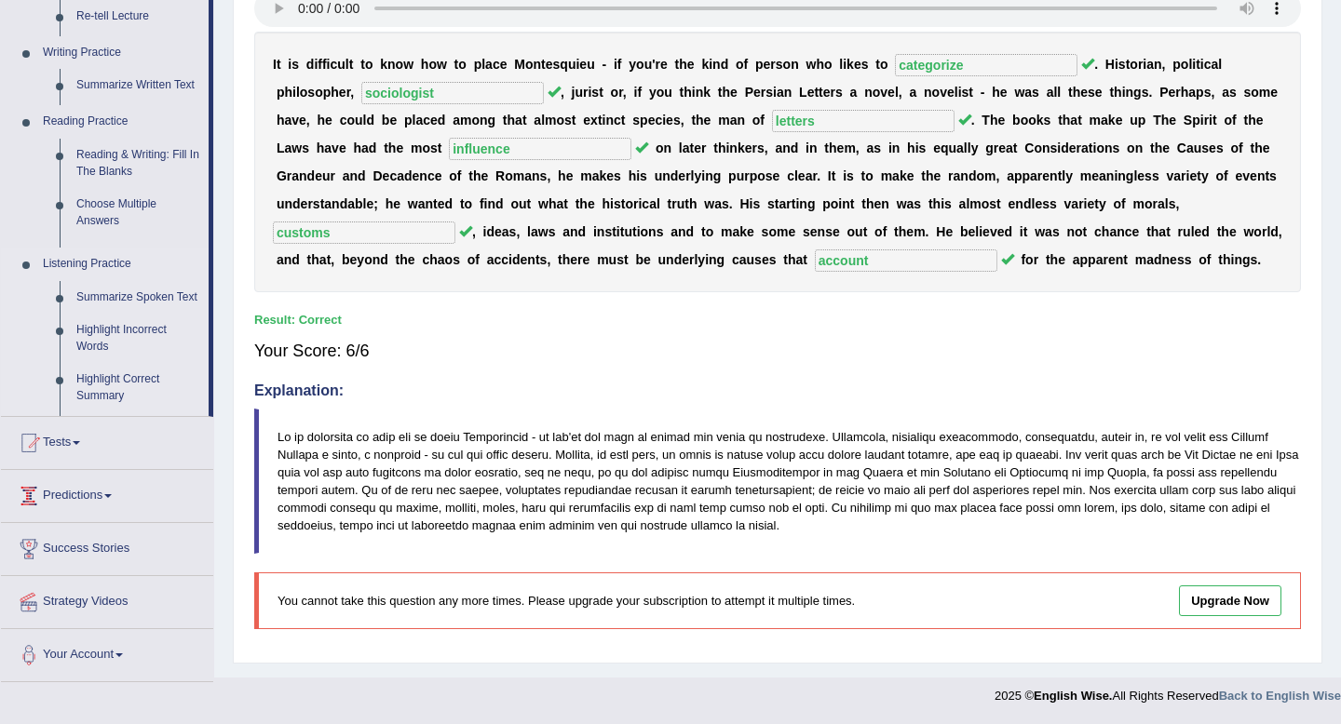
scroll to position [331, 0]
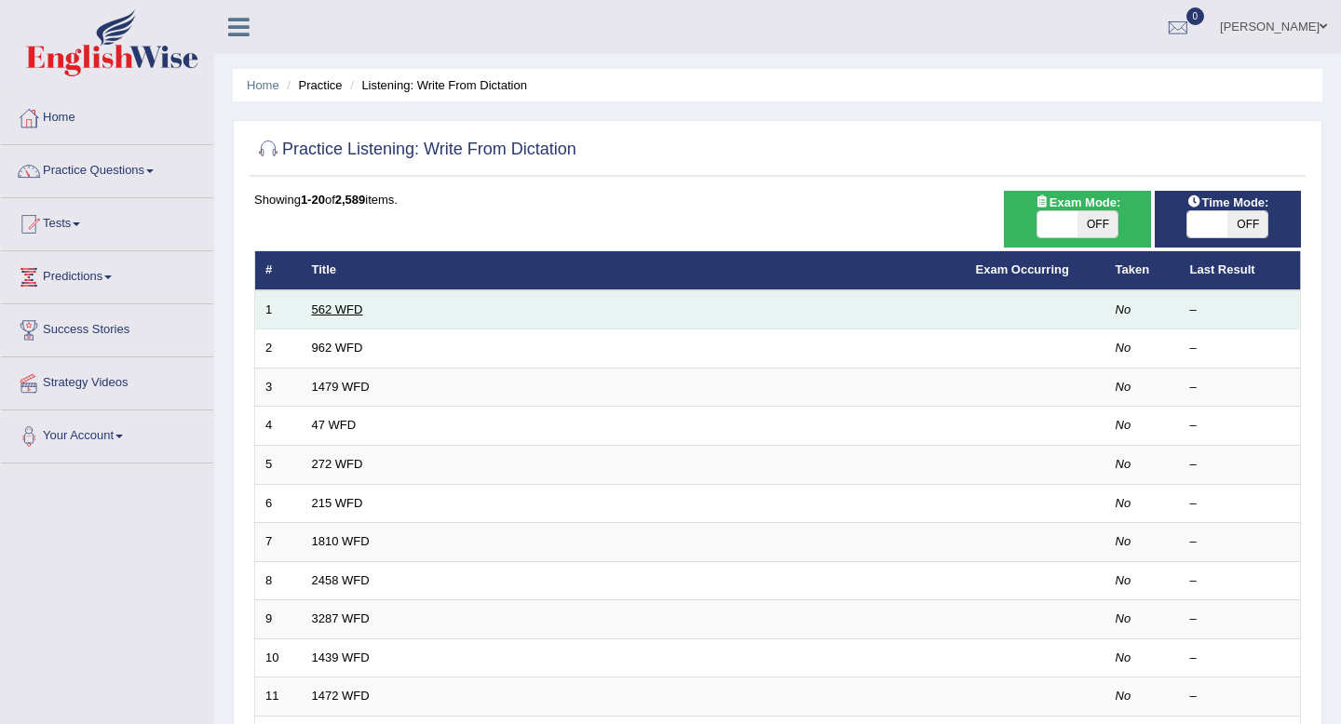
click at [358, 311] on link "562 WFD" at bounding box center [337, 310] width 51 height 14
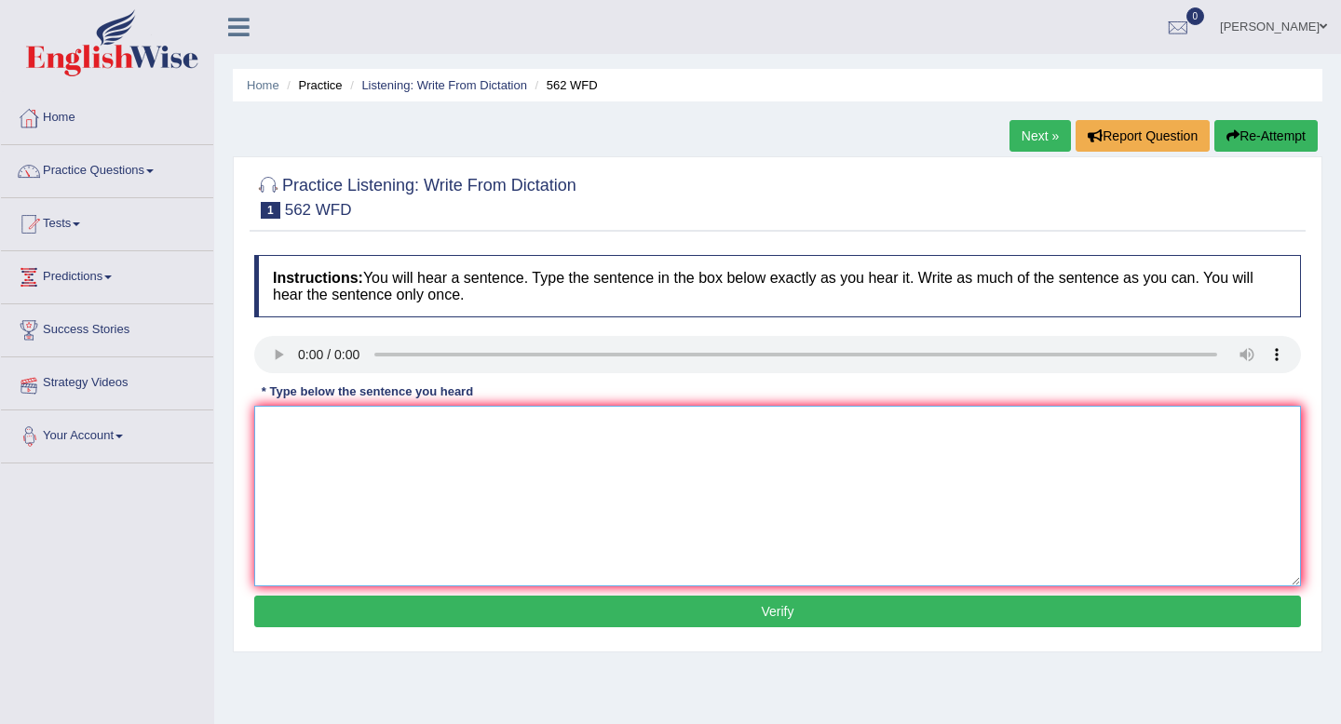
click at [283, 458] on textarea at bounding box center [777, 496] width 1046 height 181
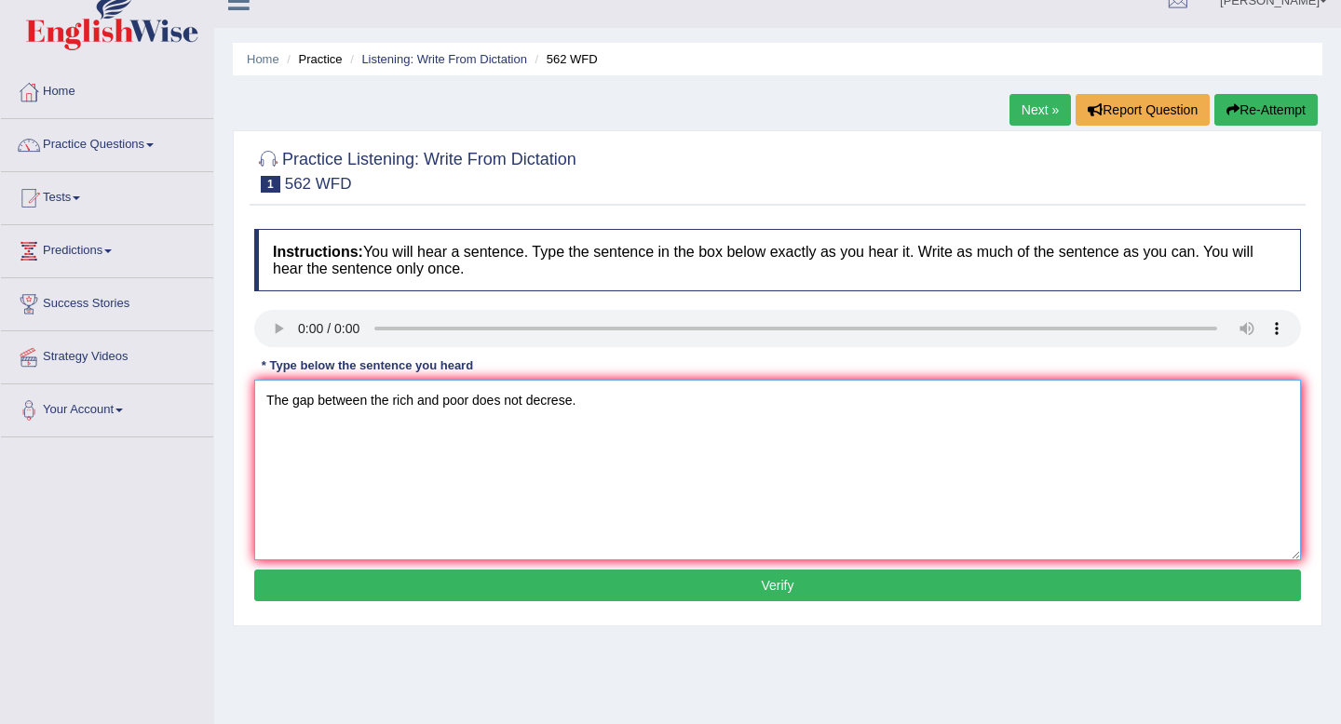
type textarea "The gap between the rich and poor does not decrese."
click at [515, 581] on button "Verify" at bounding box center [777, 586] width 1046 height 32
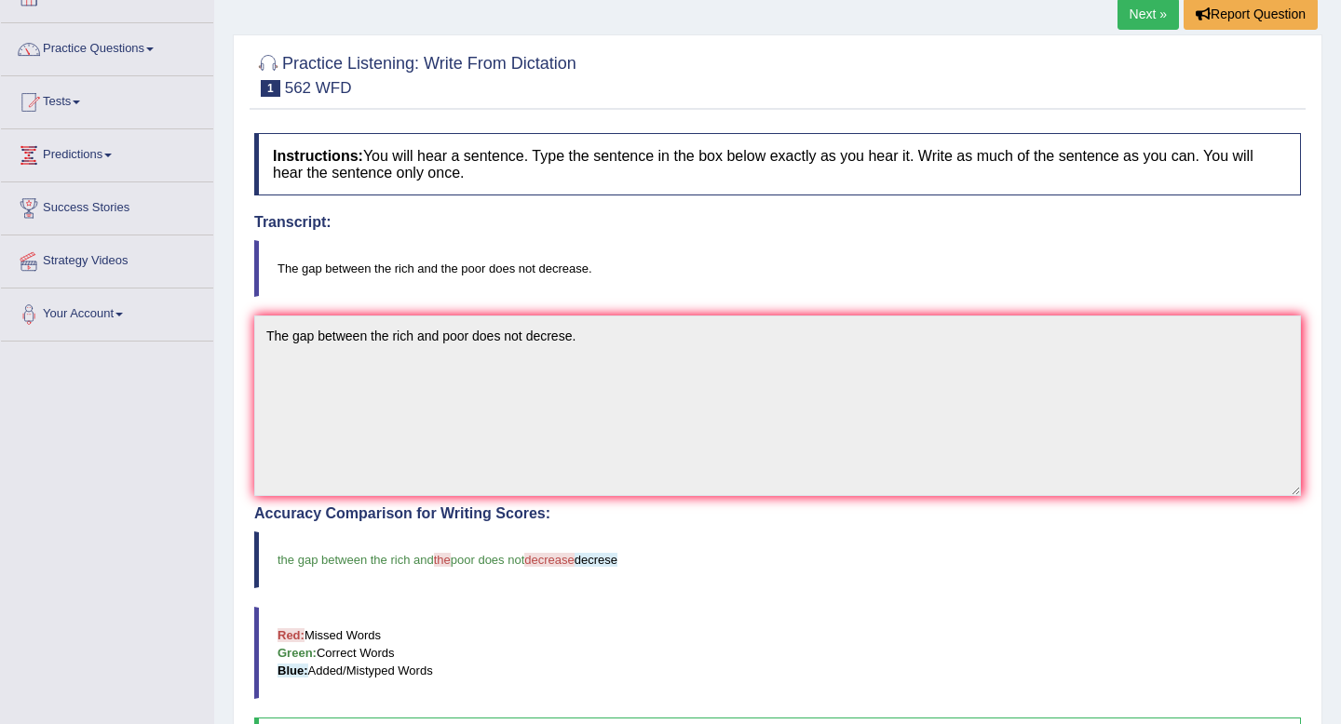
scroll to position [0, 0]
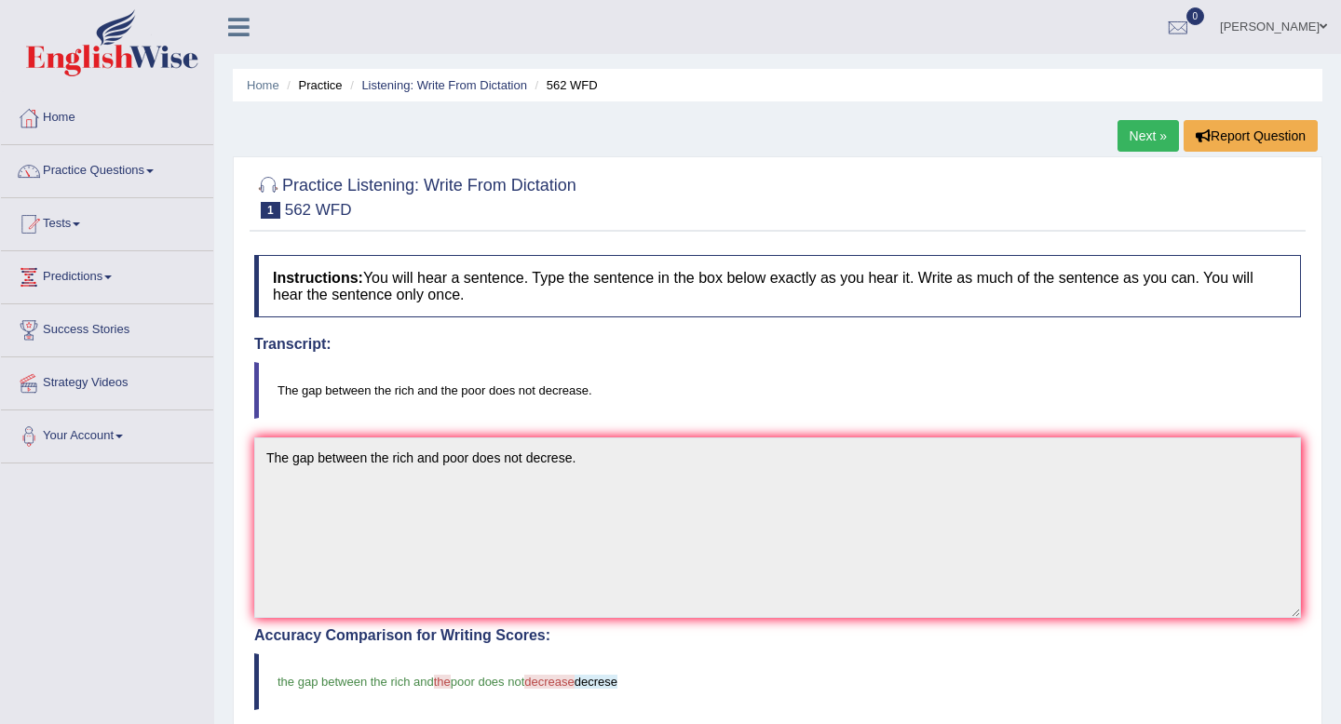
click at [1151, 136] on link "Next »" at bounding box center [1147, 136] width 61 height 32
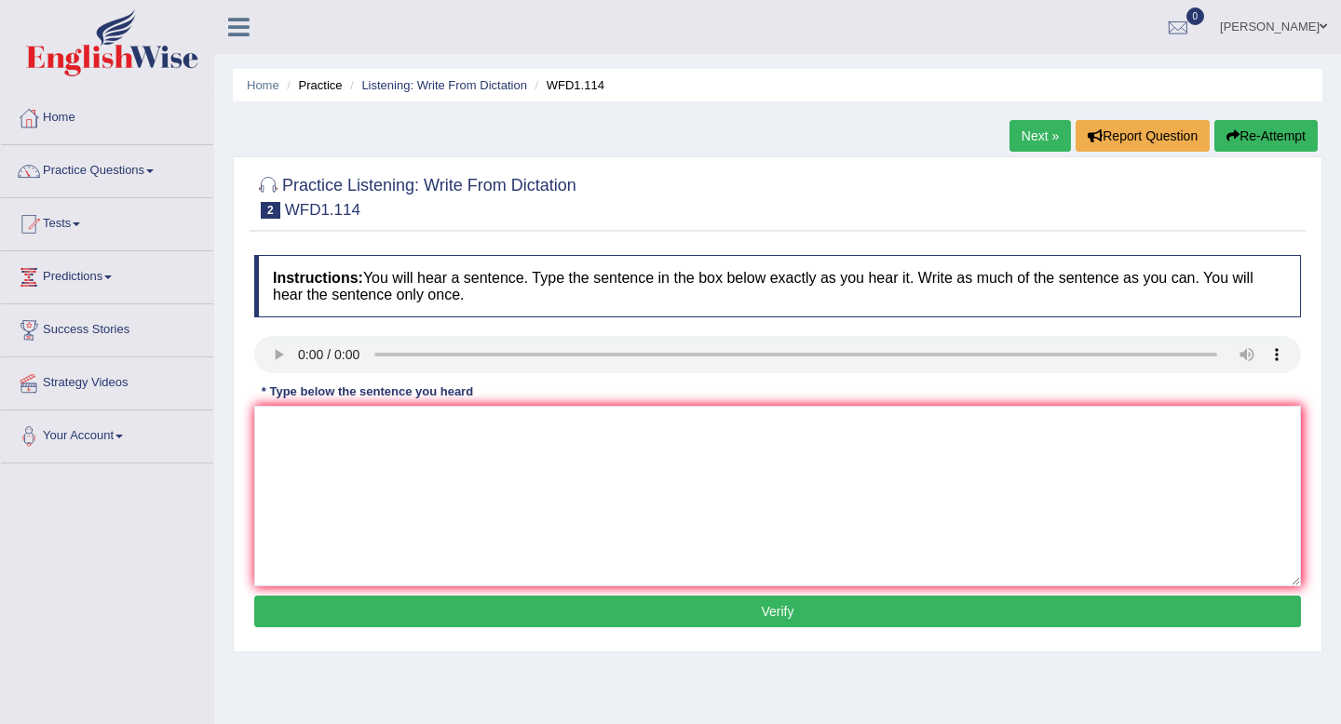
click at [309, 400] on div "* Type below the sentence you heard" at bounding box center [367, 392] width 226 height 18
click at [298, 443] on textarea at bounding box center [777, 496] width 1046 height 181
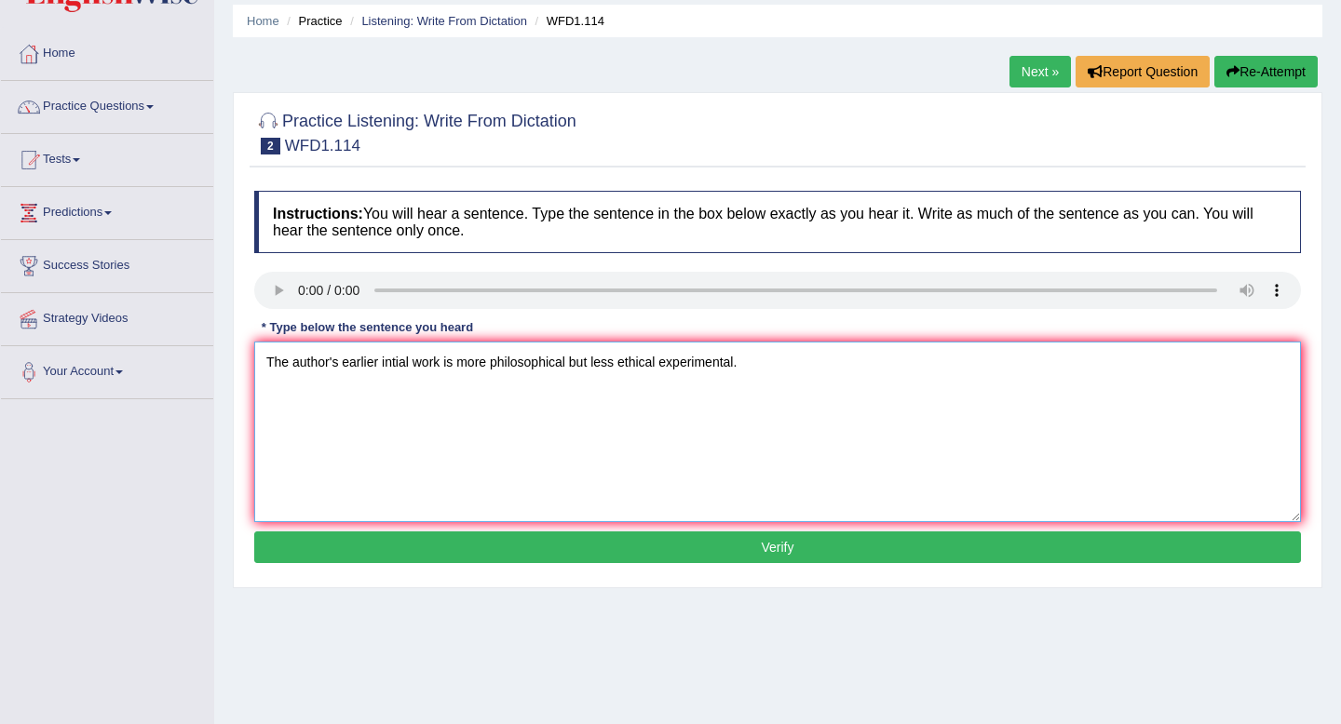
scroll to position [91, 0]
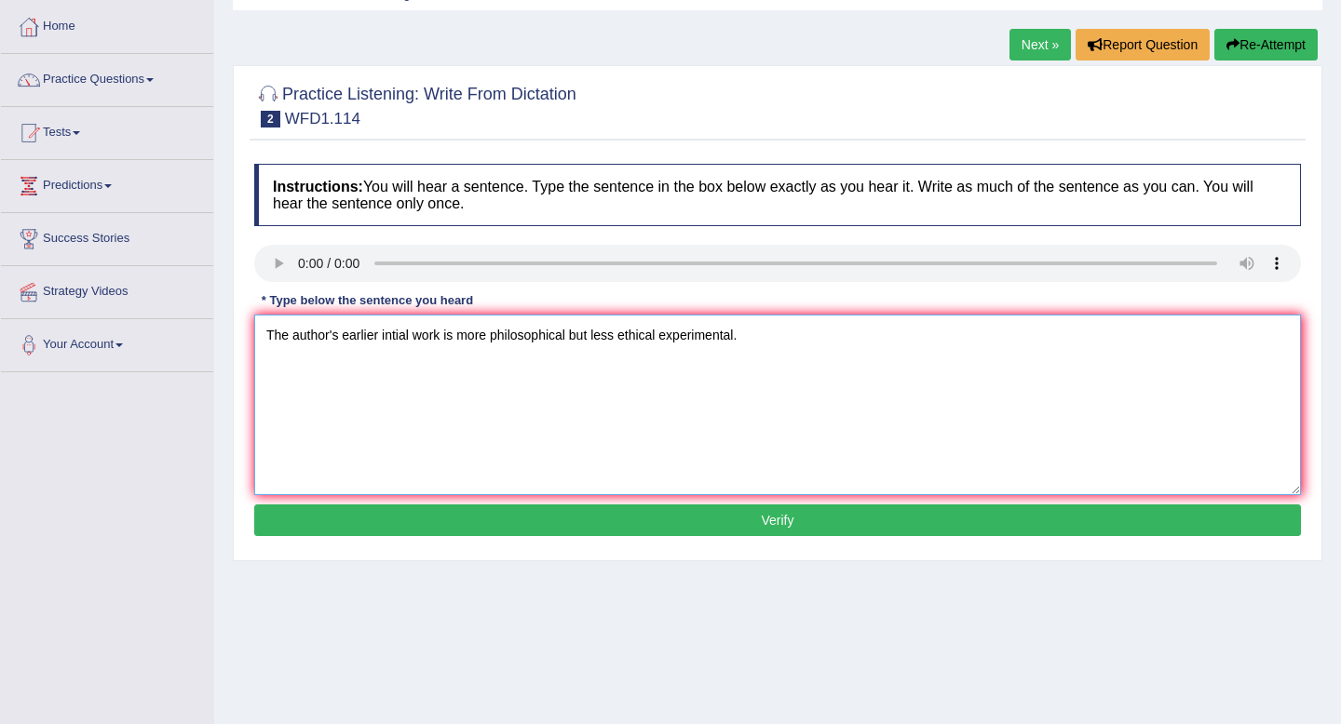
type textarea "The author's earlier intial work is more philosophical but less ethical experim…"
click at [651, 511] on button "Verify" at bounding box center [777, 521] width 1046 height 32
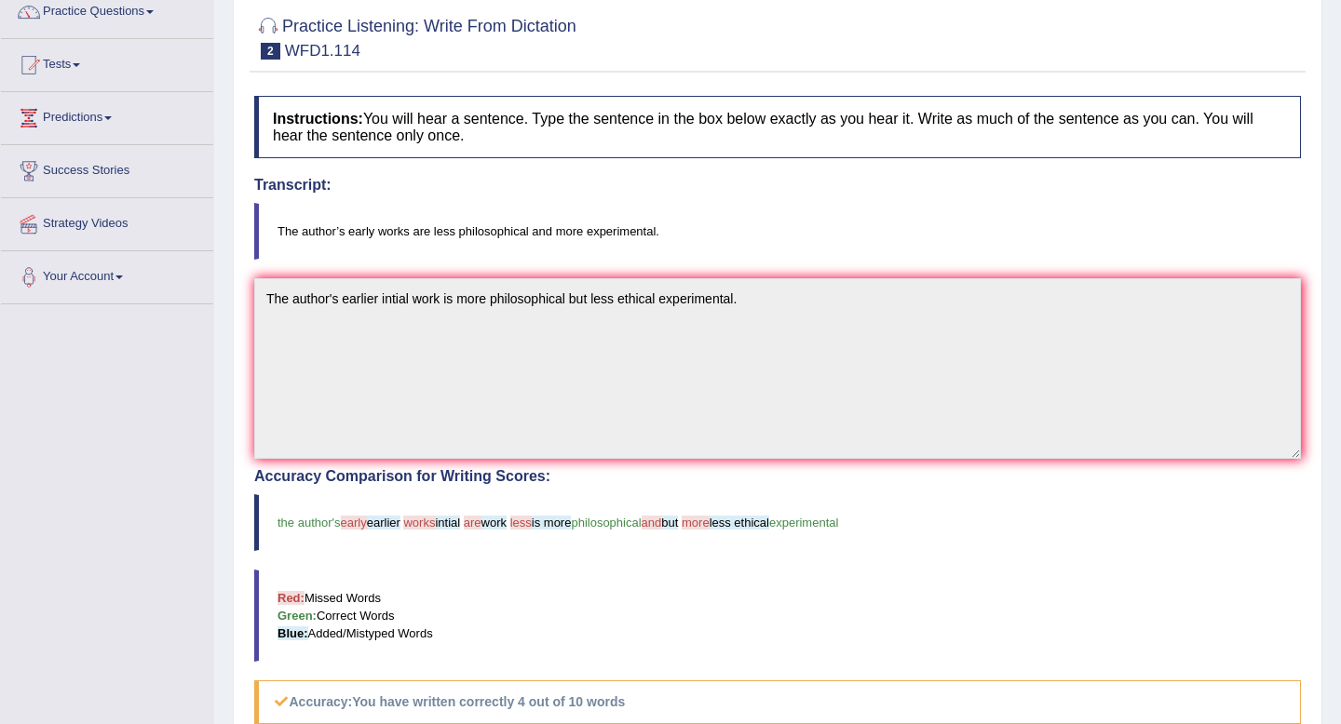
scroll to position [158, 0]
